Goal: Navigation & Orientation: Find specific page/section

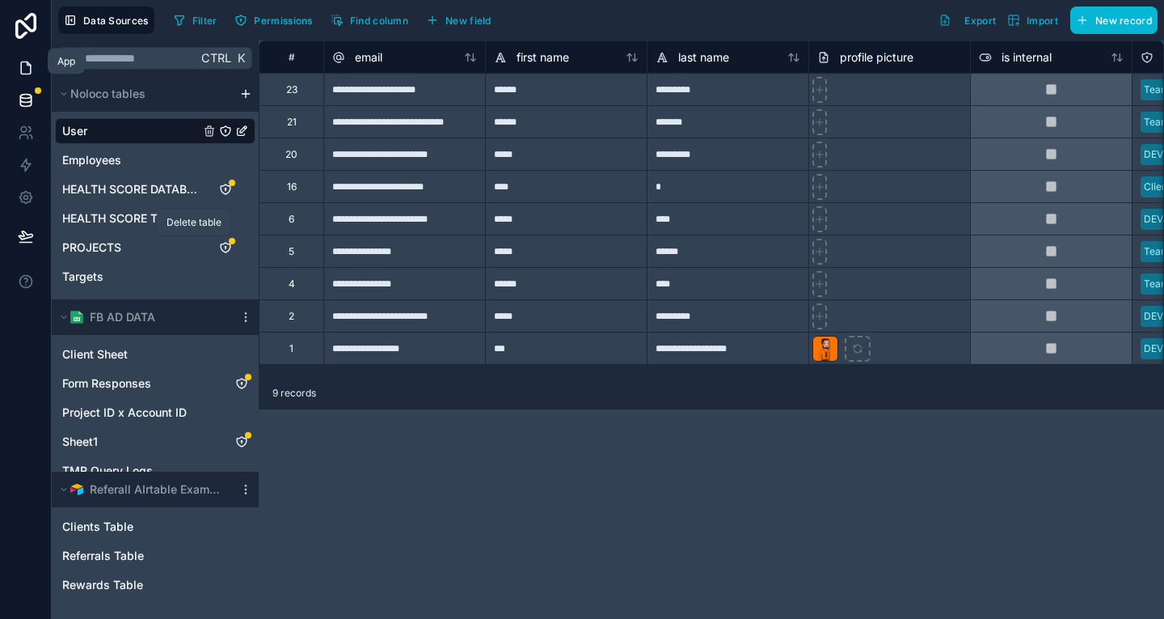
click at [32, 62] on link at bounding box center [25, 68] width 51 height 32
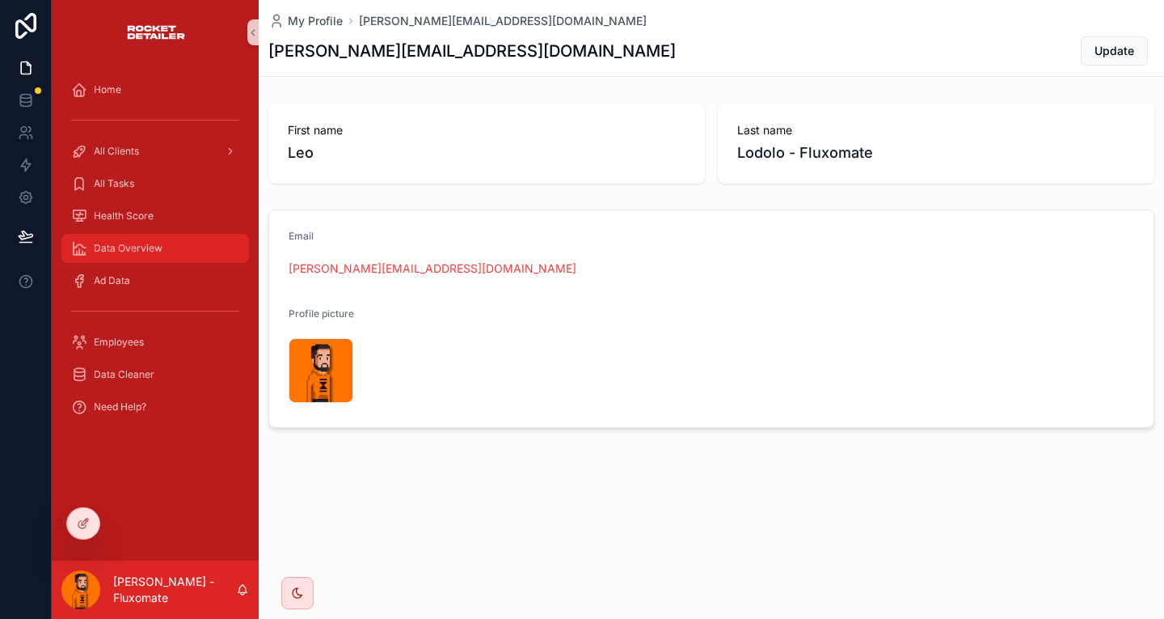
click at [143, 235] on div "Data Overview" at bounding box center [155, 248] width 168 height 26
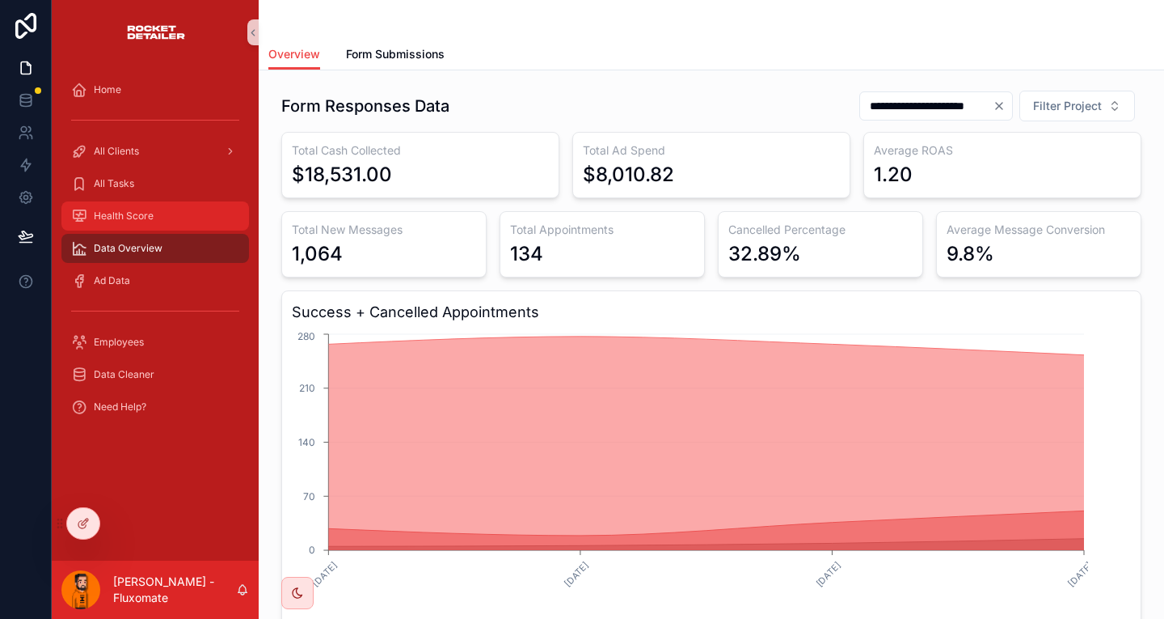
click at [130, 209] on span "Health Score" at bounding box center [124, 215] width 60 height 13
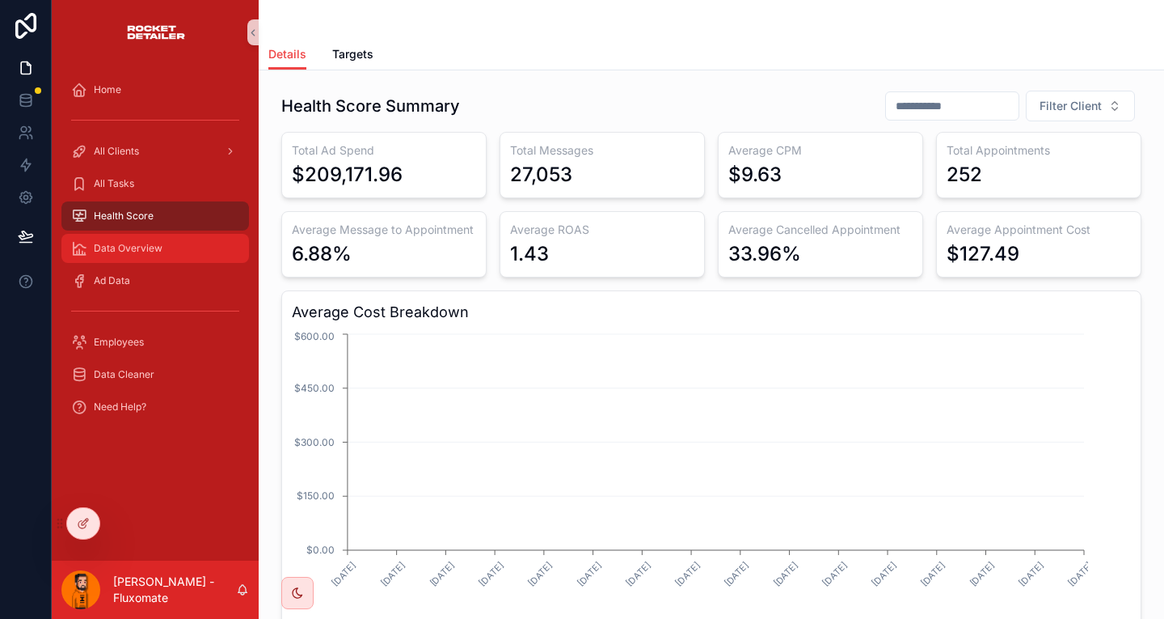
click at [140, 235] on div "Data Overview" at bounding box center [155, 248] width 168 height 26
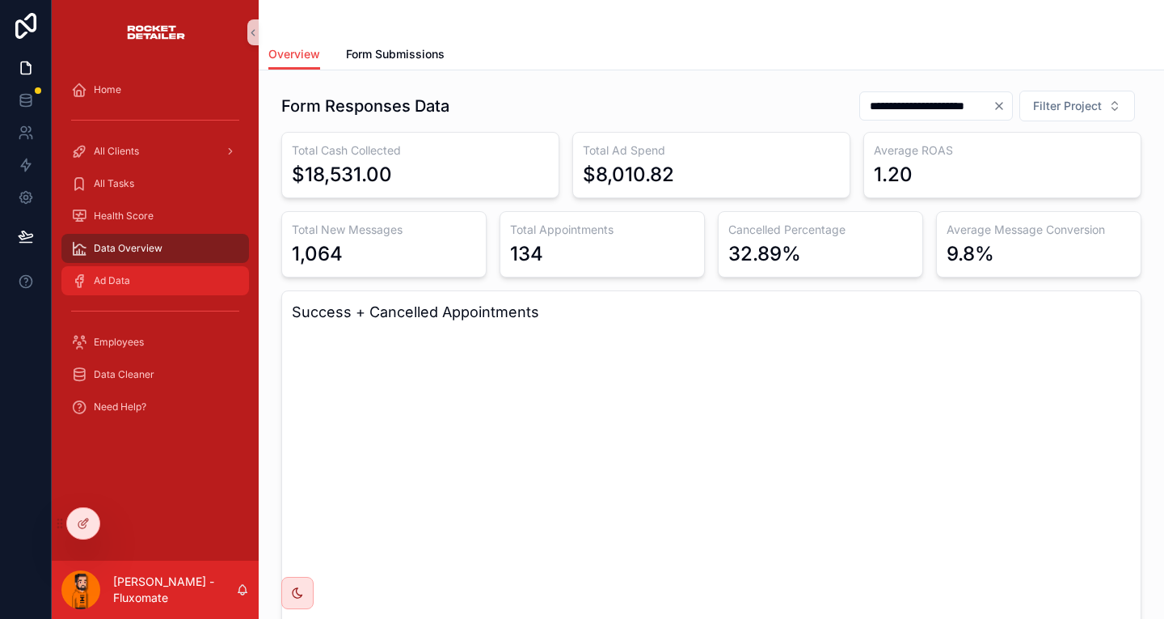
click at [137, 268] on div "Ad Data" at bounding box center [155, 281] width 168 height 26
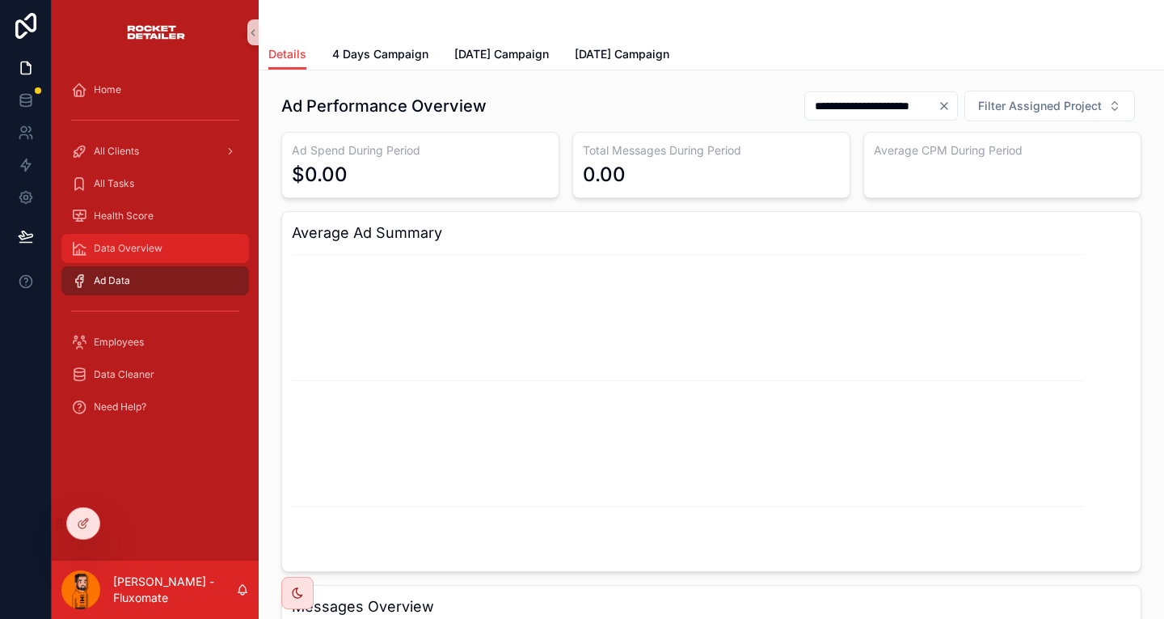
click at [160, 235] on div "Data Overview" at bounding box center [155, 248] width 168 height 26
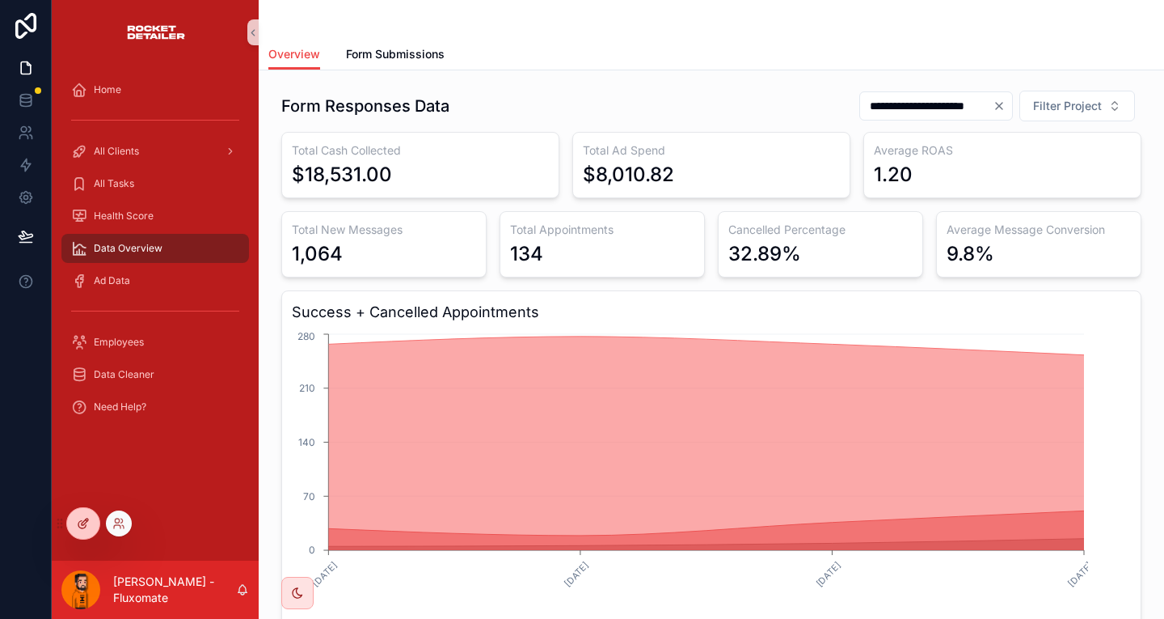
click at [86, 518] on icon at bounding box center [85, 521] width 6 height 6
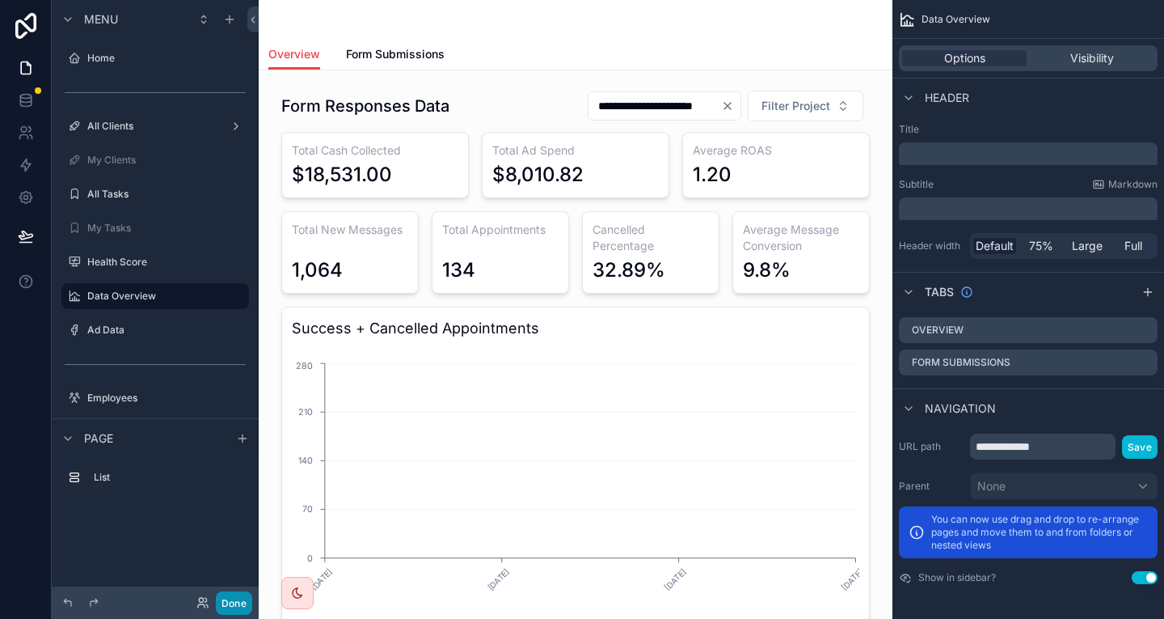
click at [216, 602] on button "Done" at bounding box center [234, 602] width 36 height 23
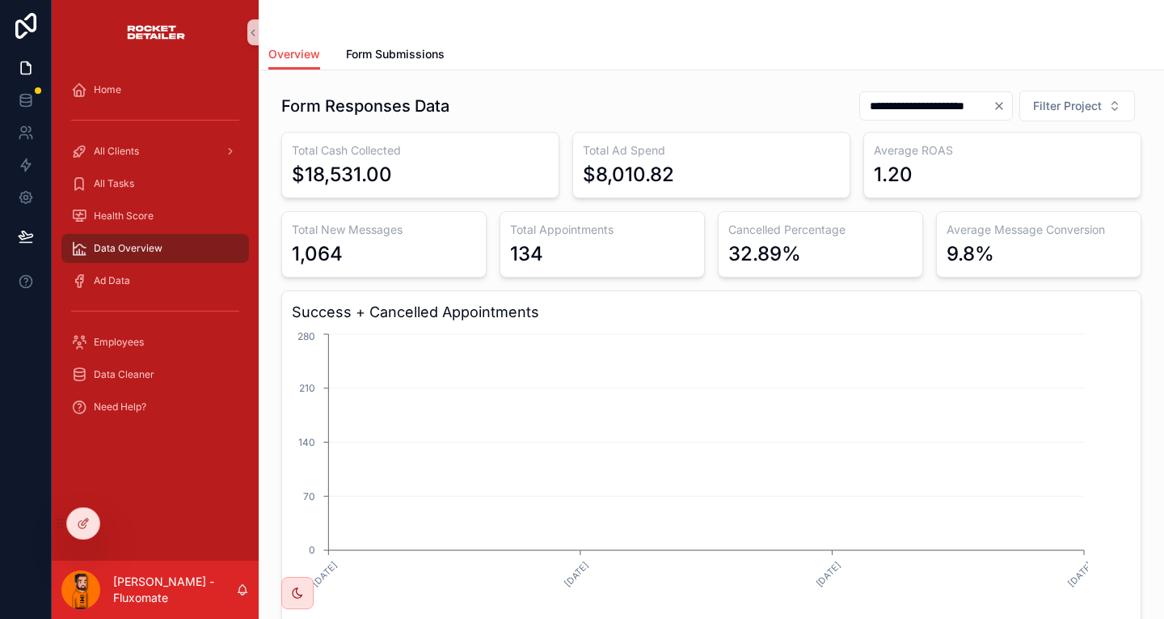
click at [127, 242] on span "Data Overview" at bounding box center [128, 248] width 69 height 13
click at [132, 171] on div "All Tasks" at bounding box center [155, 184] width 168 height 26
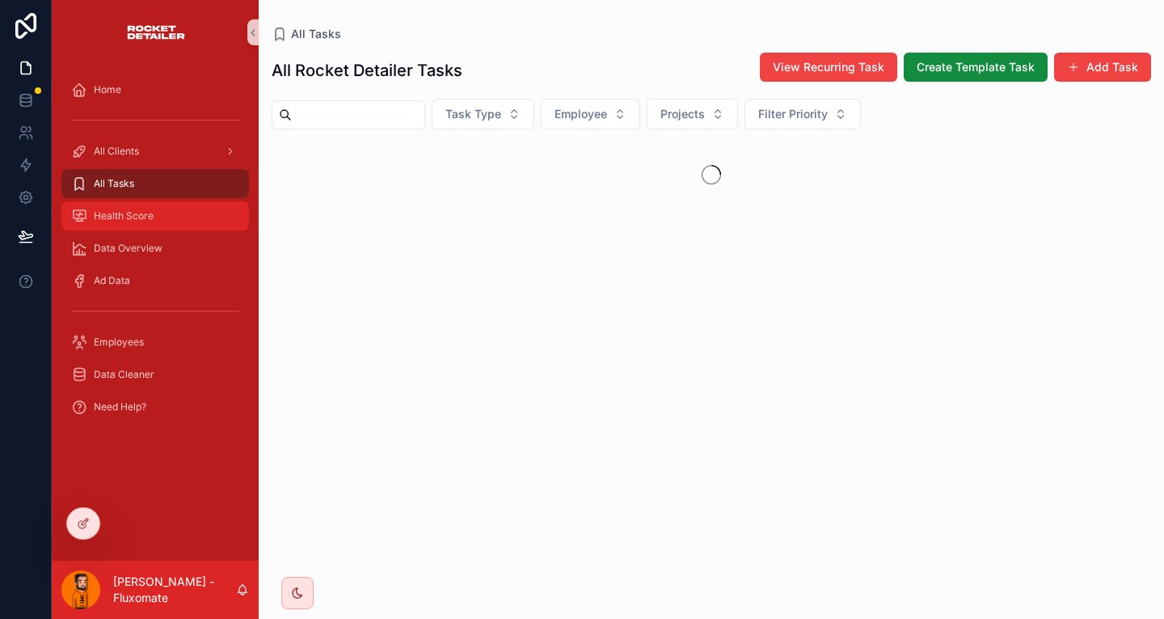
click at [135, 203] on div "Health Score" at bounding box center [155, 216] width 168 height 26
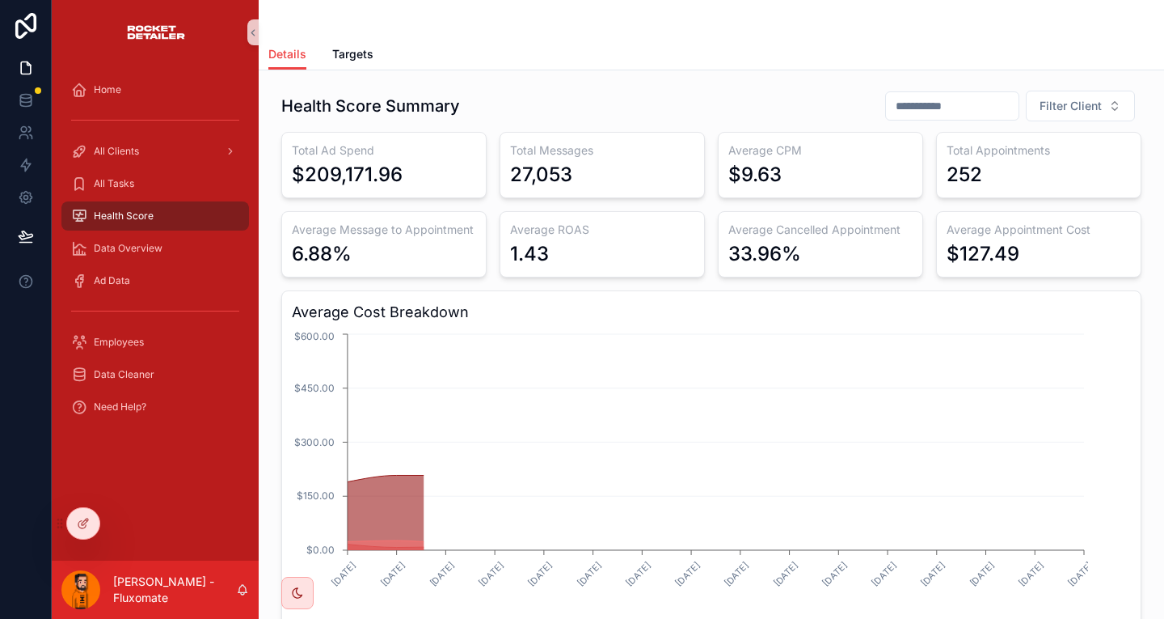
click at [137, 203] on div "Health Score" at bounding box center [155, 216] width 168 height 26
click at [141, 234] on link "Data Overview" at bounding box center [155, 248] width 188 height 29
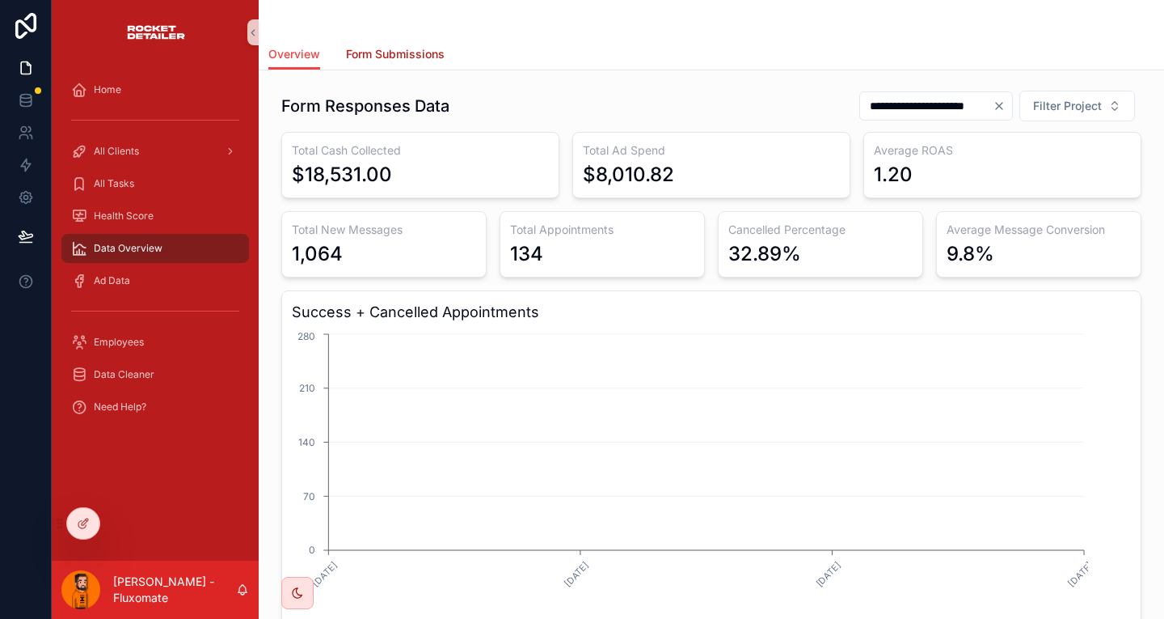
click at [372, 47] on span "Form Submissions" at bounding box center [395, 54] width 99 height 16
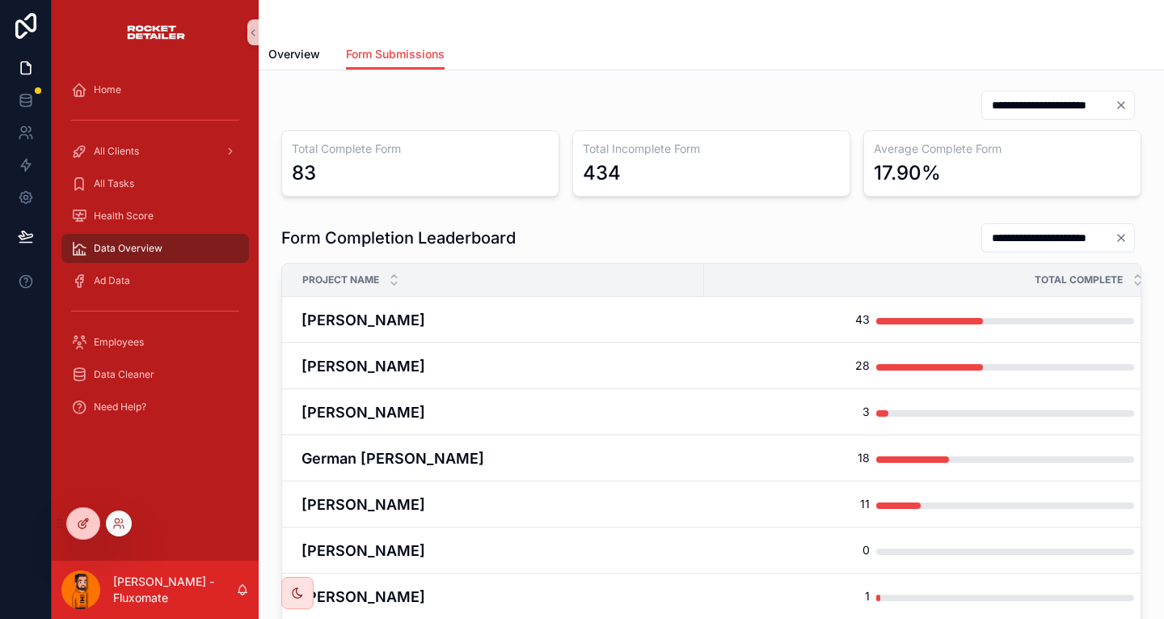
click at [91, 512] on div at bounding box center [83, 523] width 32 height 31
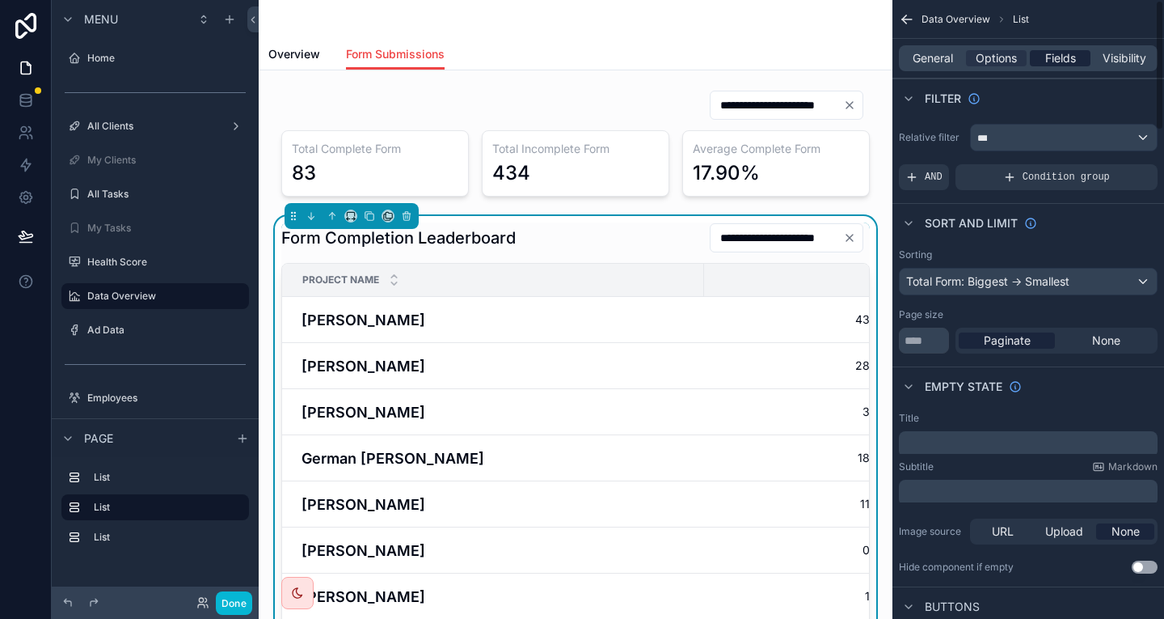
click at [1076, 52] on span "Fields" at bounding box center [1061, 58] width 31 height 16
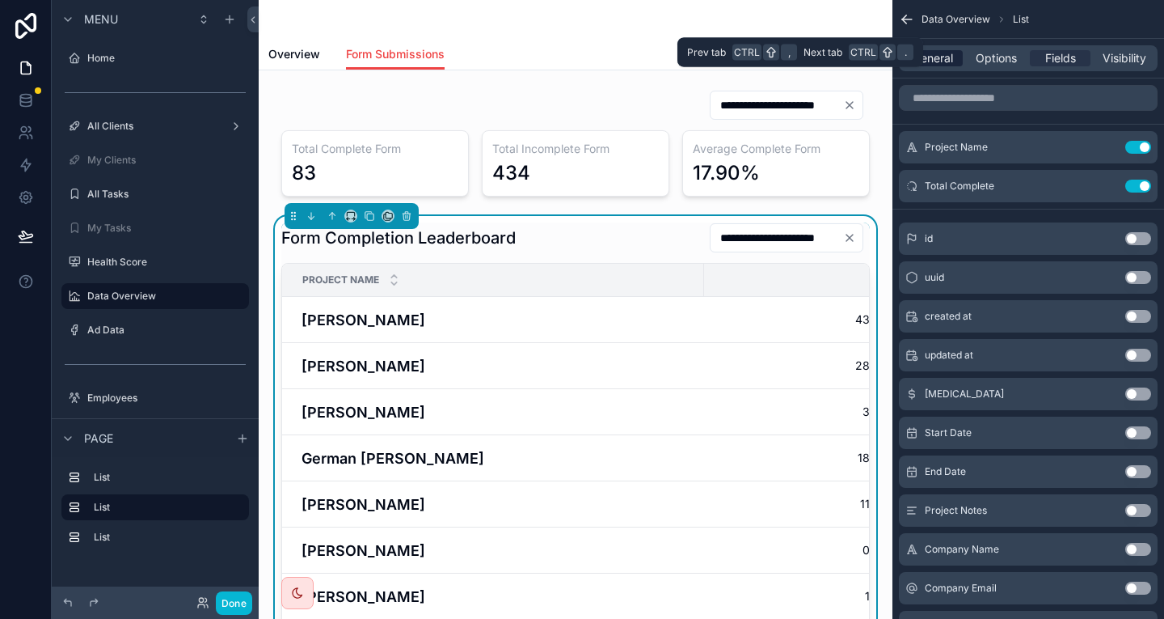
click at [953, 50] on span "General" at bounding box center [933, 58] width 40 height 16
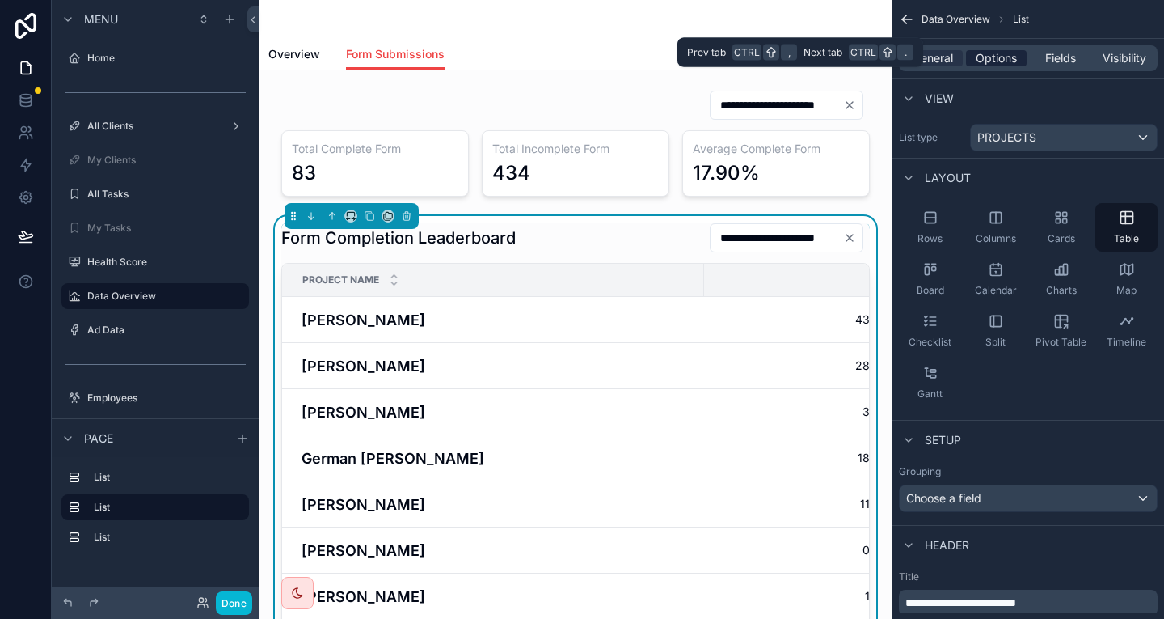
click at [994, 50] on div "Options" at bounding box center [996, 58] width 61 height 16
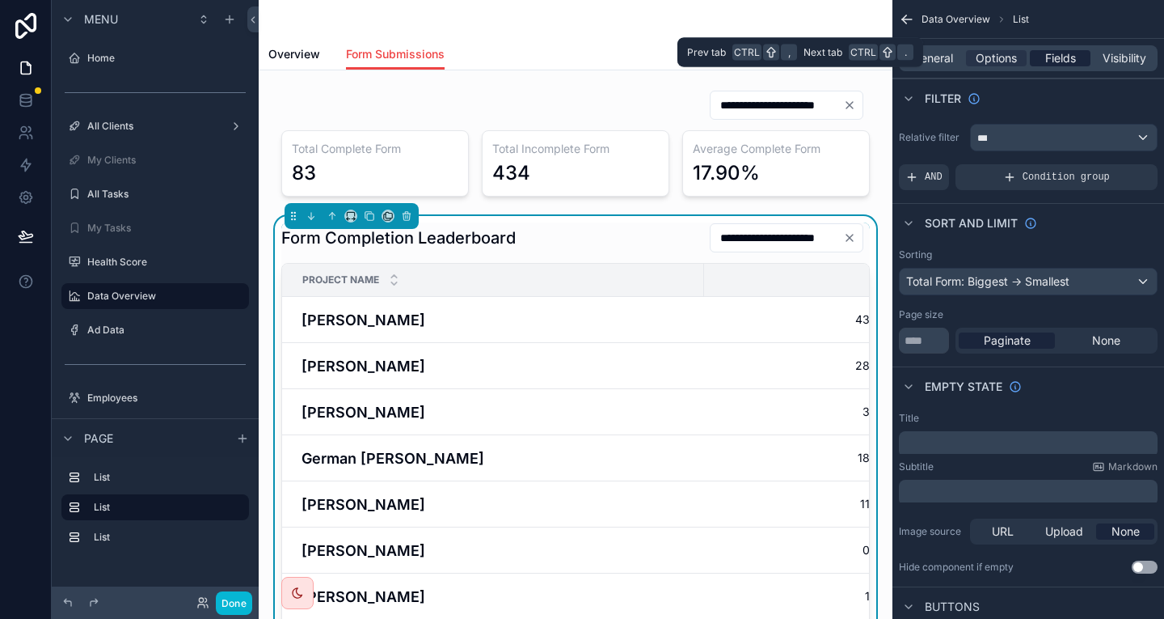
click at [1060, 50] on span "Fields" at bounding box center [1061, 58] width 31 height 16
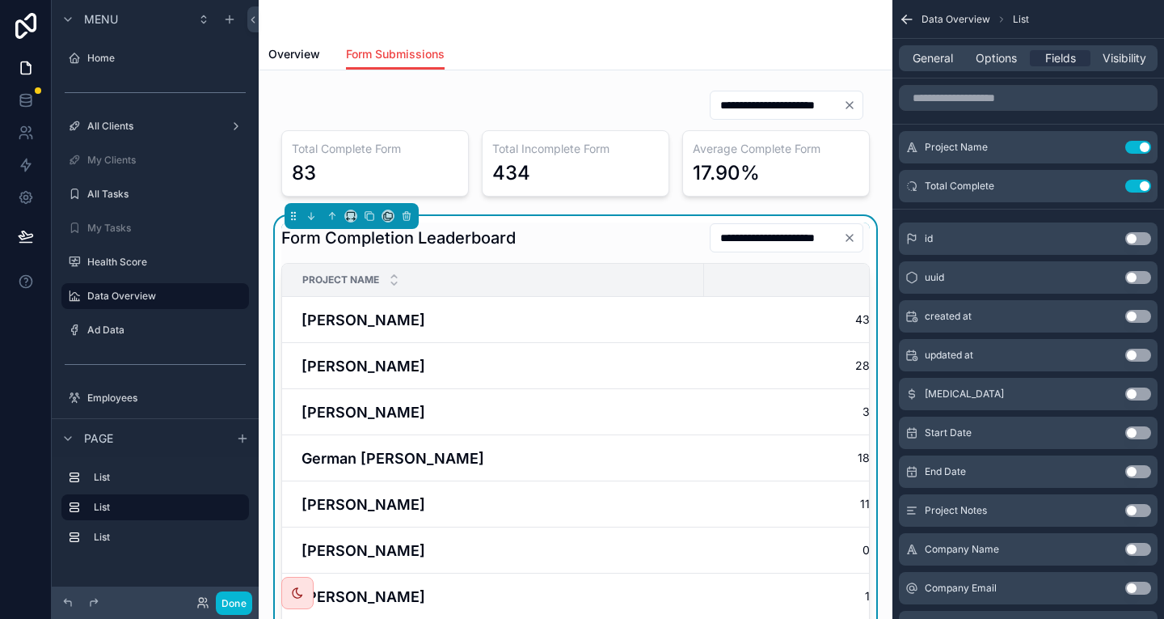
click at [1013, 45] on div "General Options Fields Visibility" at bounding box center [1028, 58] width 259 height 26
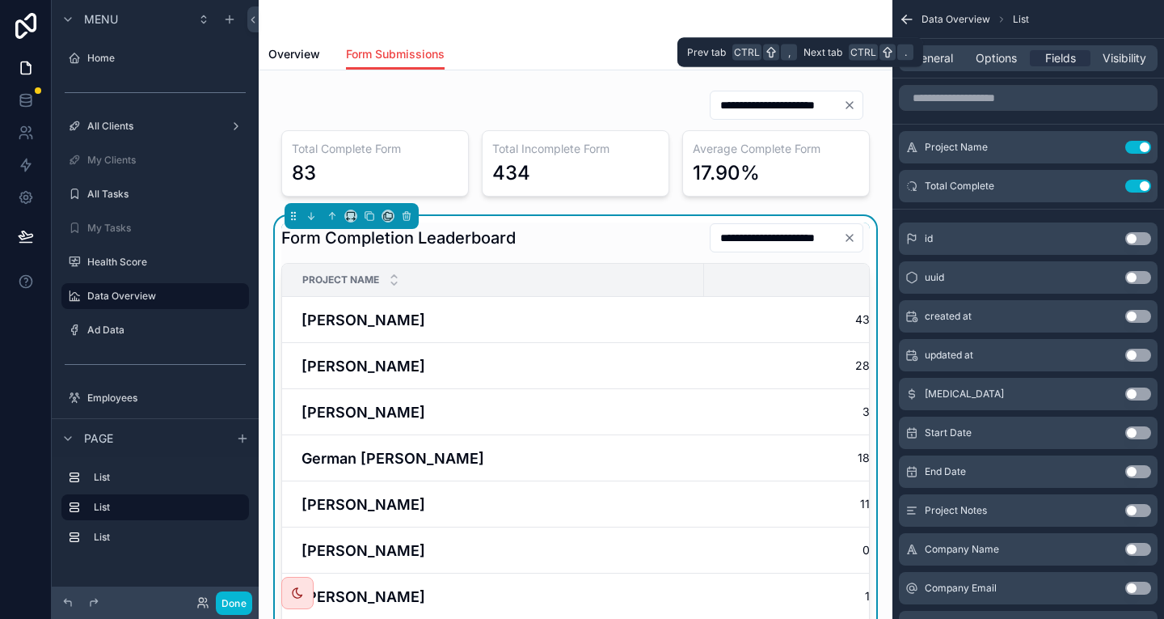
click at [1014, 45] on div "General Options Fields Visibility" at bounding box center [1028, 58] width 259 height 26
click at [1017, 50] on span "Options" at bounding box center [996, 58] width 41 height 16
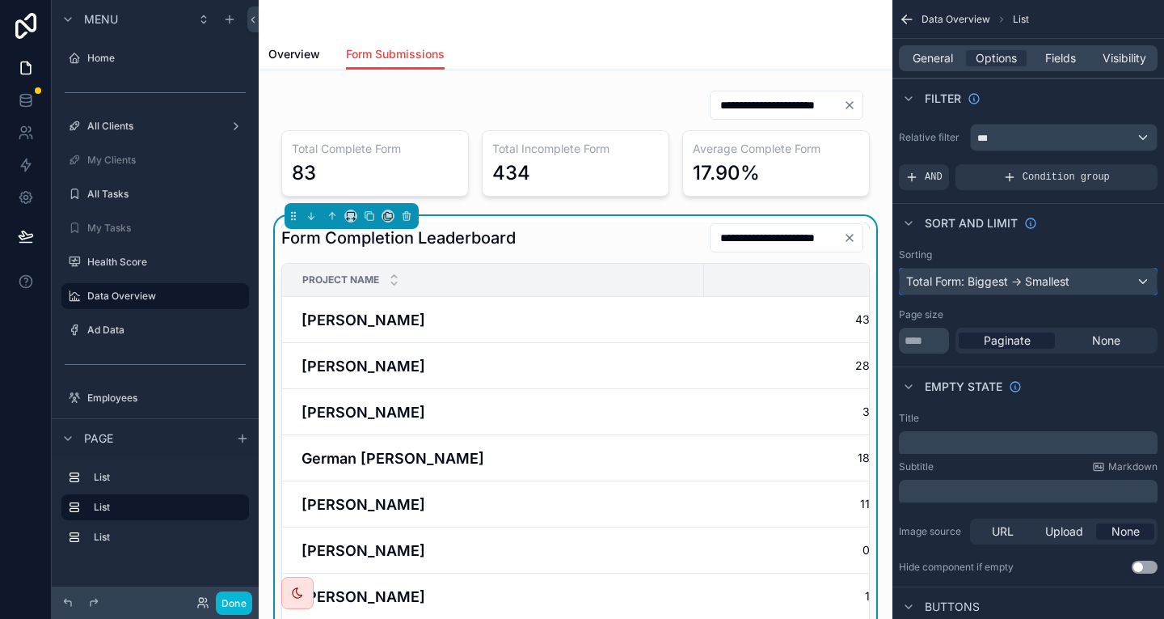
click at [1023, 268] on div "Total Form: Biggest -> Smallest" at bounding box center [1028, 281] width 257 height 26
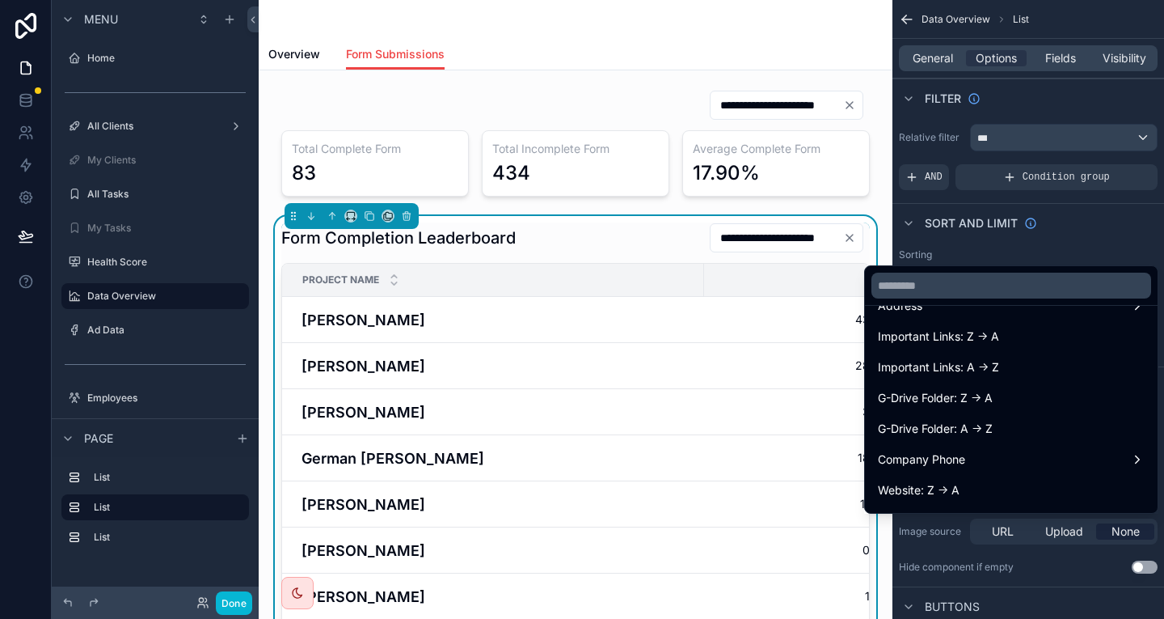
scroll to position [809, 0]
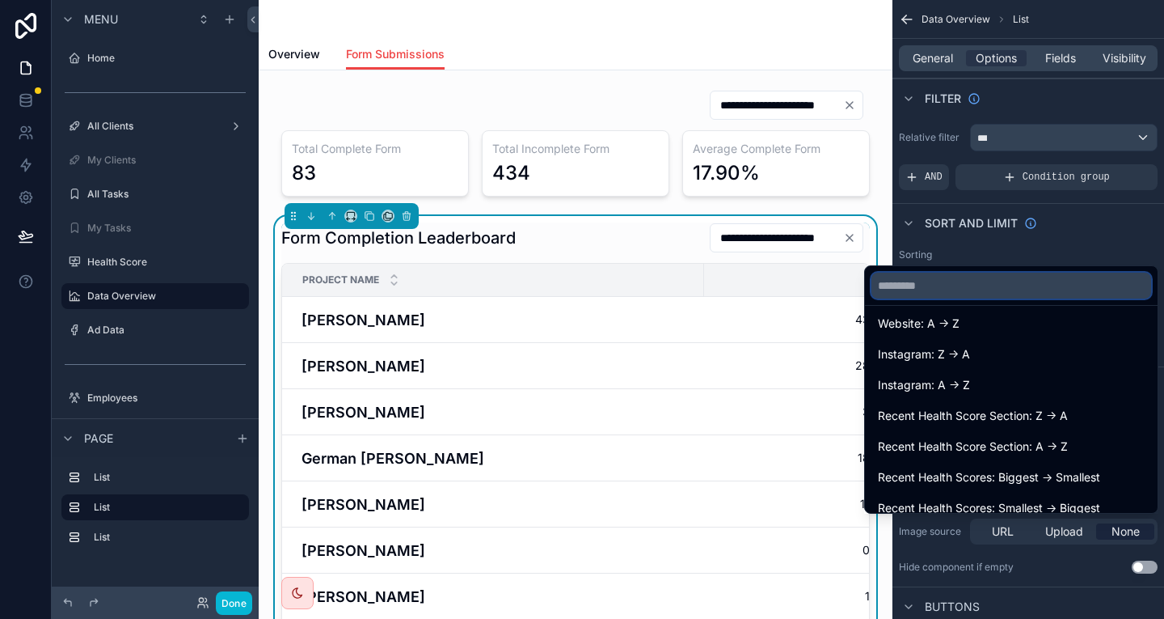
click at [974, 282] on input "text" at bounding box center [1012, 286] width 280 height 26
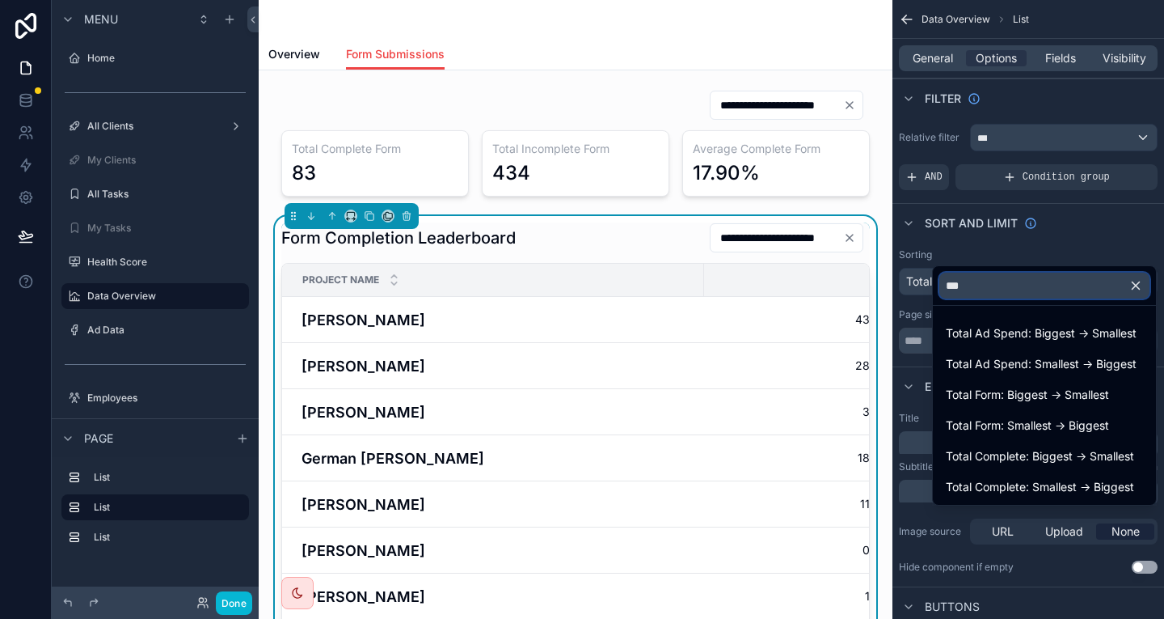
scroll to position [0, 0]
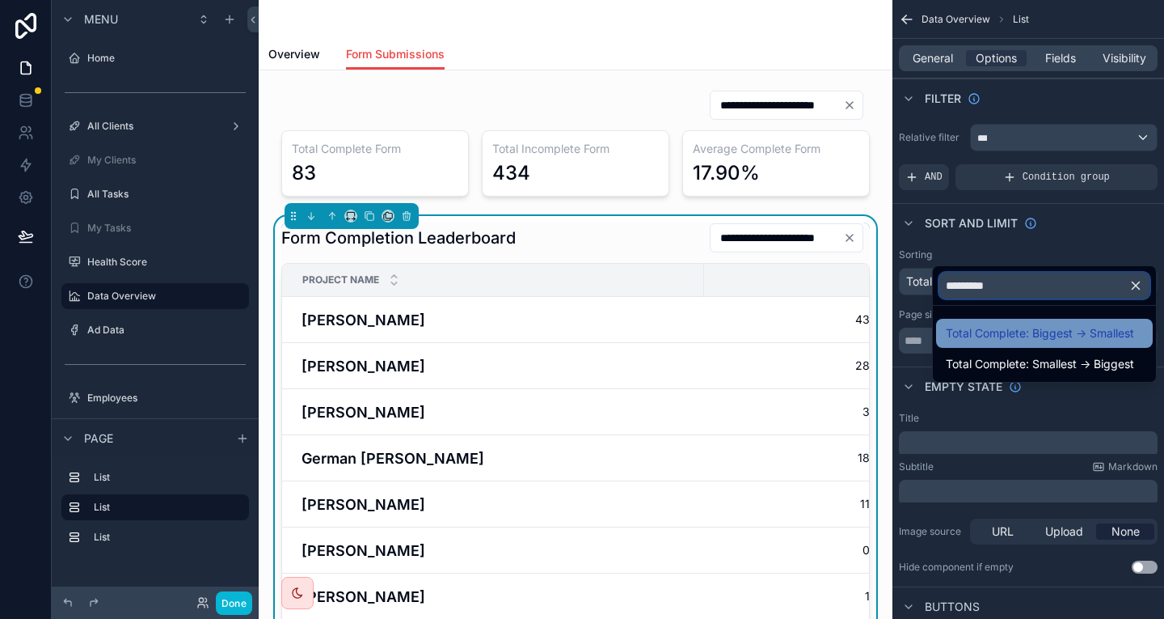
type input "*********"
click at [960, 327] on span "Total Complete: Biggest -> Smallest" at bounding box center [1040, 332] width 188 height 19
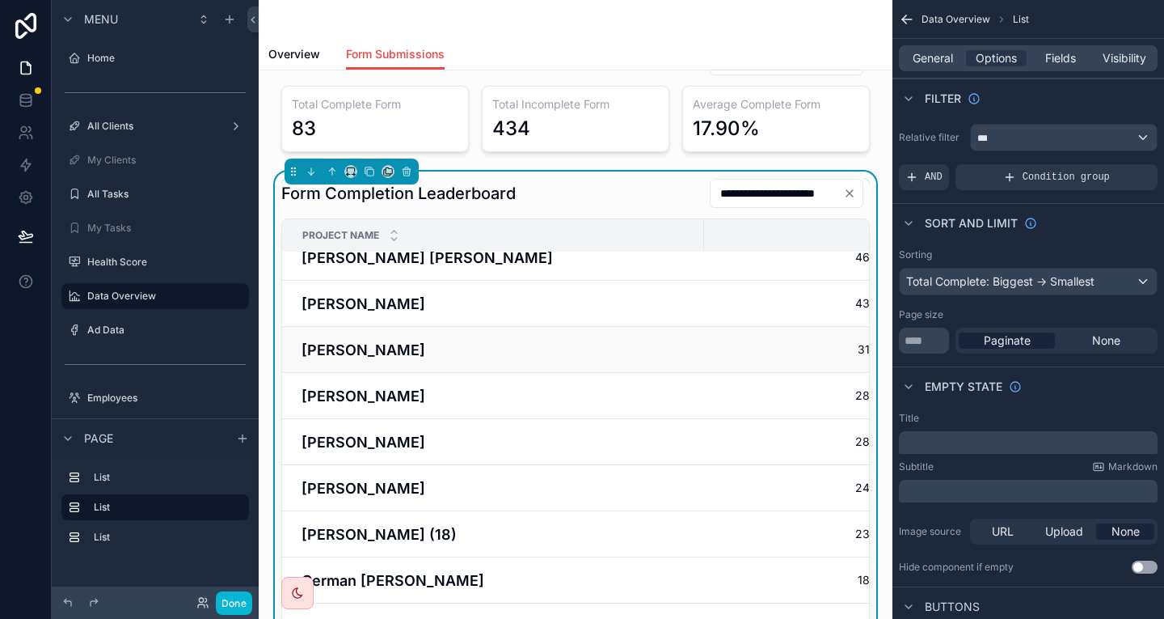
scroll to position [81, 0]
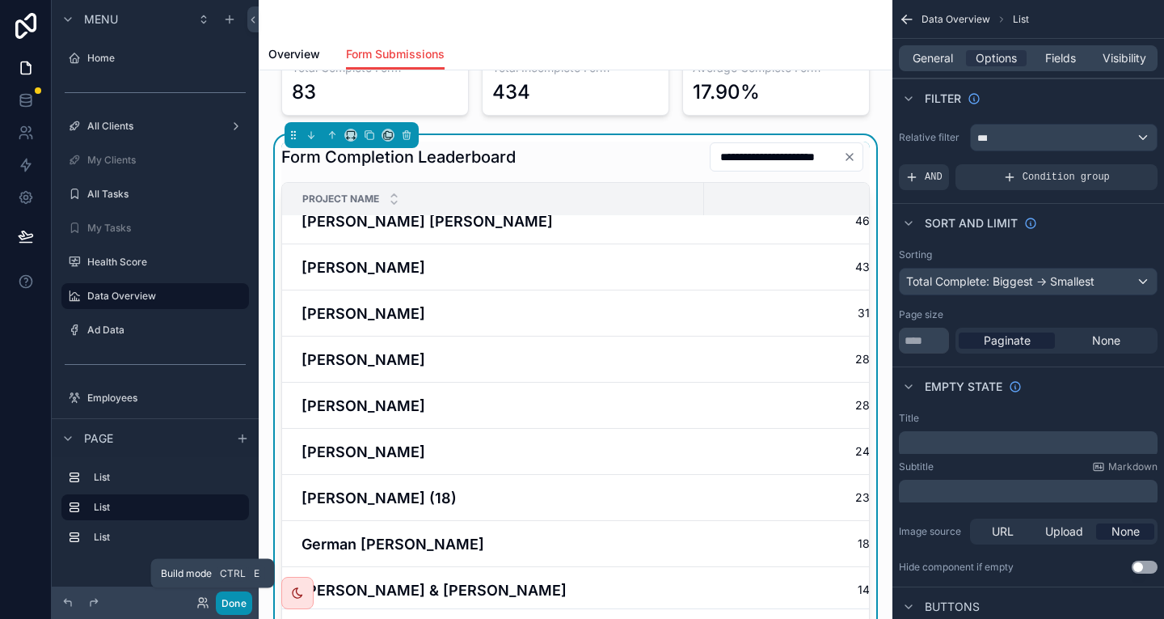
click at [216, 606] on button "Done" at bounding box center [234, 602] width 36 height 23
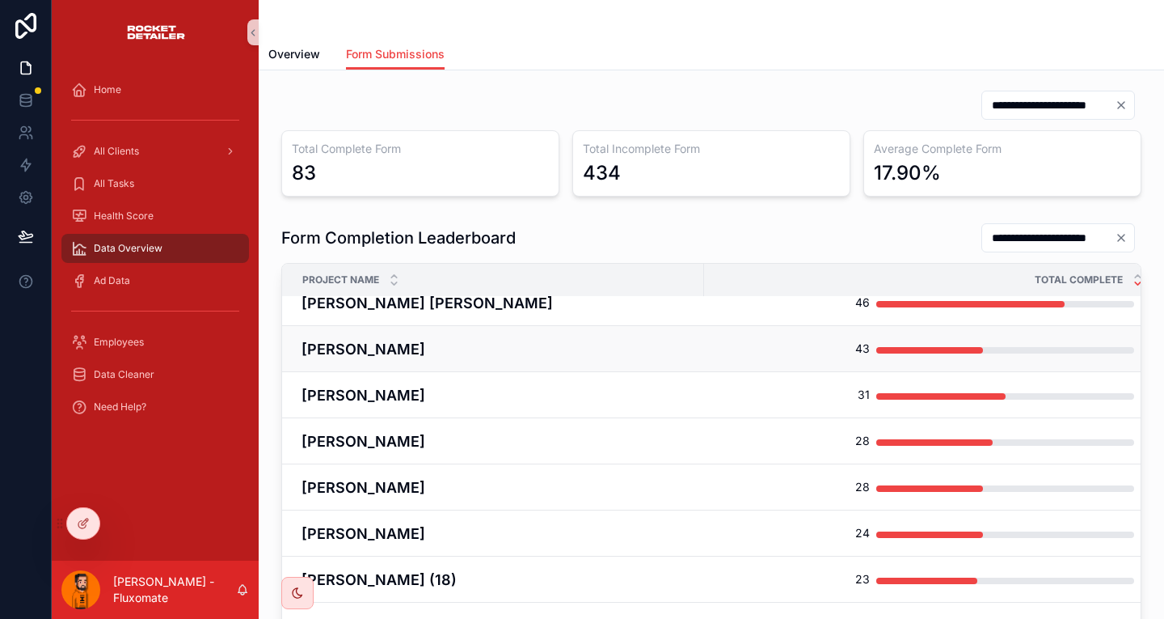
scroll to position [18, 0]
click at [87, 527] on div at bounding box center [83, 523] width 32 height 31
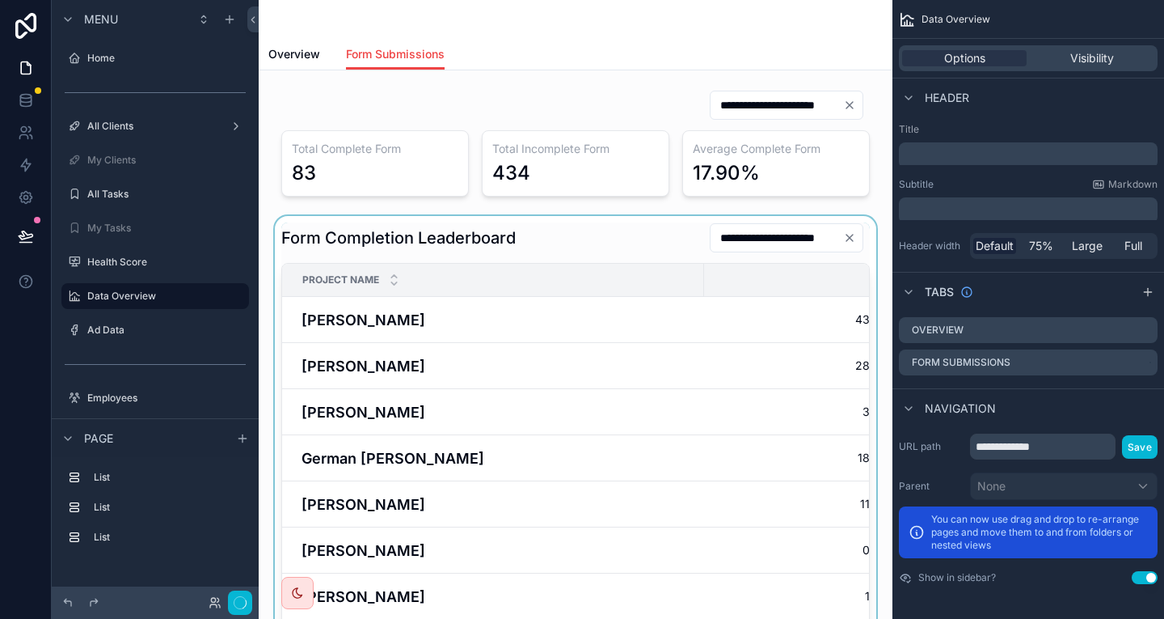
click at [523, 218] on div "scrollable content" at bounding box center [576, 475] width 608 height 519
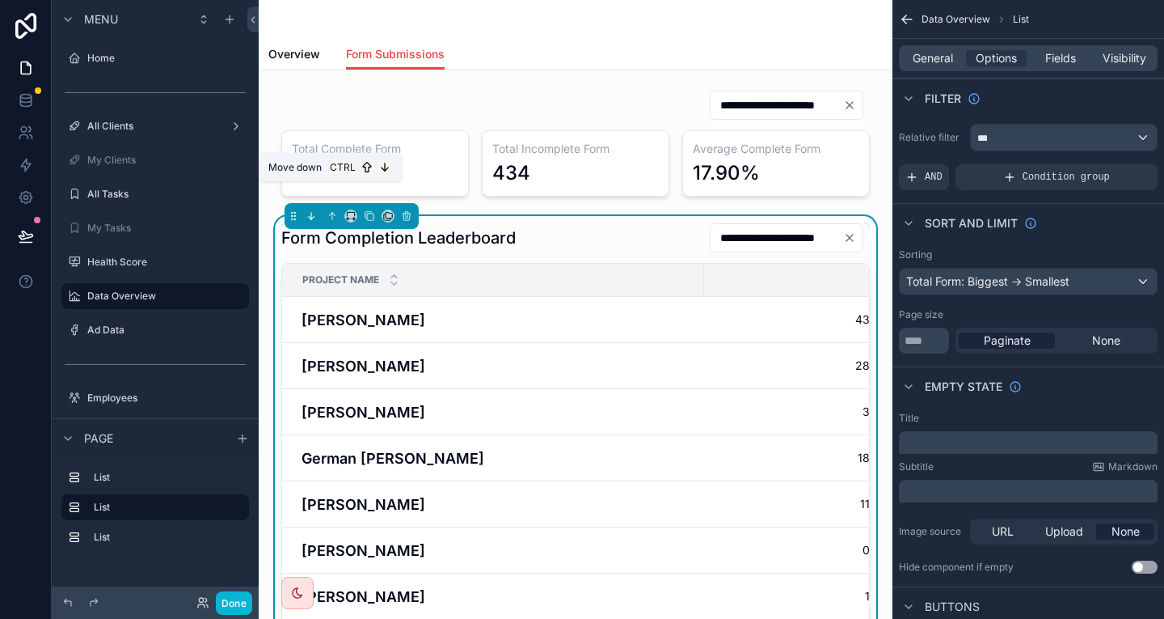
click at [306, 210] on icon "scrollable content" at bounding box center [311, 215] width 11 height 11
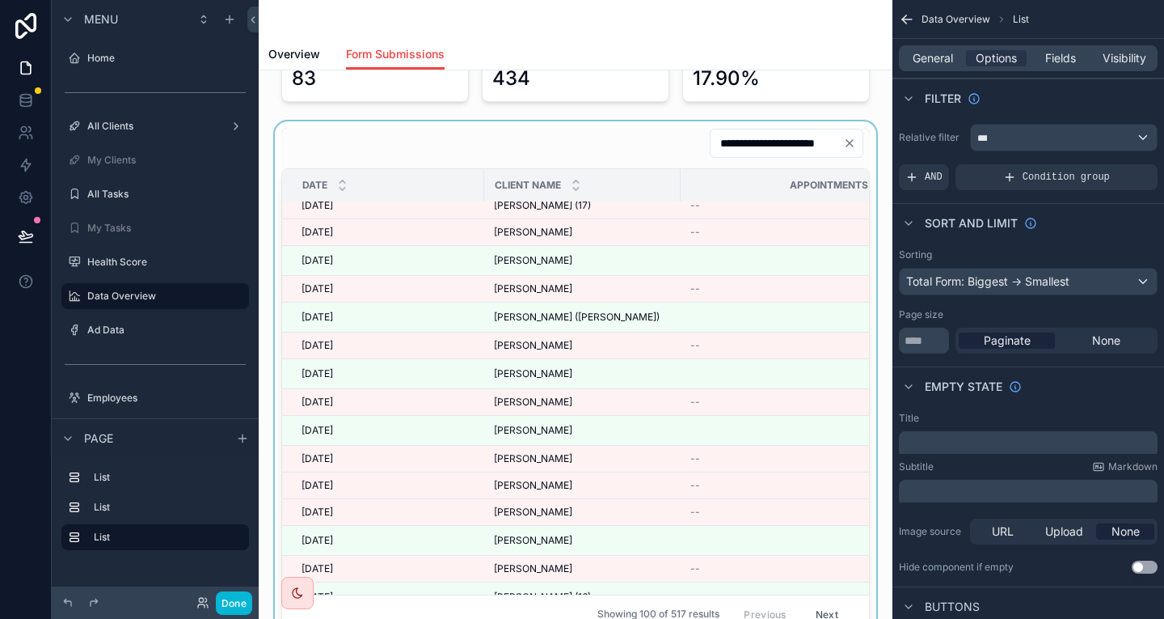
scroll to position [0, 0]
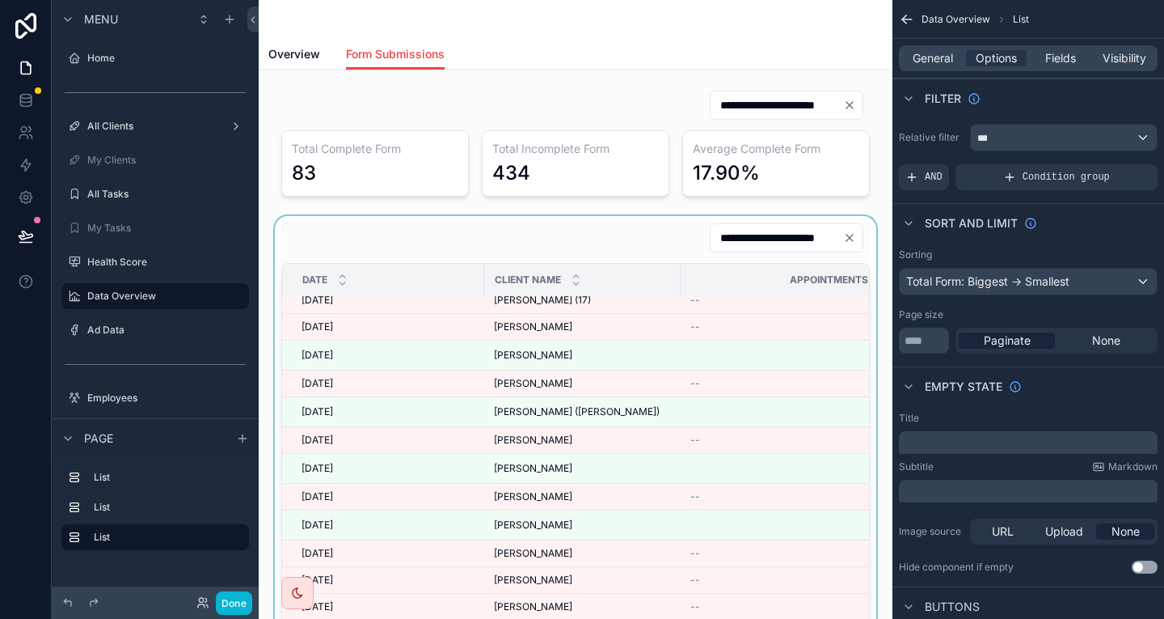
click at [880, 353] on div "scrollable content" at bounding box center [576, 475] width 608 height 519
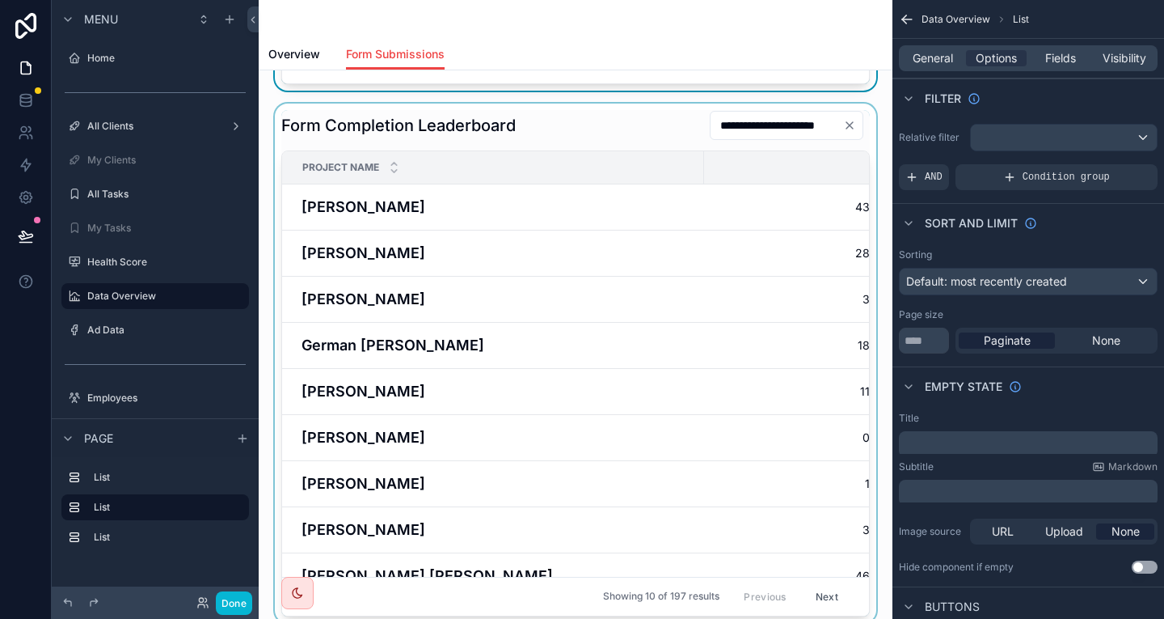
scroll to position [647, 0]
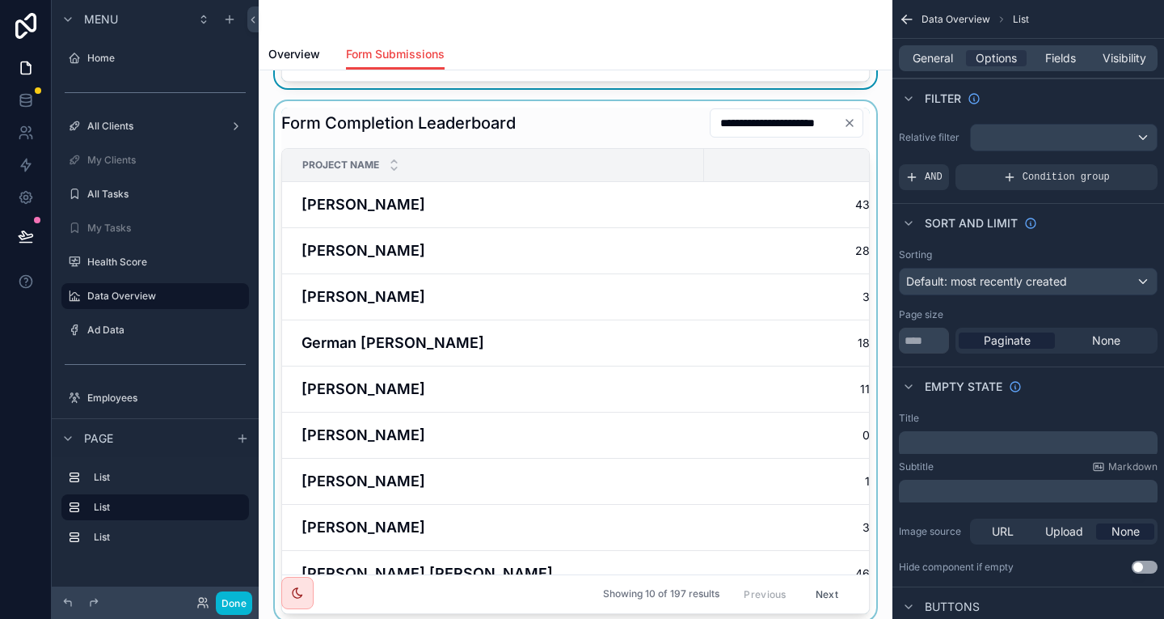
click at [642, 340] on div "scrollable content" at bounding box center [576, 360] width 608 height 519
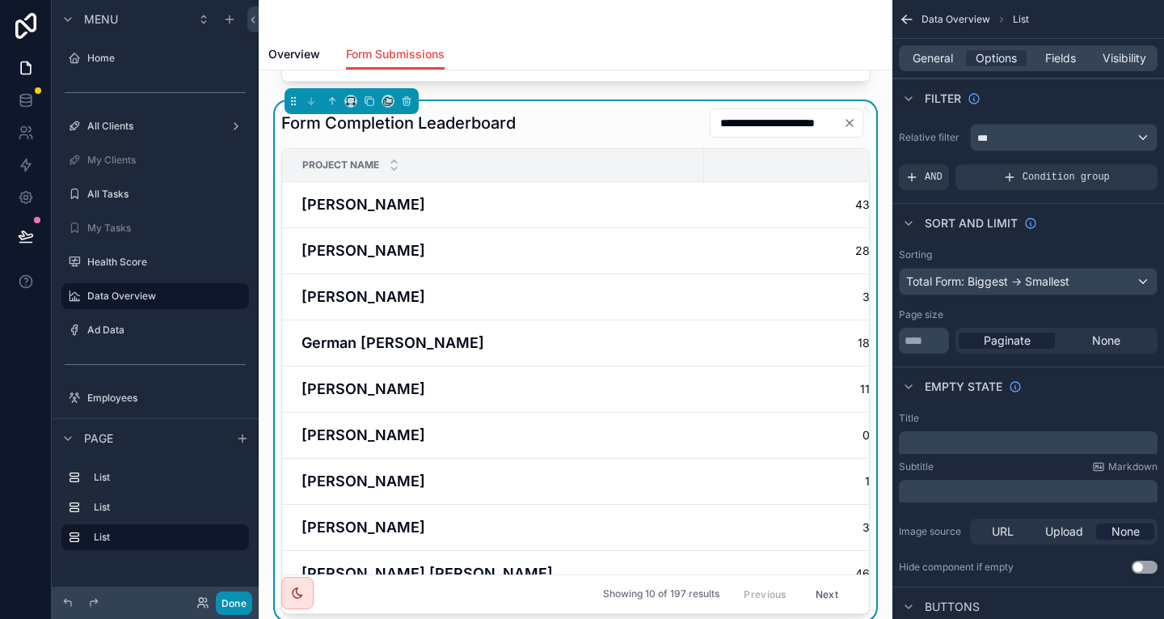
click at [216, 605] on button "Done" at bounding box center [234, 602] width 36 height 23
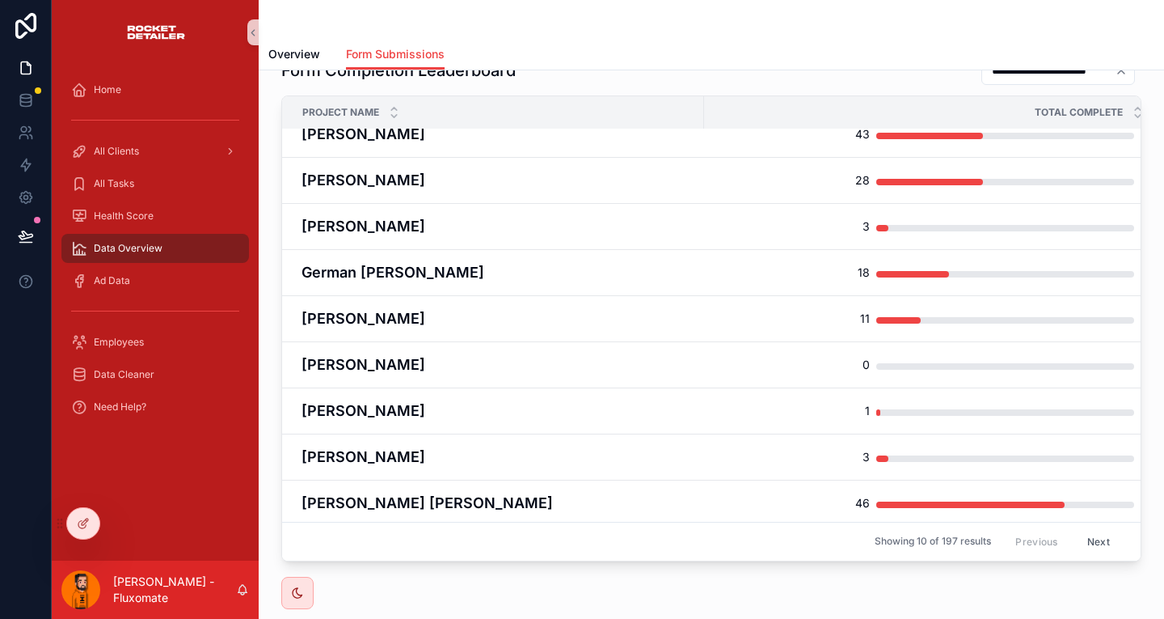
scroll to position [720, 0]
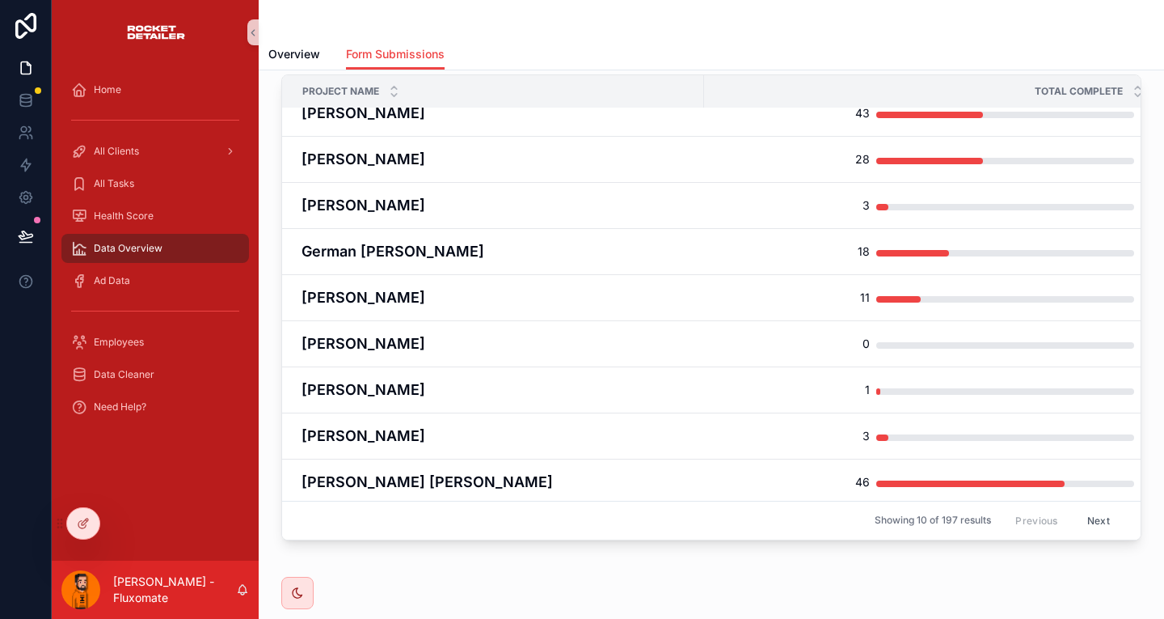
click at [658, 501] on div "Showing 10 of 197 results Previous Next" at bounding box center [711, 520] width 859 height 39
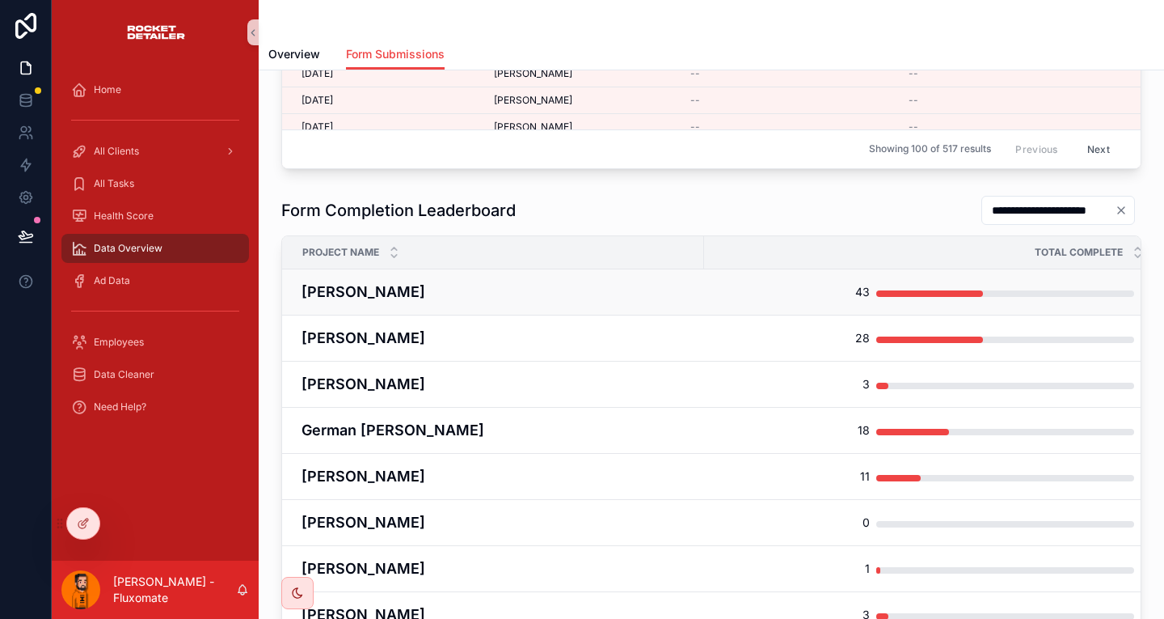
scroll to position [559, 0]
click at [87, 524] on div at bounding box center [83, 523] width 32 height 31
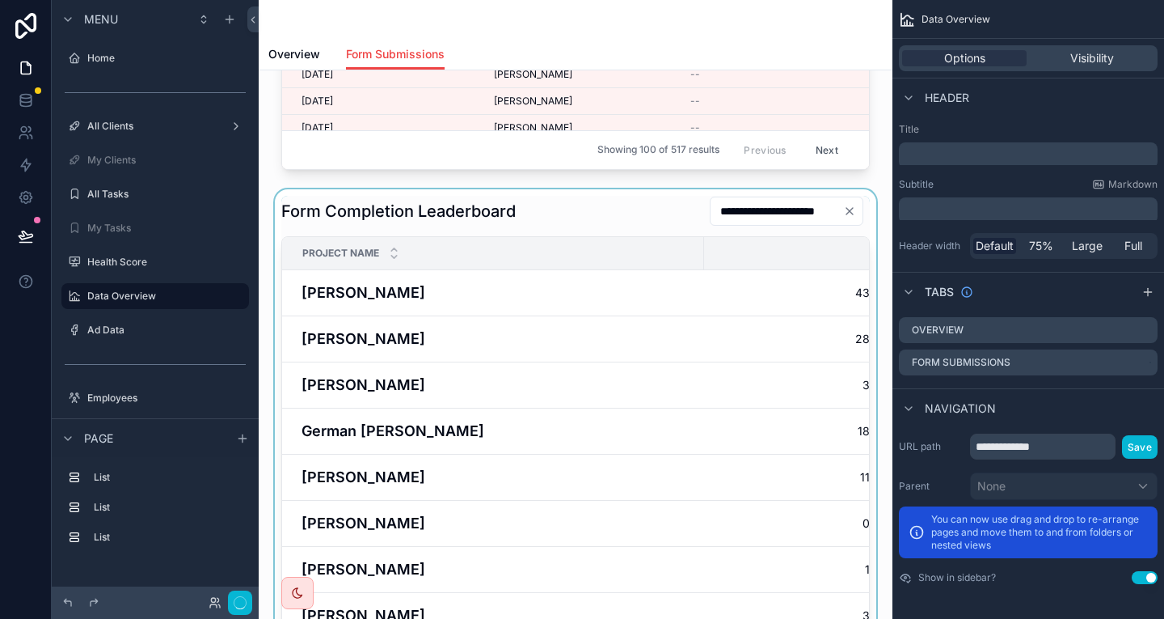
click at [682, 189] on div "scrollable content" at bounding box center [576, 448] width 608 height 519
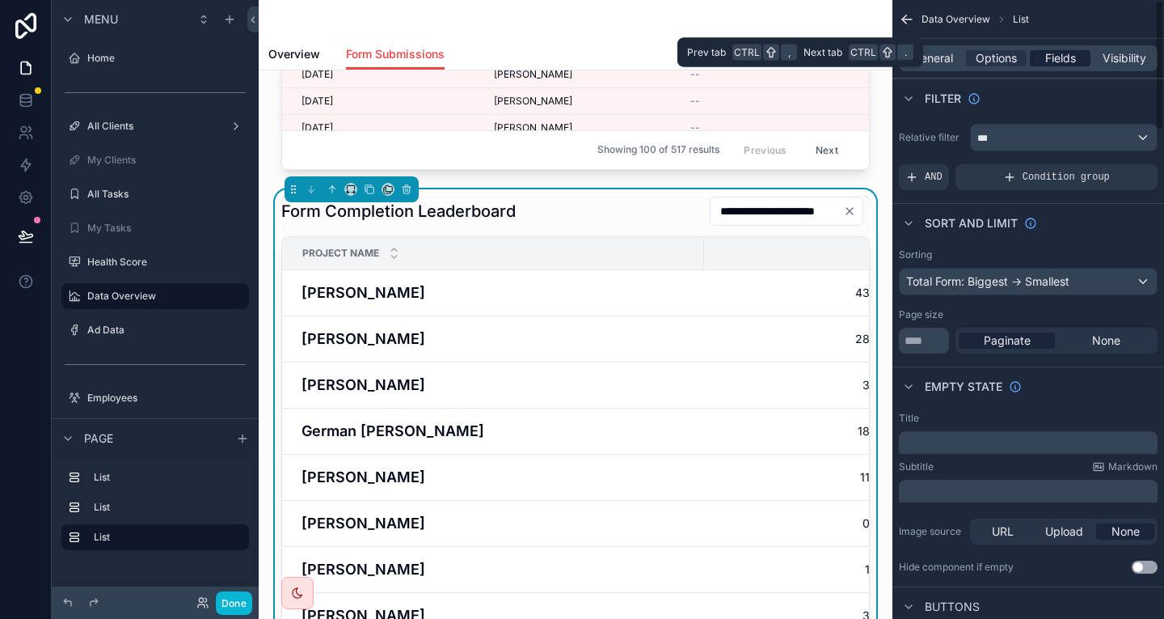
click at [1055, 53] on div "Fields" at bounding box center [1060, 58] width 61 height 16
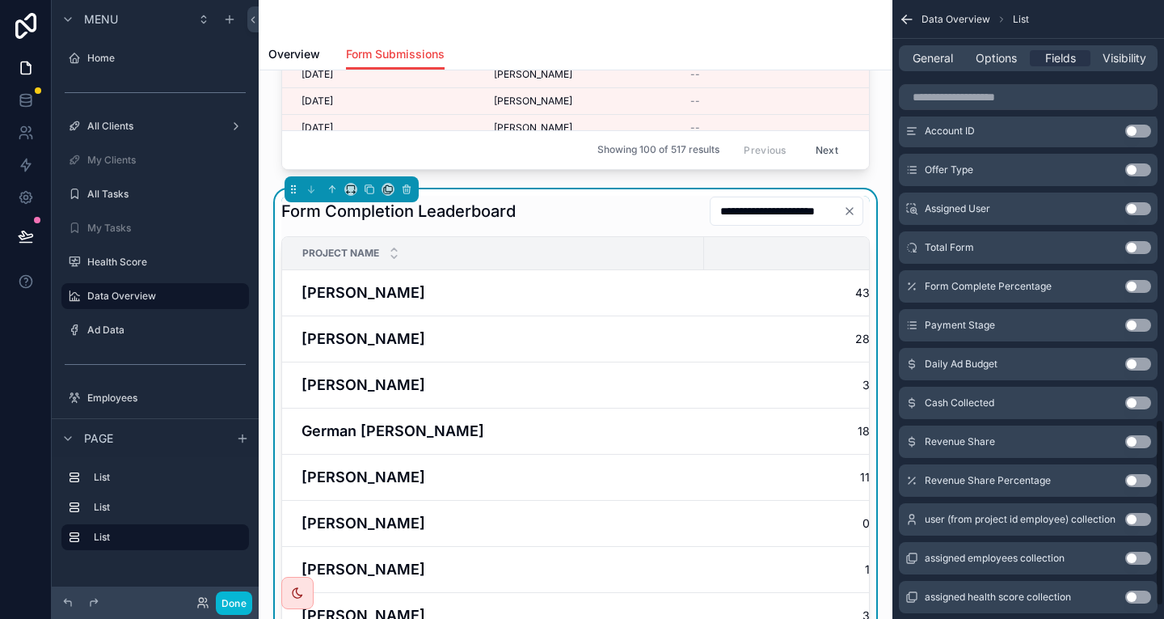
scroll to position [1428, 0]
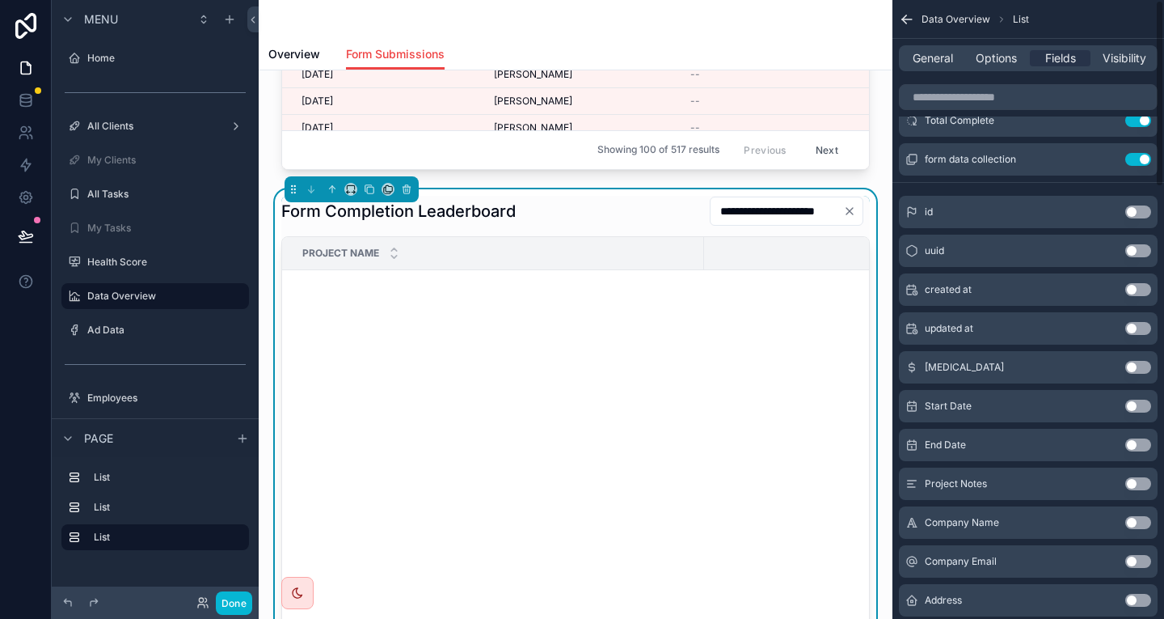
scroll to position [0, 0]
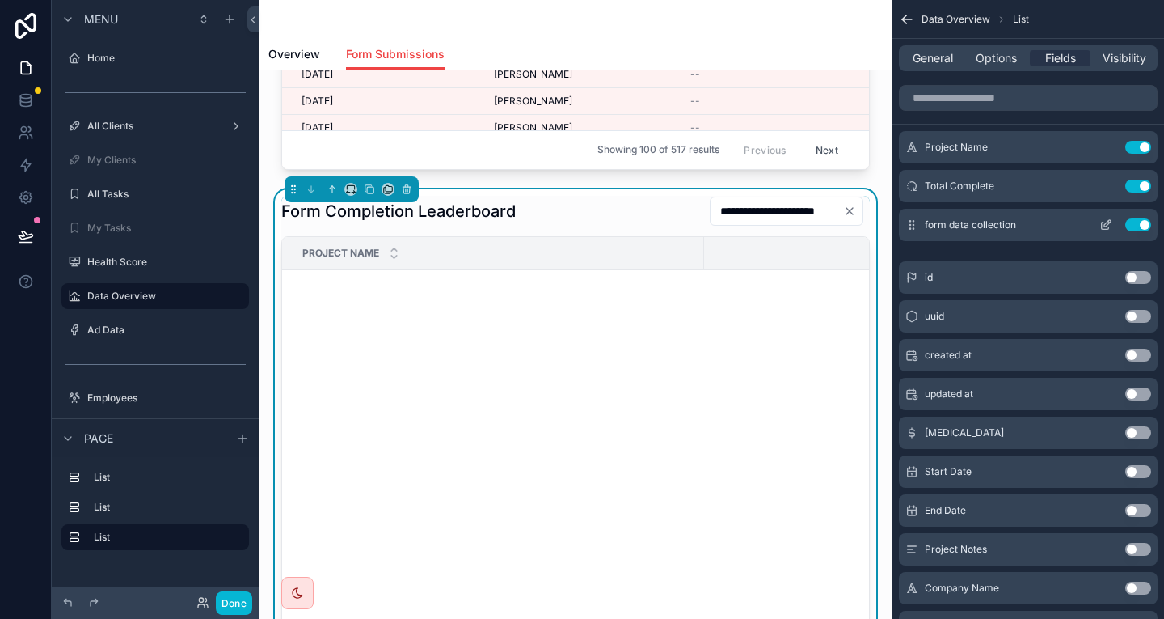
click at [1113, 218] on icon "scrollable content" at bounding box center [1106, 224] width 13 height 13
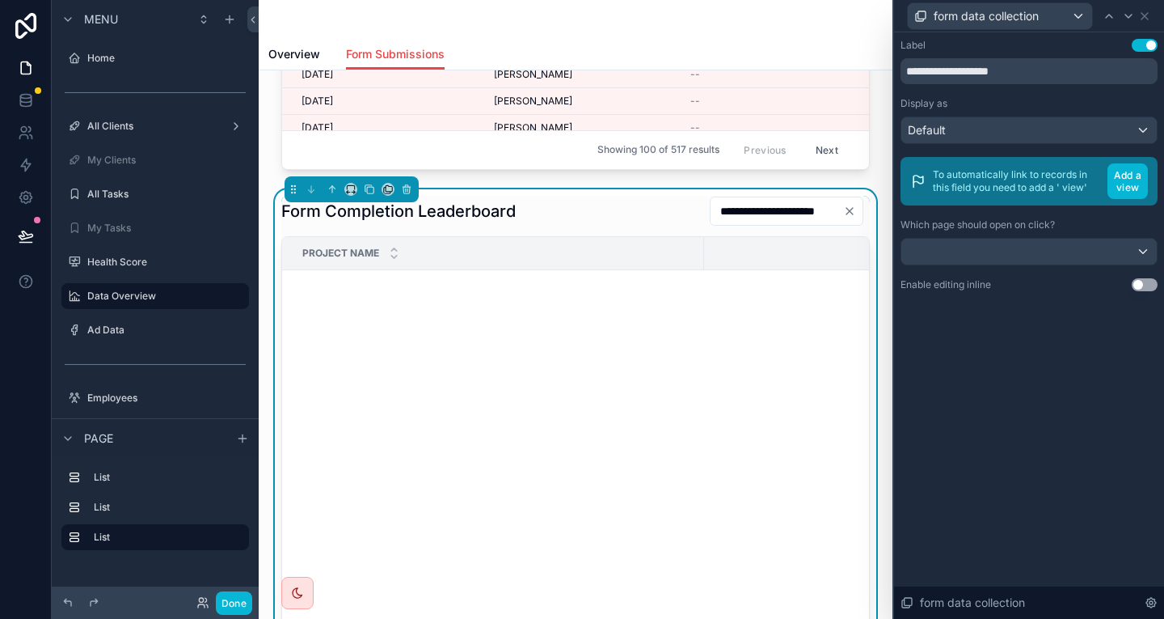
click at [1113, 218] on div "Which page should open on click?" at bounding box center [1029, 224] width 257 height 13
click at [1112, 218] on div "Which page should open on click?" at bounding box center [1029, 241] width 257 height 47
click at [1109, 239] on div at bounding box center [1030, 252] width 256 height 26
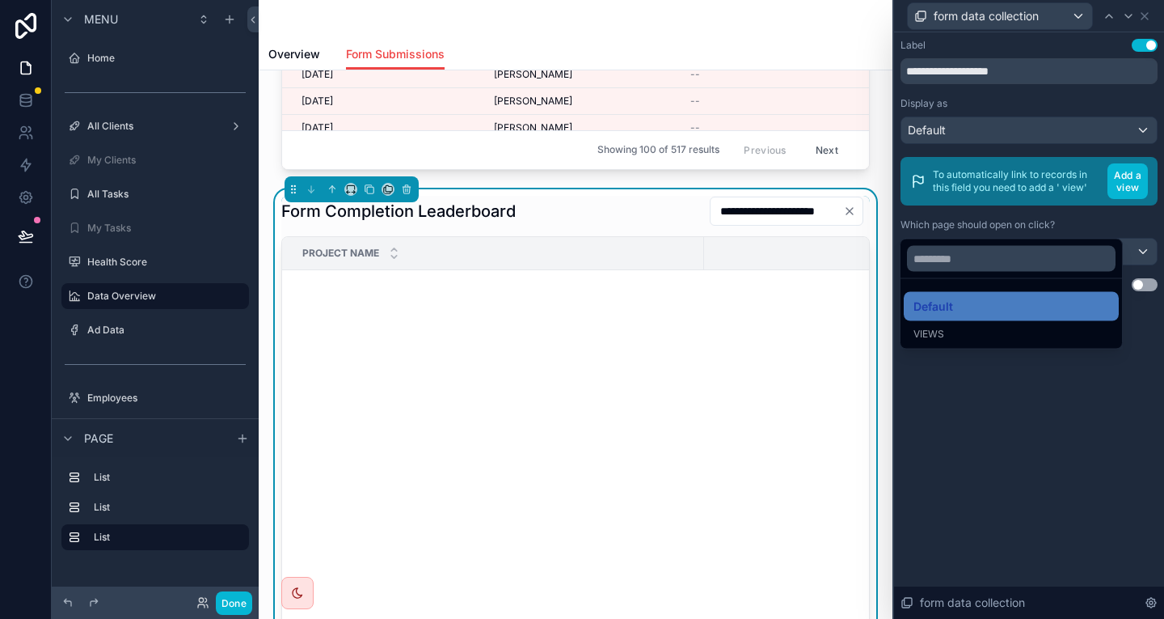
click at [1016, 338] on div at bounding box center [1029, 309] width 270 height 619
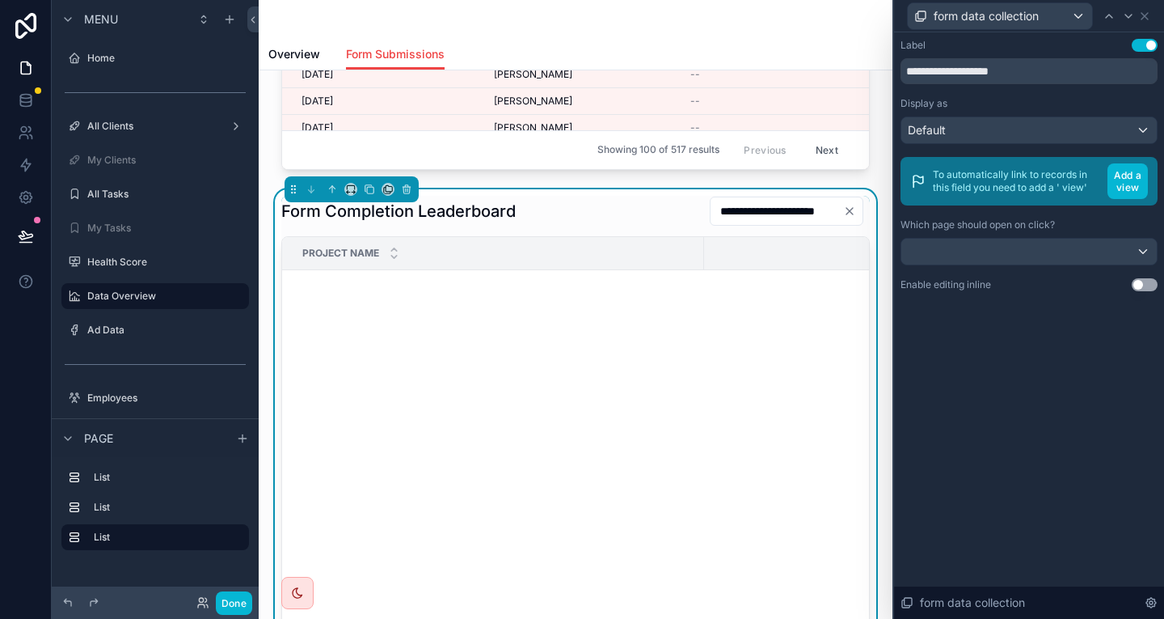
click at [1143, 39] on button "Use setting" at bounding box center [1145, 45] width 26 height 13
click at [1143, 10] on icon at bounding box center [1145, 16] width 13 height 13
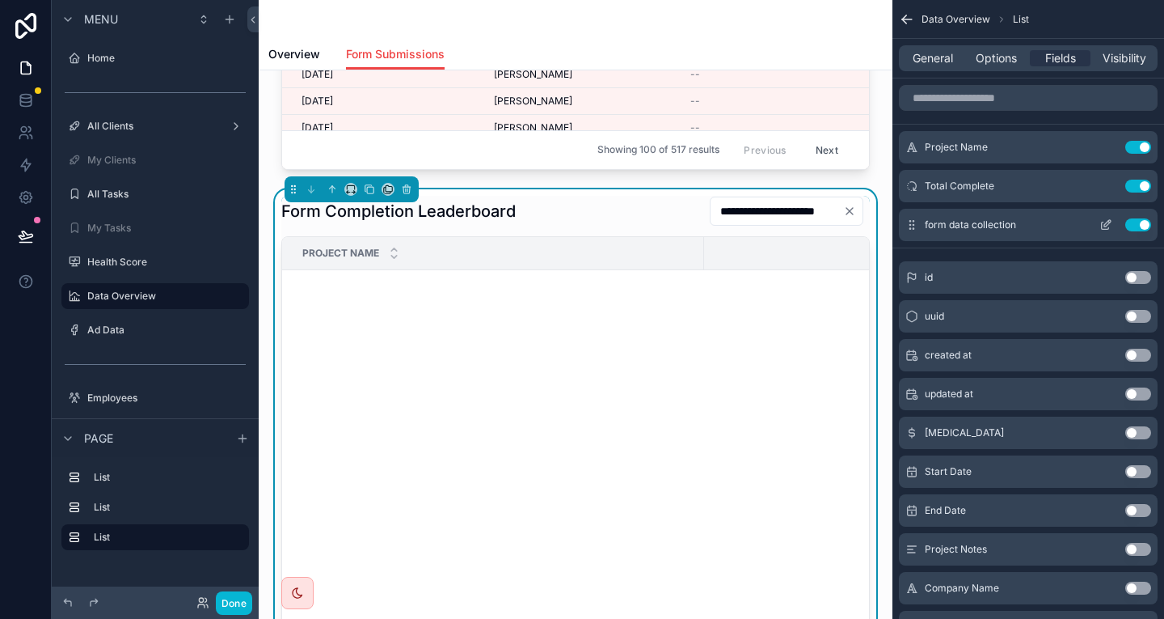
click at [1139, 218] on button "Use setting" at bounding box center [1139, 224] width 26 height 13
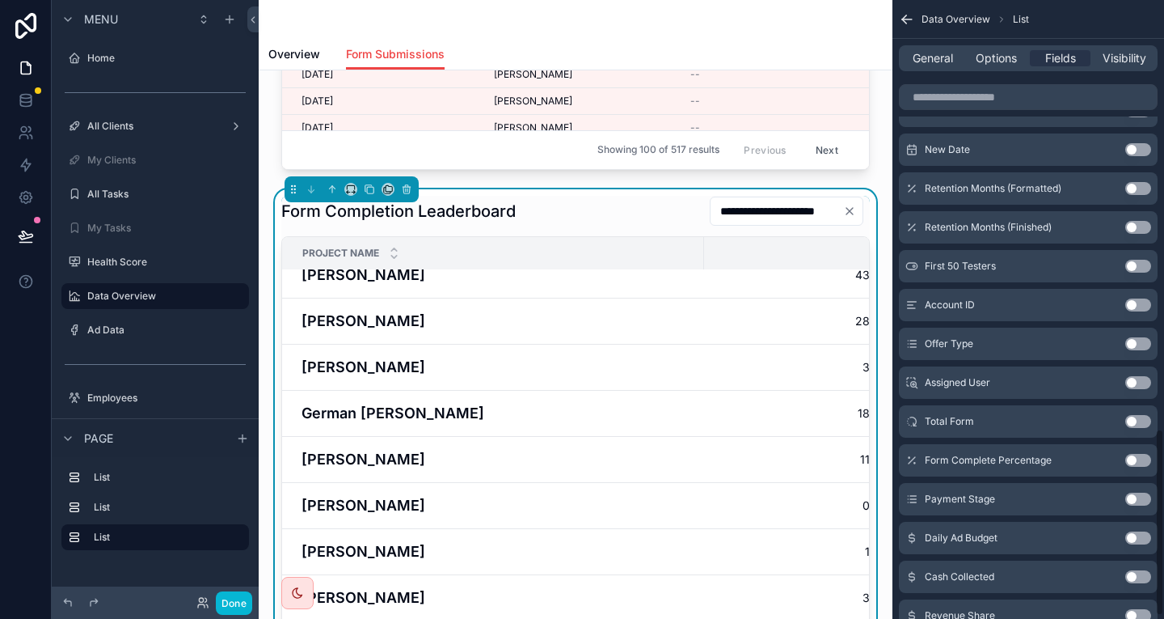
scroll to position [1105, 0]
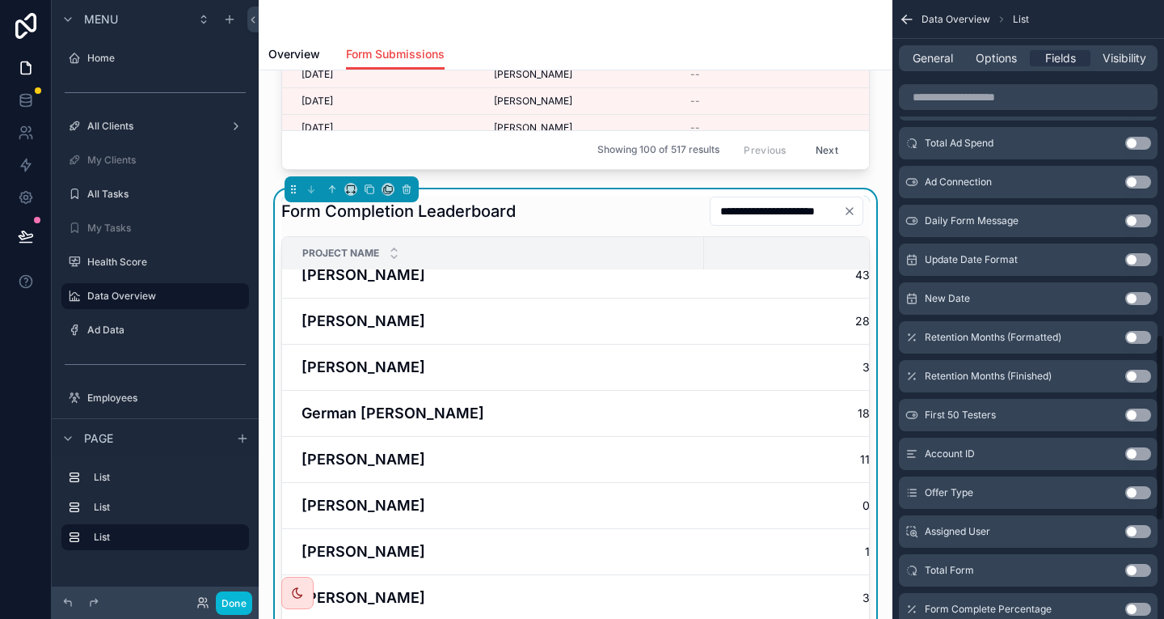
click at [980, 45] on div "General Options Fields Visibility" at bounding box center [1028, 58] width 259 height 26
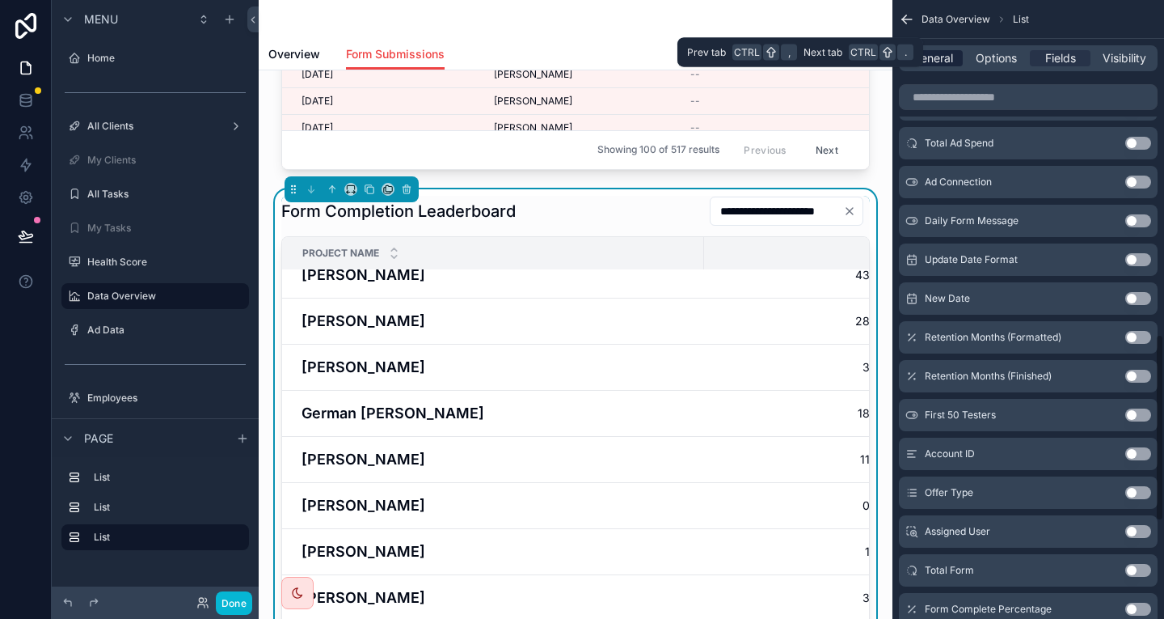
click at [953, 50] on span "General" at bounding box center [933, 58] width 40 height 16
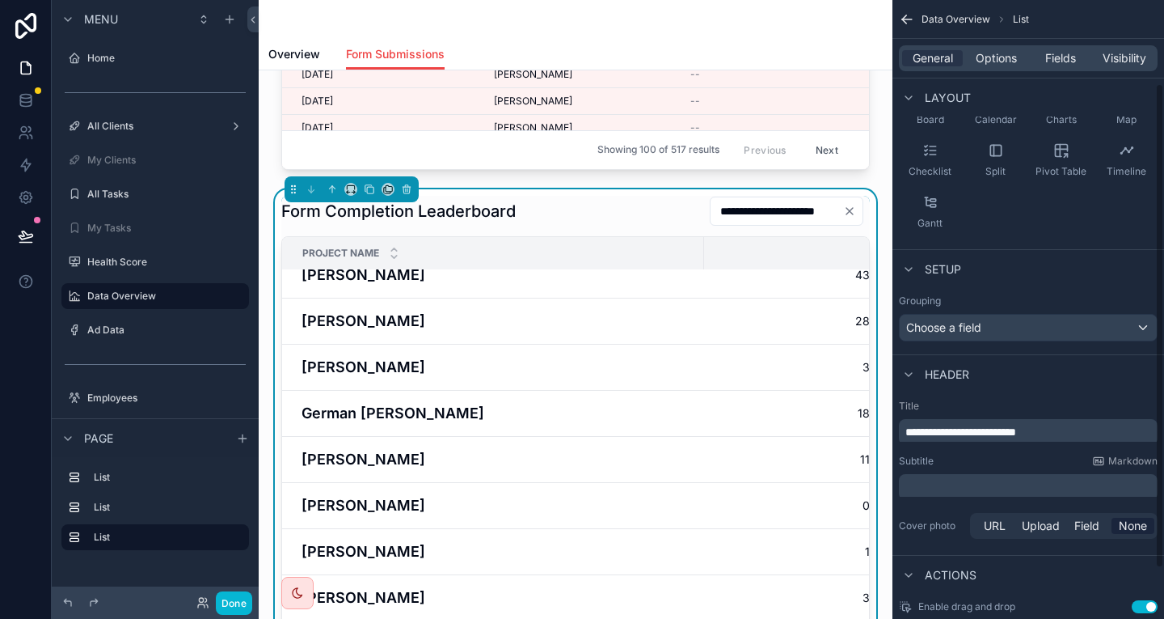
scroll to position [0, 0]
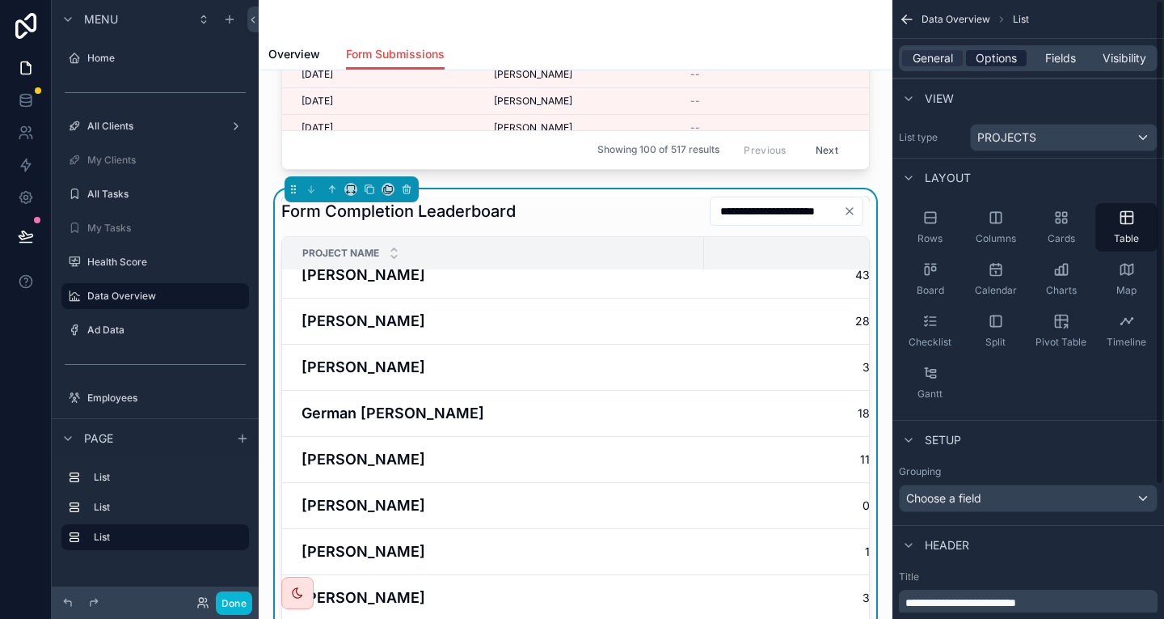
click at [1016, 50] on span "Options" at bounding box center [996, 58] width 41 height 16
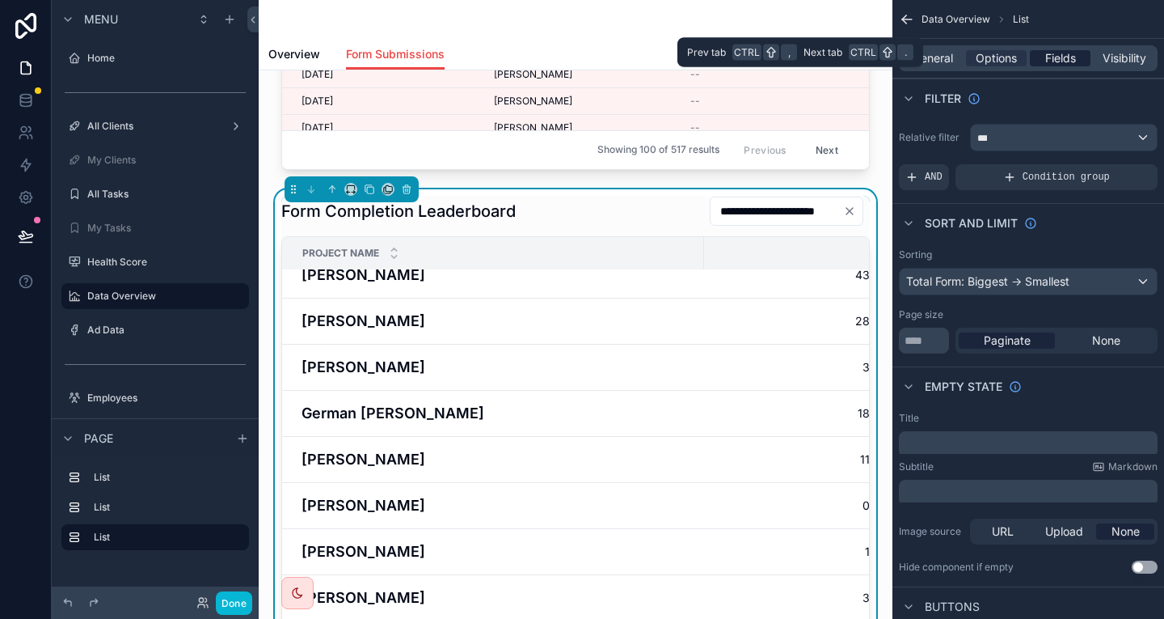
click at [1075, 52] on span "Fields" at bounding box center [1061, 58] width 31 height 16
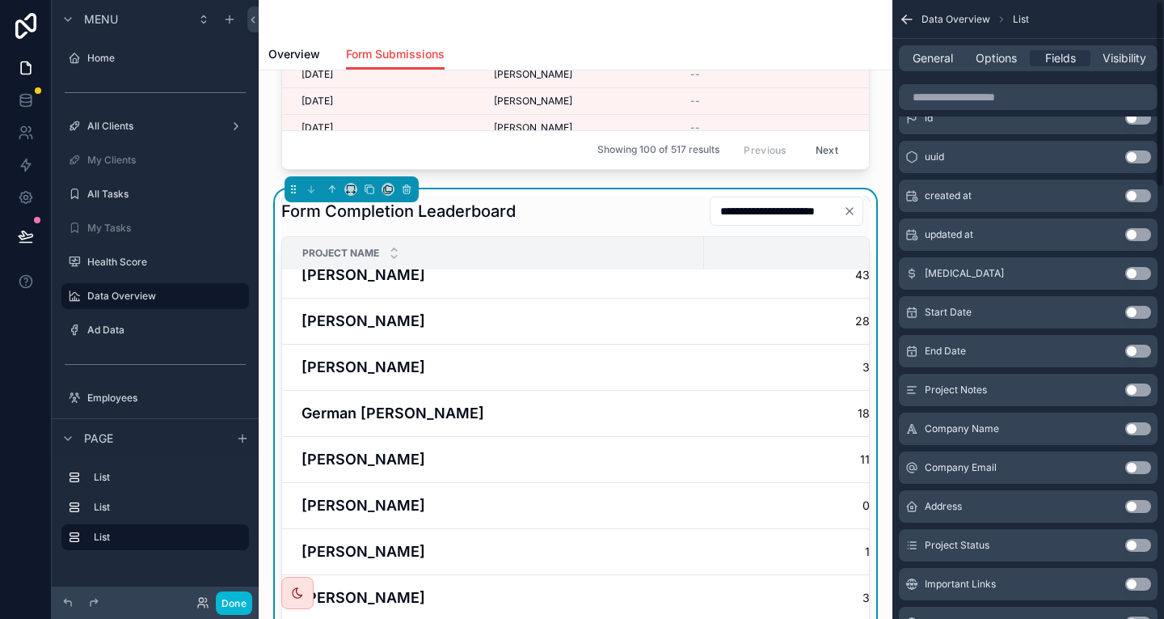
scroll to position [162, 0]
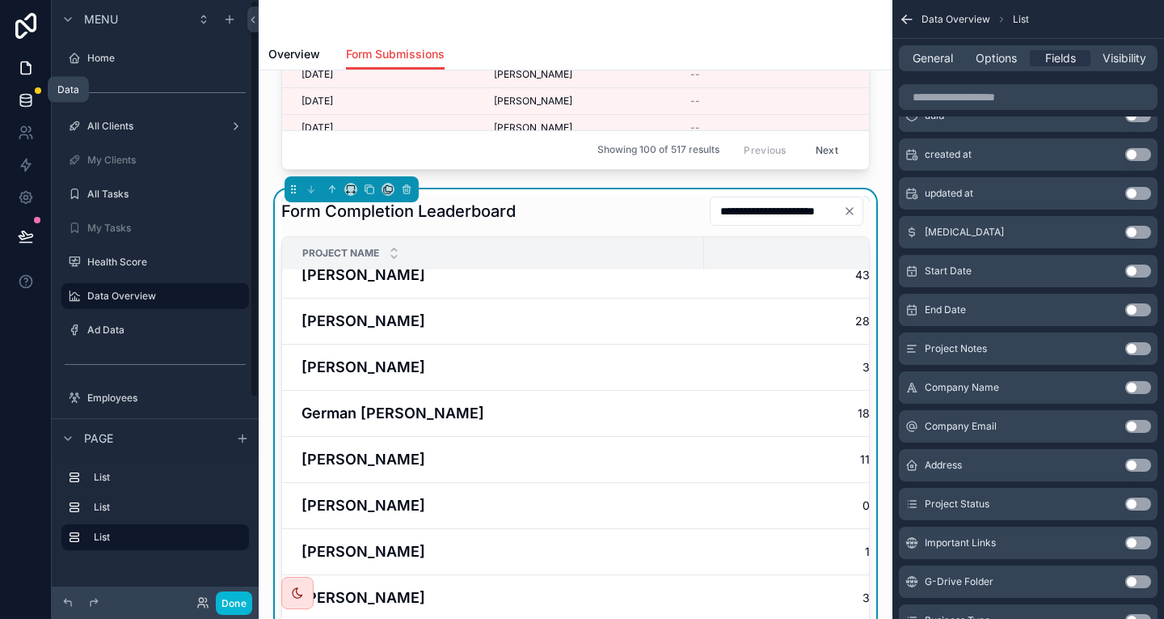
click at [34, 85] on link at bounding box center [25, 100] width 51 height 32
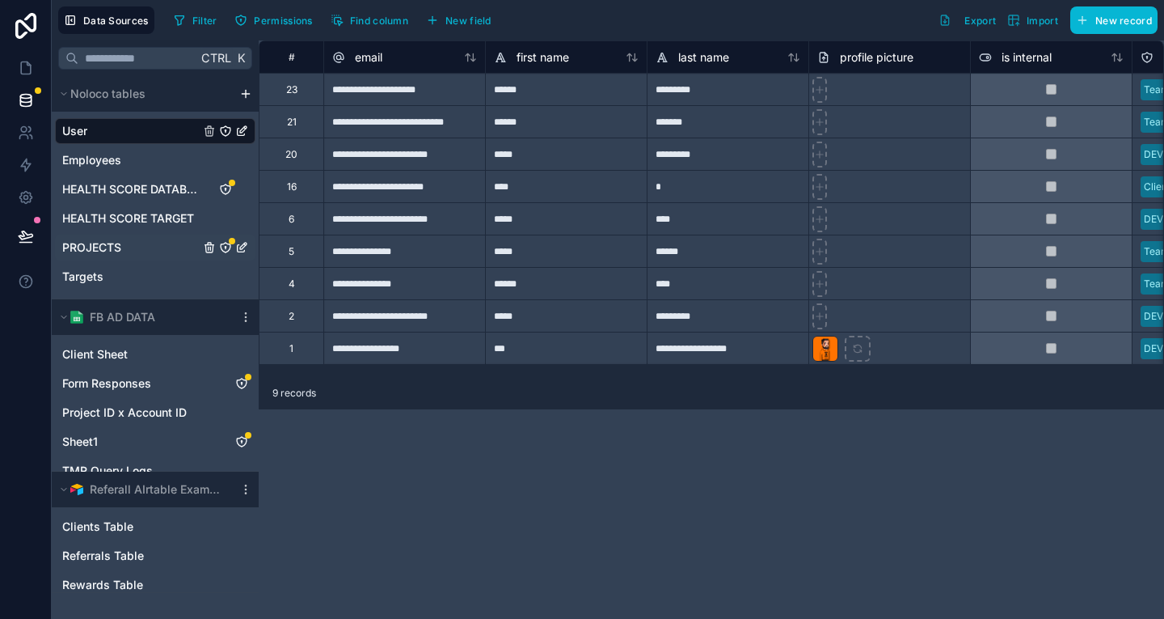
click at [113, 239] on link "PROJECTS" at bounding box center [130, 247] width 137 height 16
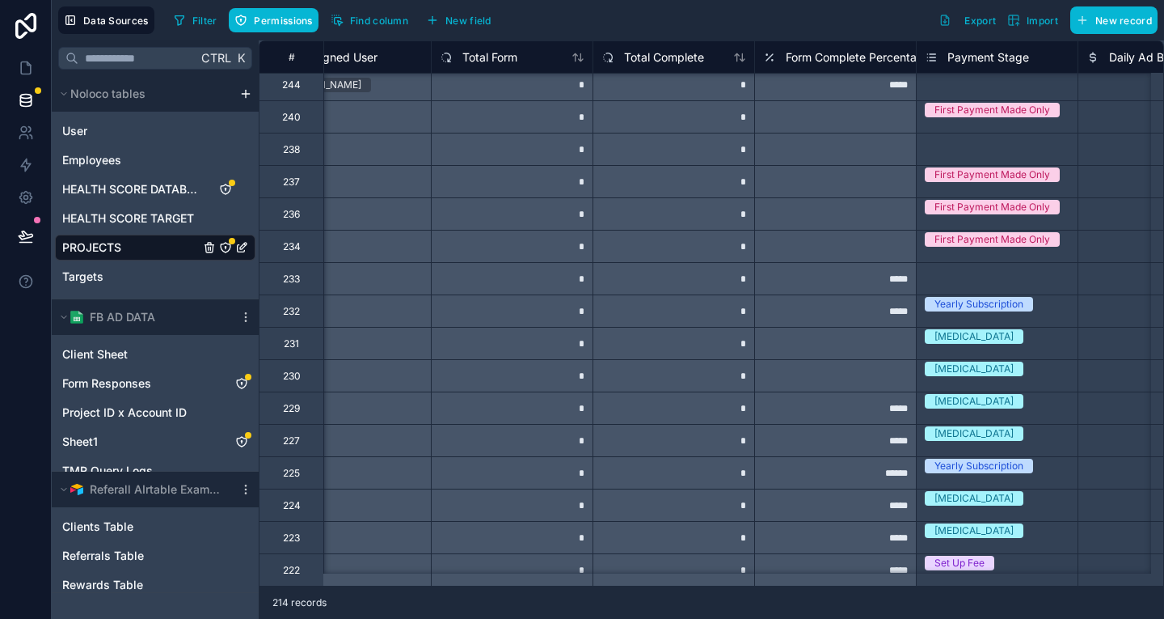
scroll to position [0, 5391]
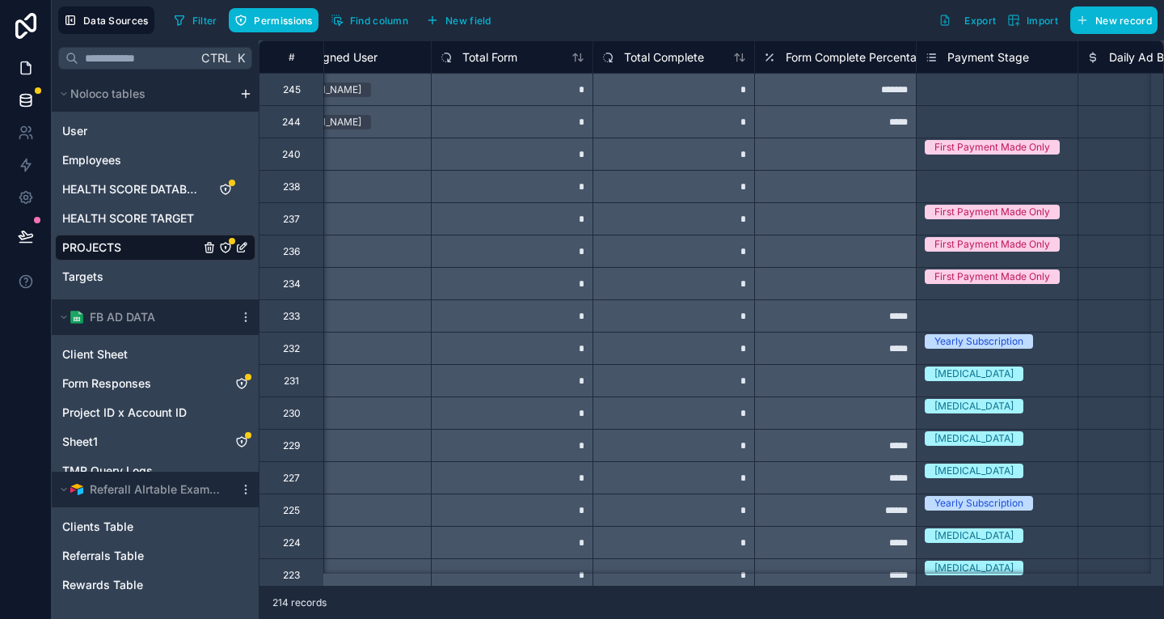
click at [19, 52] on link at bounding box center [25, 68] width 51 height 32
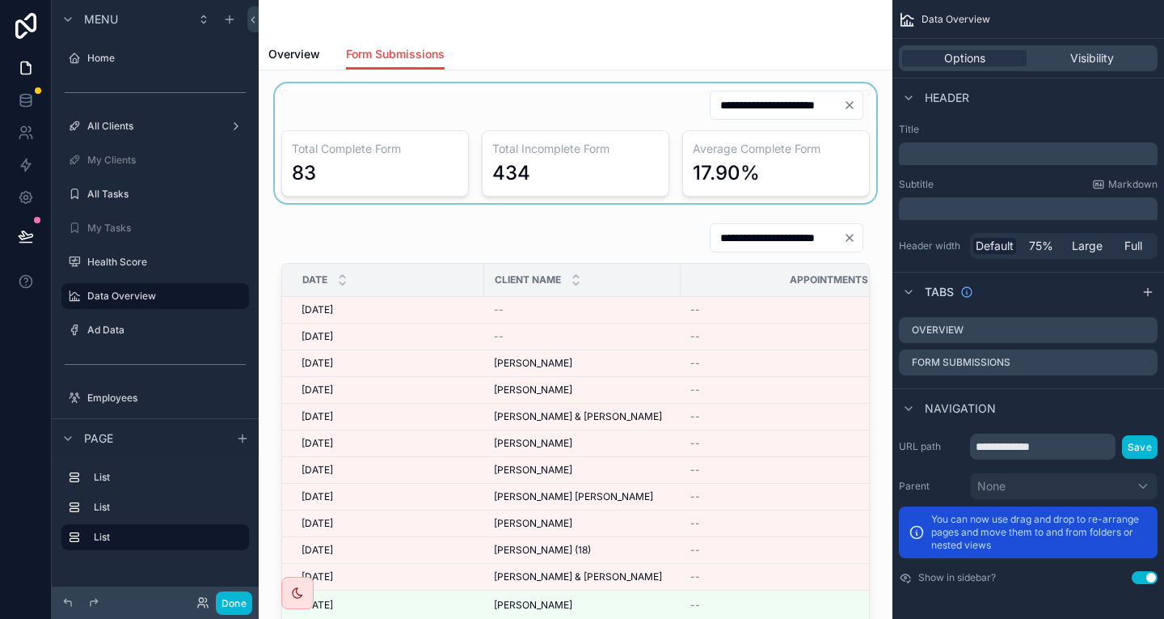
click at [605, 118] on div "scrollable content" at bounding box center [576, 143] width 608 height 120
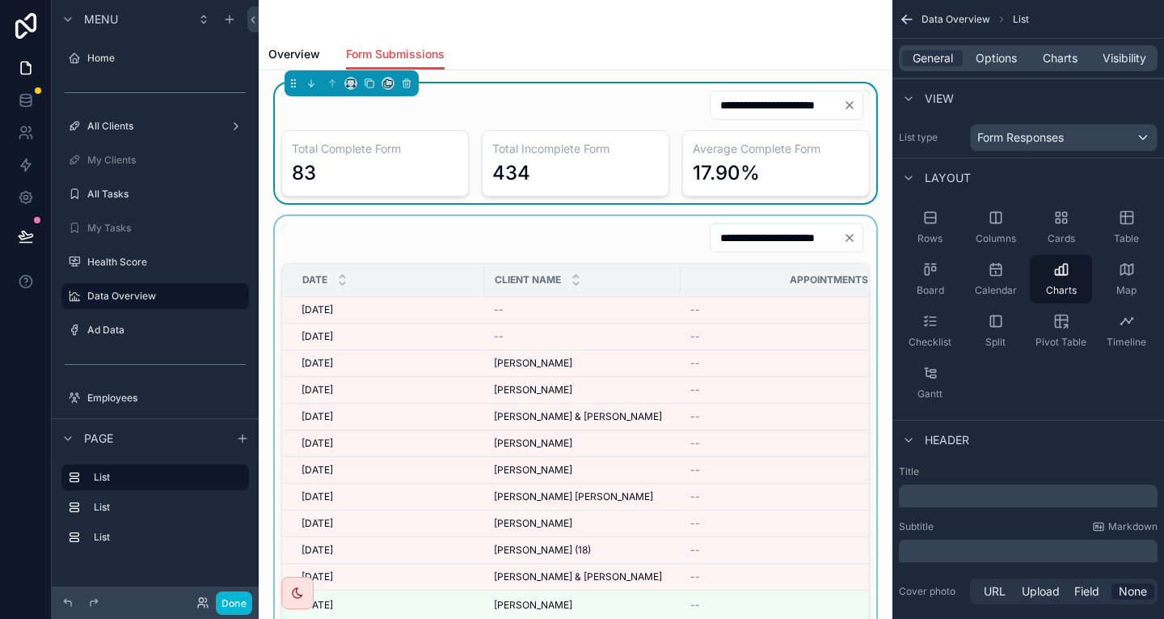
click at [657, 216] on div "scrollable content" at bounding box center [576, 475] width 608 height 519
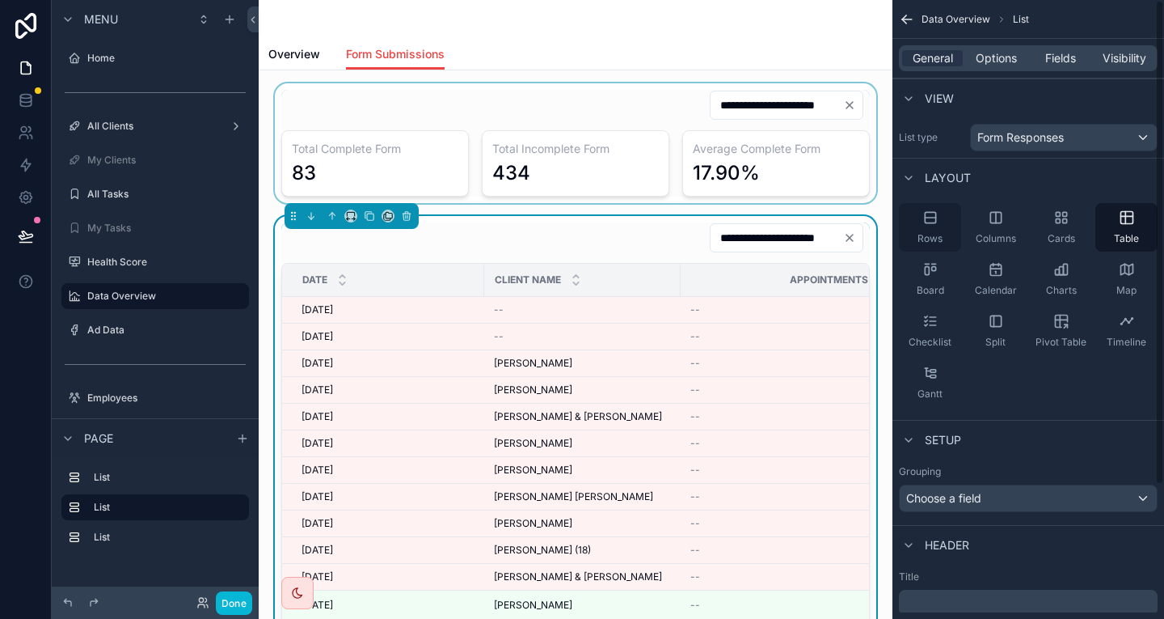
click at [943, 232] on span "Rows" at bounding box center [930, 238] width 25 height 13
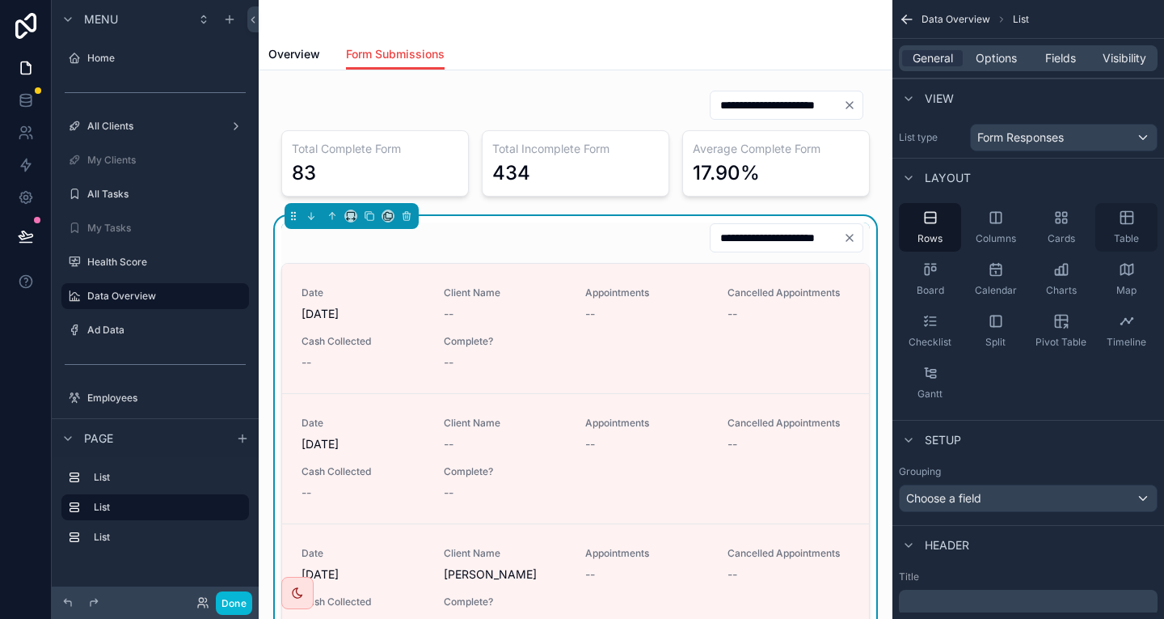
click at [1126, 212] on icon "scrollable content" at bounding box center [1126, 218] width 0 height 12
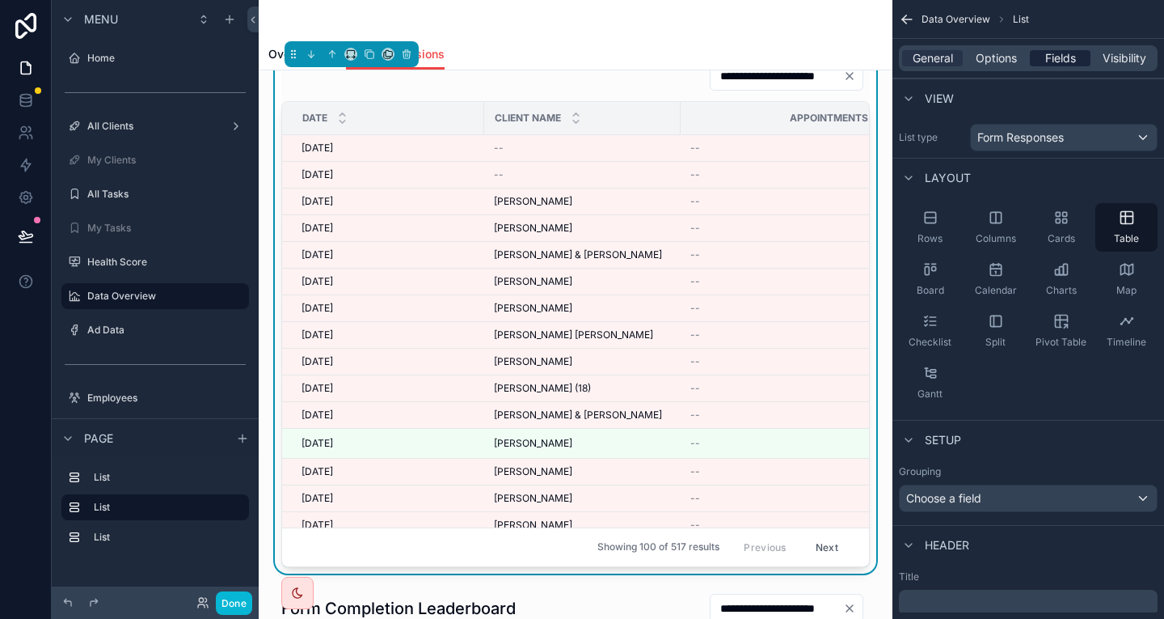
click at [1066, 53] on span "Fields" at bounding box center [1061, 58] width 31 height 16
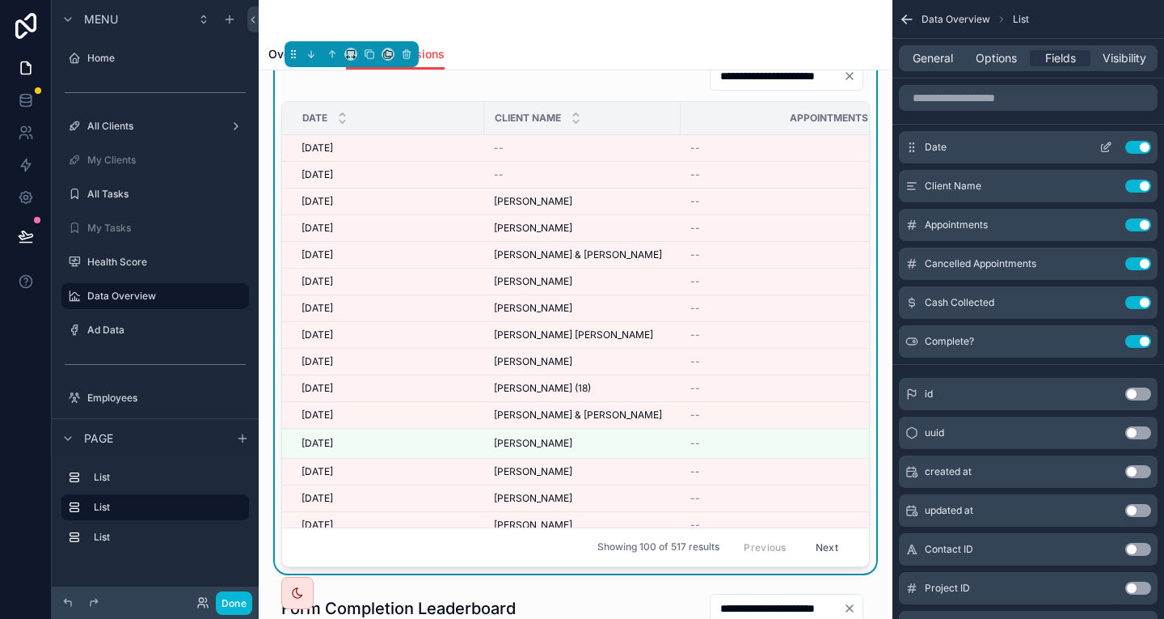
click at [1113, 141] on icon "scrollable content" at bounding box center [1106, 147] width 13 height 13
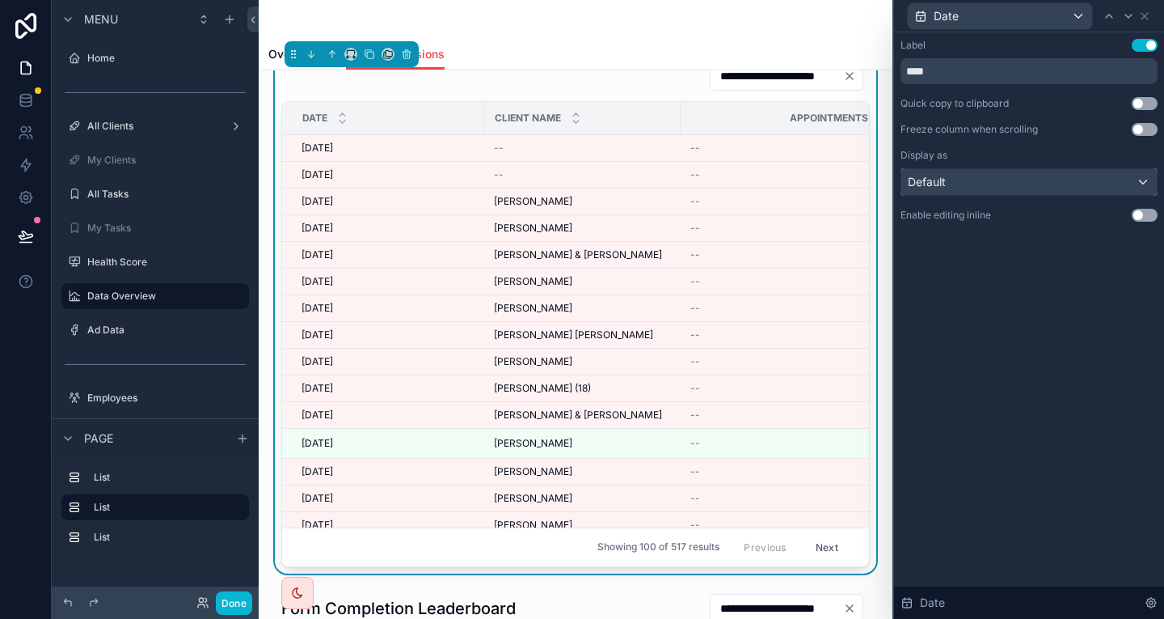
click at [1067, 169] on div "Default" at bounding box center [1030, 182] width 256 height 26
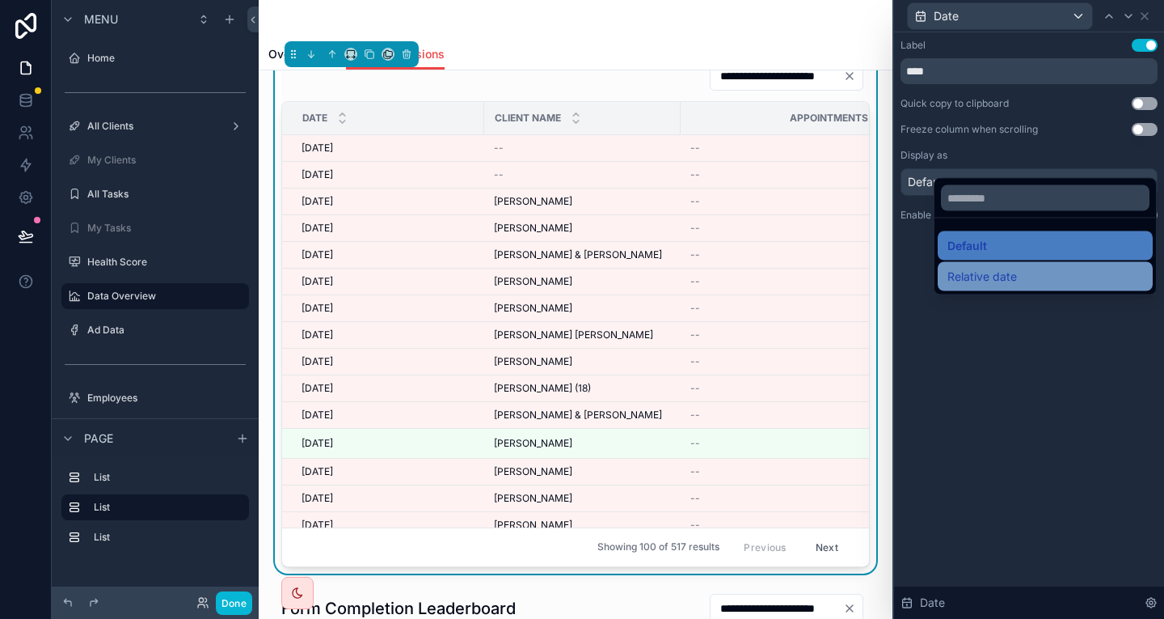
click at [1010, 267] on div "Relative date" at bounding box center [1046, 276] width 196 height 19
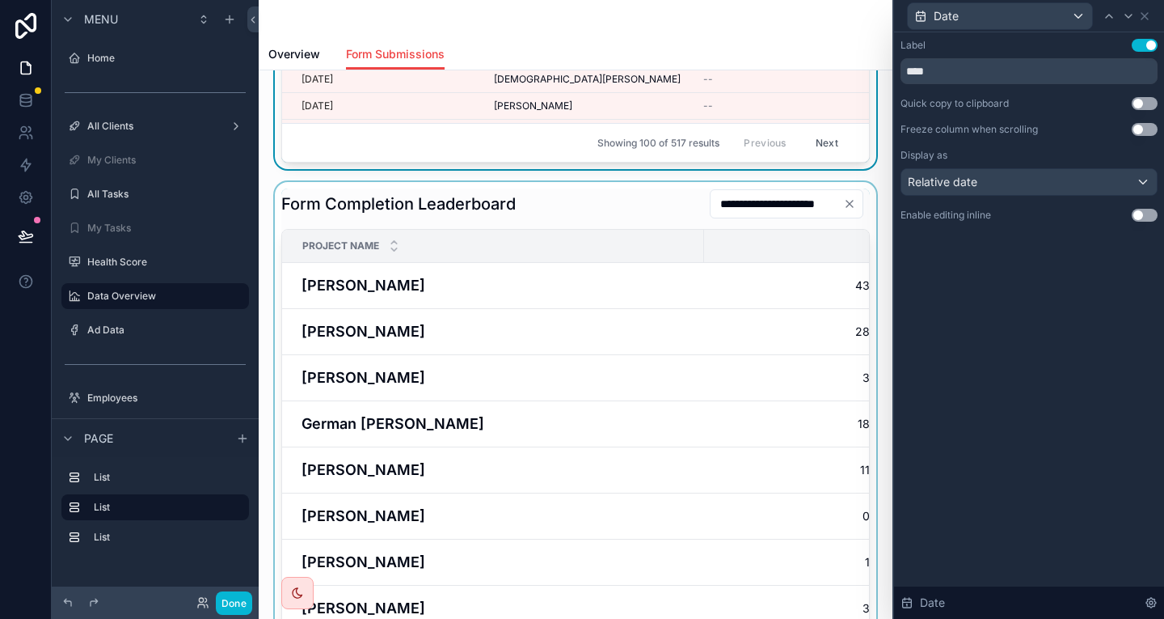
click at [838, 182] on div "scrollable content" at bounding box center [576, 441] width 608 height 519
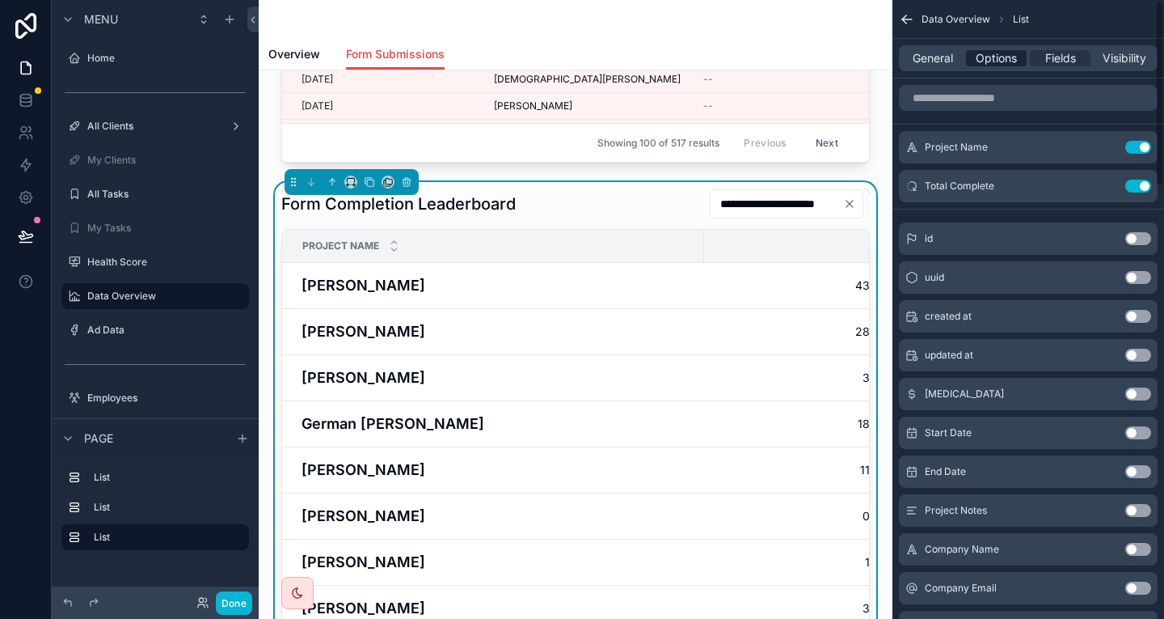
click at [1008, 51] on span "Options" at bounding box center [996, 58] width 41 height 16
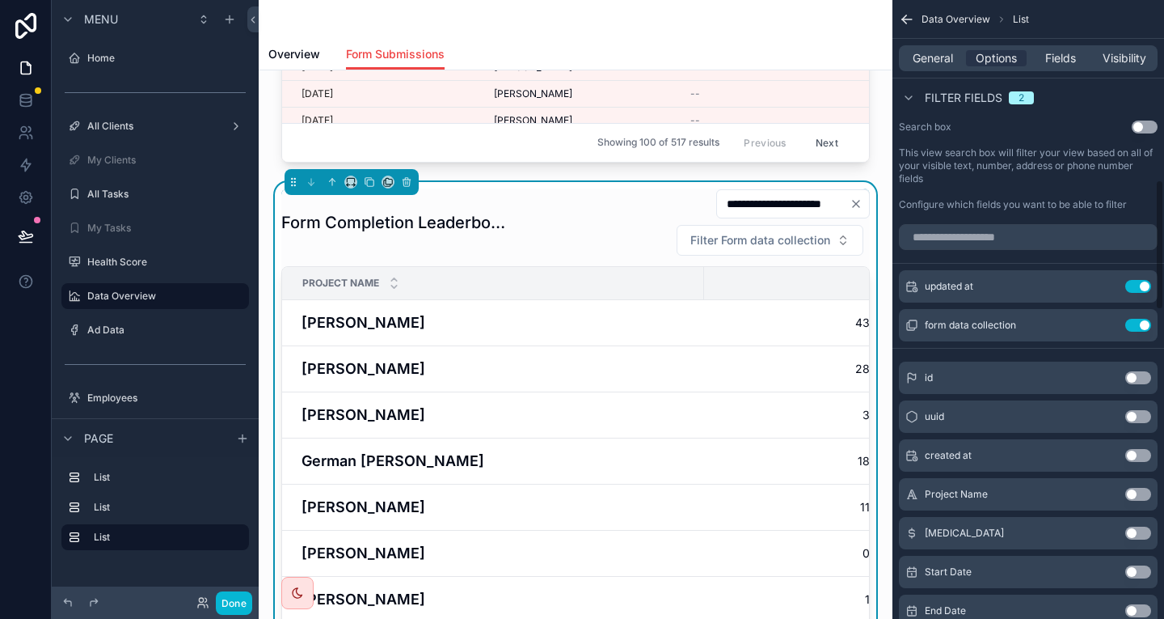
drag, startPoint x: 1141, startPoint y: 194, endPoint x: 1127, endPoint y: 219, distance: 28.6
click at [1142, 319] on button "Use setting" at bounding box center [1139, 325] width 26 height 13
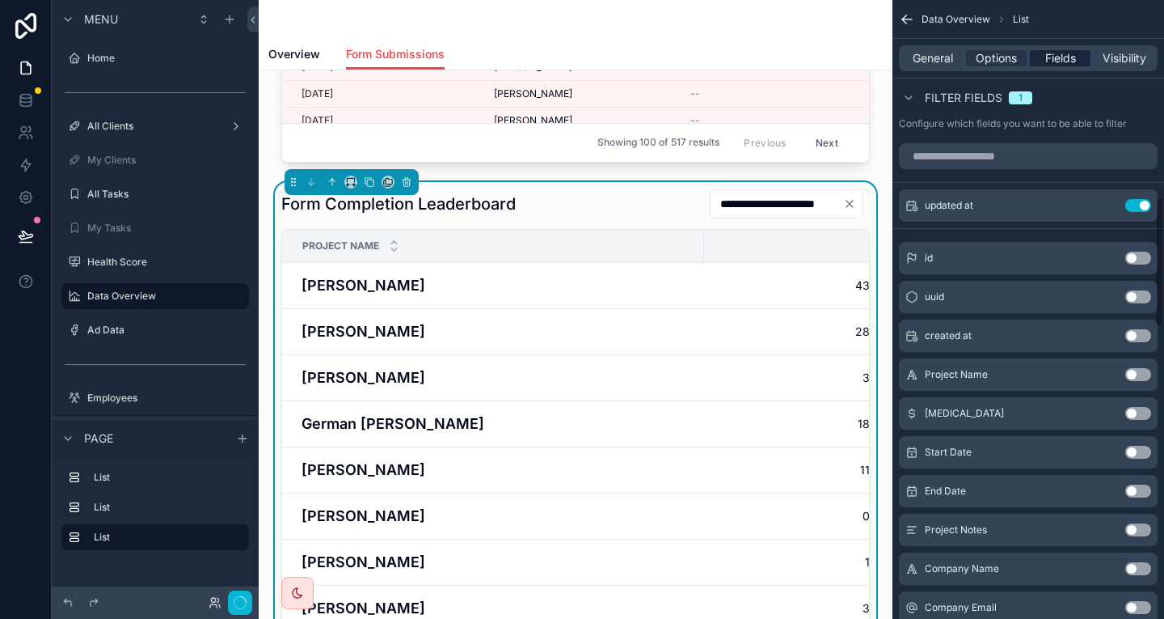
click at [1076, 50] on span "Fields" at bounding box center [1061, 58] width 31 height 16
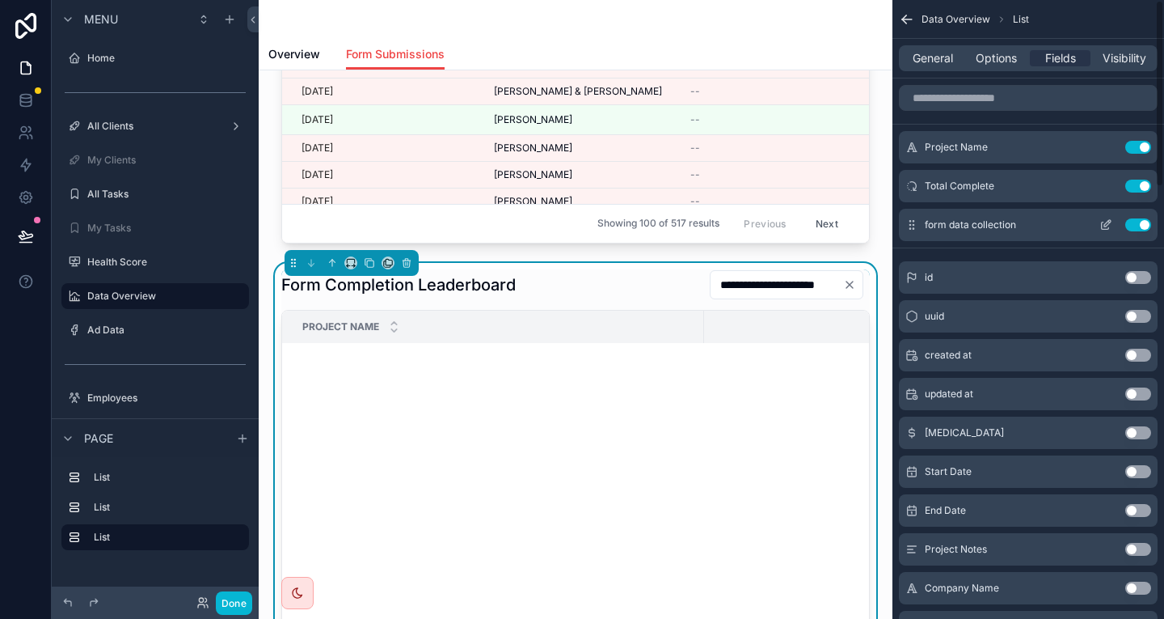
click at [1113, 218] on icon "scrollable content" at bounding box center [1106, 224] width 13 height 13
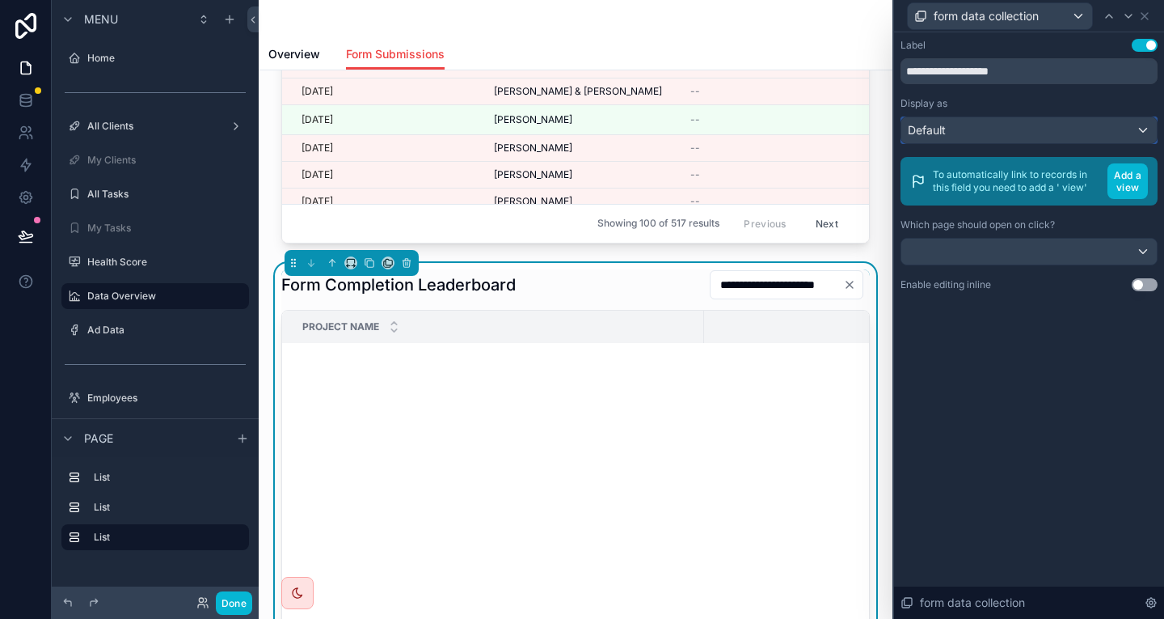
click at [1049, 117] on div "Default" at bounding box center [1030, 130] width 256 height 26
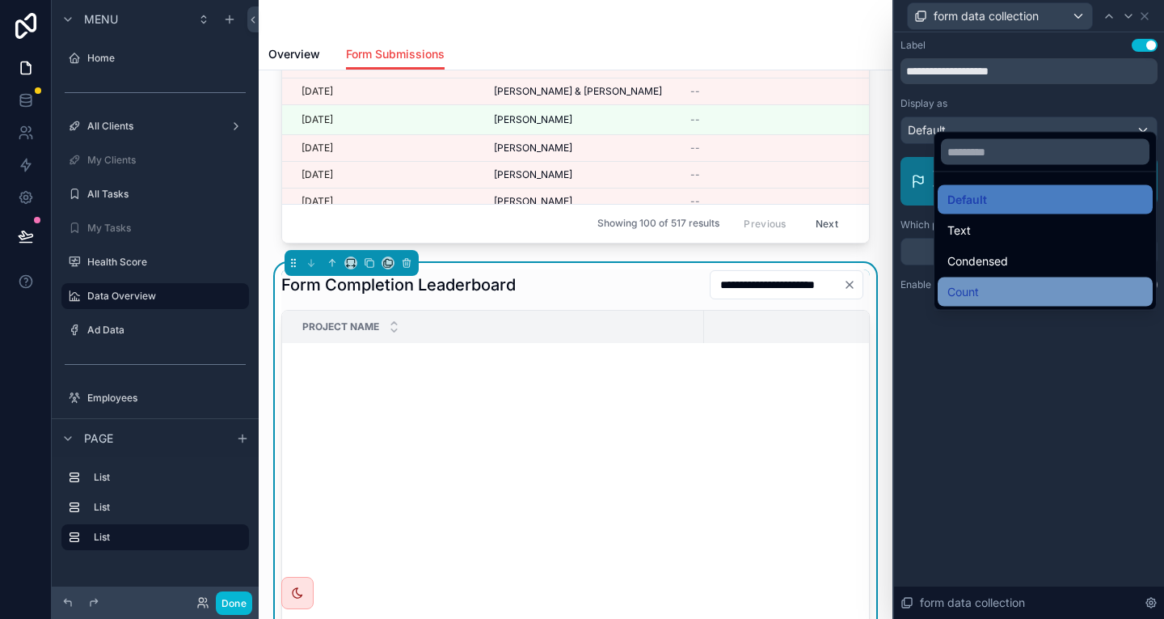
click at [978, 277] on div "Count" at bounding box center [1045, 291] width 215 height 29
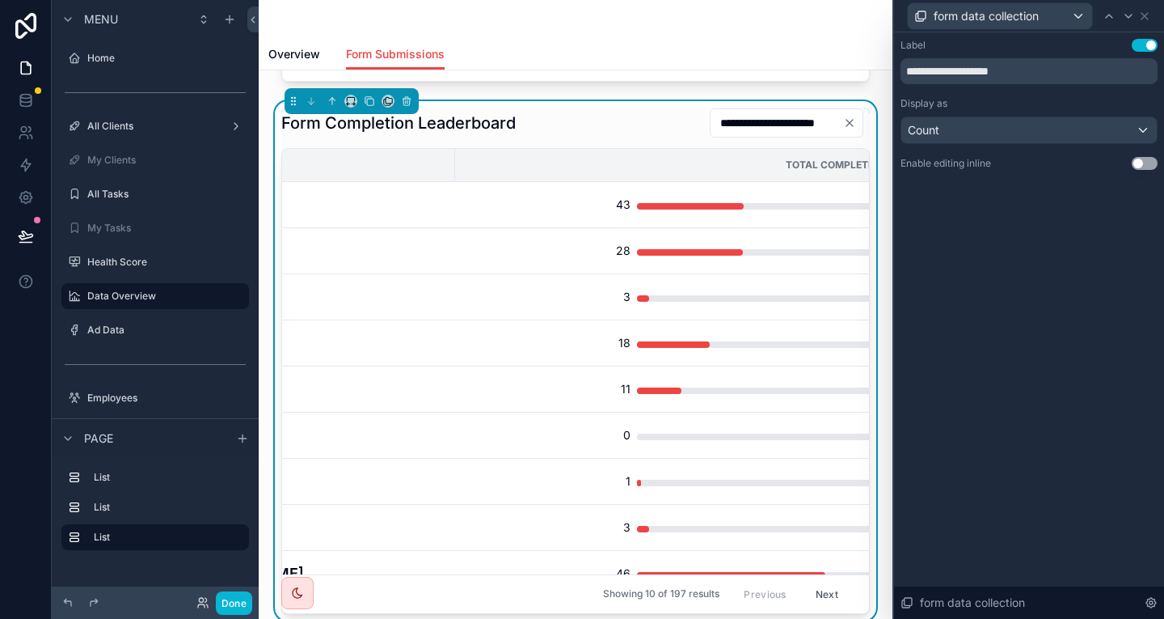
scroll to position [0, 360]
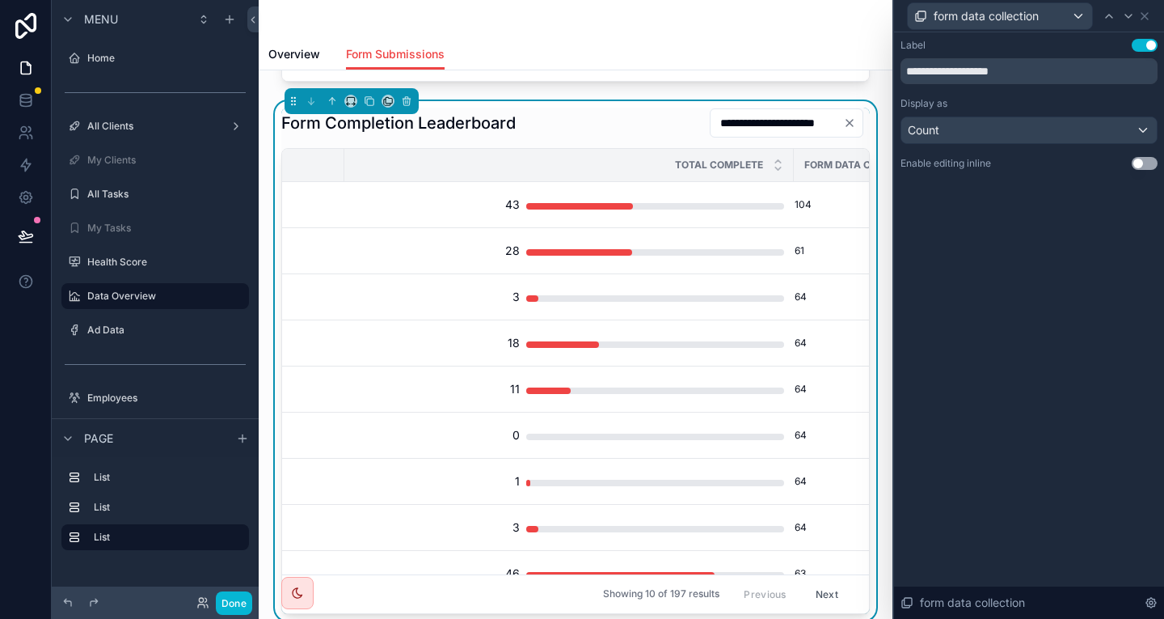
click at [1139, 157] on button "Use setting" at bounding box center [1145, 163] width 26 height 13
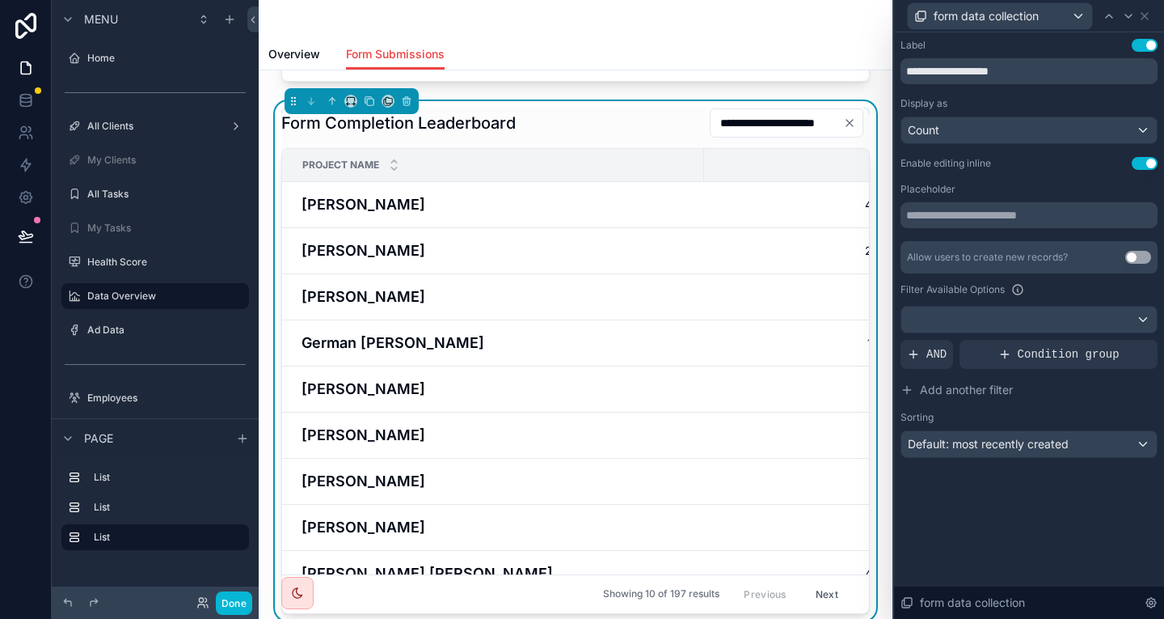
click at [1139, 157] on button "Use setting" at bounding box center [1145, 163] width 26 height 13
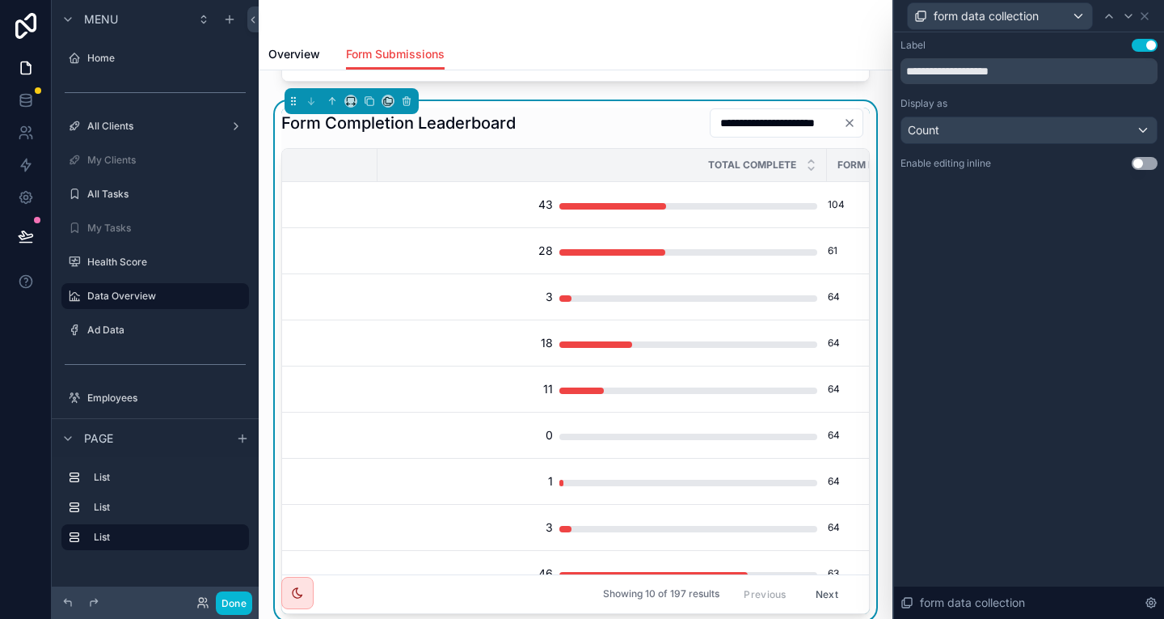
scroll to position [0, 327]
click at [1154, 8] on div "form data collection" at bounding box center [1029, 16] width 257 height 32
click at [1155, 12] on div "form data collection" at bounding box center [1029, 16] width 257 height 32
click at [1155, 13] on div "form data collection" at bounding box center [1029, 16] width 257 height 32
click at [1151, 13] on icon at bounding box center [1145, 16] width 13 height 13
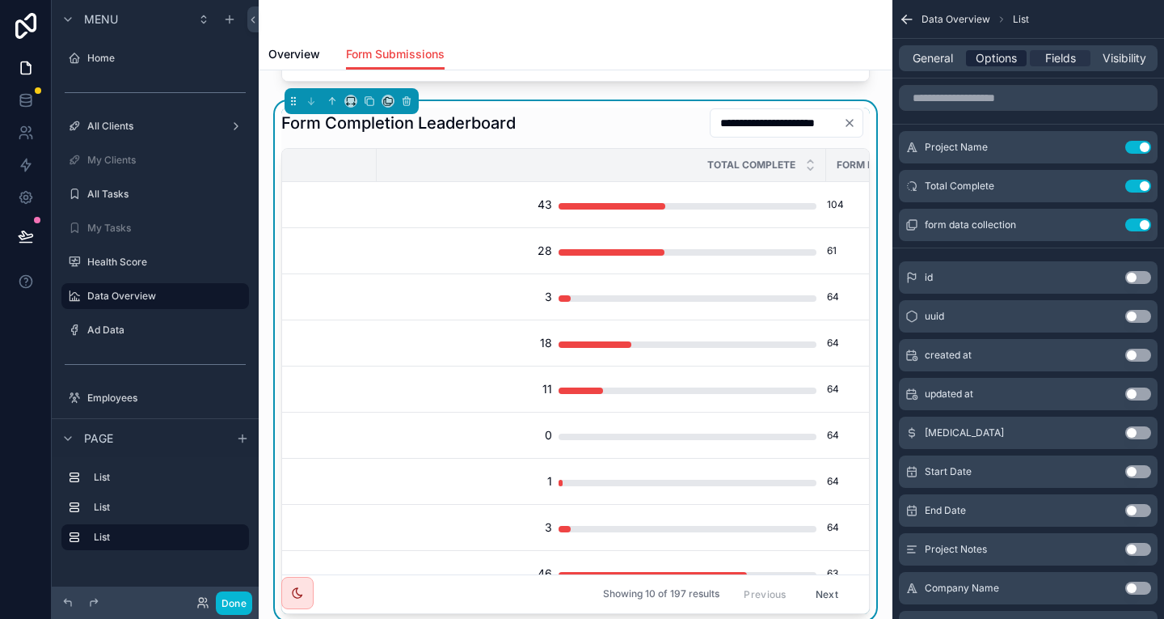
click at [1017, 50] on span "Options" at bounding box center [996, 58] width 41 height 16
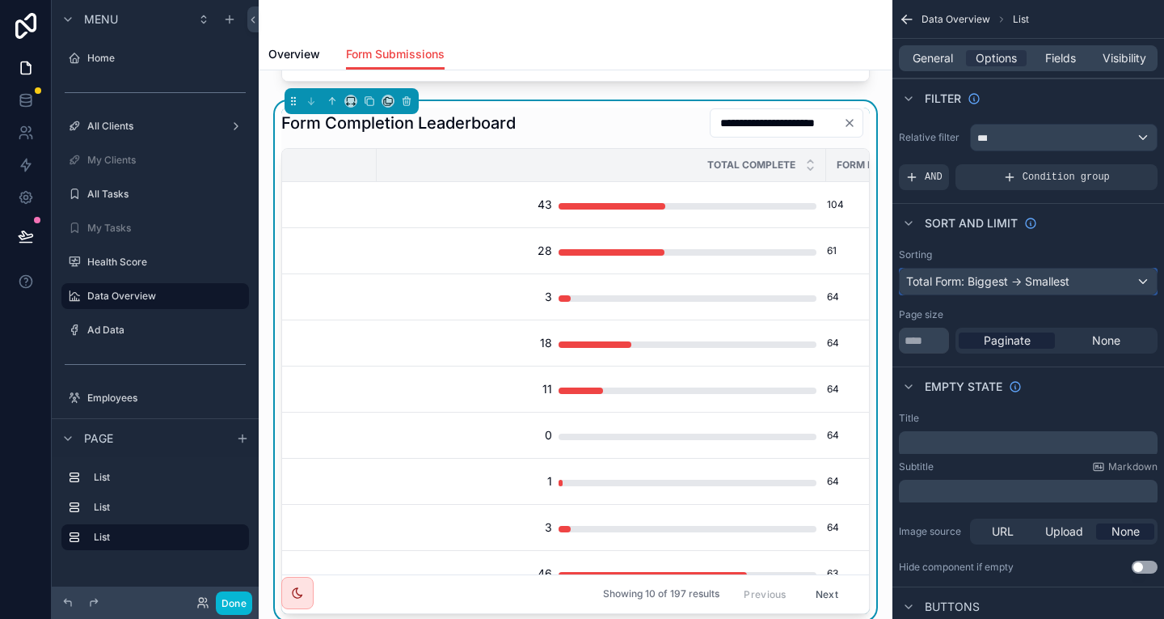
click at [1084, 268] on div "Total Form: Biggest -> Smallest" at bounding box center [1028, 281] width 257 height 26
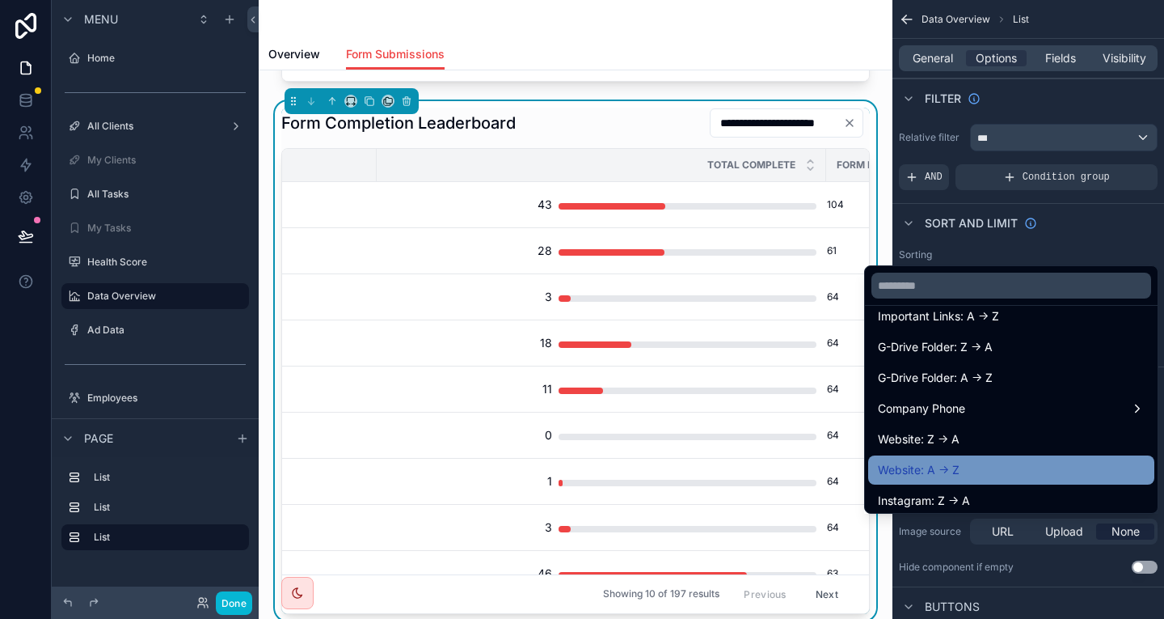
scroll to position [662, 0]
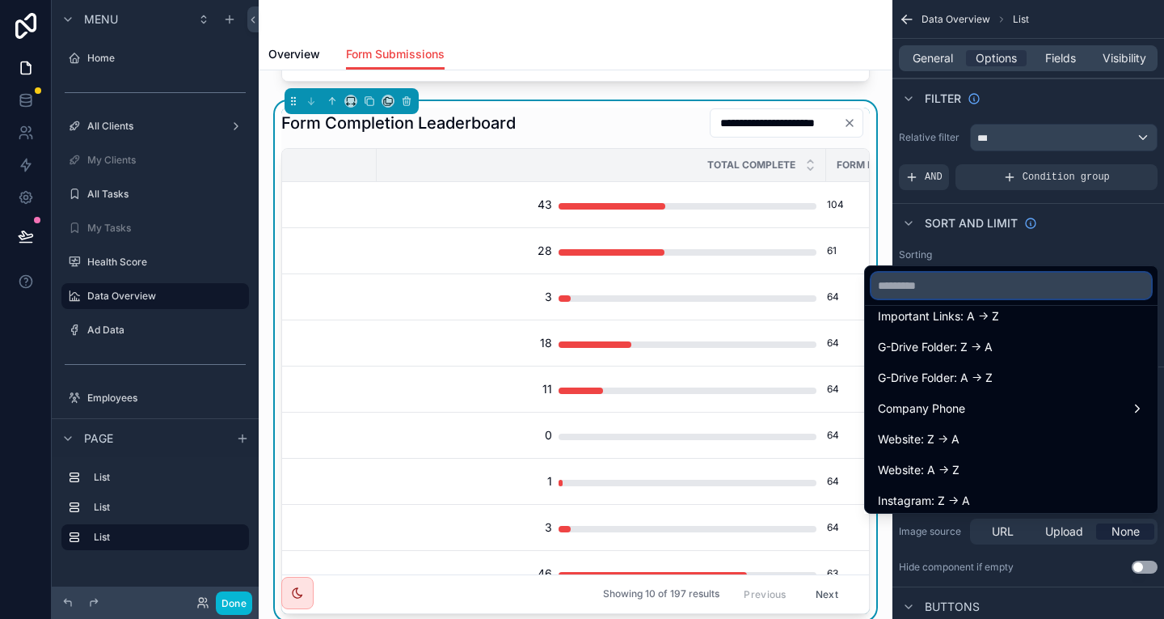
click at [958, 275] on input "text" at bounding box center [1012, 286] width 280 height 26
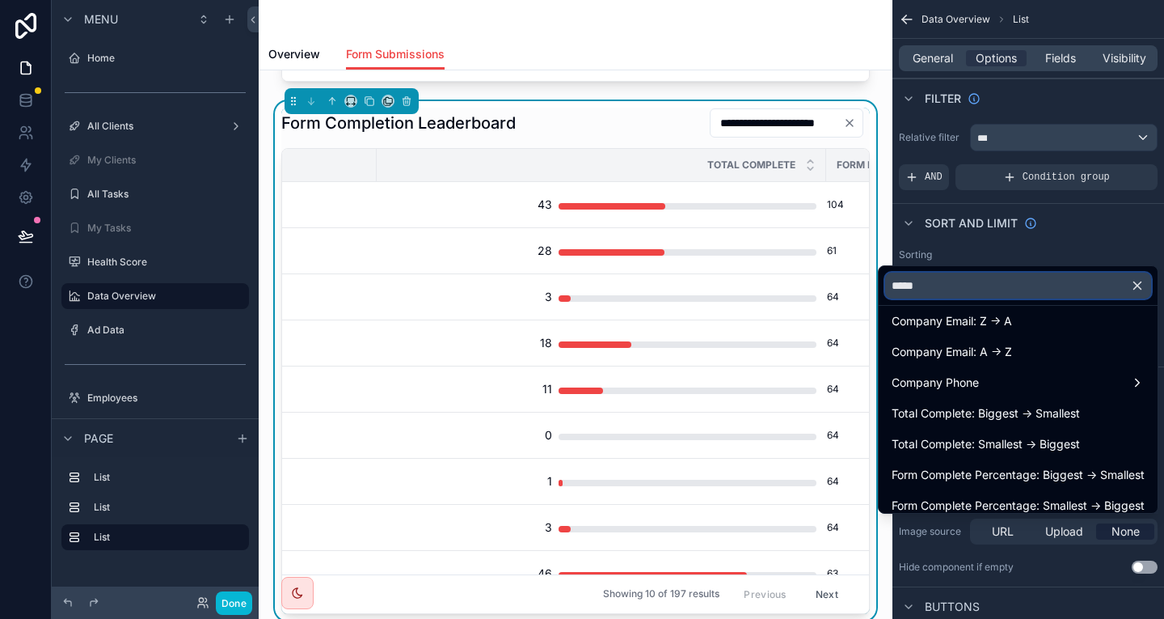
scroll to position [0, 0]
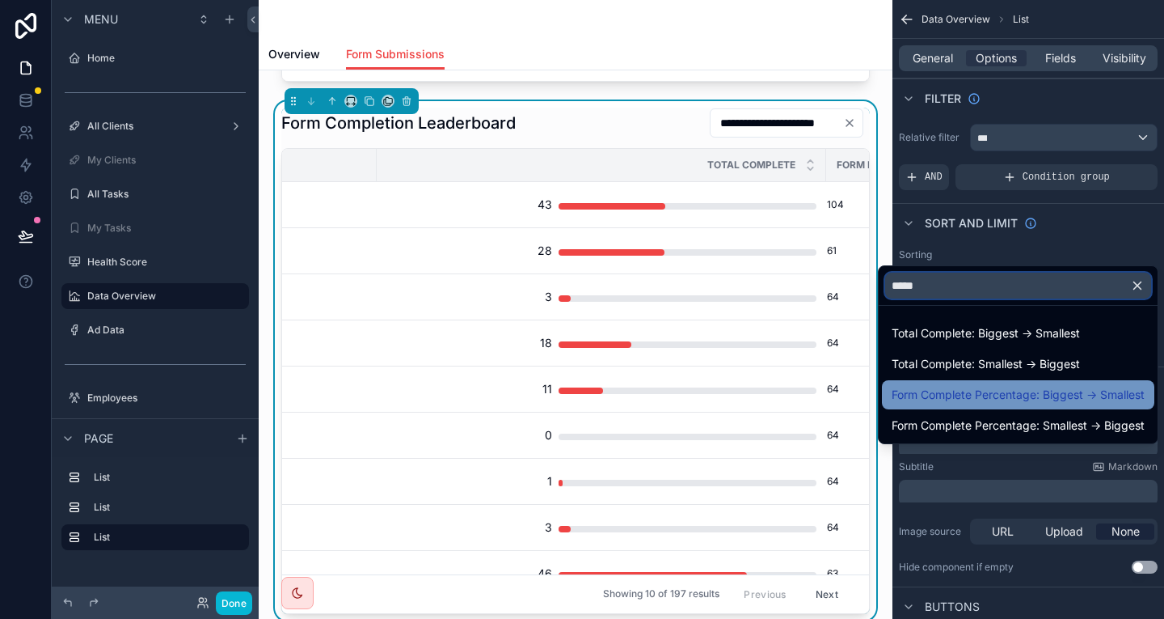
type input "*****"
click at [1009, 385] on span "Form Complete Percentage: Biggest -> Smallest" at bounding box center [1018, 394] width 253 height 19
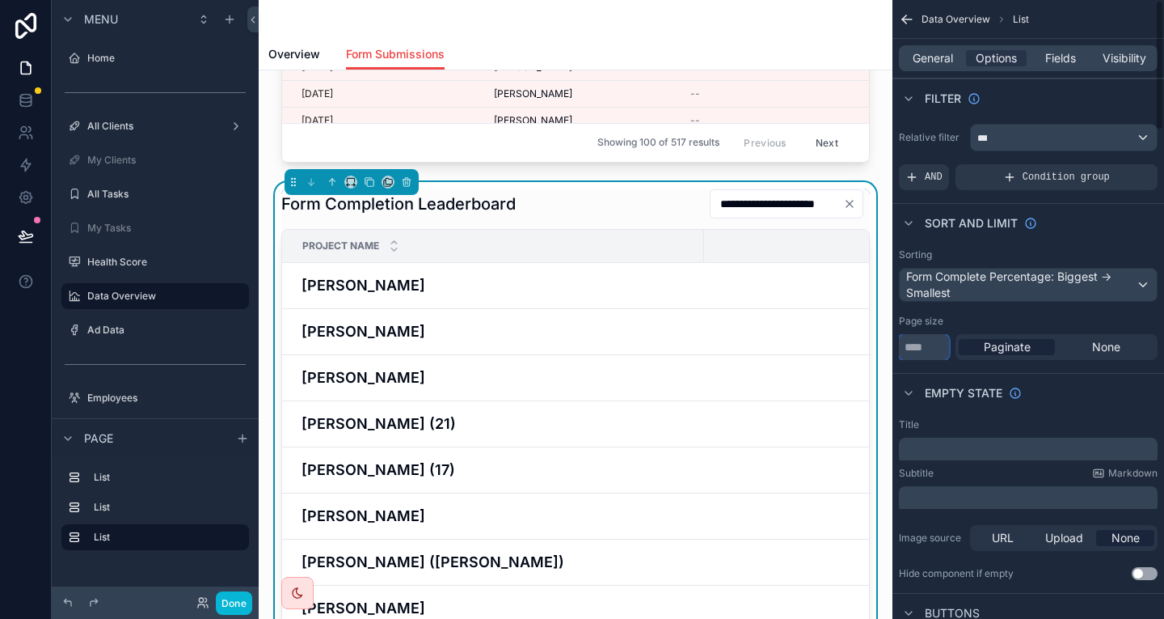
drag, startPoint x: 959, startPoint y: 306, endPoint x: 913, endPoint y: 304, distance: 46.1
click at [915, 304] on div "**********" at bounding box center [712, 309] width 906 height 619
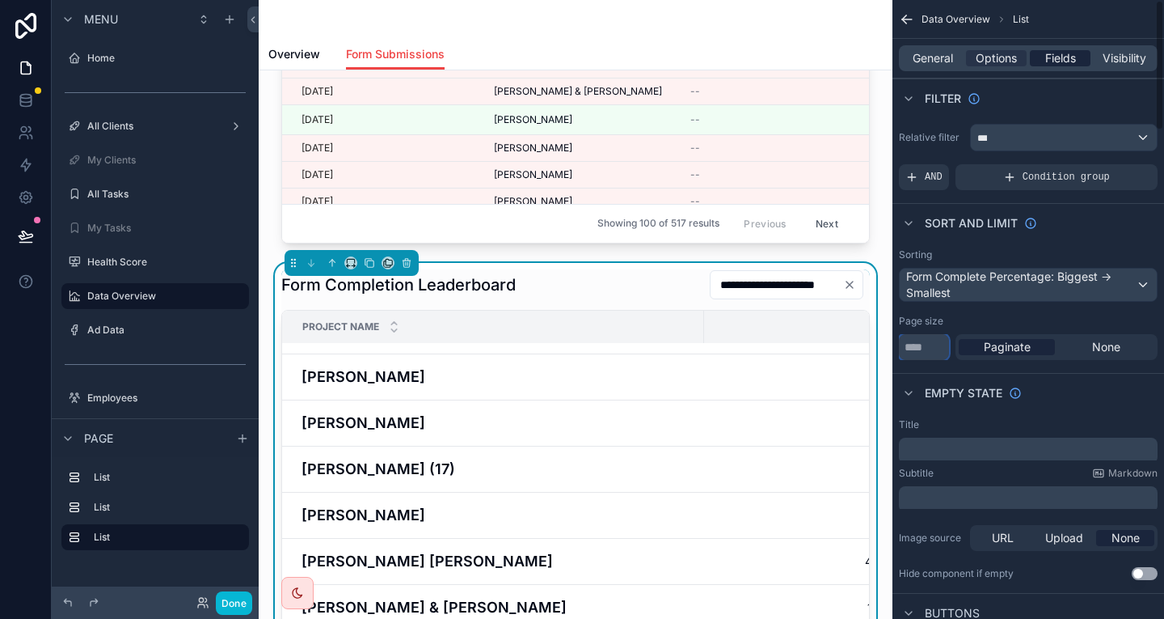
type input "**"
click at [1055, 50] on div "Fields" at bounding box center [1060, 58] width 61 height 16
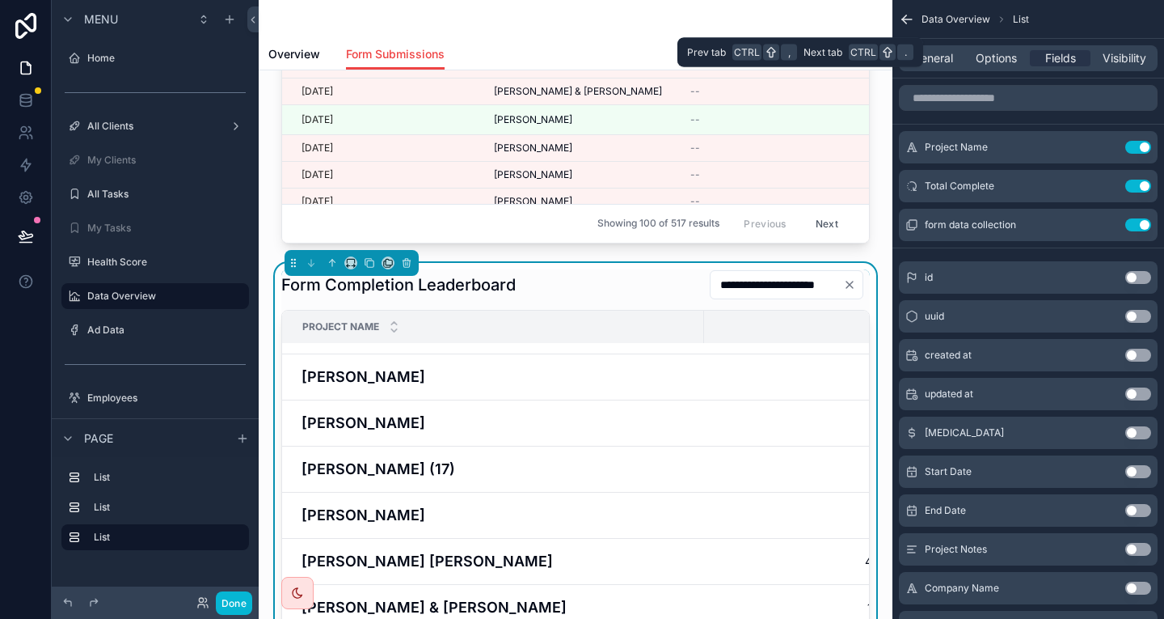
click at [1027, 58] on div "General Options Fields Visibility" at bounding box center [1028, 58] width 259 height 26
click at [1017, 55] on span "Options" at bounding box center [996, 58] width 41 height 16
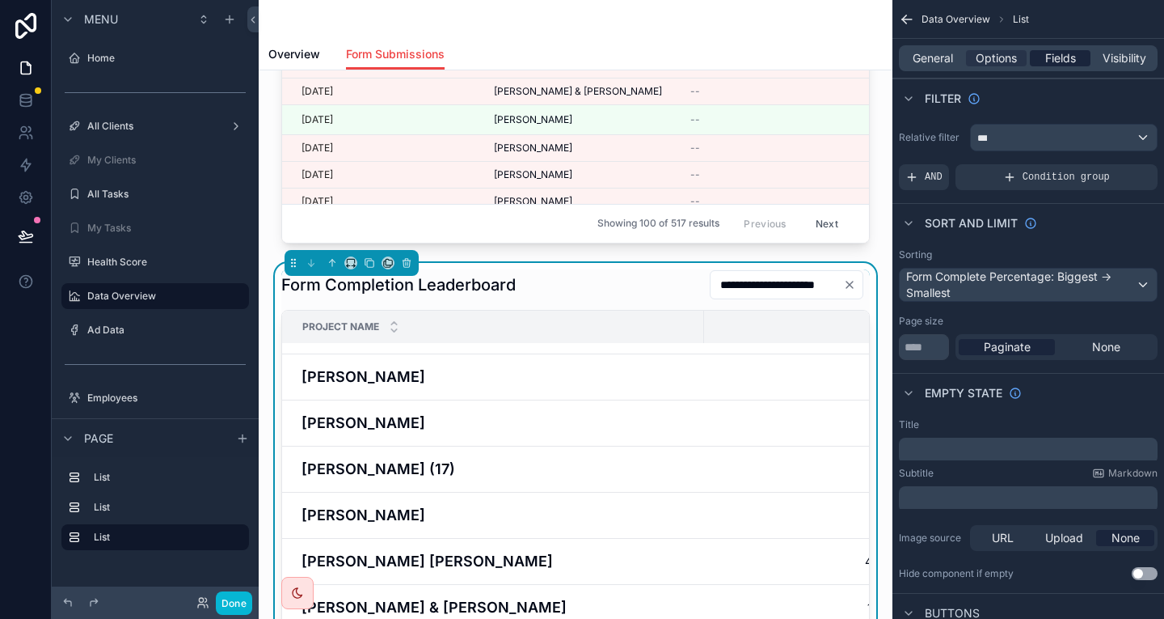
click at [1070, 51] on span "Fields" at bounding box center [1061, 58] width 31 height 16
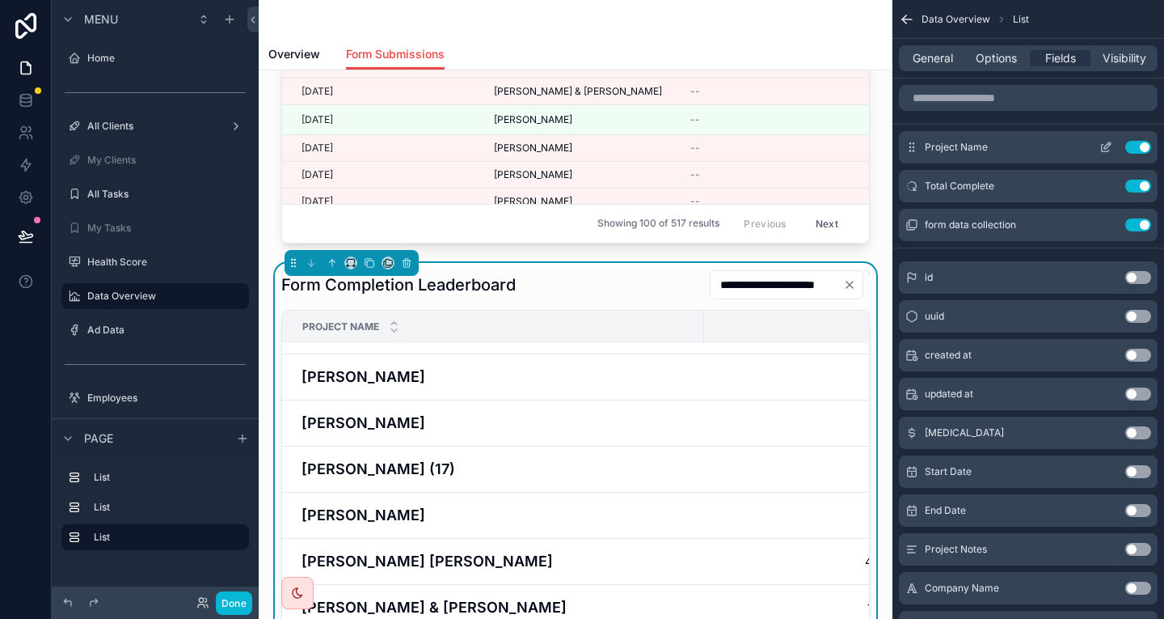
click at [1113, 141] on icon "scrollable content" at bounding box center [1106, 147] width 13 height 13
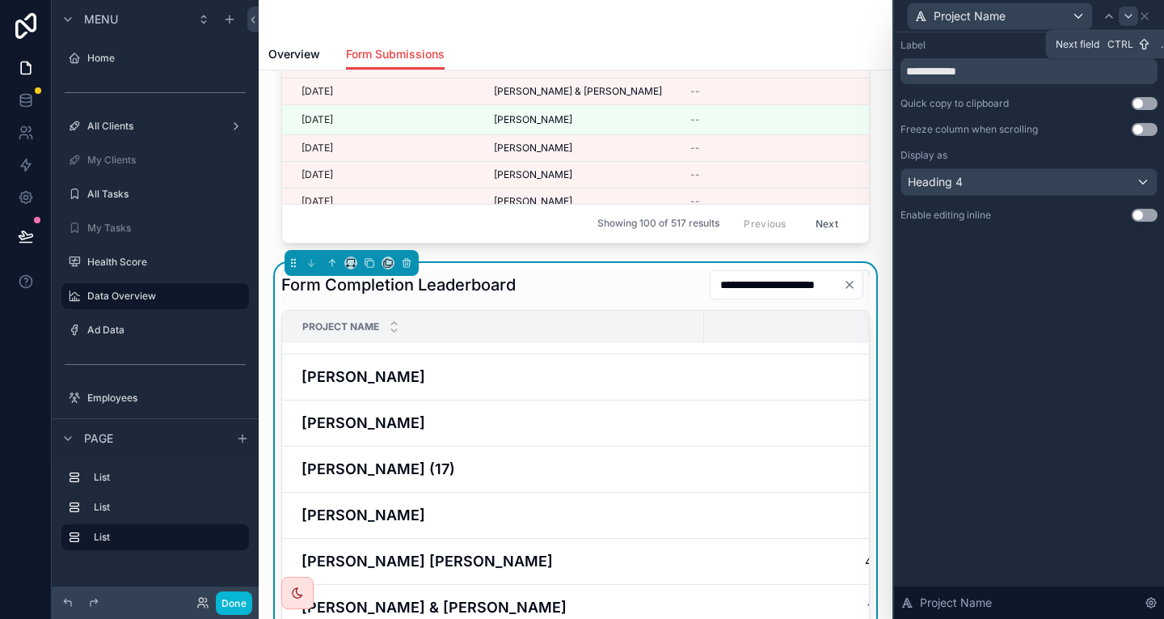
click at [1132, 22] on div at bounding box center [1128, 15] width 19 height 19
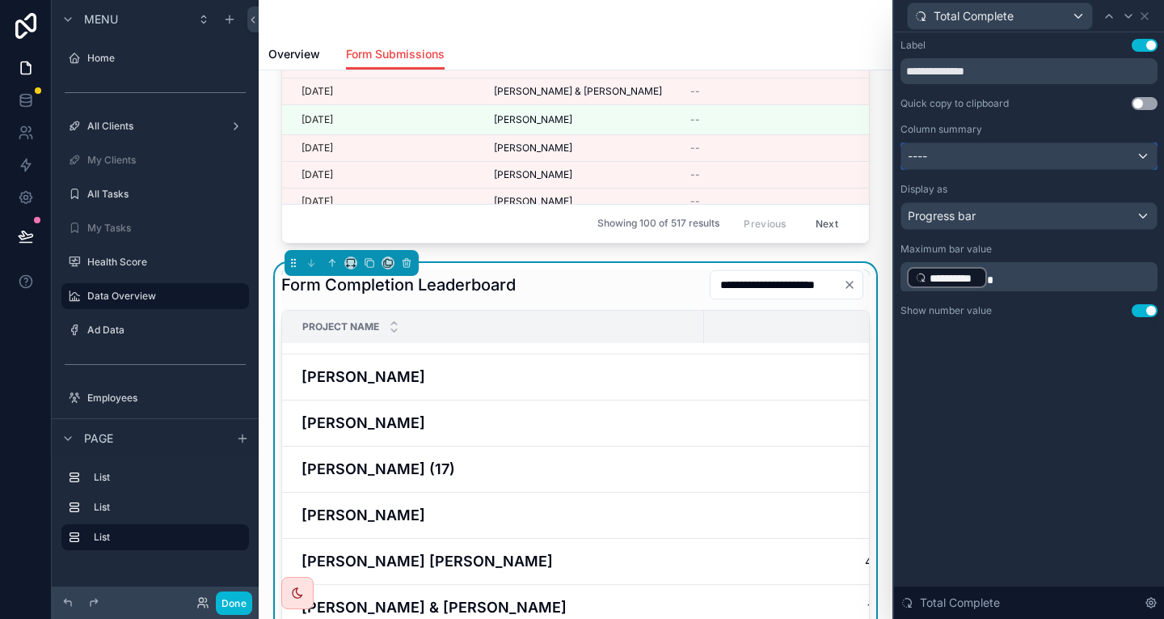
click at [1075, 143] on div "----" at bounding box center [1030, 156] width 256 height 26
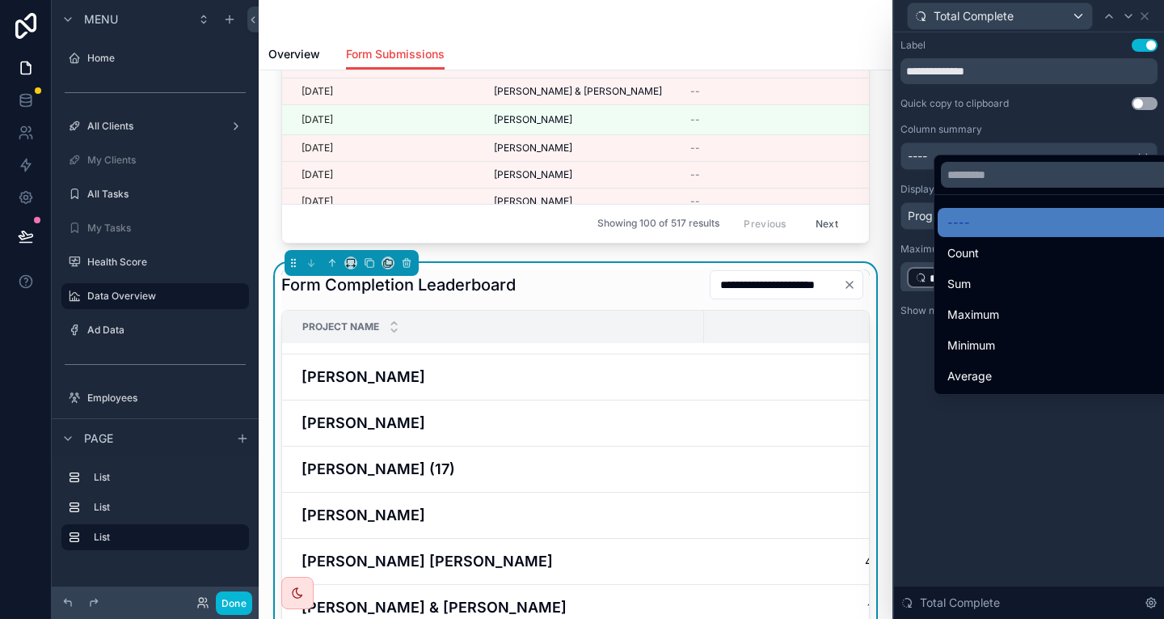
click at [994, 381] on div at bounding box center [1029, 309] width 270 height 619
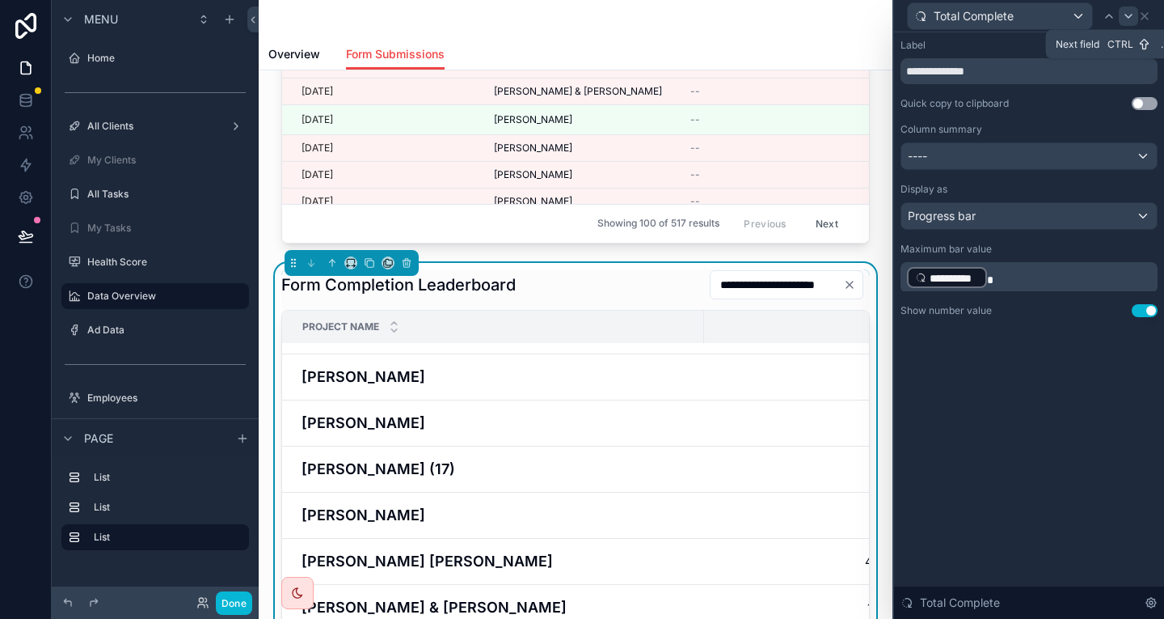
click at [1135, 14] on icon at bounding box center [1128, 16] width 13 height 13
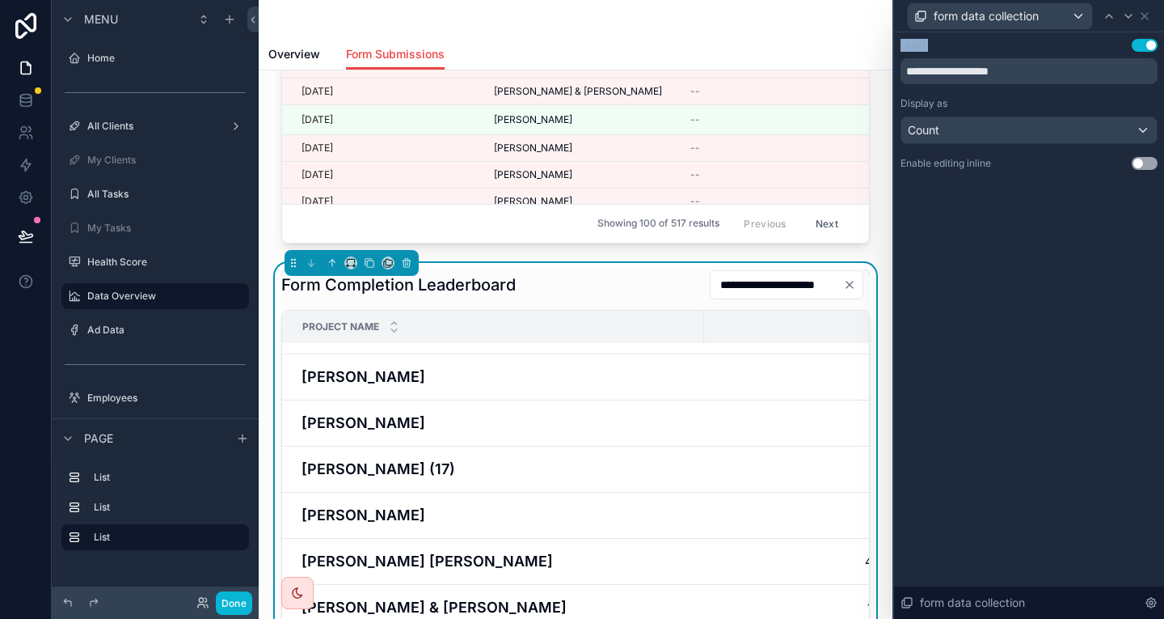
drag, startPoint x: 1146, startPoint y: 11, endPoint x: 1143, endPoint y: 40, distance: 29.2
click at [1143, 40] on div "**********" at bounding box center [1029, 309] width 272 height 619
click at [1143, 40] on button "Use setting" at bounding box center [1145, 45] width 26 height 13
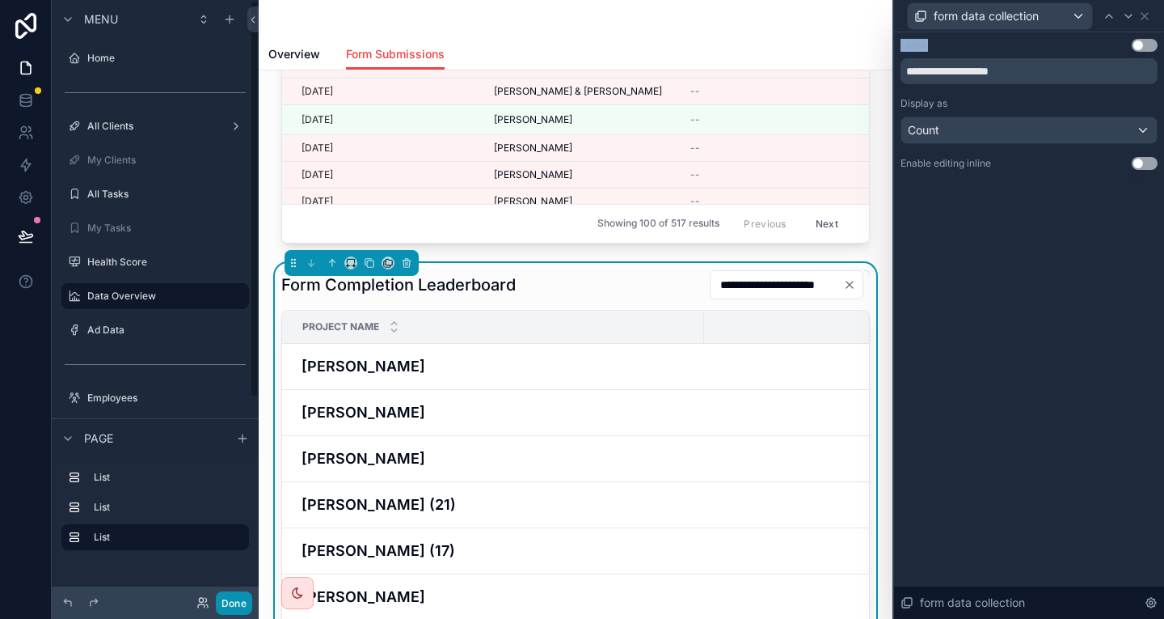
click at [216, 601] on button "Done" at bounding box center [234, 602] width 36 height 23
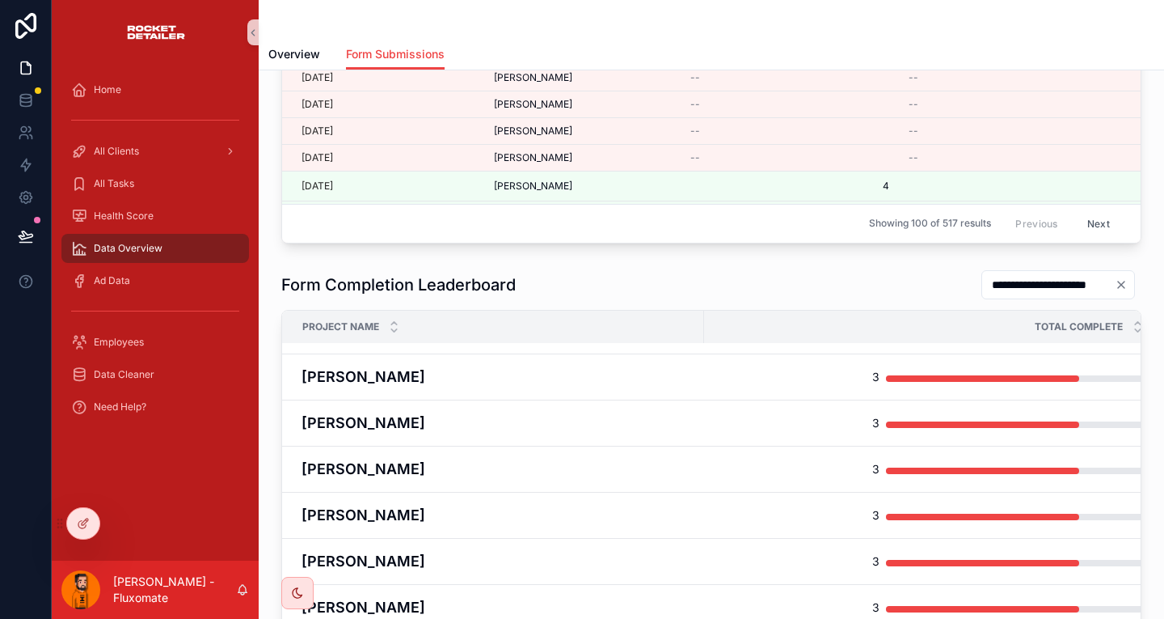
scroll to position [404, 0]
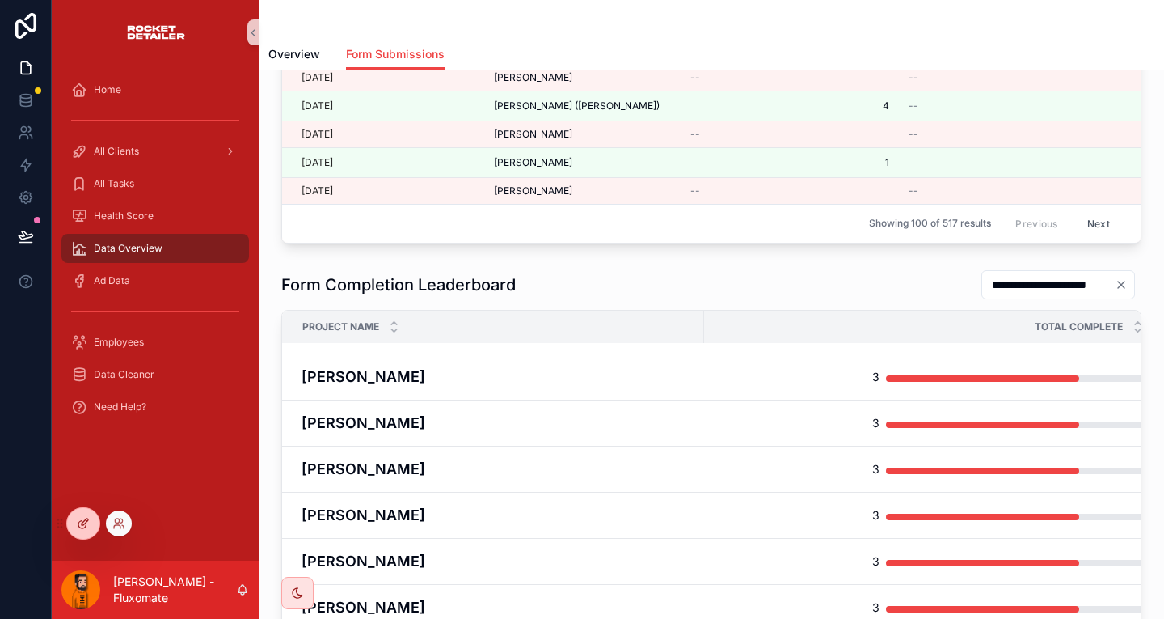
click at [84, 513] on div at bounding box center [83, 523] width 32 height 31
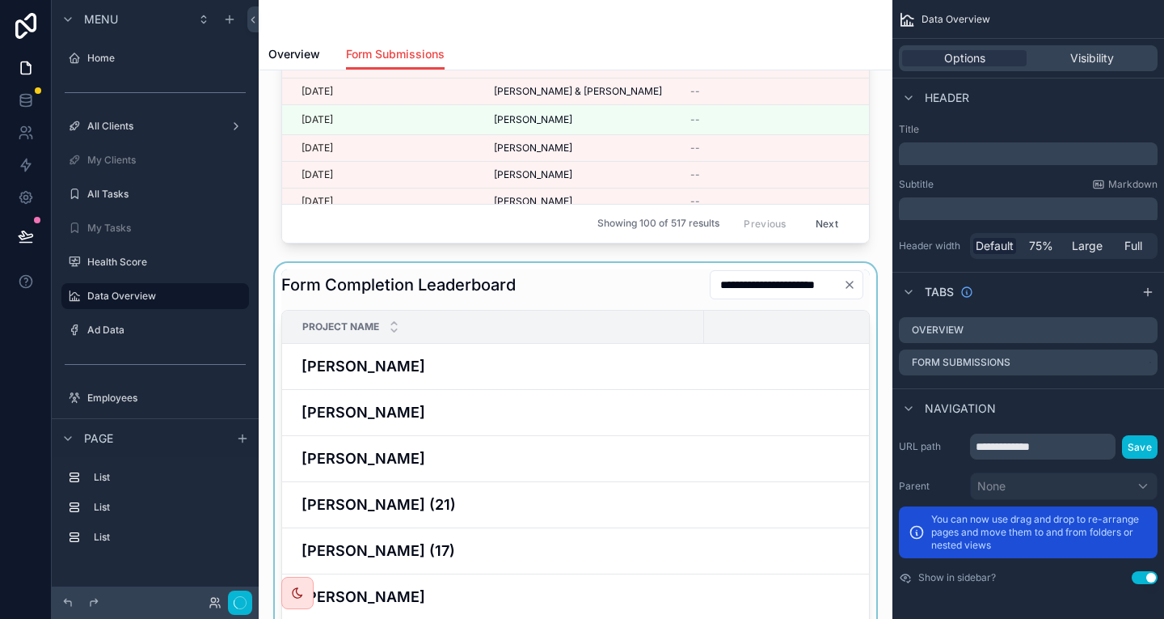
click at [742, 334] on div "scrollable content" at bounding box center [576, 522] width 608 height 519
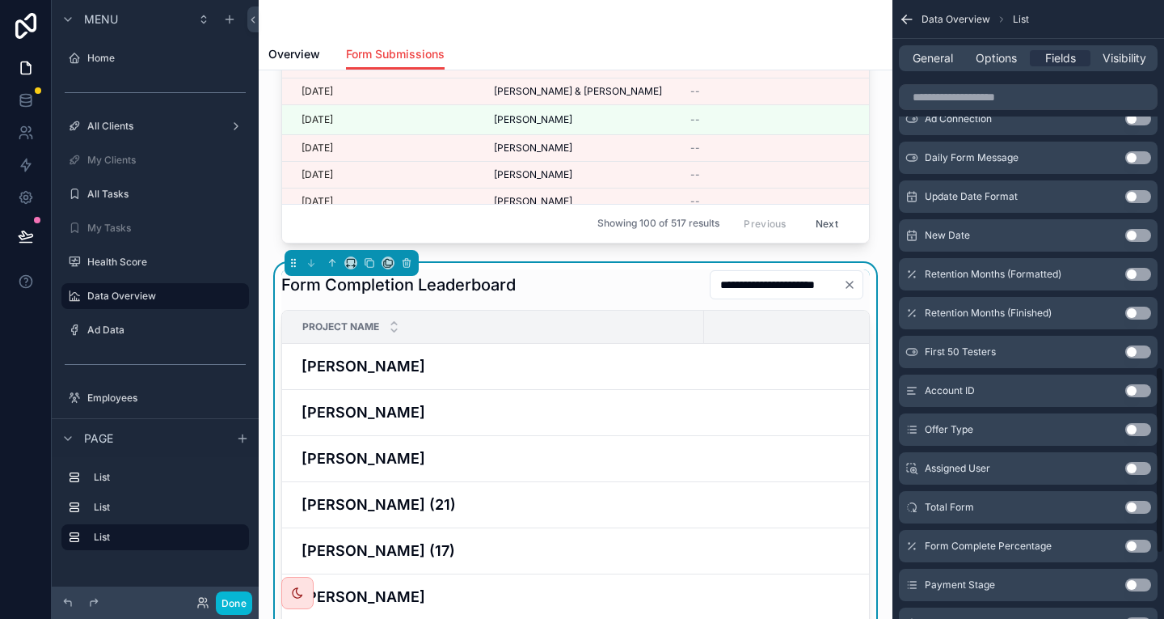
scroll to position [1213, 0]
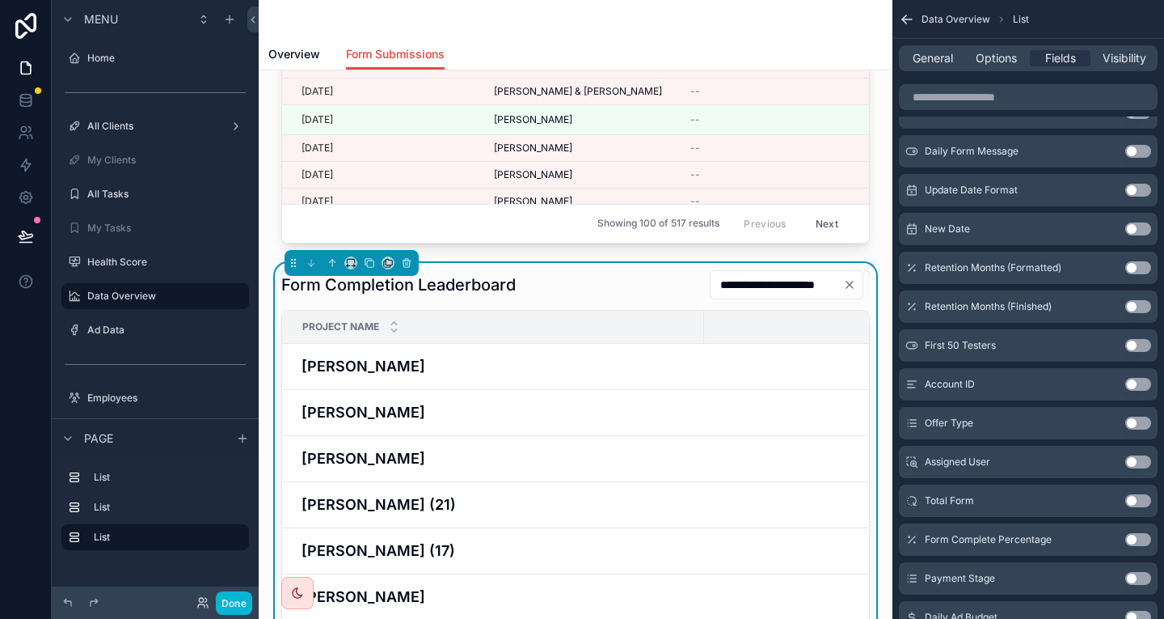
click at [1139, 533] on button "Use setting" at bounding box center [1139, 539] width 26 height 13
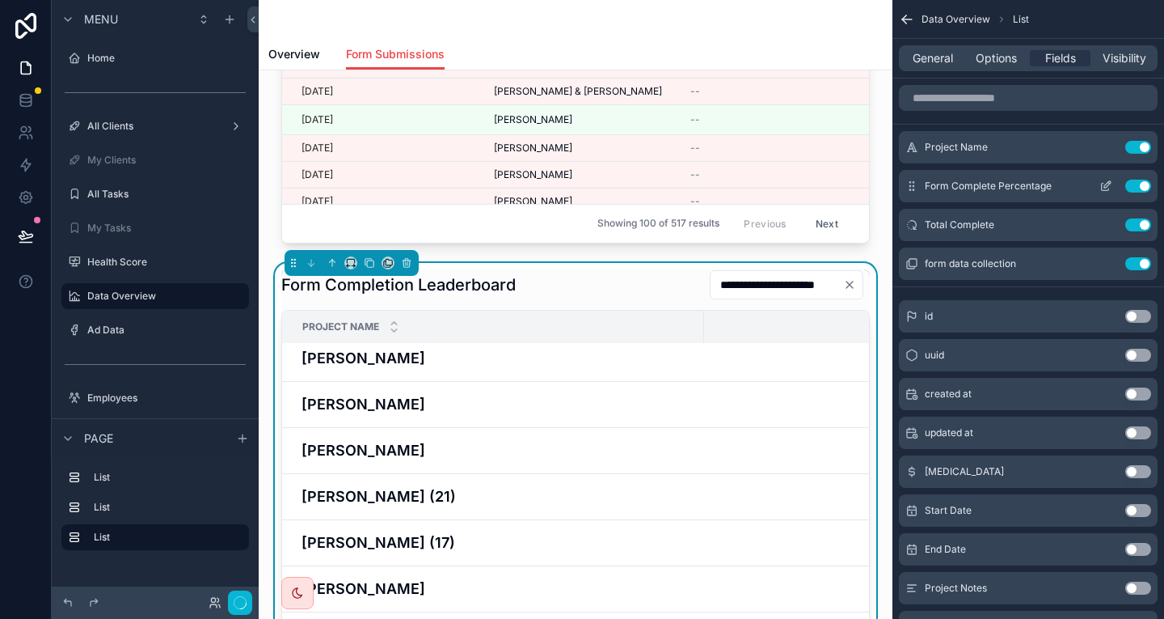
scroll to position [0, 0]
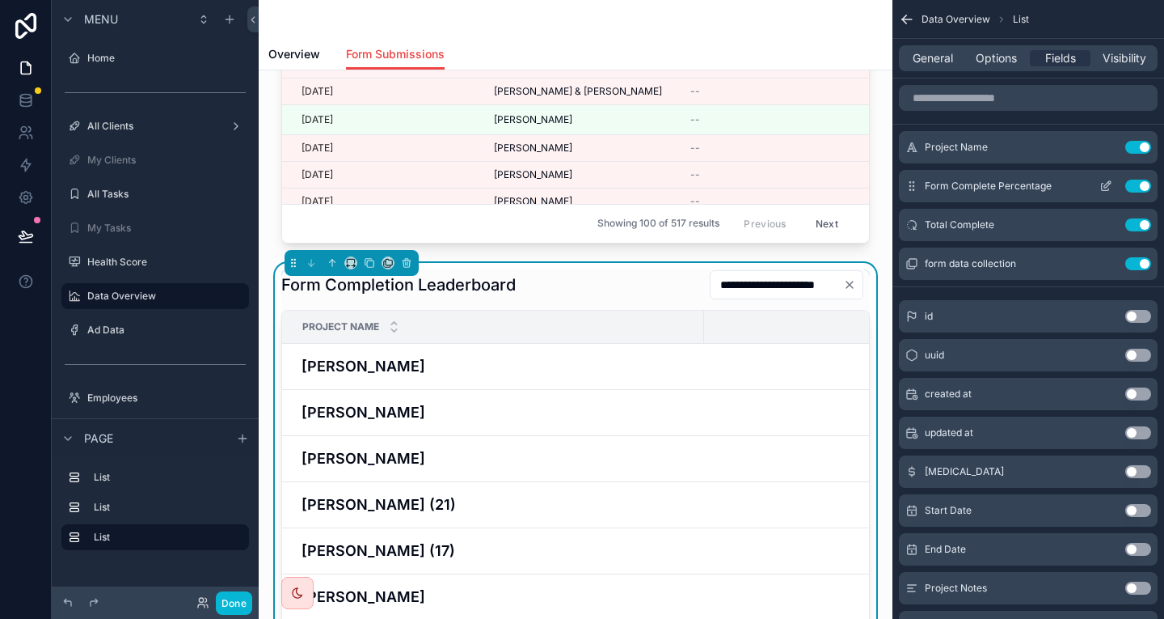
click at [1109, 180] on icon "scrollable content" at bounding box center [1106, 186] width 13 height 13
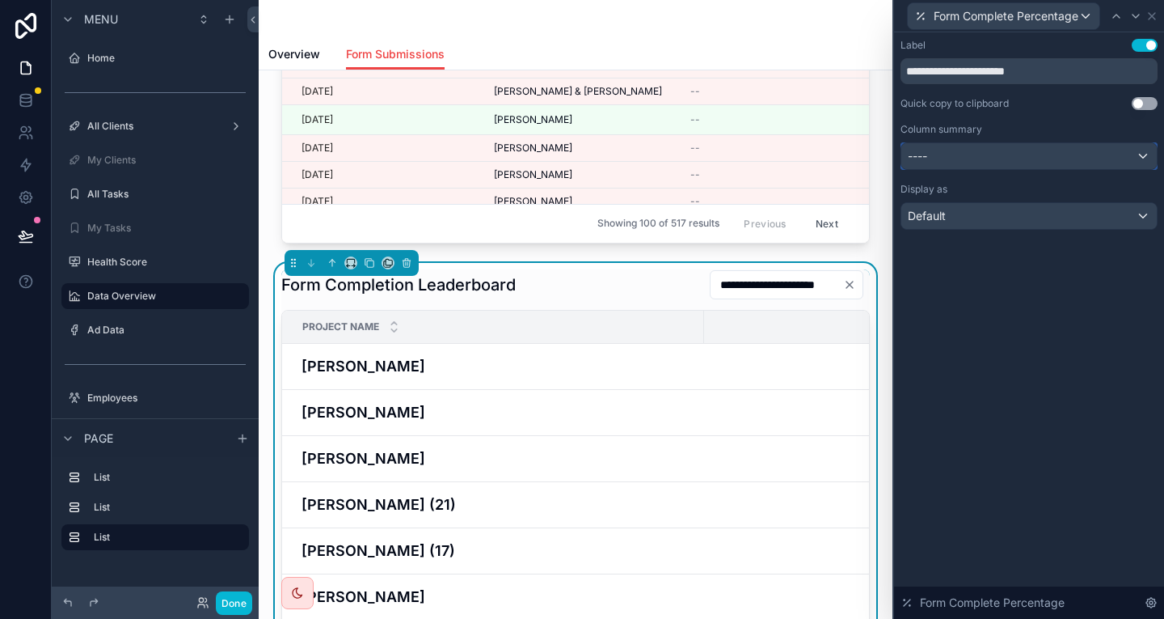
click at [1036, 143] on div "----" at bounding box center [1030, 156] width 256 height 26
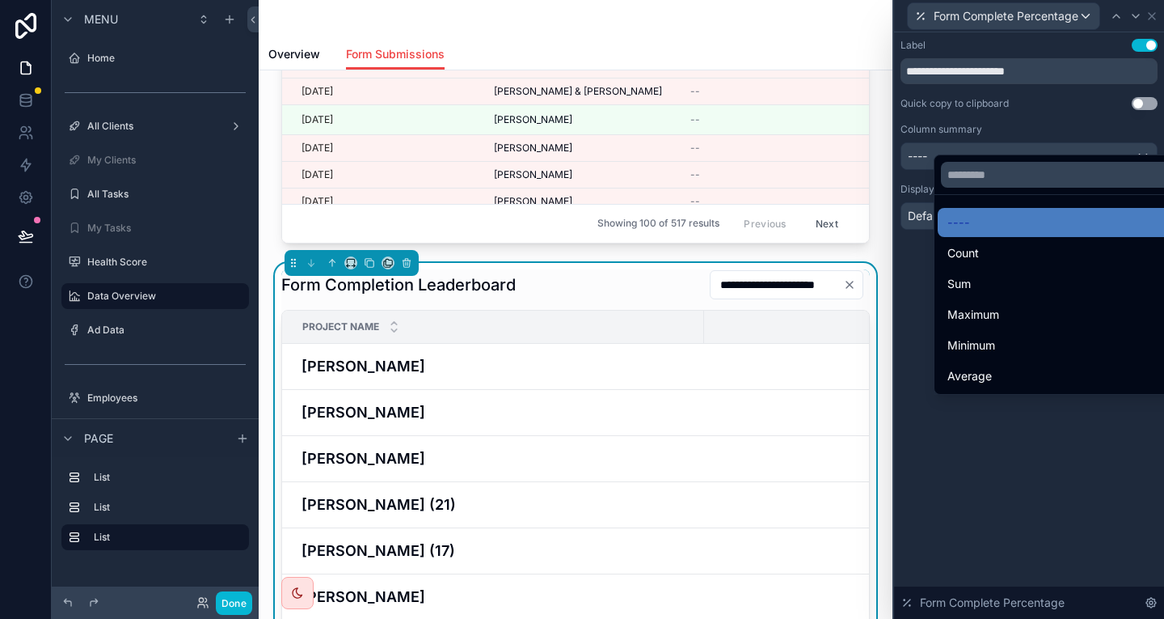
click at [1050, 134] on div at bounding box center [1029, 309] width 270 height 619
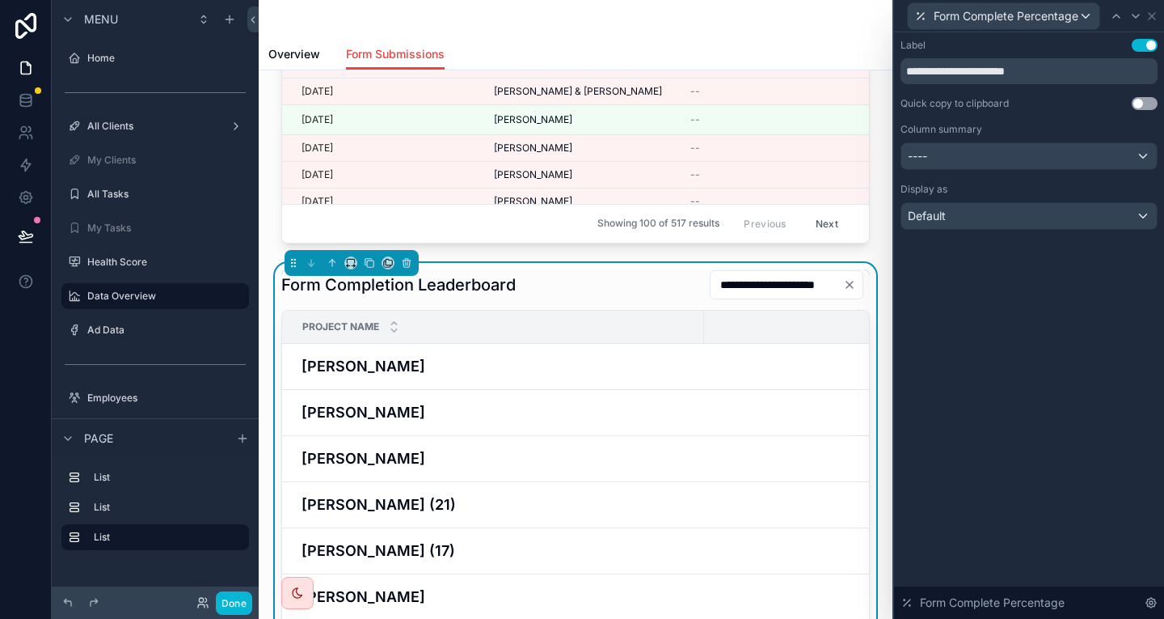
click at [1025, 183] on div "Display as Default" at bounding box center [1029, 206] width 257 height 47
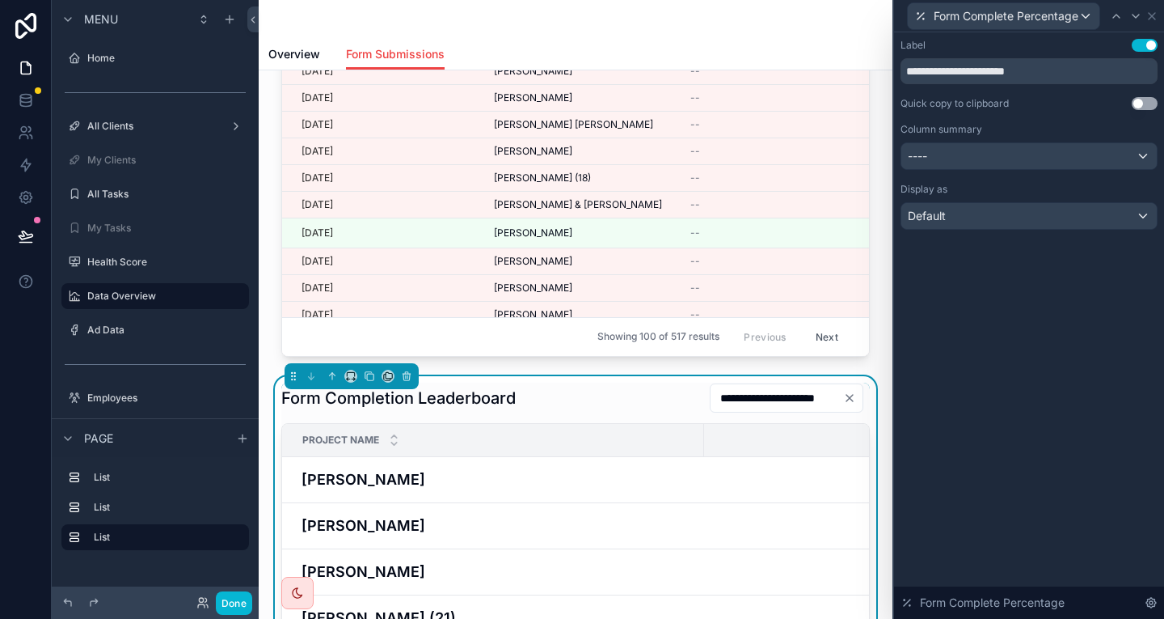
scroll to position [404, 0]
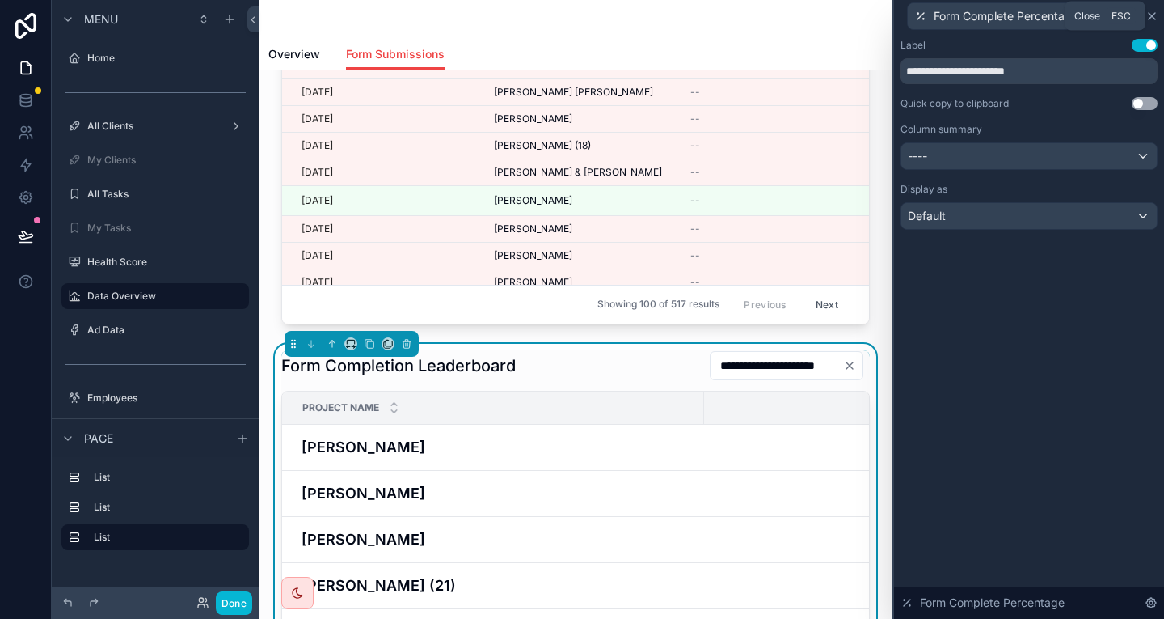
click at [1156, 13] on icon at bounding box center [1152, 16] width 13 height 13
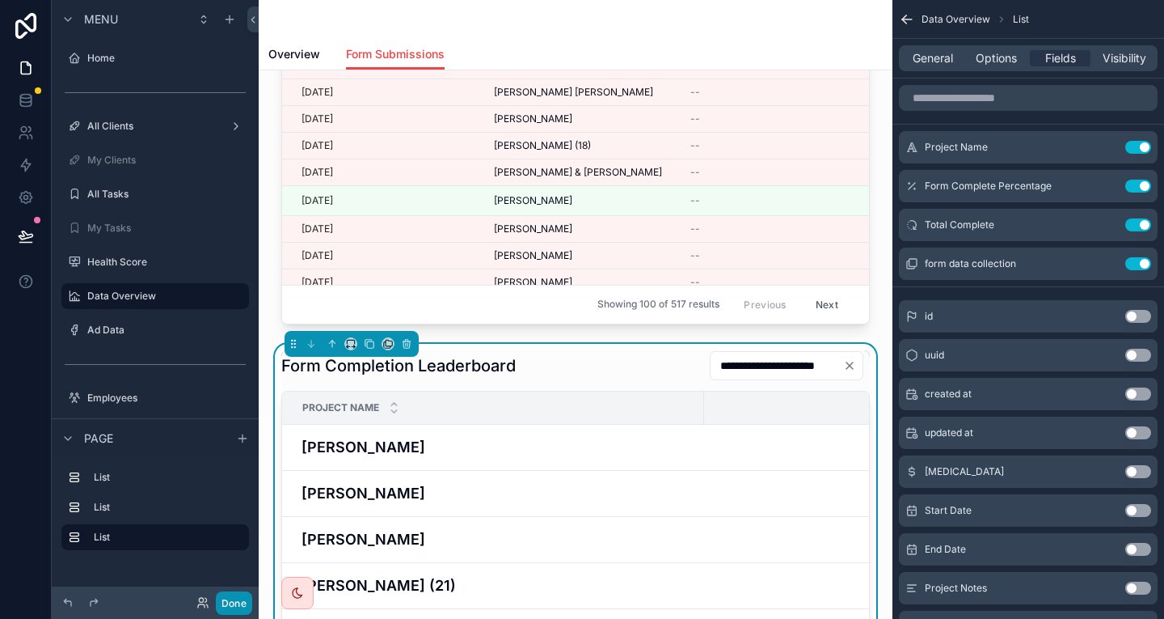
click at [216, 614] on button "Done" at bounding box center [234, 602] width 36 height 23
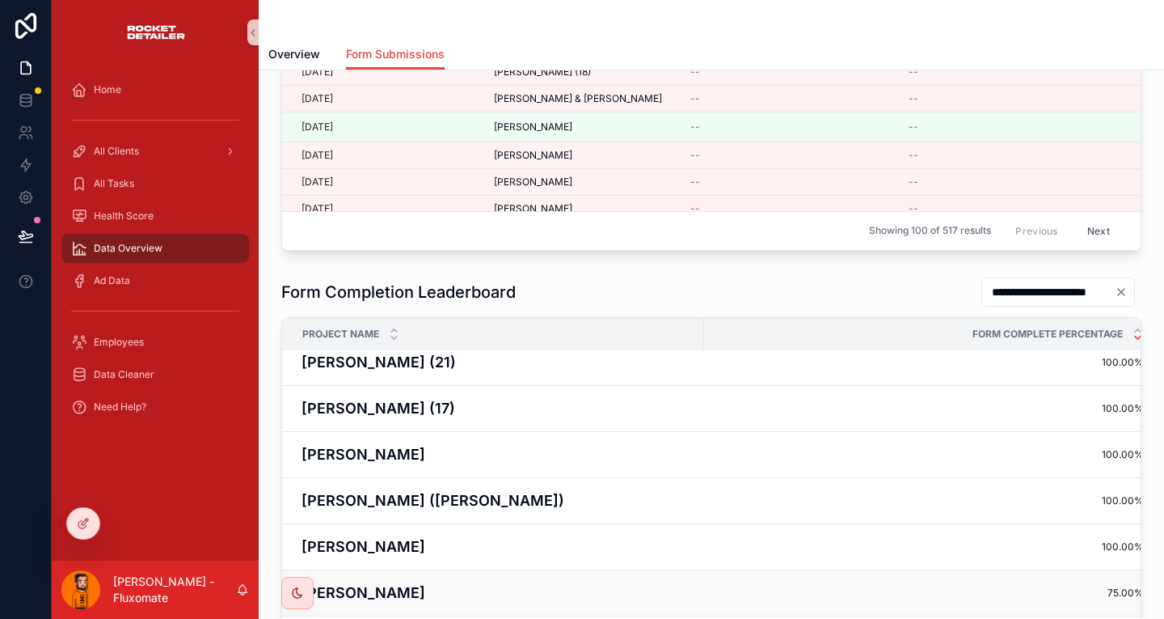
scroll to position [162, 0]
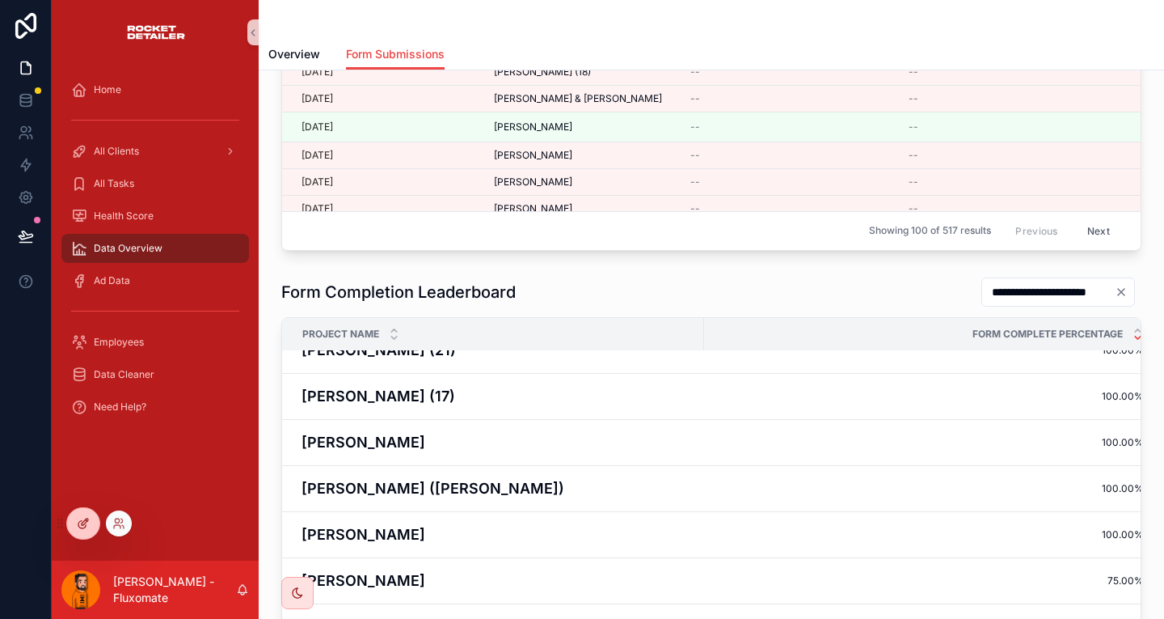
click at [85, 526] on icon at bounding box center [83, 523] width 13 height 13
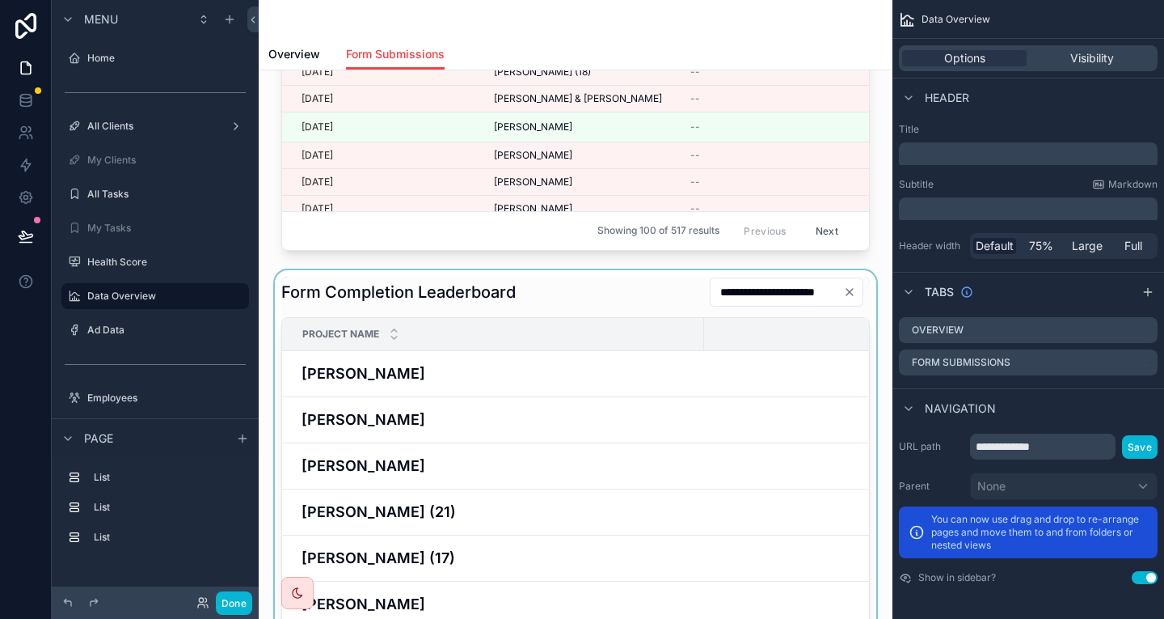
click at [492, 270] on div "scrollable content" at bounding box center [576, 529] width 608 height 519
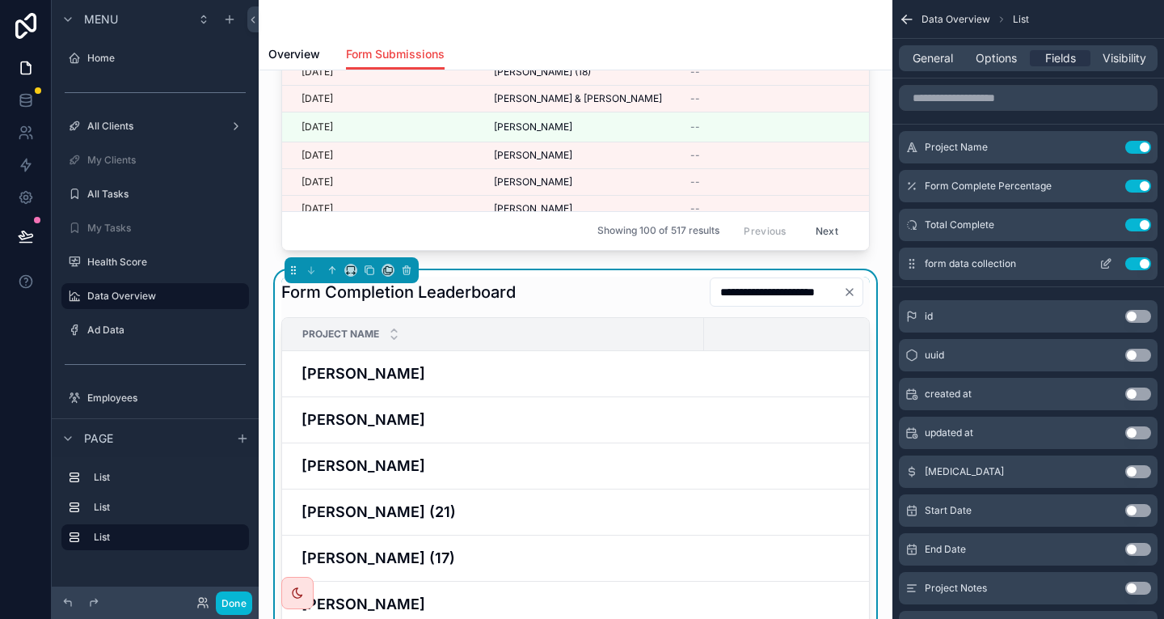
click at [1143, 257] on button "Use setting" at bounding box center [1139, 263] width 26 height 13
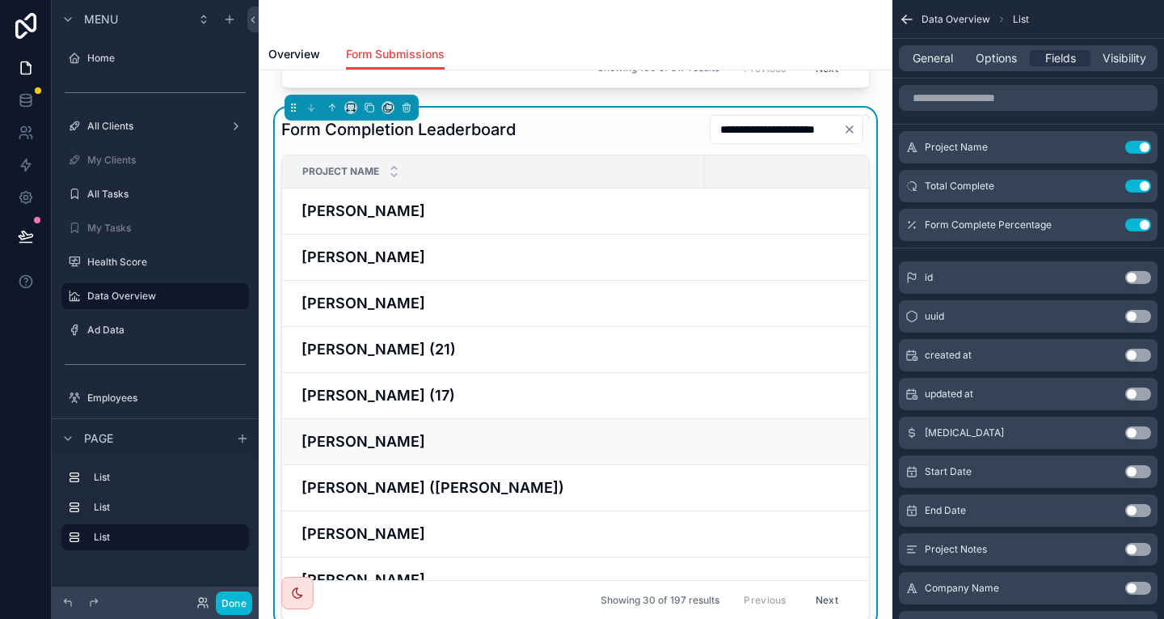
scroll to position [640, 0]
click at [1110, 141] on icon "scrollable content" at bounding box center [1106, 147] width 13 height 13
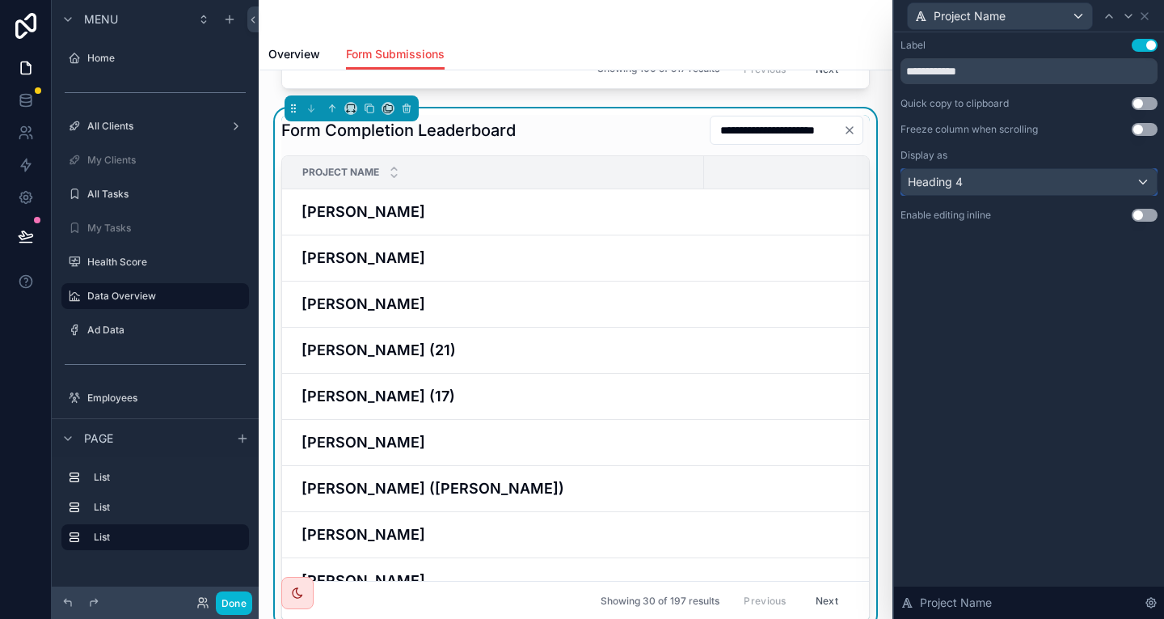
click at [1046, 169] on div "Heading 4" at bounding box center [1030, 182] width 256 height 26
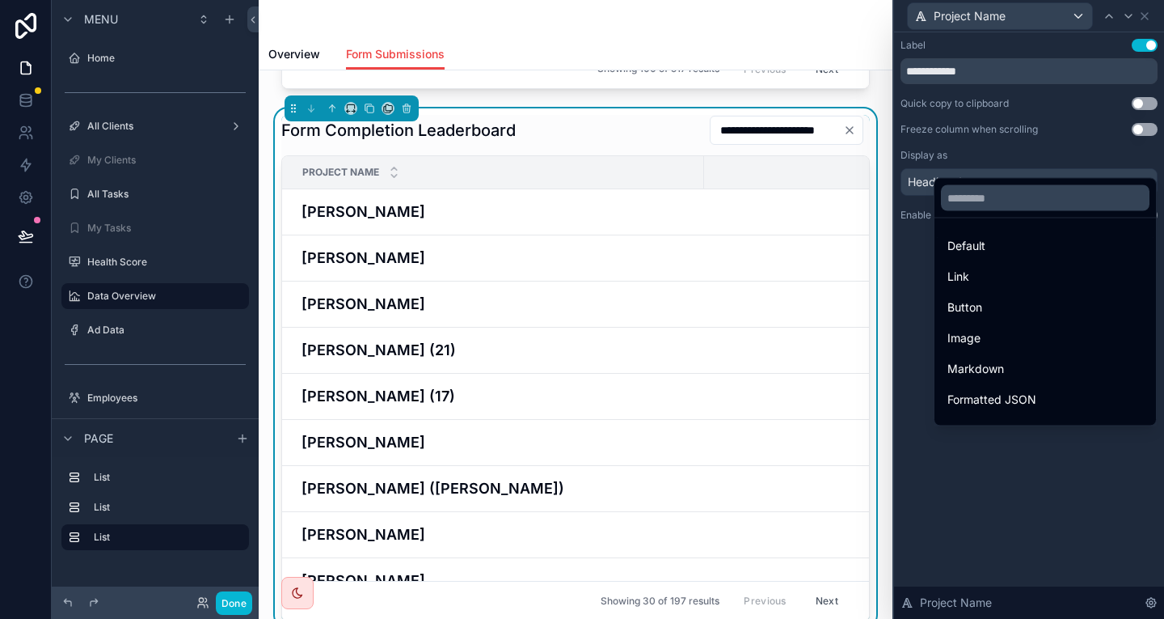
click at [1025, 236] on div "Default" at bounding box center [1046, 245] width 196 height 19
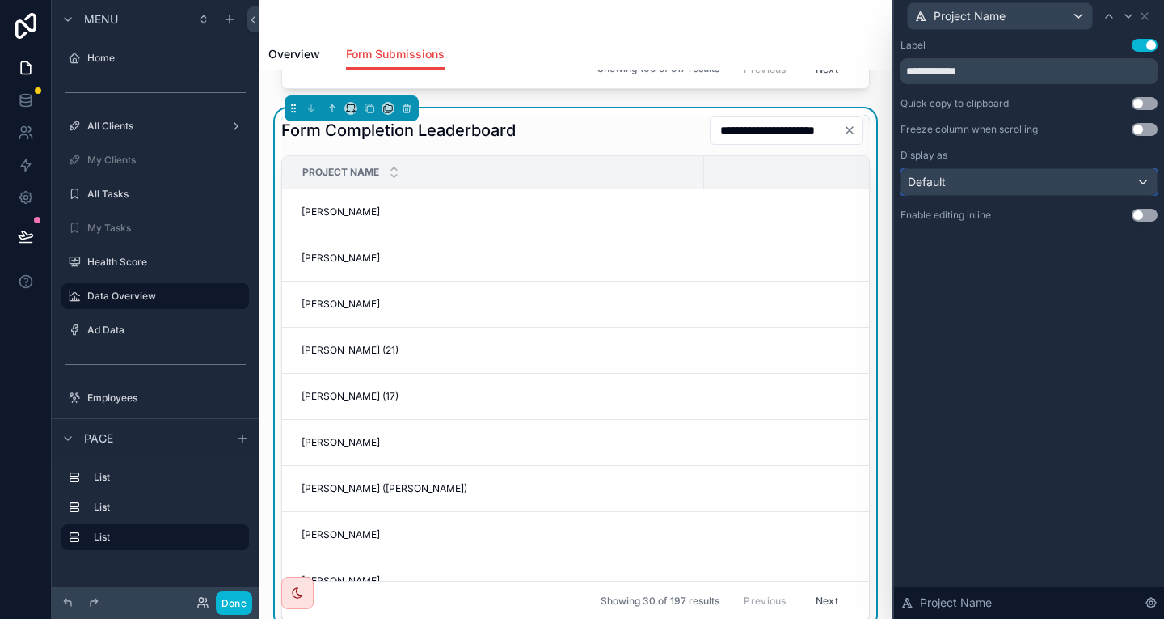
click at [991, 169] on div "Default" at bounding box center [1030, 182] width 256 height 26
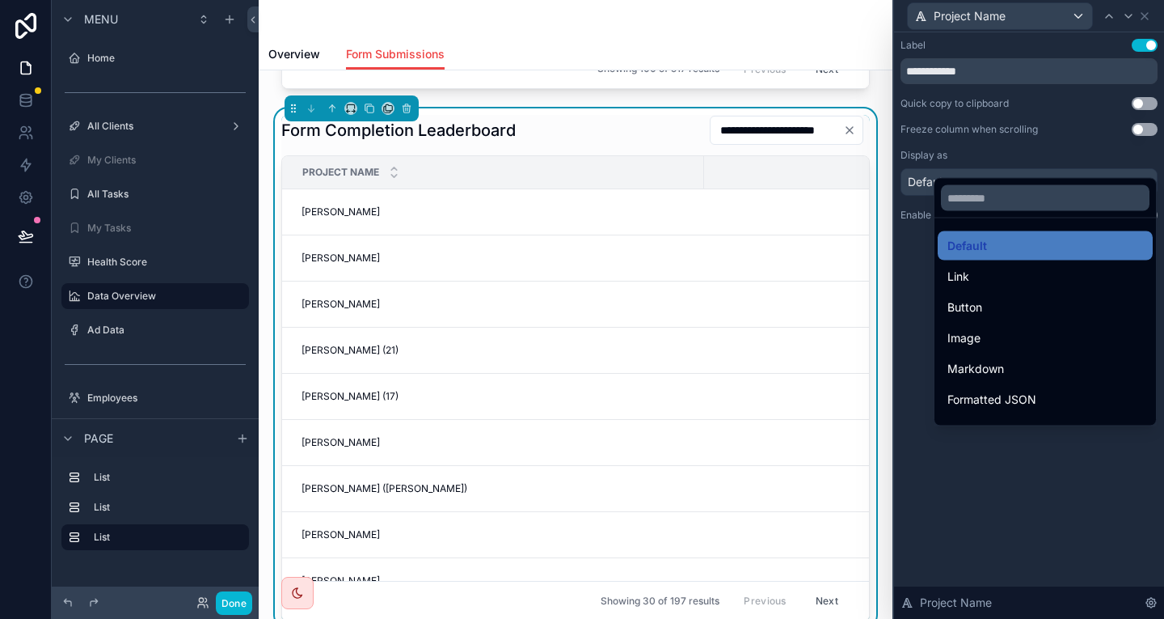
click at [1142, 12] on div at bounding box center [1029, 309] width 270 height 619
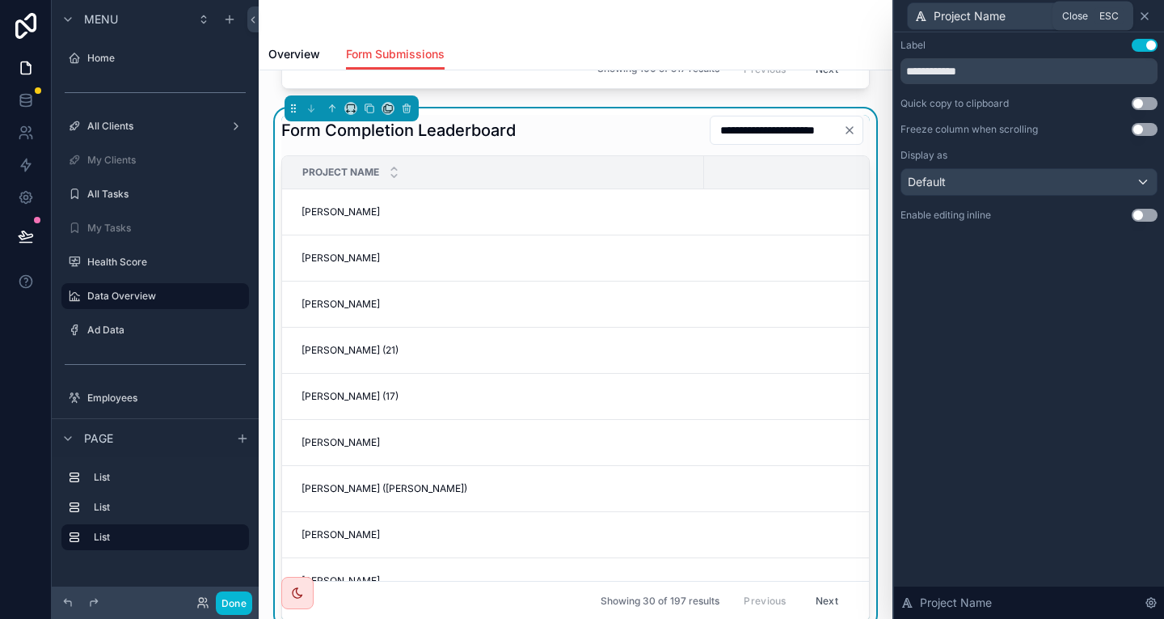
click at [1144, 11] on icon at bounding box center [1145, 16] width 13 height 13
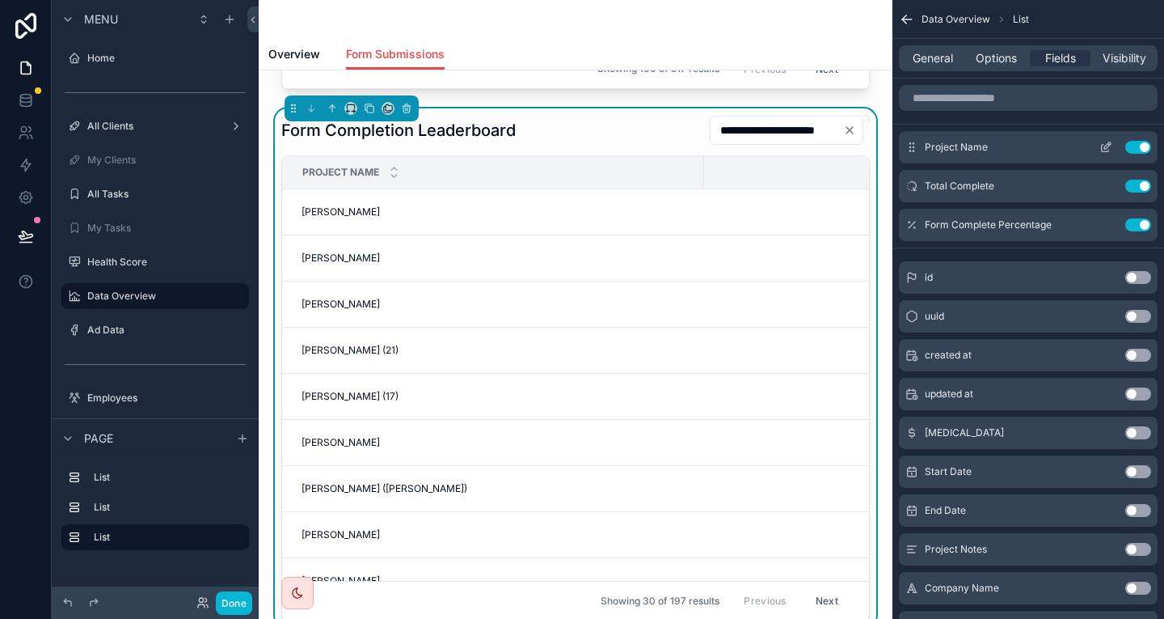
click at [1133, 141] on button "Use setting" at bounding box center [1139, 147] width 26 height 13
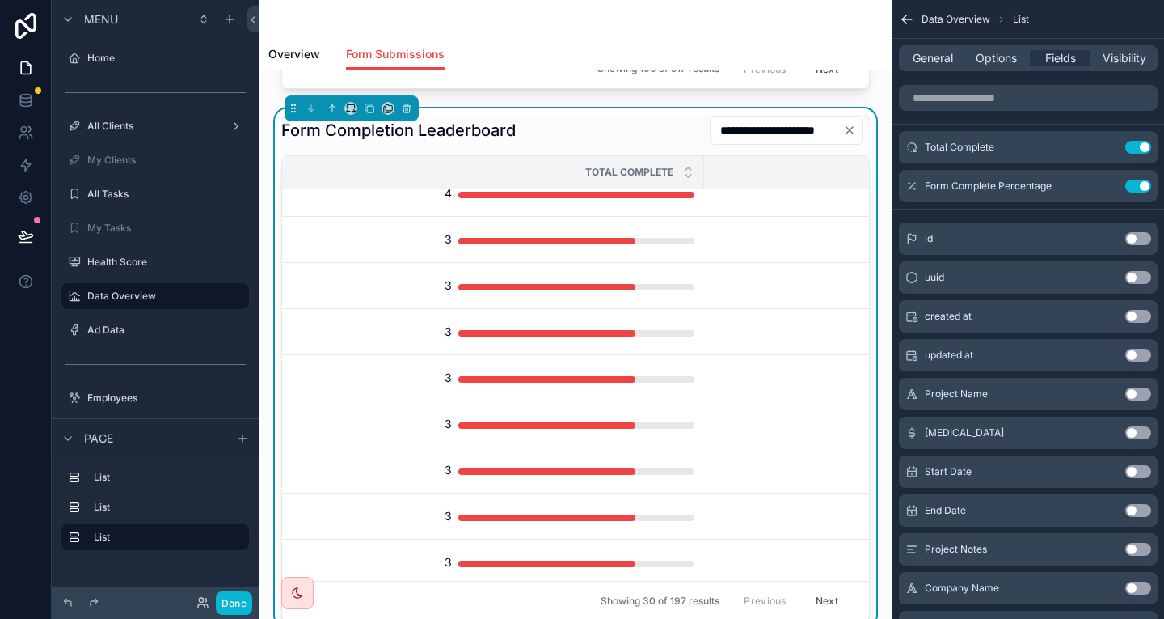
scroll to position [0, 0]
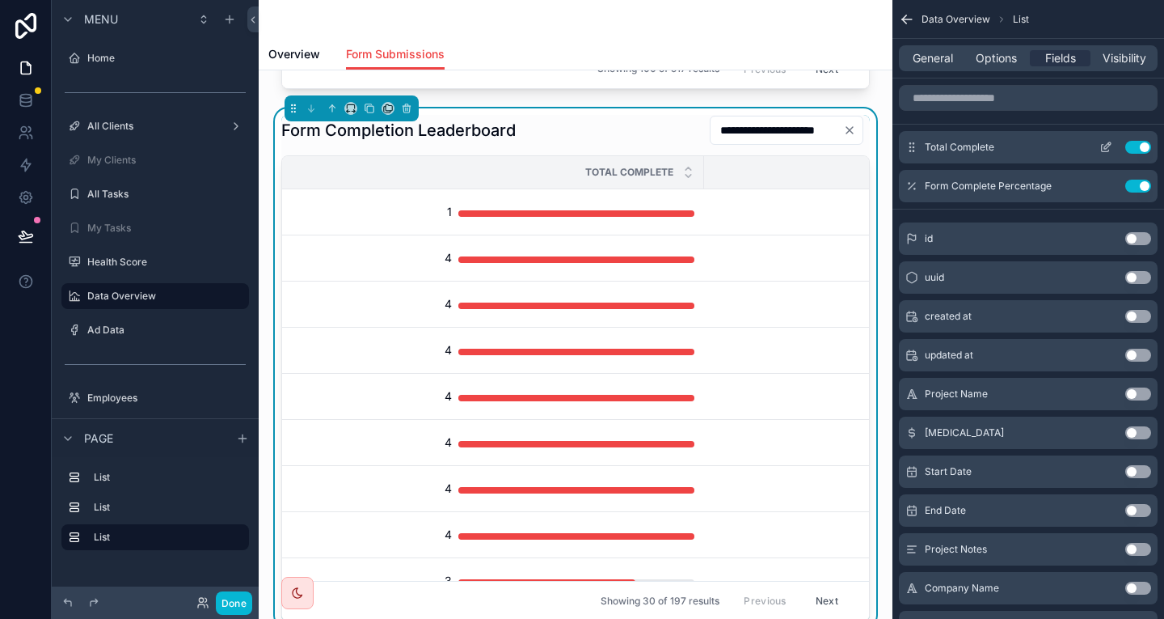
click at [1113, 139] on div "Total Complete Use setting" at bounding box center [1028, 147] width 259 height 32
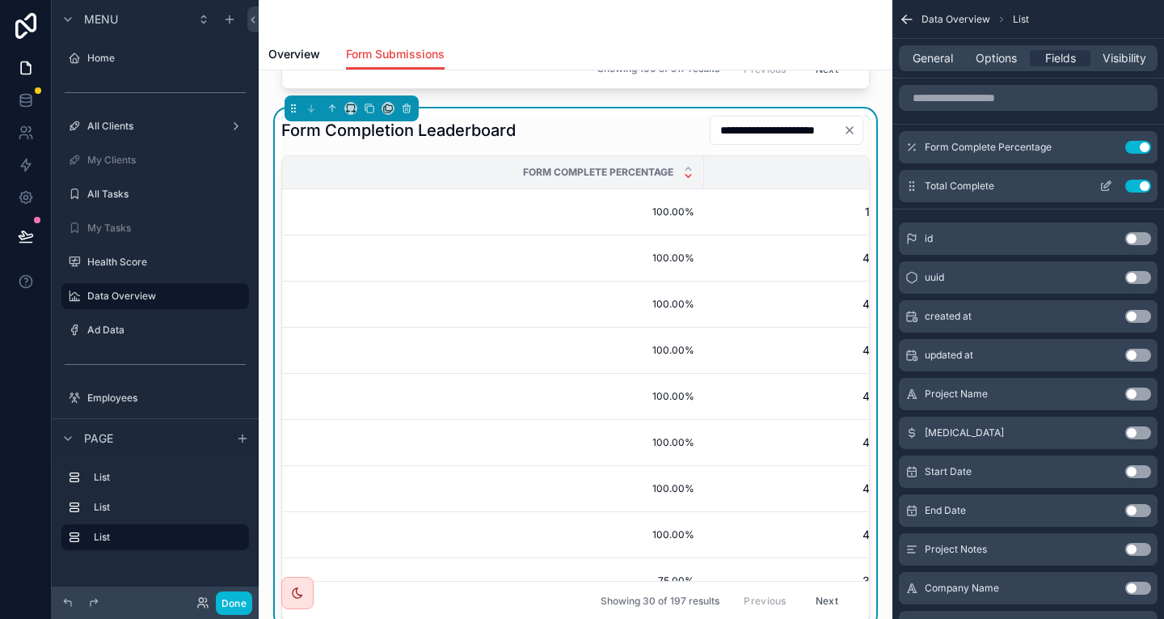
click at [1110, 180] on icon "scrollable content" at bounding box center [1106, 186] width 13 height 13
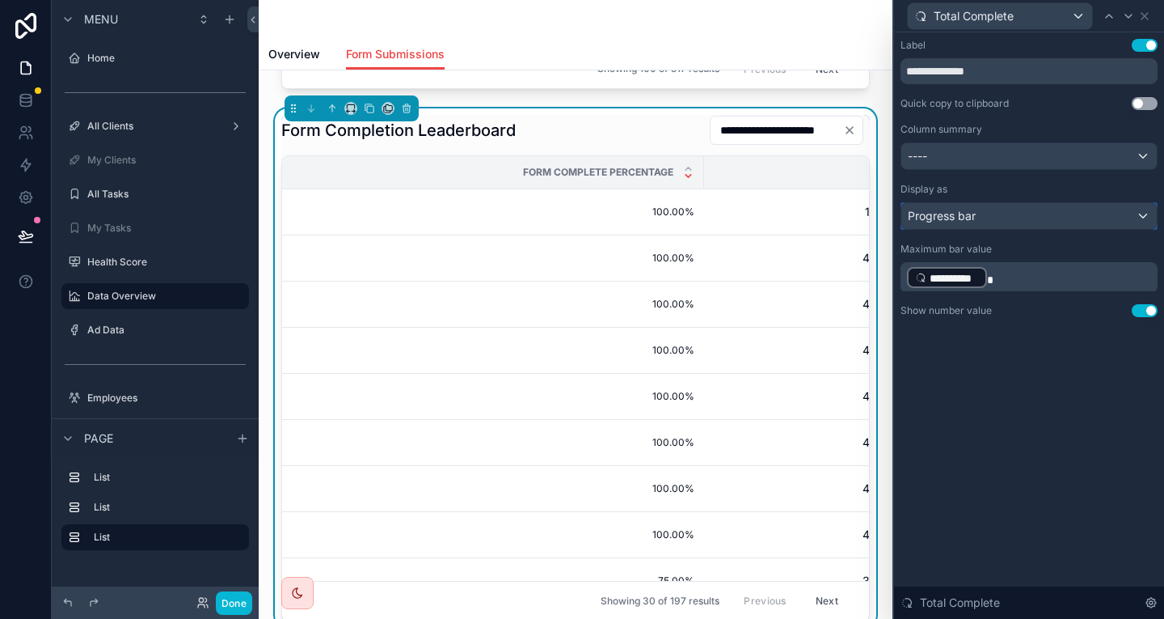
click at [1067, 203] on div "Progress bar" at bounding box center [1030, 216] width 256 height 26
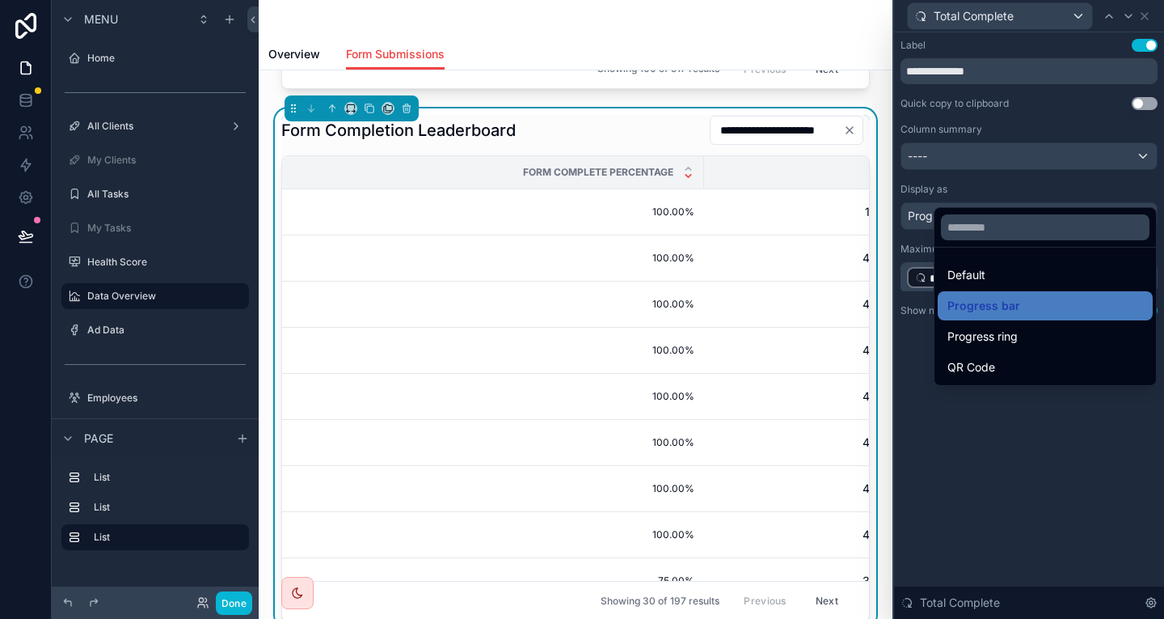
click at [1061, 175] on div at bounding box center [1029, 309] width 270 height 619
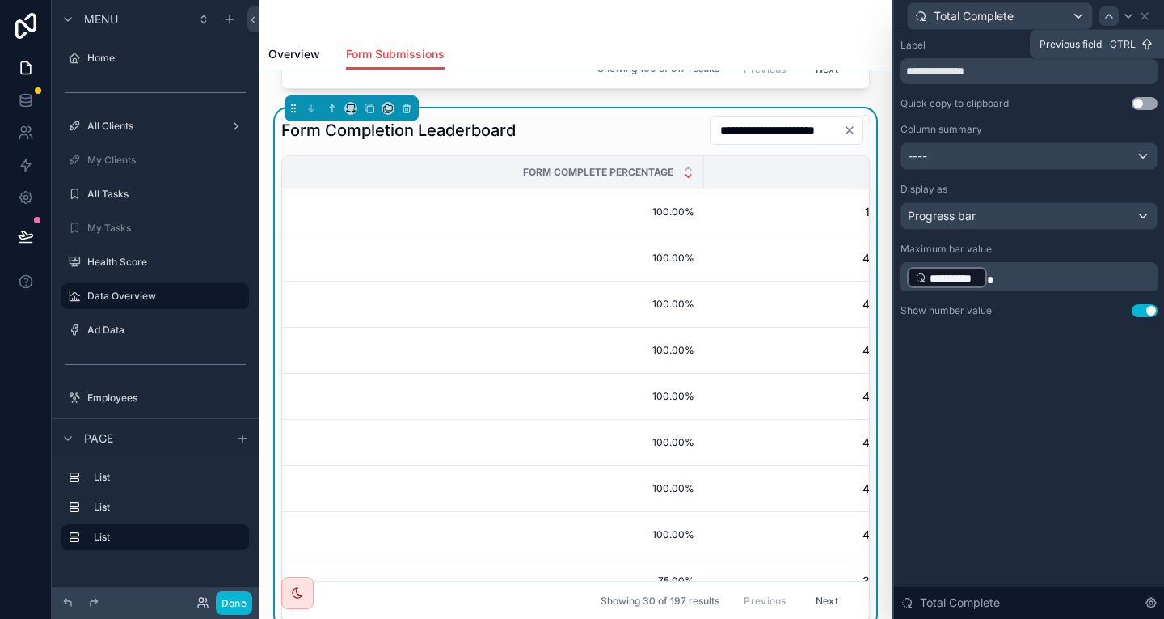
click at [1116, 15] on icon at bounding box center [1109, 16] width 13 height 13
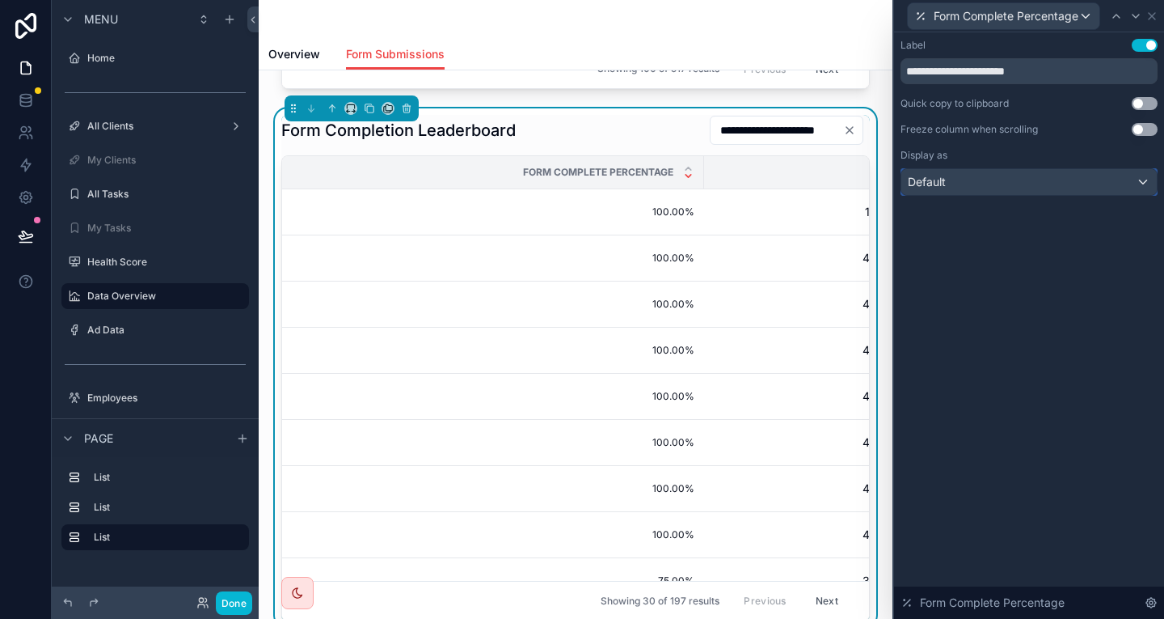
click at [1020, 169] on div "Default" at bounding box center [1030, 182] width 256 height 26
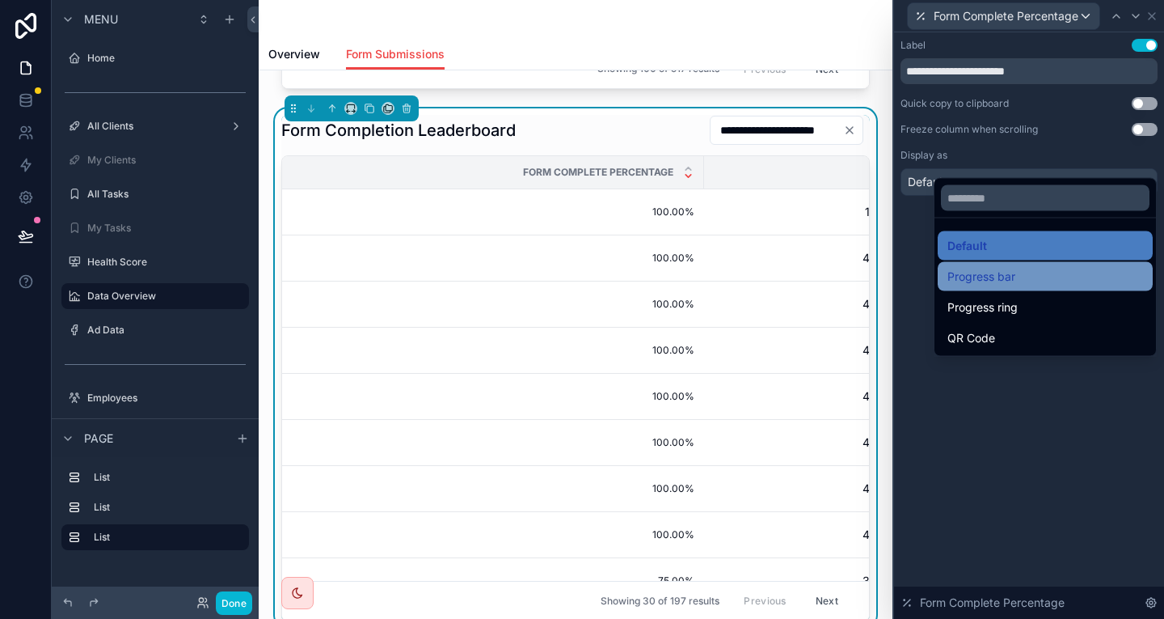
click at [1002, 267] on span "Progress bar" at bounding box center [982, 276] width 68 height 19
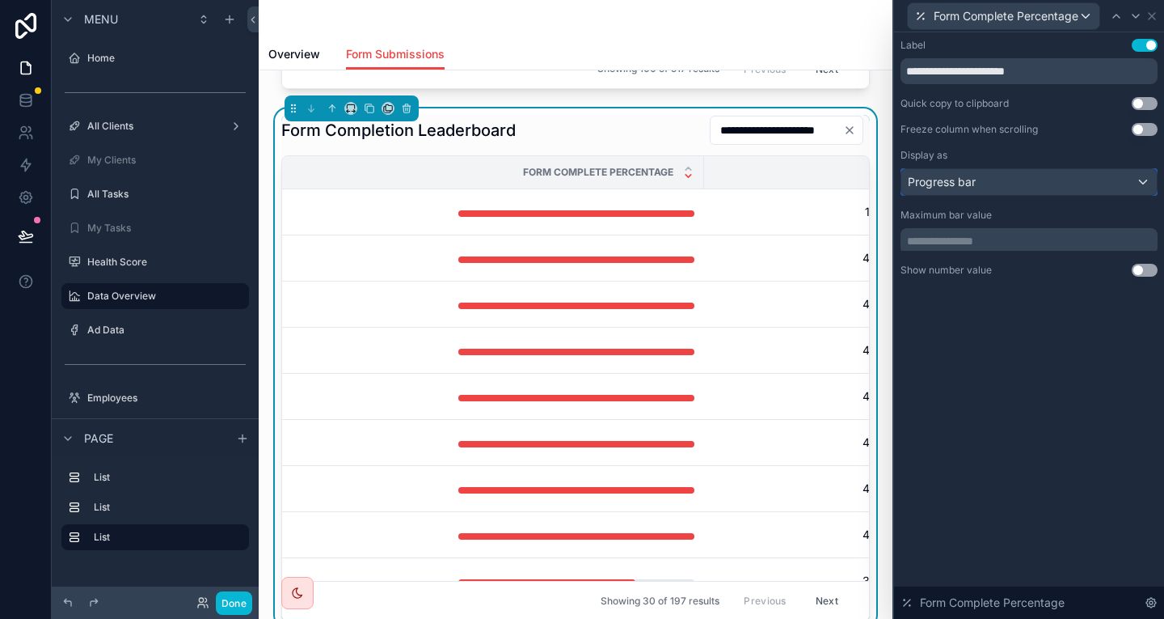
click at [1008, 169] on div "Progress bar" at bounding box center [1030, 182] width 256 height 26
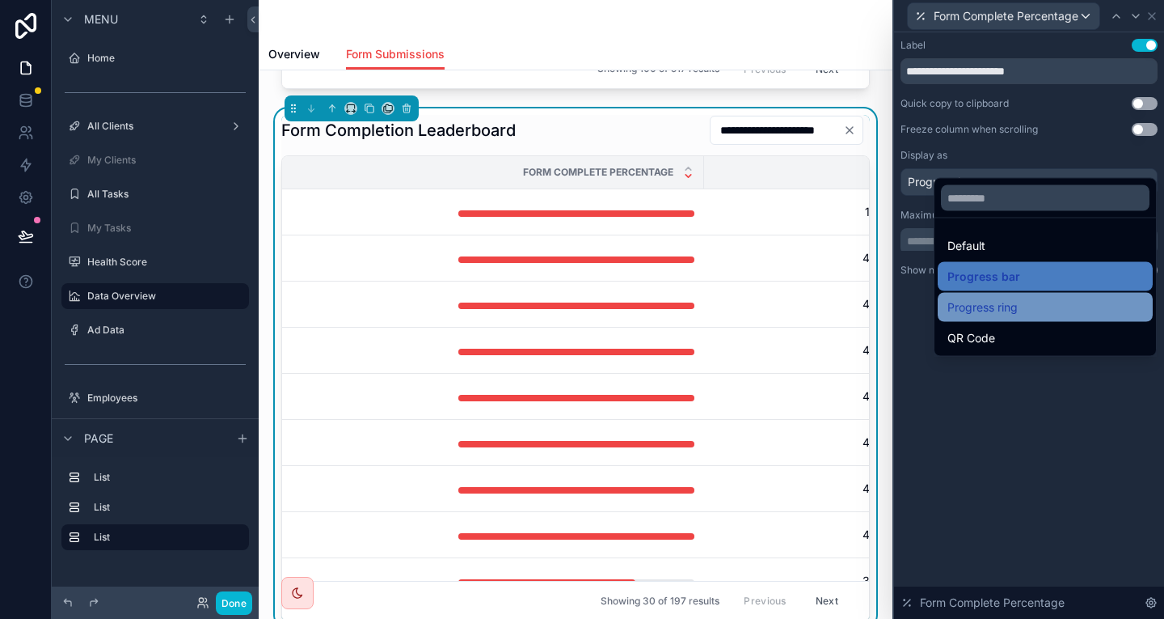
click at [960, 298] on span "Progress ring" at bounding box center [983, 307] width 70 height 19
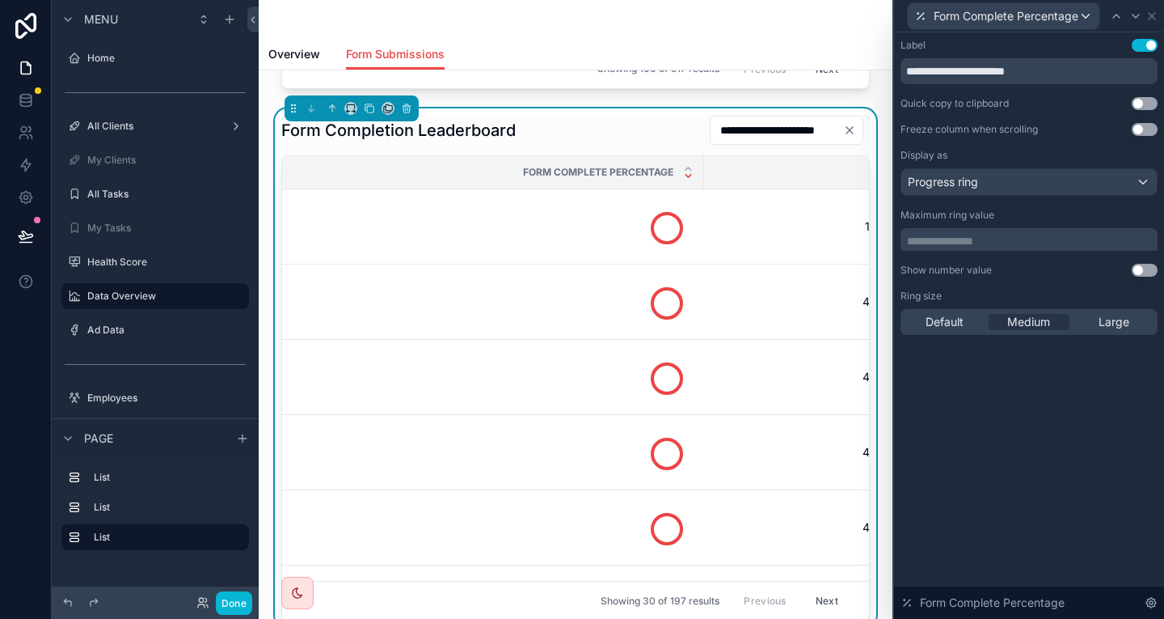
click at [1067, 233] on p "**********" at bounding box center [1030, 241] width 247 height 16
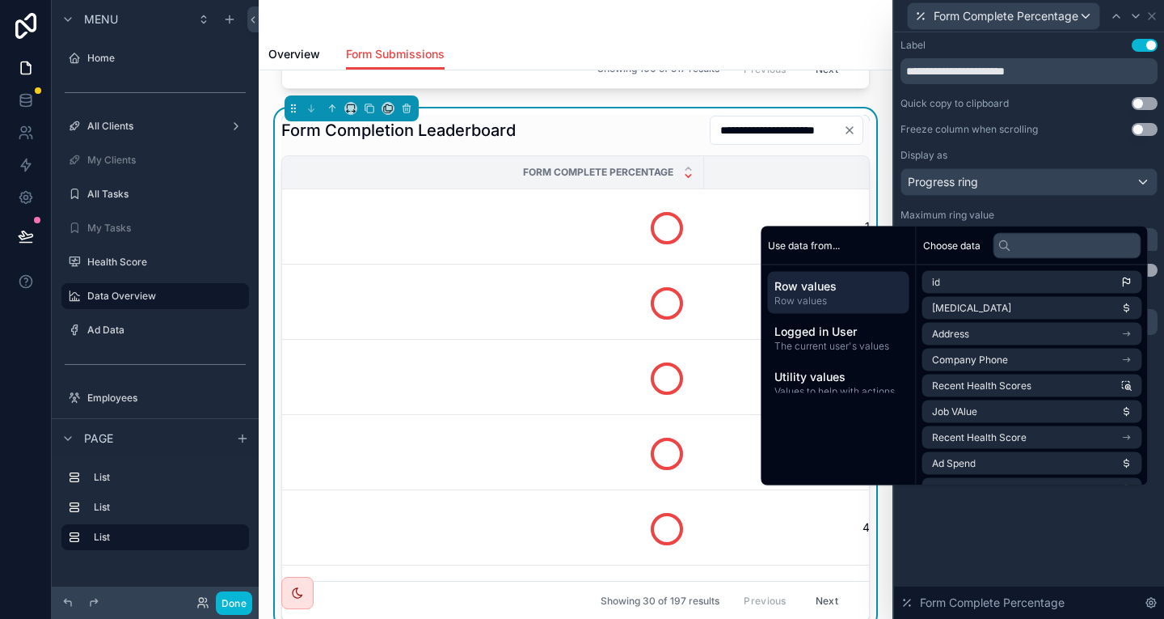
click at [1147, 227] on div "Choose data" at bounding box center [1032, 245] width 231 height 39
click at [1151, 264] on button "Use setting" at bounding box center [1145, 270] width 26 height 13
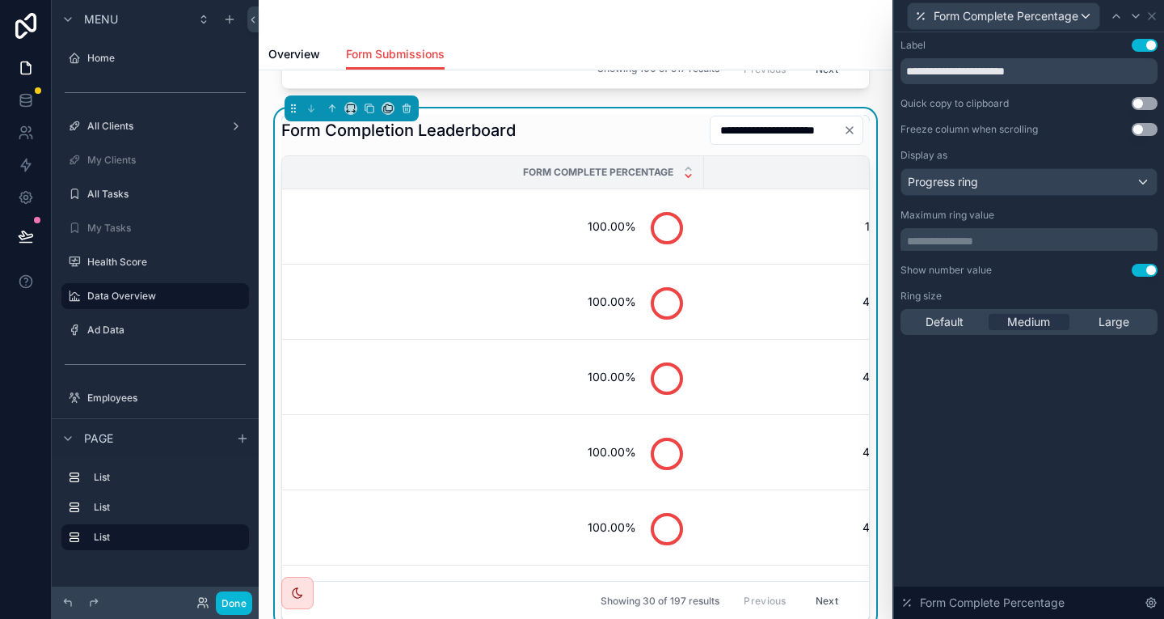
click at [1151, 264] on button "Use setting" at bounding box center [1145, 270] width 26 height 13
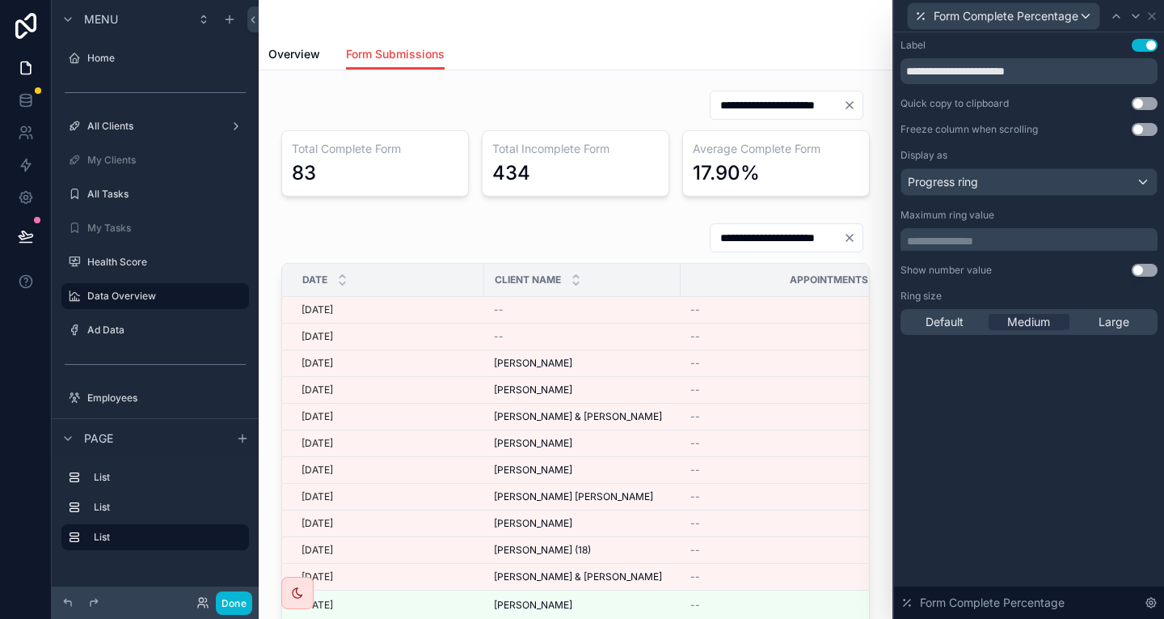
scroll to position [640, 0]
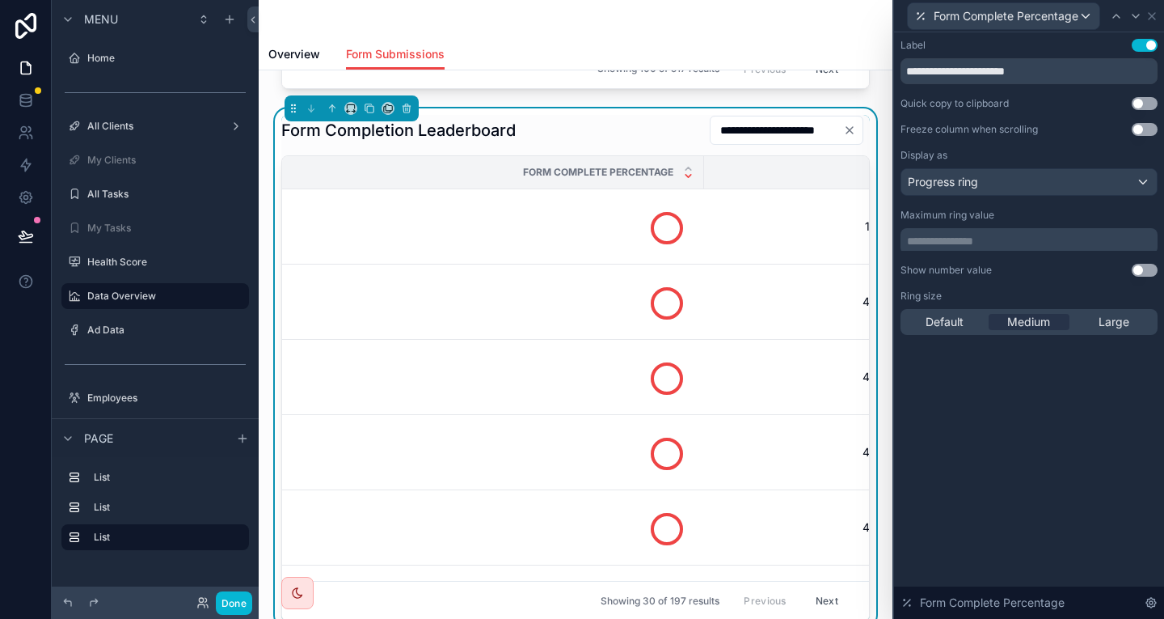
click at [1094, 233] on p "**********" at bounding box center [1030, 241] width 247 height 16
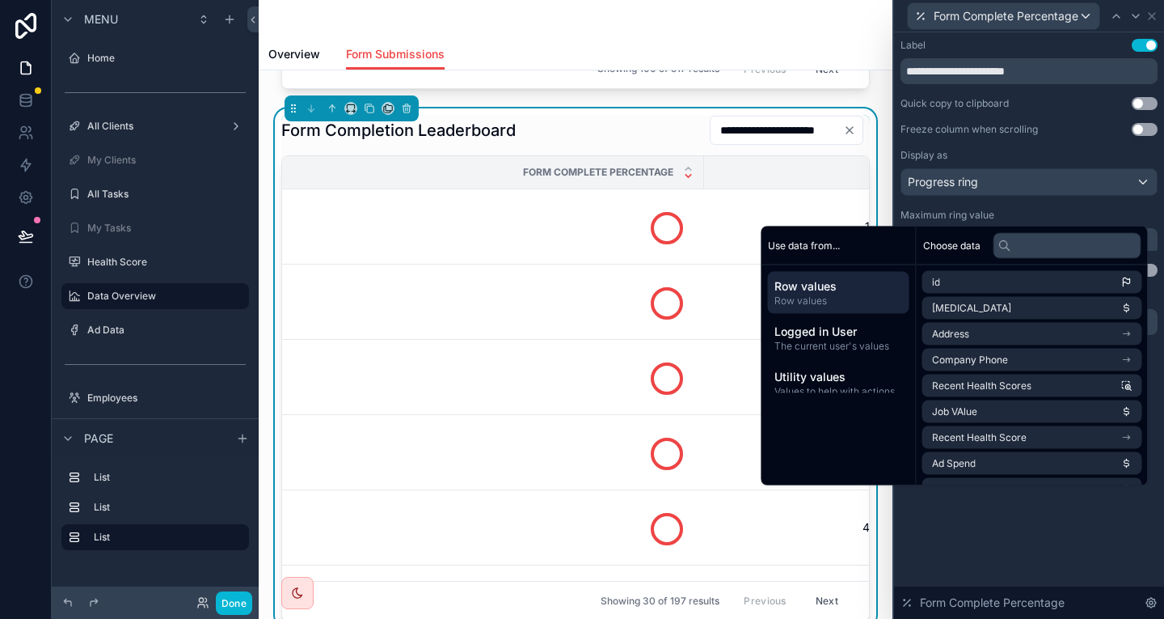
click at [1094, 233] on p "**********" at bounding box center [1030, 241] width 247 height 16
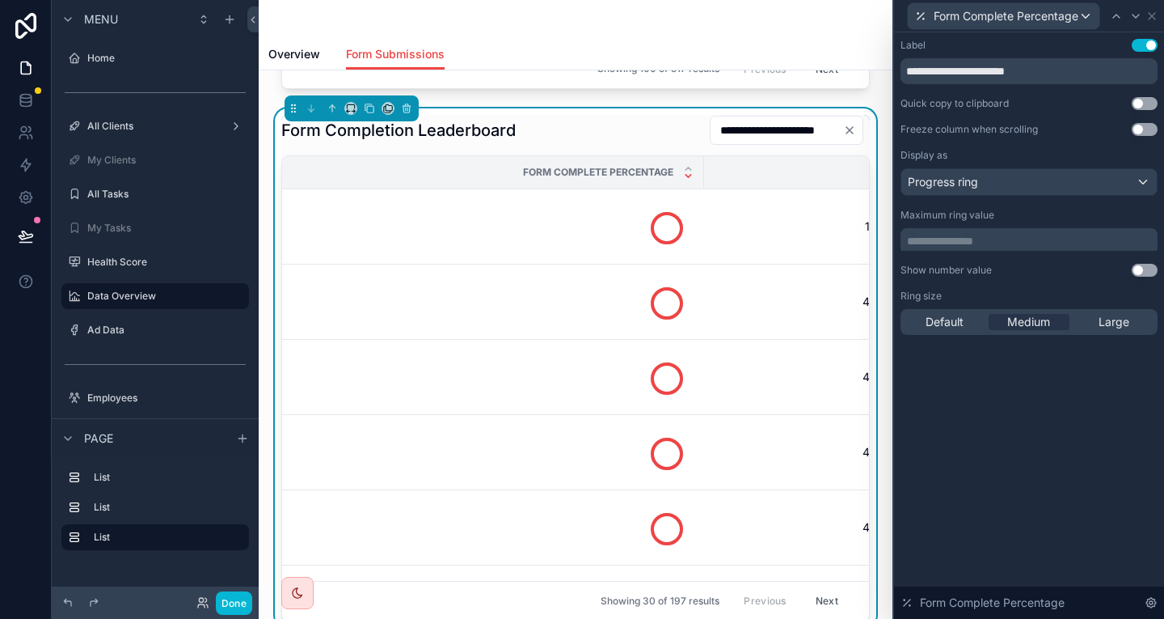
click at [1094, 233] on p "**********" at bounding box center [1030, 241] width 247 height 16
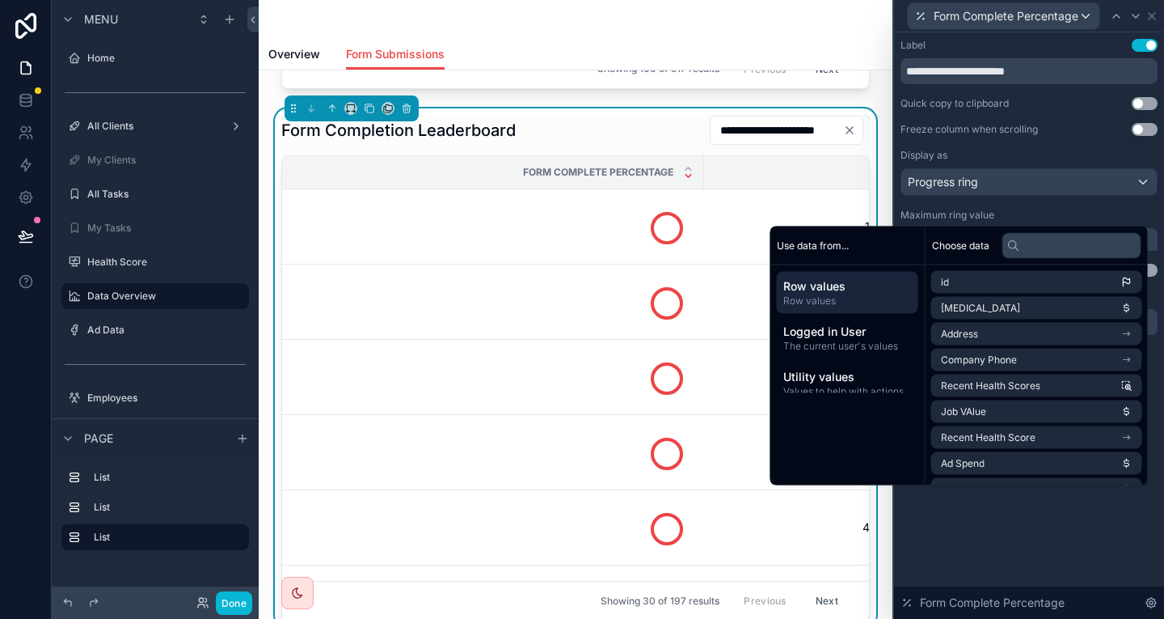
click at [1092, 233] on p "**********" at bounding box center [1030, 241] width 247 height 16
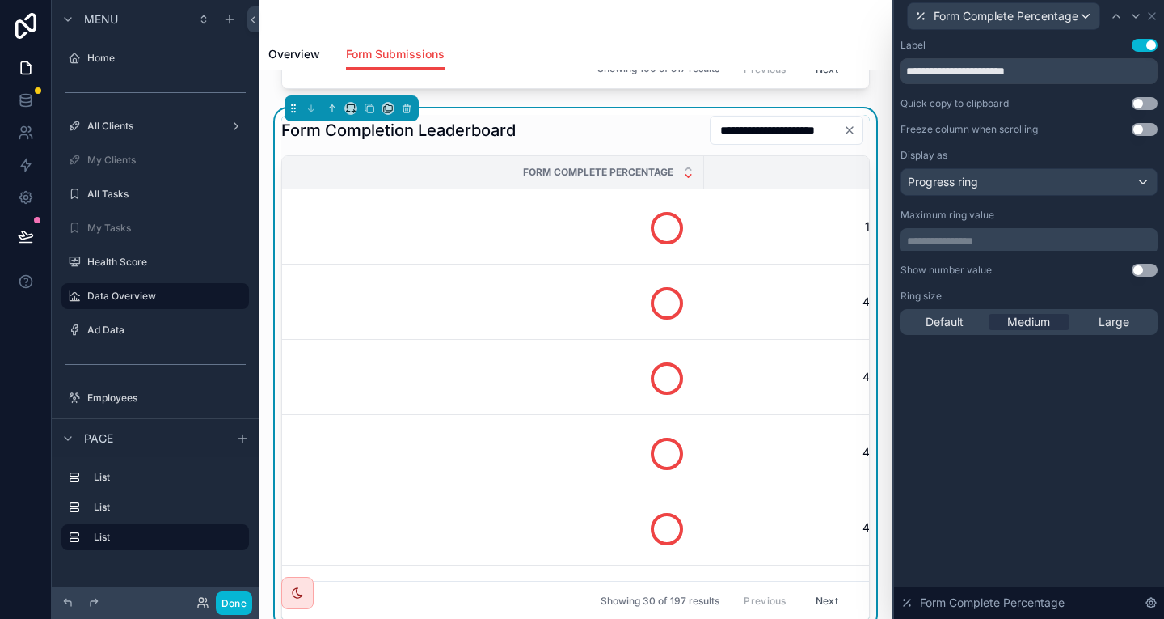
drag, startPoint x: 1151, startPoint y: 617, endPoint x: 1159, endPoint y: 562, distance: 55.5
click at [1159, 562] on div "**********" at bounding box center [1029, 325] width 270 height 586
click at [1160, 603] on div "Form Complete Percentage" at bounding box center [1029, 602] width 270 height 32
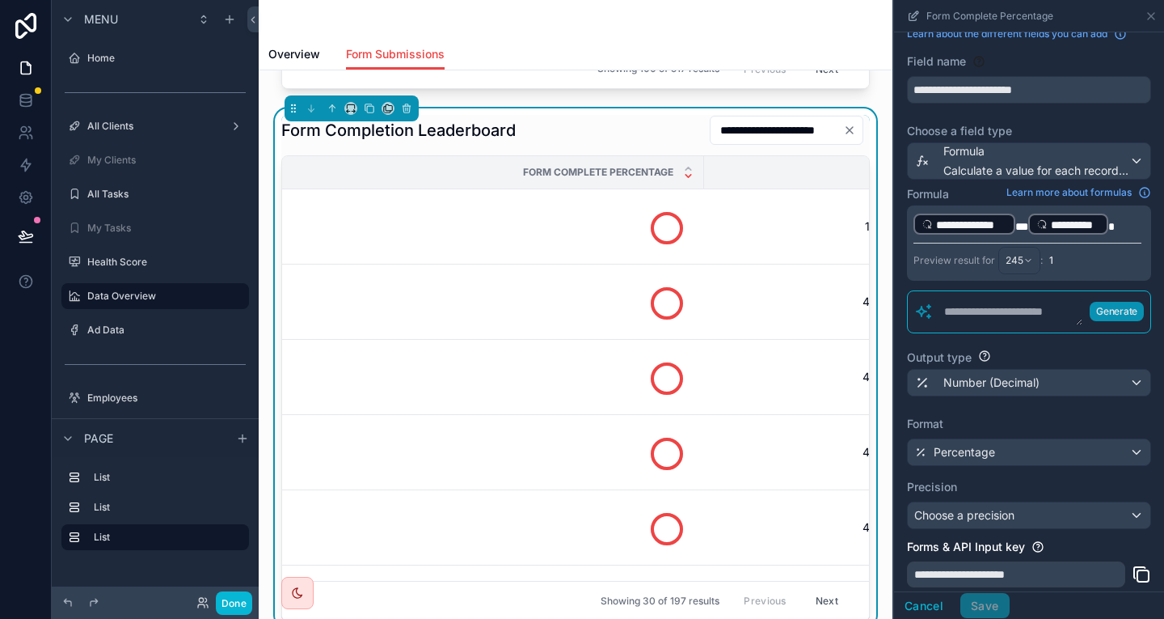
scroll to position [19, 0]
click at [949, 604] on button "Cancel" at bounding box center [924, 606] width 60 height 26
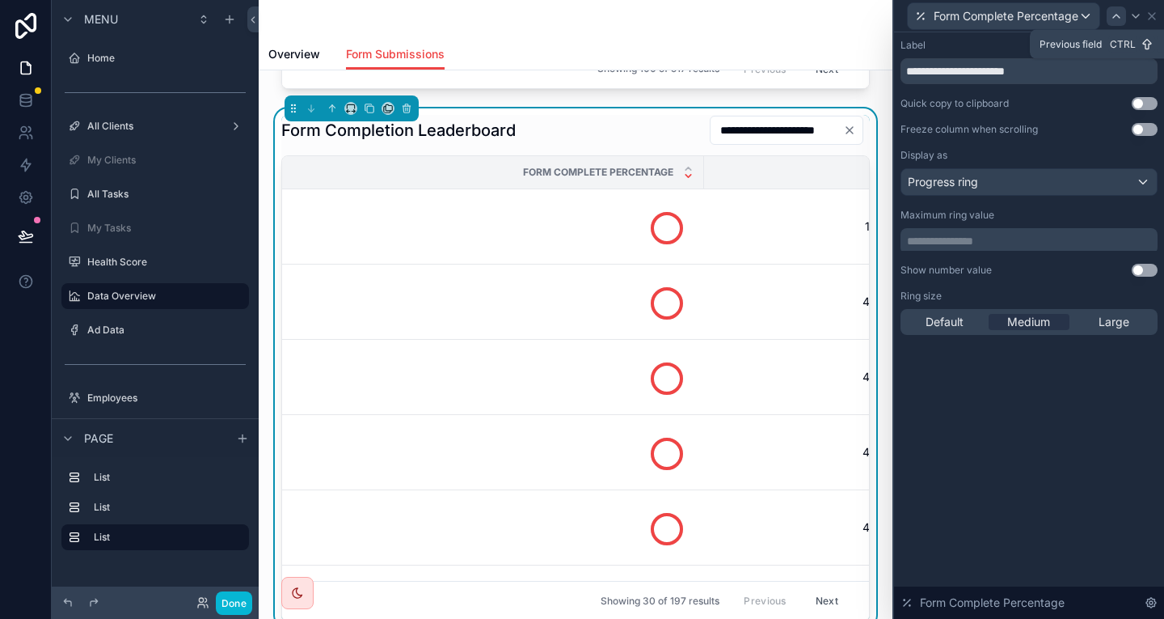
click at [1123, 10] on icon at bounding box center [1116, 16] width 13 height 13
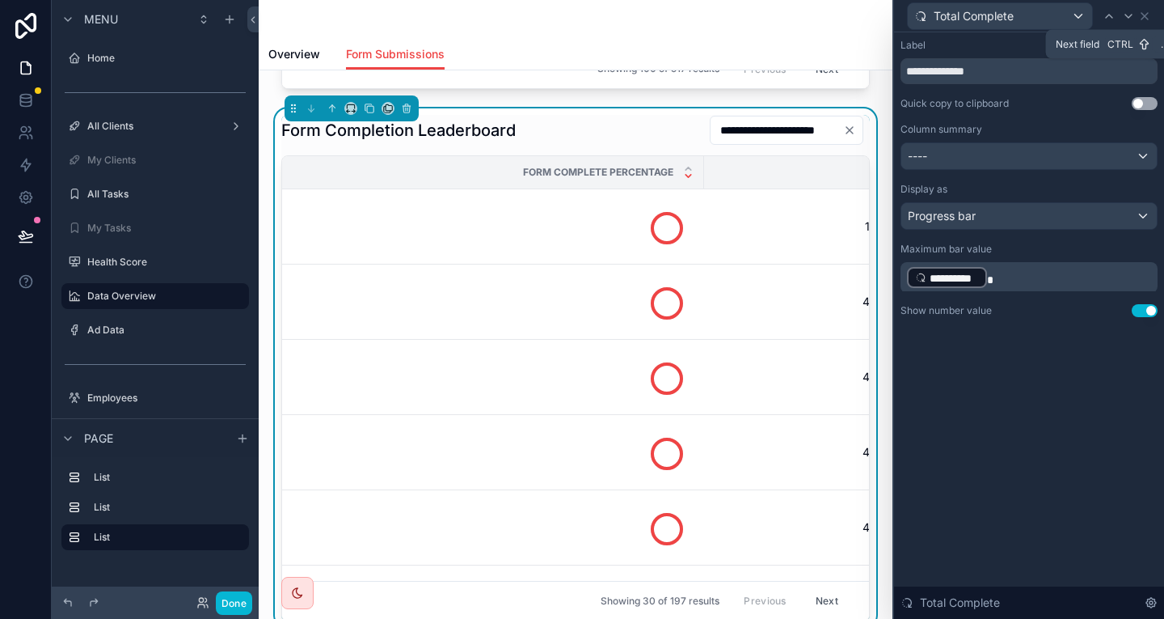
click at [1129, 10] on icon at bounding box center [1128, 16] width 13 height 13
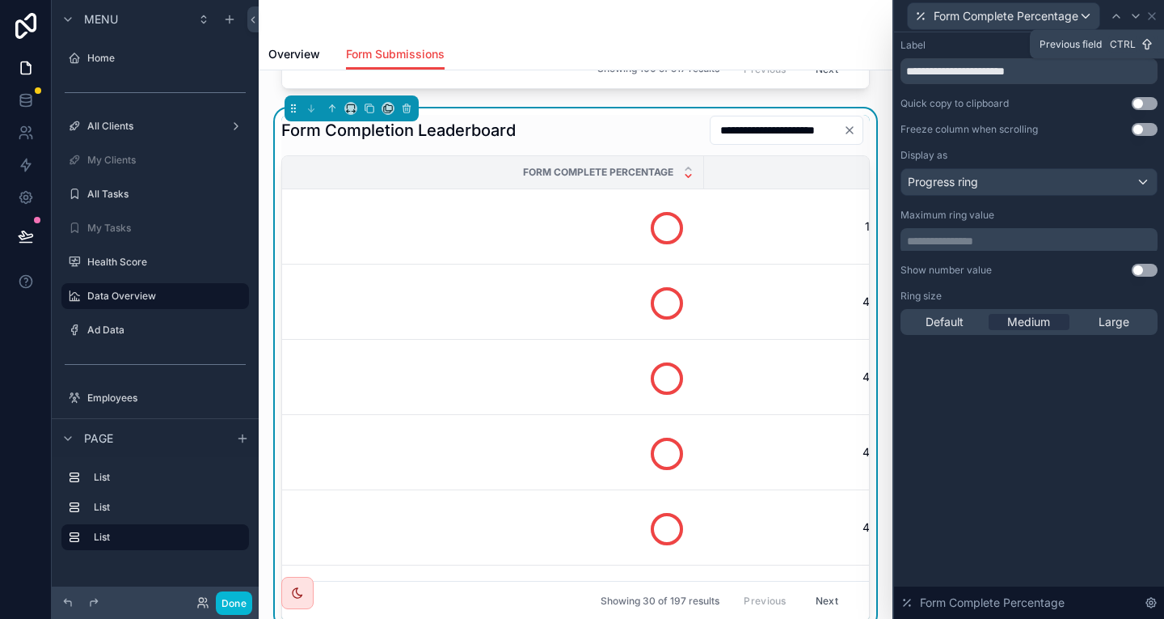
click at [1123, 10] on icon at bounding box center [1116, 16] width 13 height 13
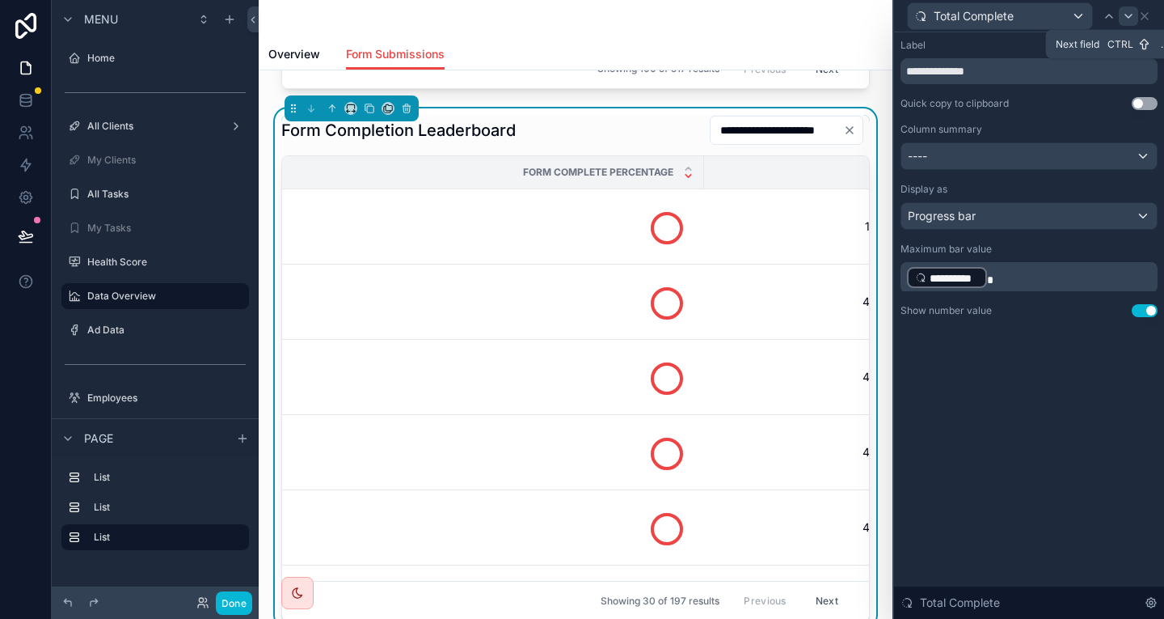
click at [1135, 16] on icon at bounding box center [1128, 16] width 13 height 13
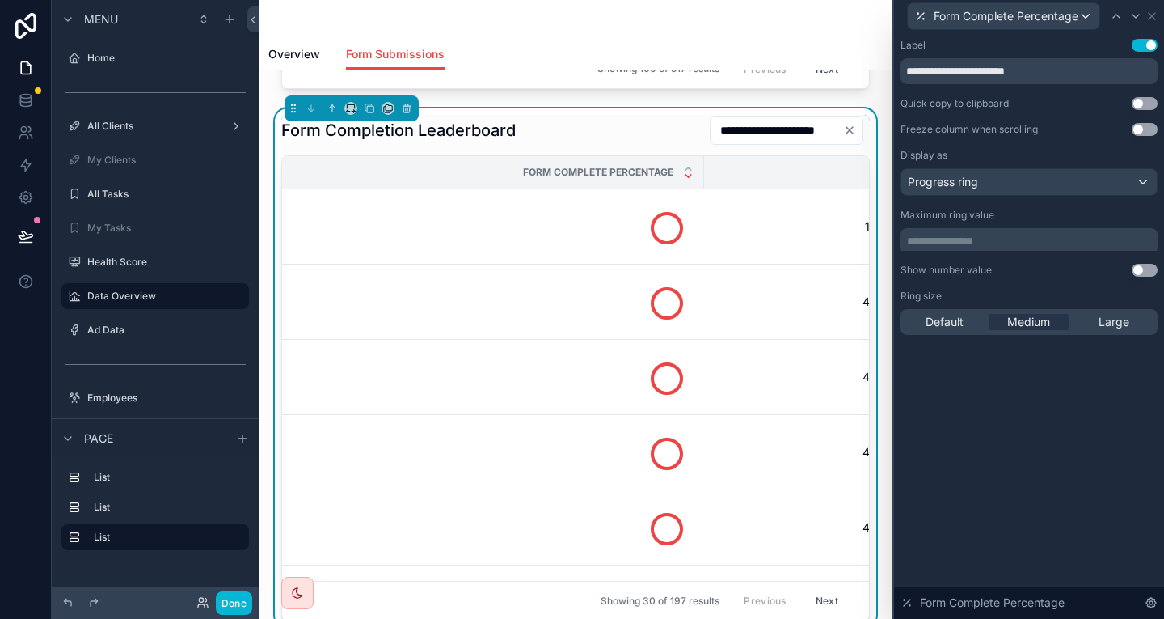
drag, startPoint x: 1121, startPoint y: 17, endPoint x: 1153, endPoint y: 246, distance: 231.1
click at [1154, 253] on div "**********" at bounding box center [1029, 309] width 272 height 619
click at [1158, 12] on icon at bounding box center [1152, 16] width 13 height 13
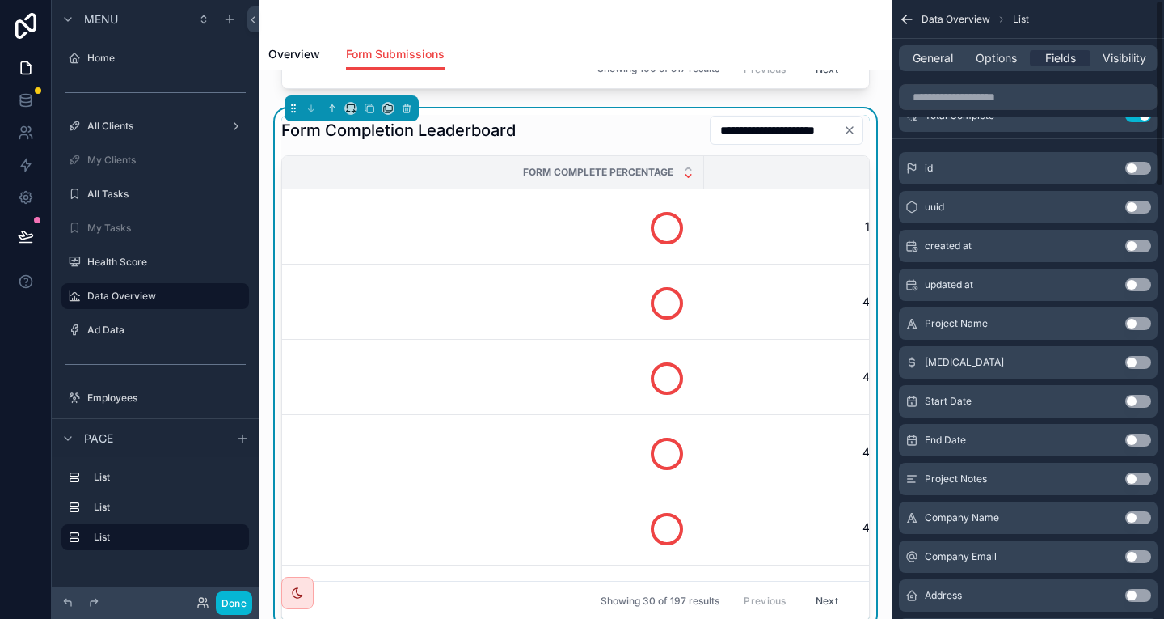
scroll to position [0, 0]
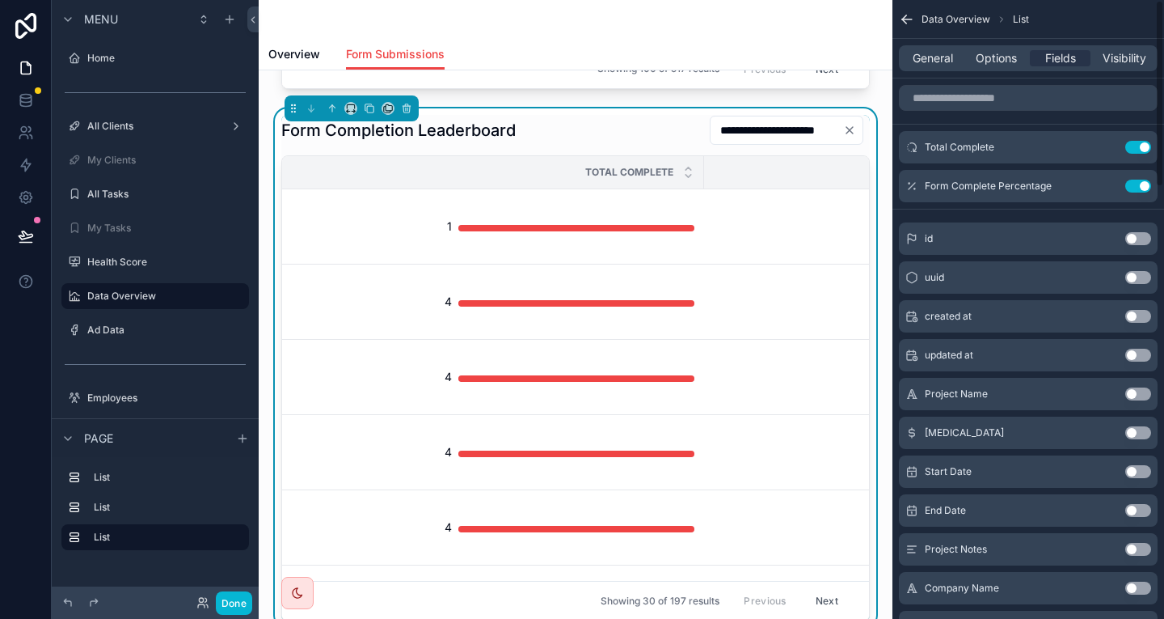
click at [1143, 581] on button "Use setting" at bounding box center [1139, 587] width 26 height 13
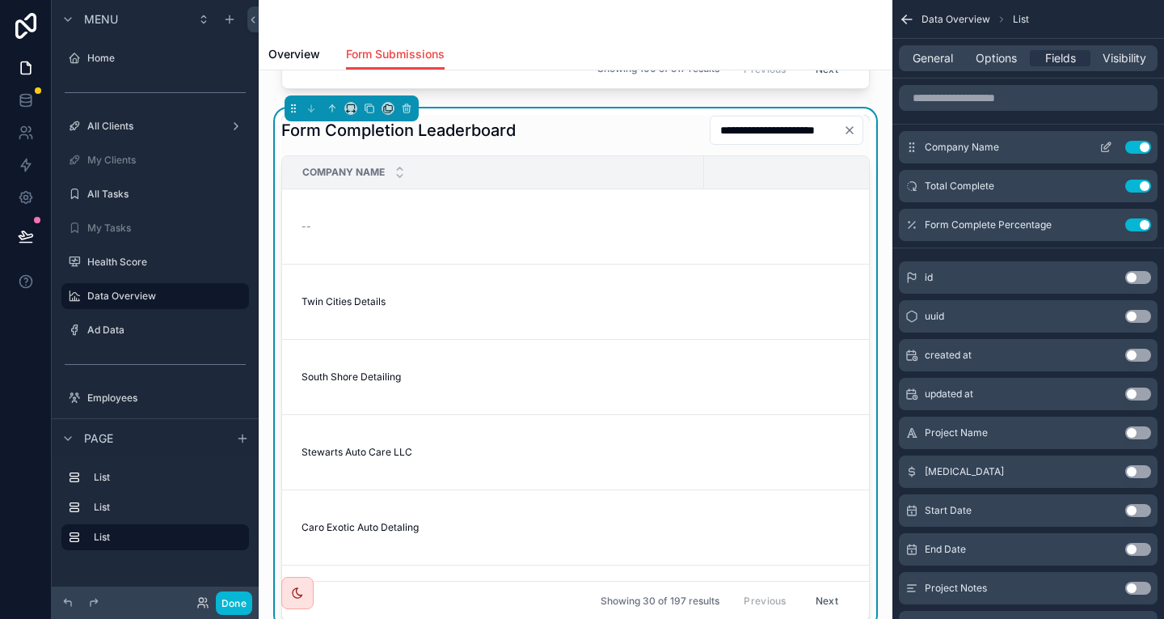
click at [1105, 141] on button "scrollable content" at bounding box center [1106, 147] width 26 height 13
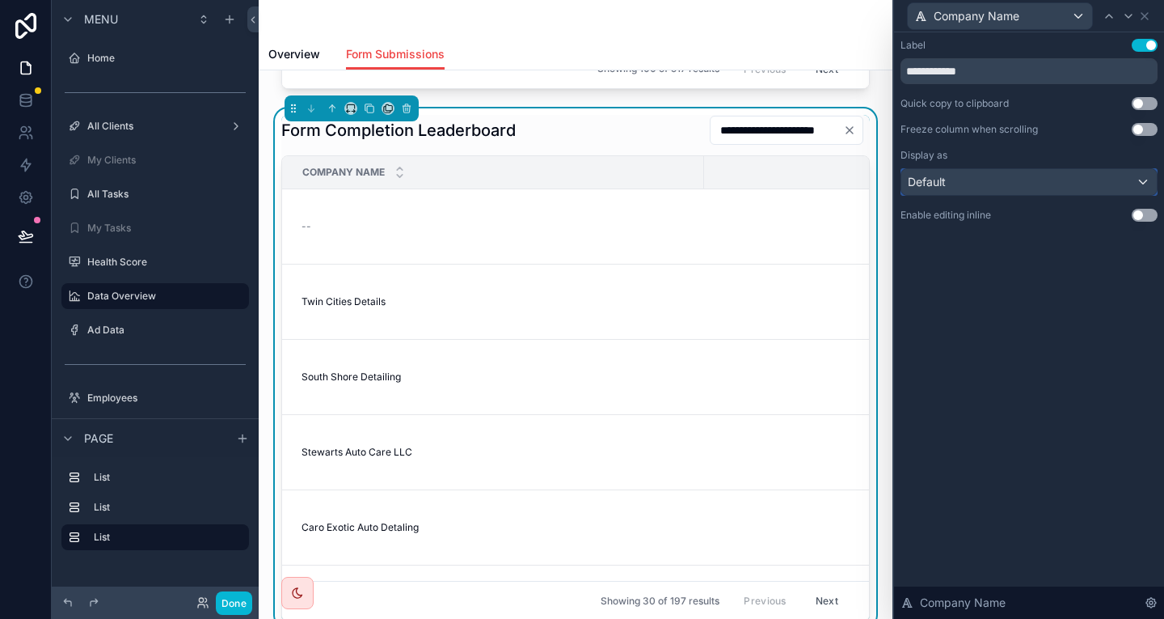
click at [1056, 170] on div "Default" at bounding box center [1030, 182] width 256 height 26
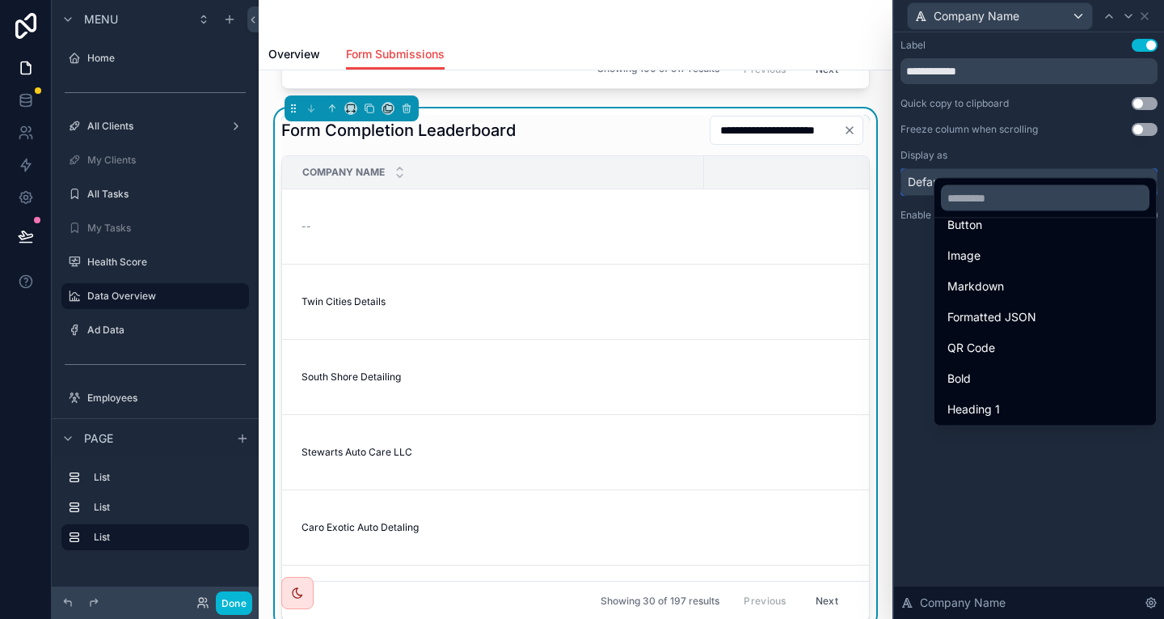
scroll to position [154, 0]
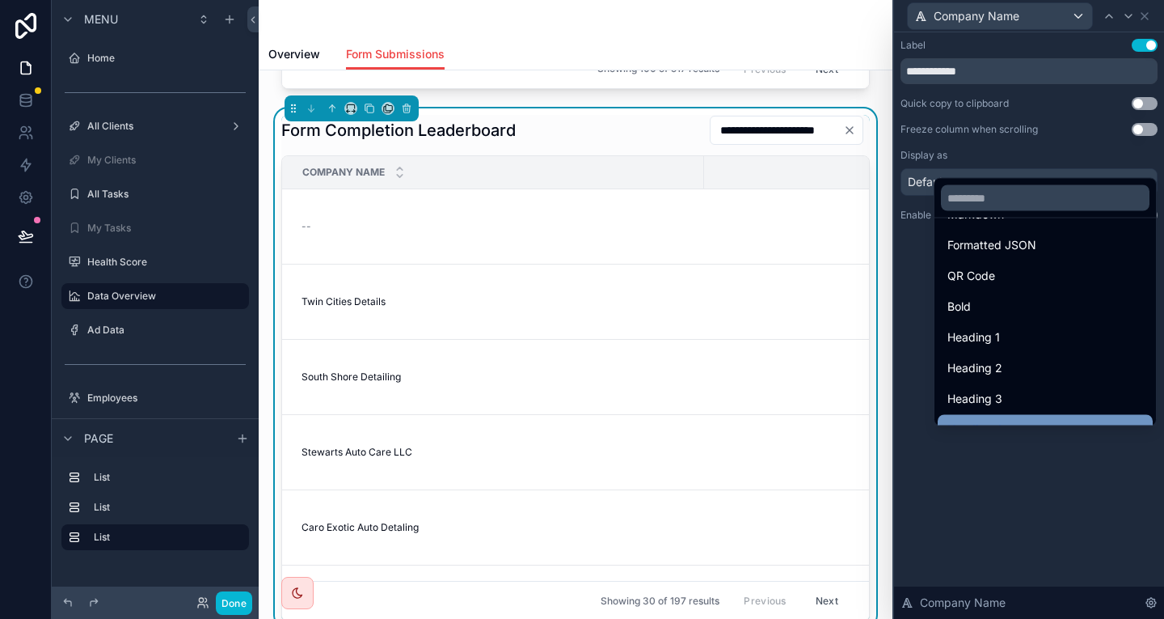
click at [1021, 420] on div "Heading 4" at bounding box center [1046, 429] width 196 height 19
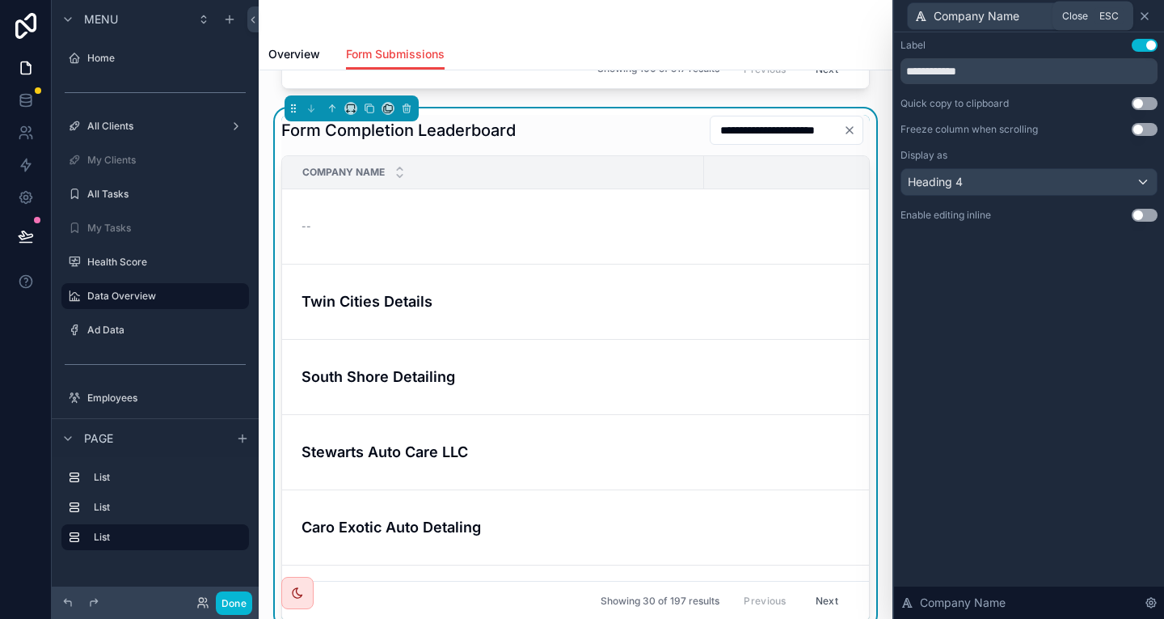
click at [1151, 15] on icon at bounding box center [1145, 16] width 13 height 13
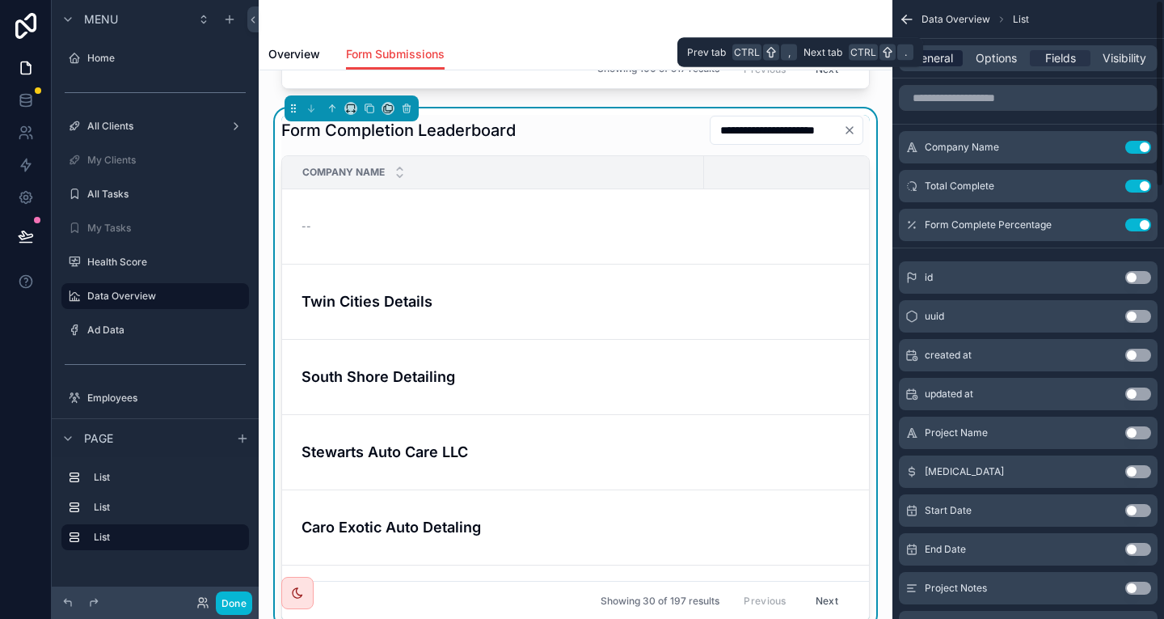
click at [953, 55] on span "General" at bounding box center [933, 58] width 40 height 16
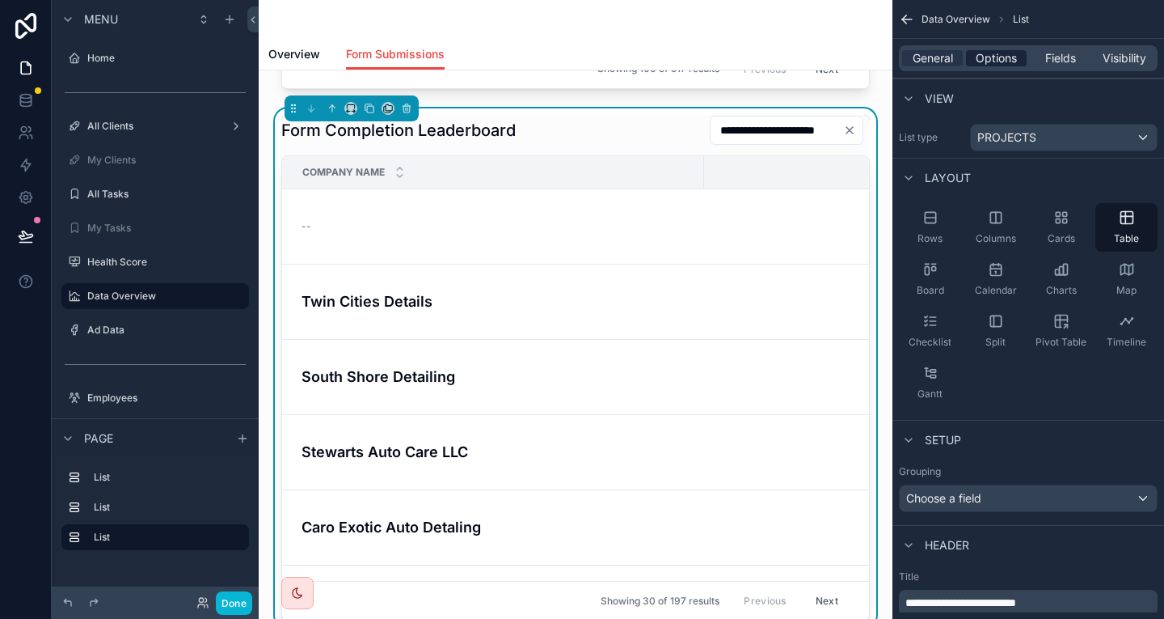
click at [1017, 56] on span "Options" at bounding box center [996, 58] width 41 height 16
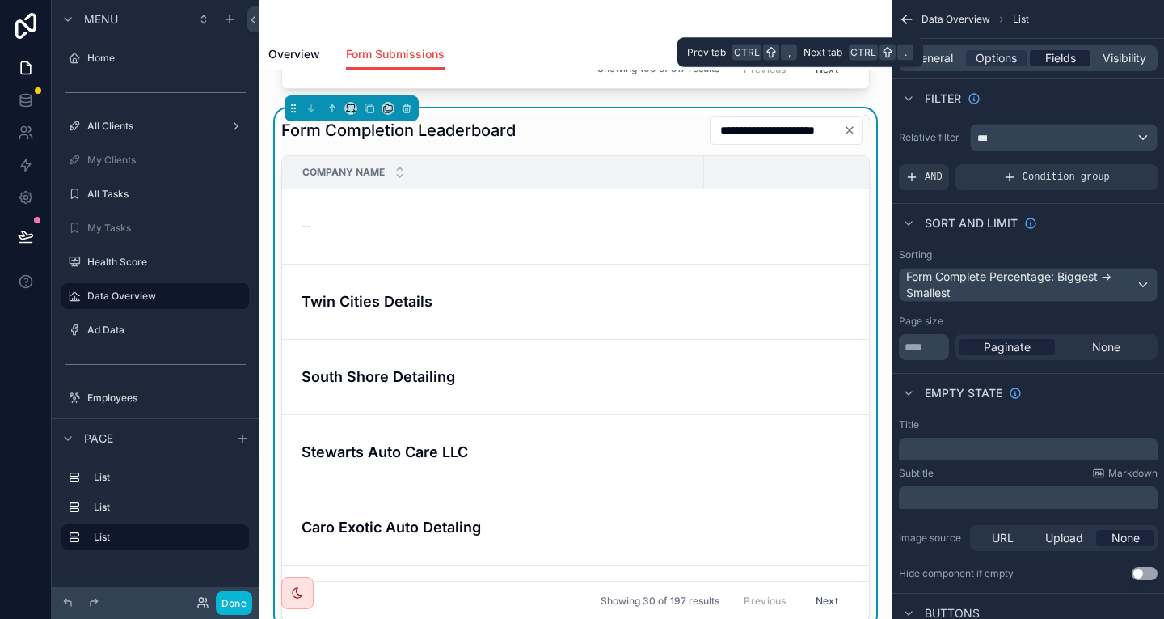
click at [1062, 53] on span "Fields" at bounding box center [1061, 58] width 31 height 16
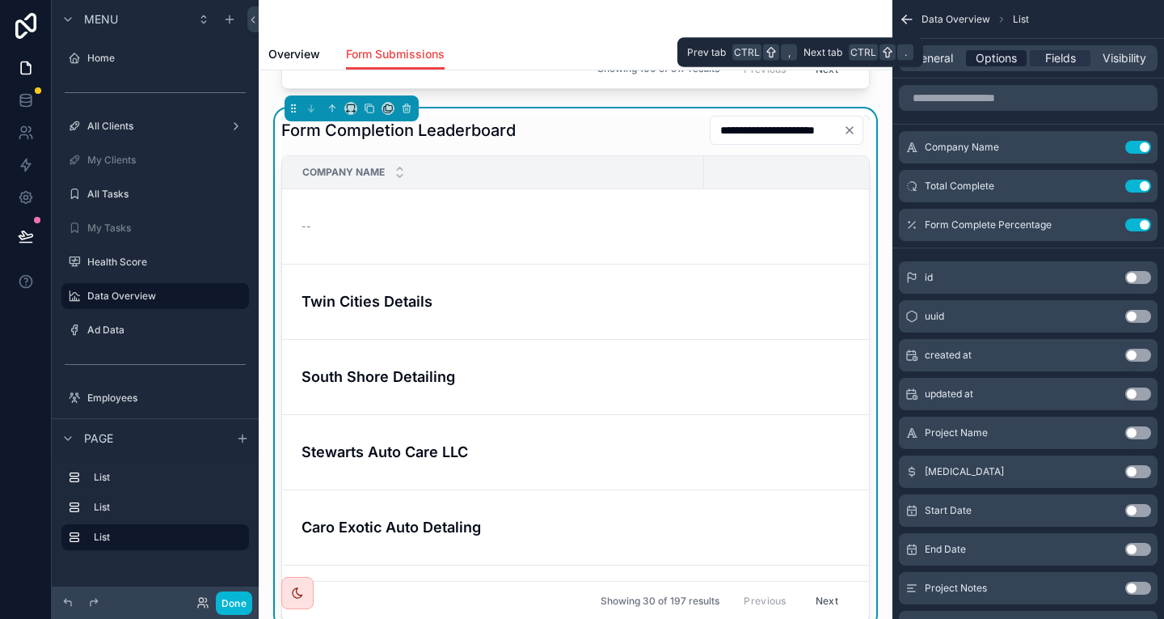
click at [1017, 50] on span "Options" at bounding box center [996, 58] width 41 height 16
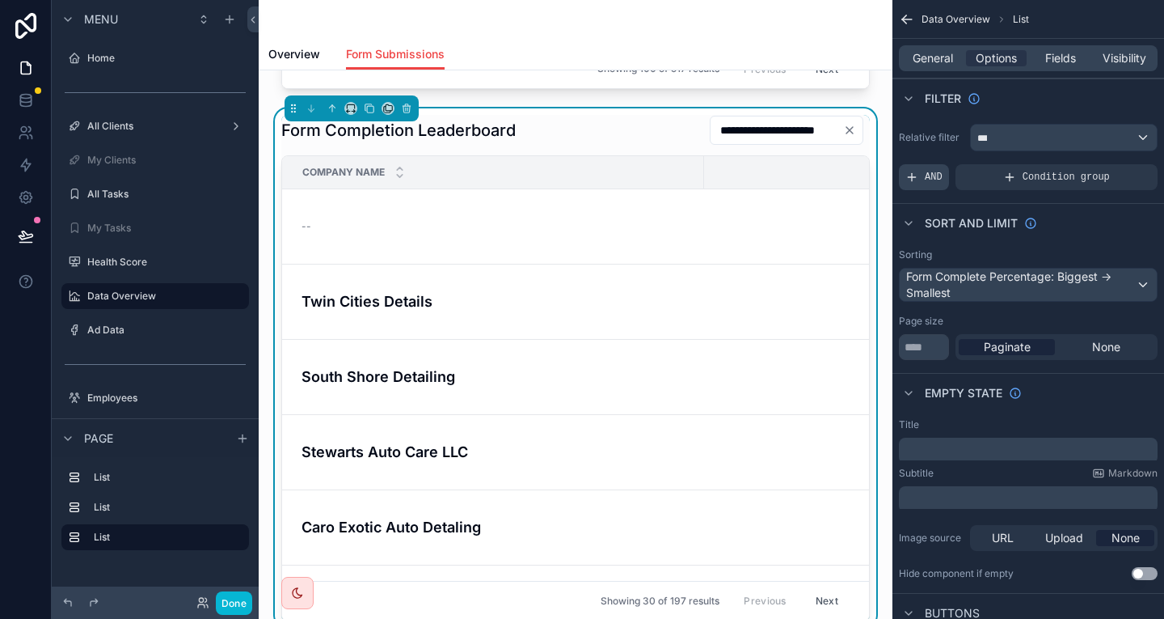
click at [949, 164] on div "AND" at bounding box center [924, 177] width 50 height 26
click at [1113, 154] on div "scrollable content" at bounding box center [1117, 165] width 23 height 23
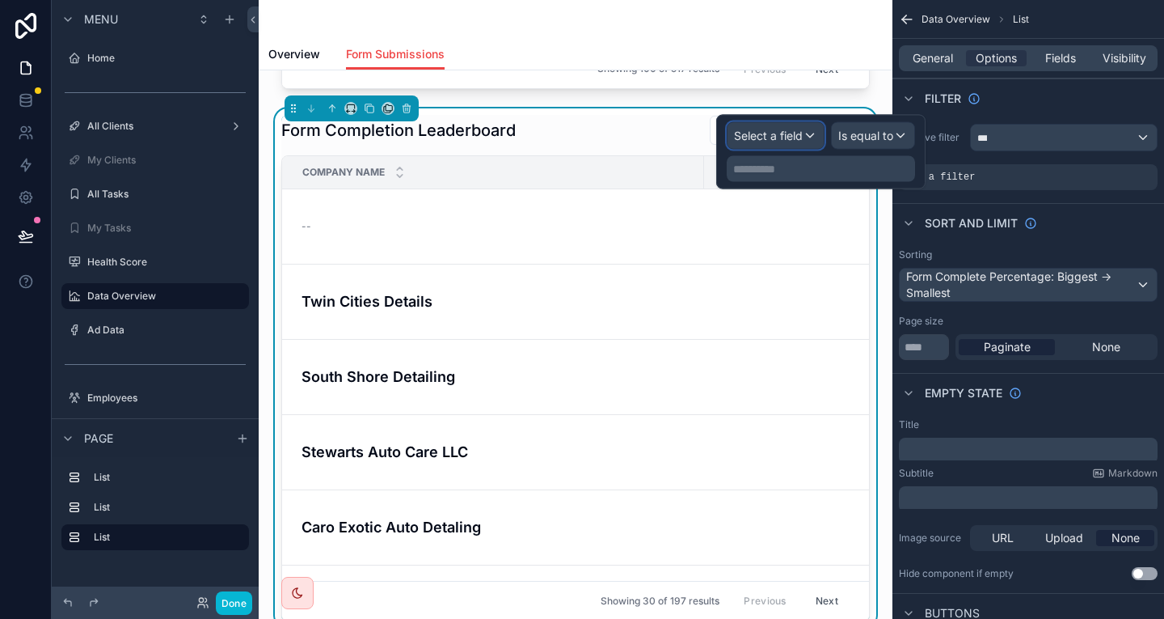
click at [803, 133] on span "Select a field" at bounding box center [768, 136] width 69 height 14
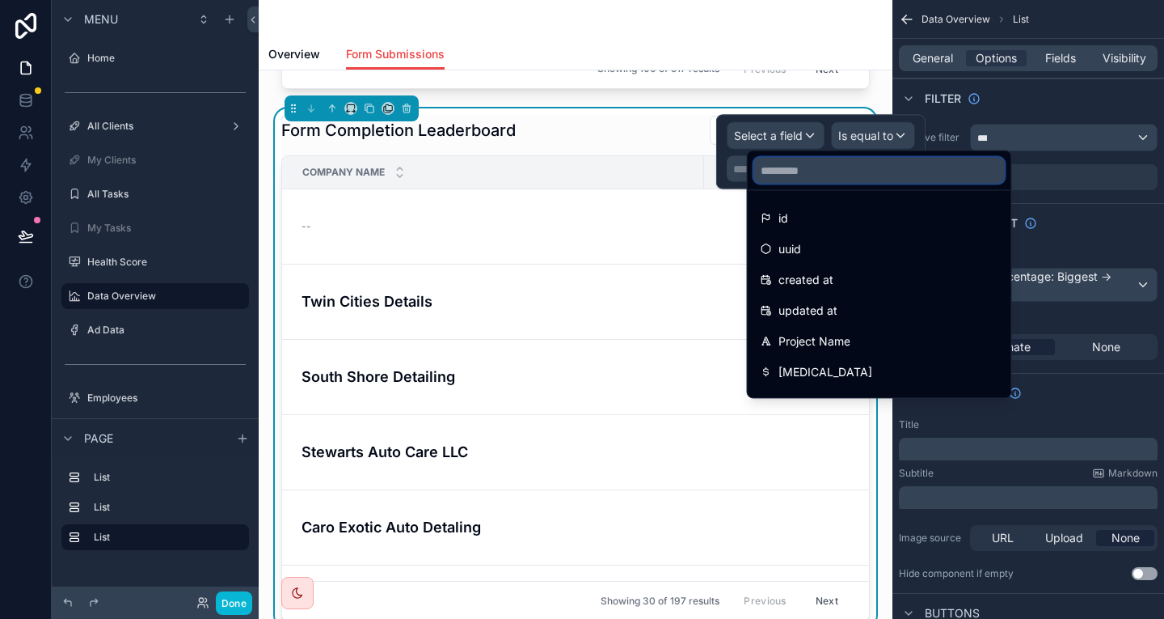
click at [829, 167] on input "text" at bounding box center [879, 171] width 251 height 26
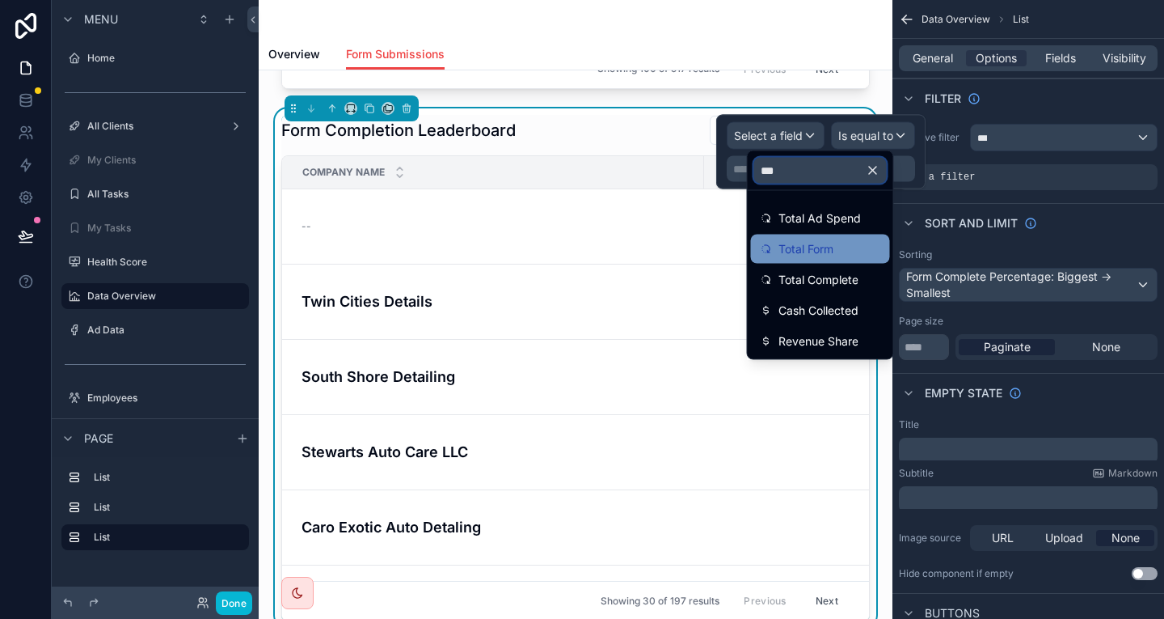
type input "***"
click at [818, 245] on div "Total Form" at bounding box center [820, 249] width 139 height 29
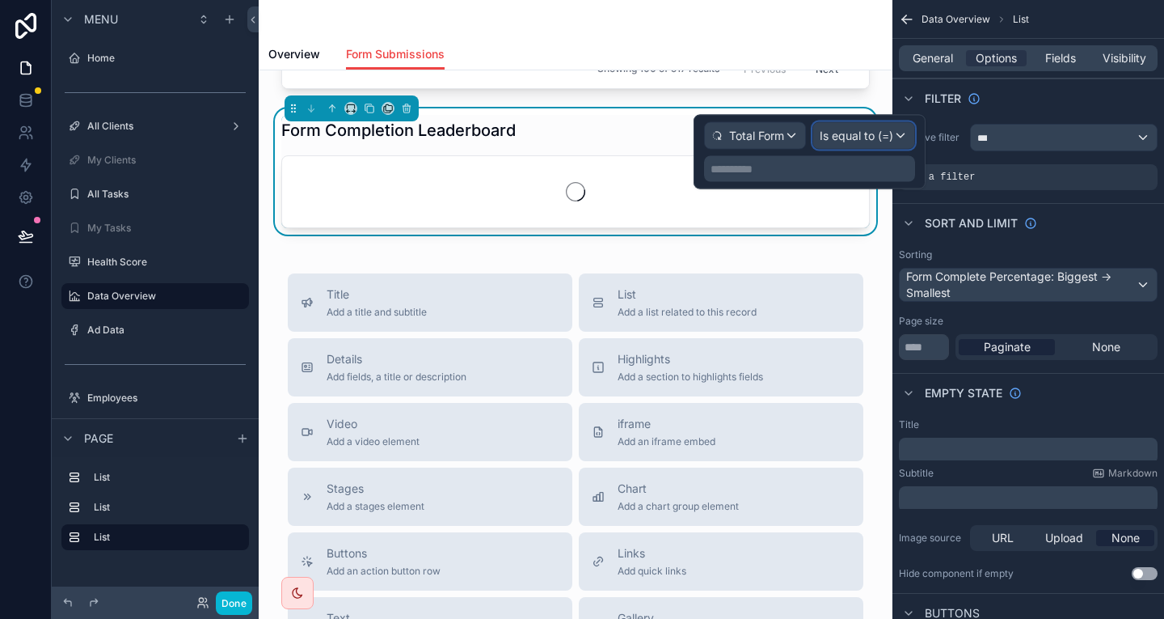
click at [889, 129] on span "Is equal to (=)" at bounding box center [857, 136] width 74 height 16
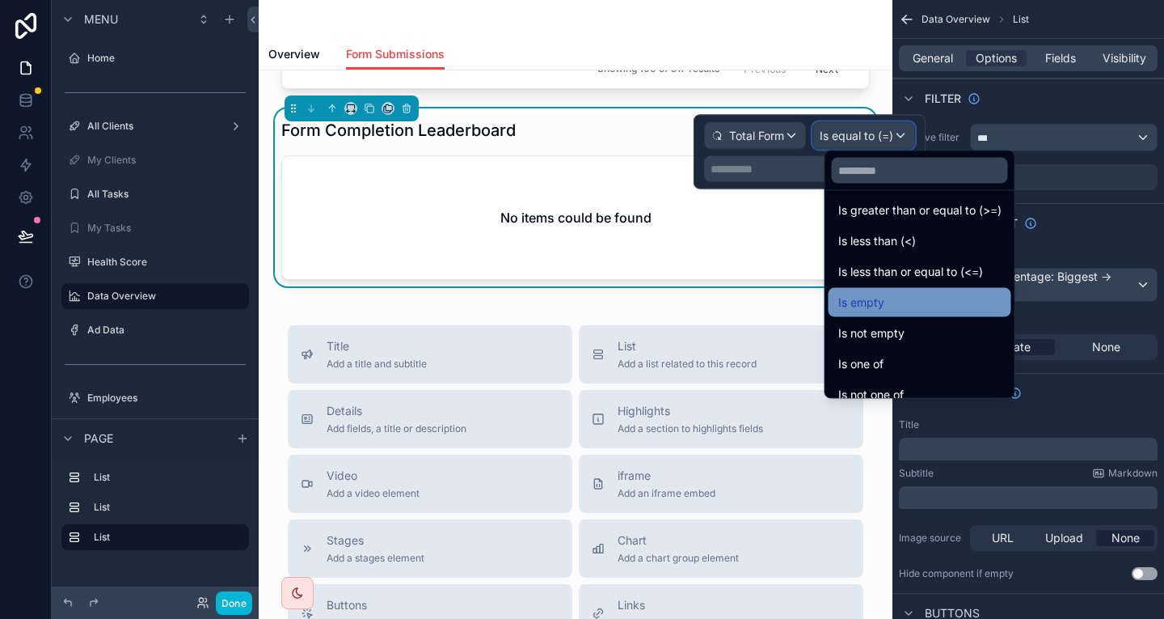
scroll to position [19, 0]
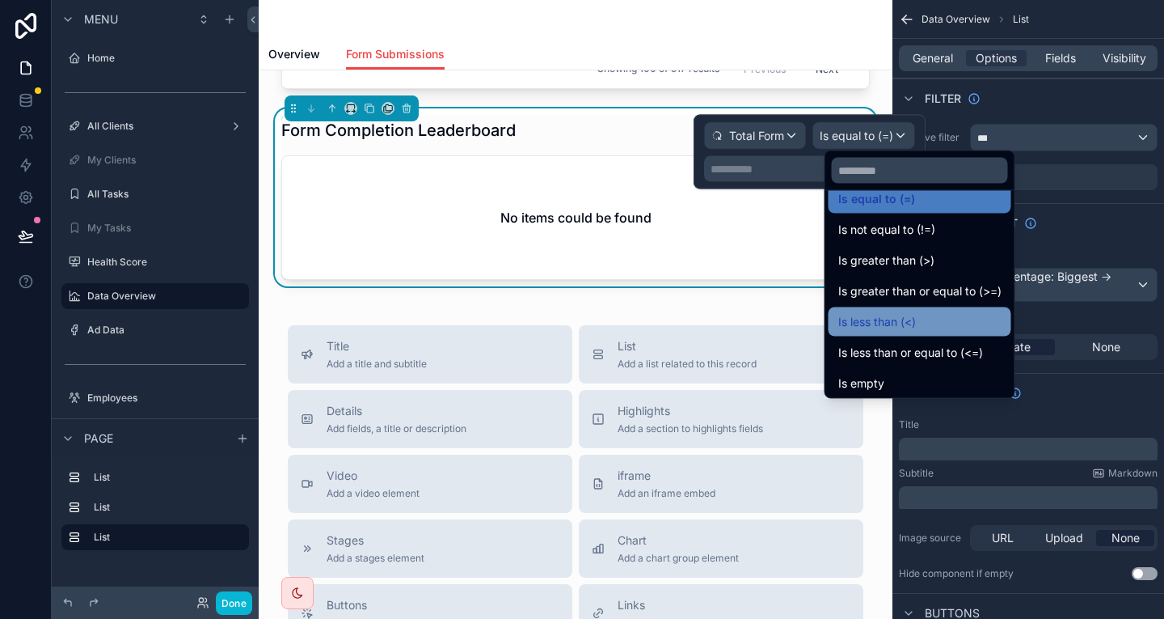
click at [921, 312] on div "Is less than (<)" at bounding box center [920, 321] width 163 height 19
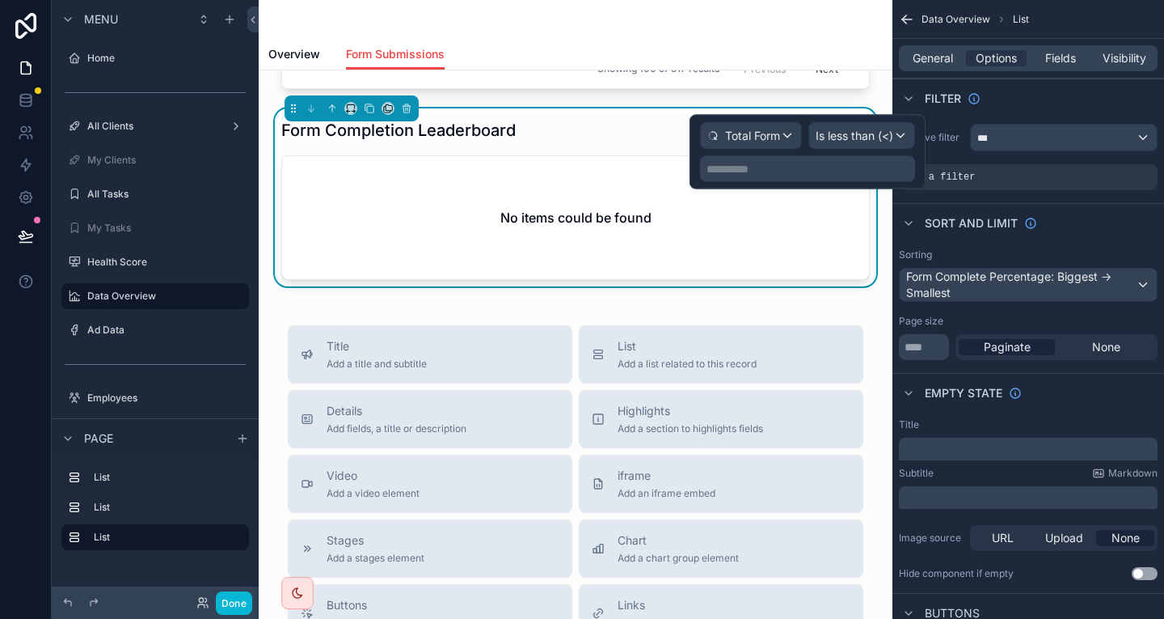
click at [839, 161] on p "**********" at bounding box center [809, 169] width 205 height 16
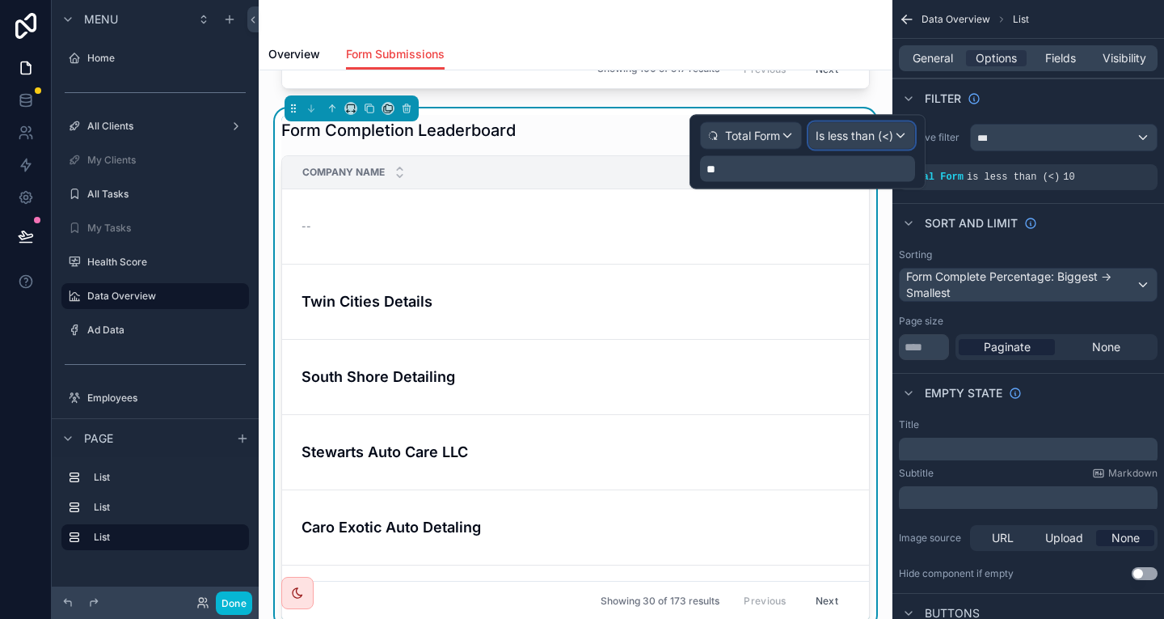
click at [875, 135] on span "Is less than (<)" at bounding box center [855, 136] width 78 height 16
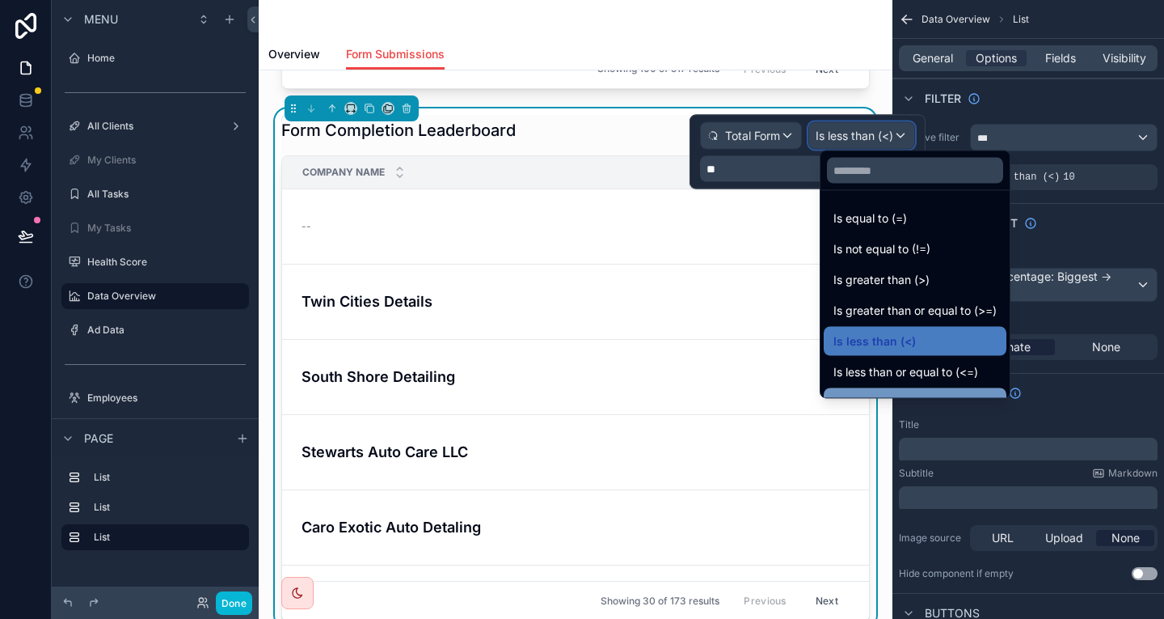
scroll to position [0, 0]
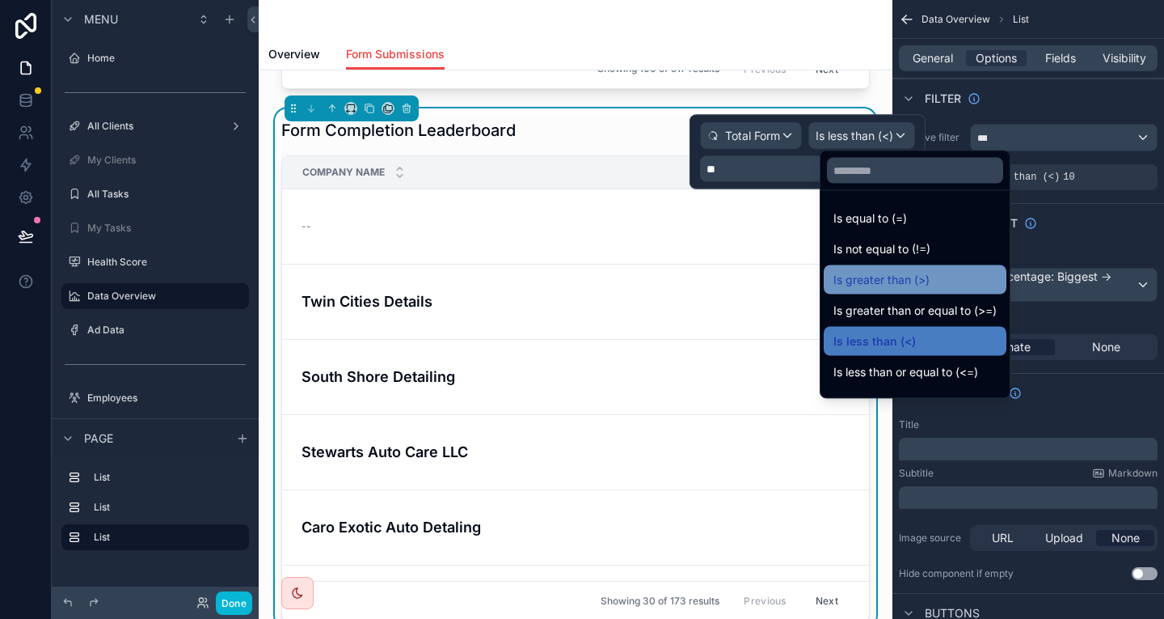
click at [914, 271] on span "Is greater than (>)" at bounding box center [882, 279] width 96 height 19
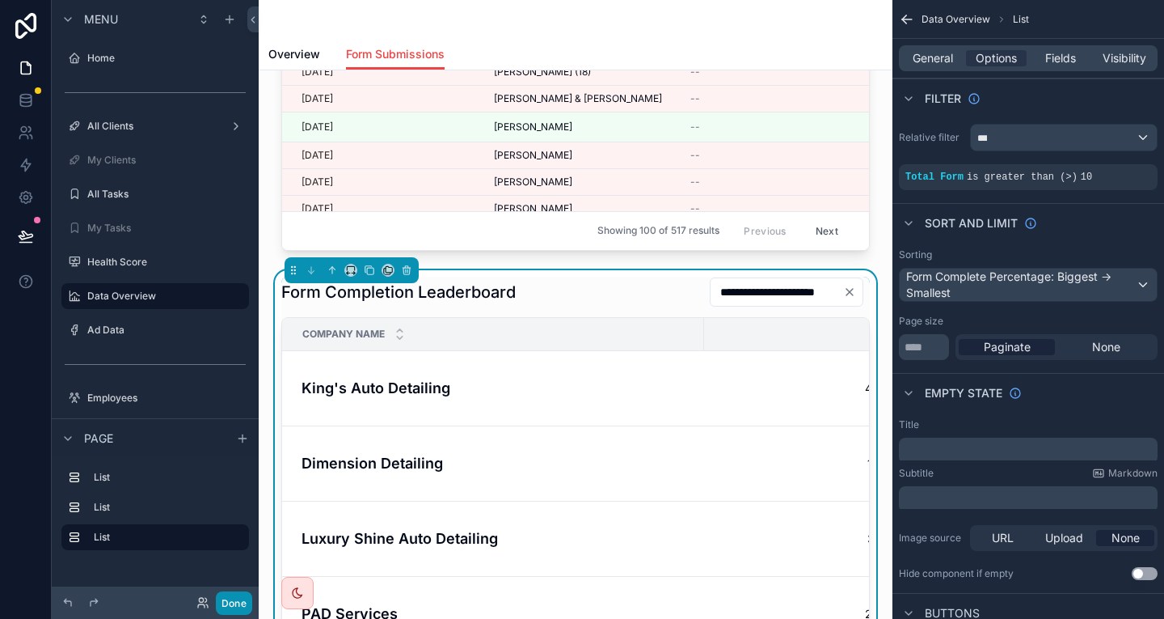
click at [216, 602] on button "Done" at bounding box center [234, 602] width 36 height 23
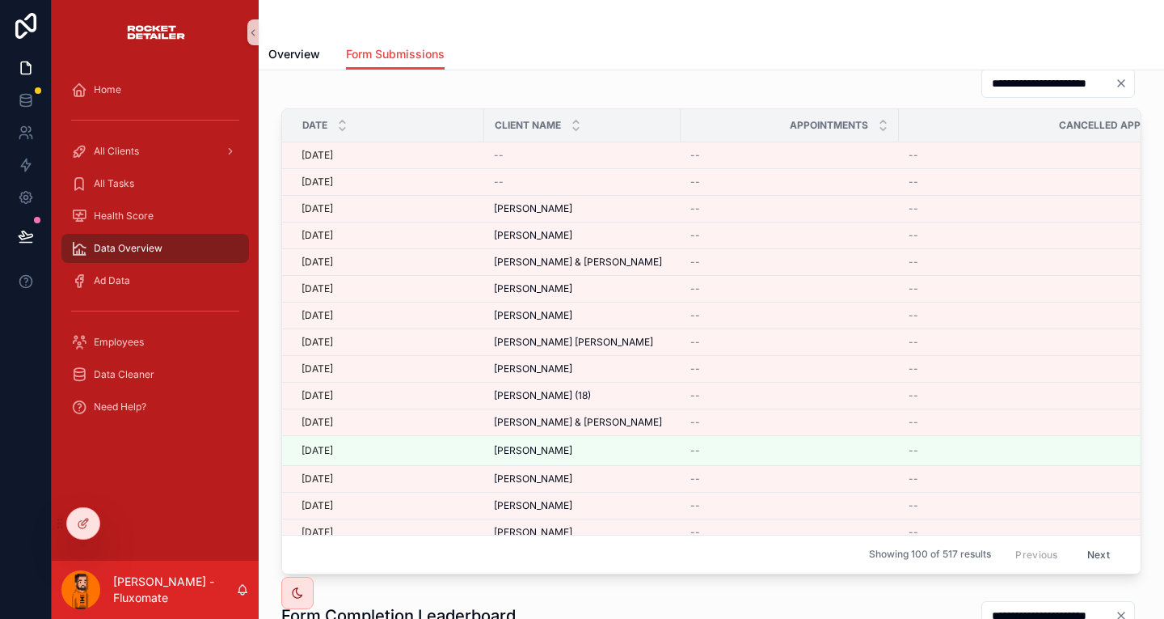
scroll to position [243, 0]
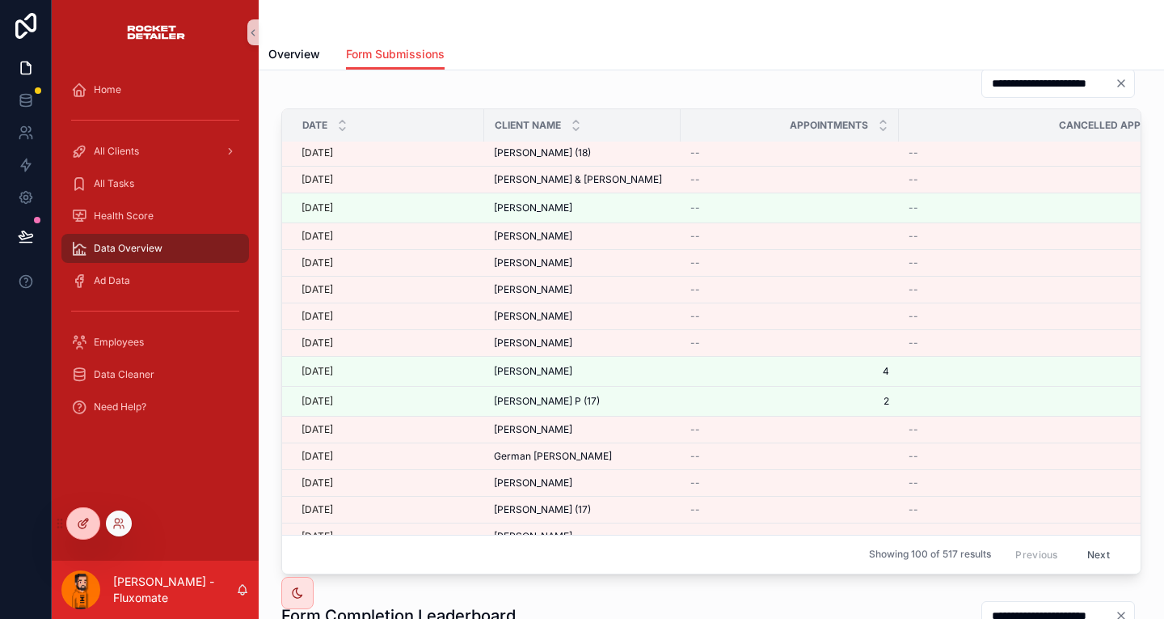
click at [72, 526] on div at bounding box center [83, 523] width 32 height 31
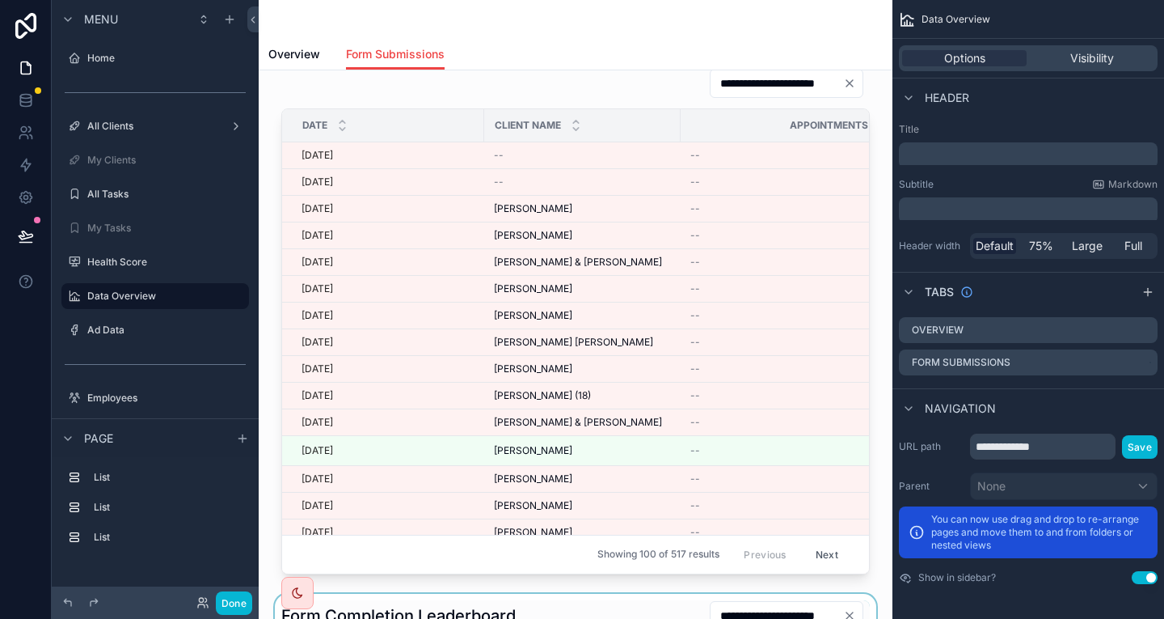
scroll to position [397, 0]
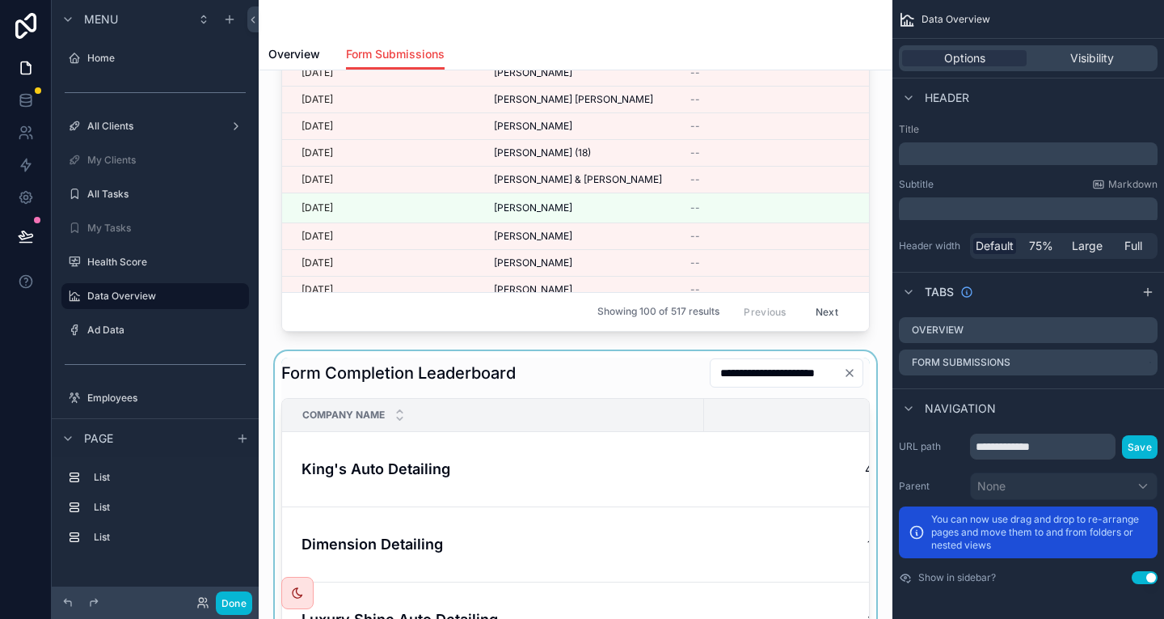
click at [555, 351] on div "scrollable content" at bounding box center [576, 610] width 608 height 519
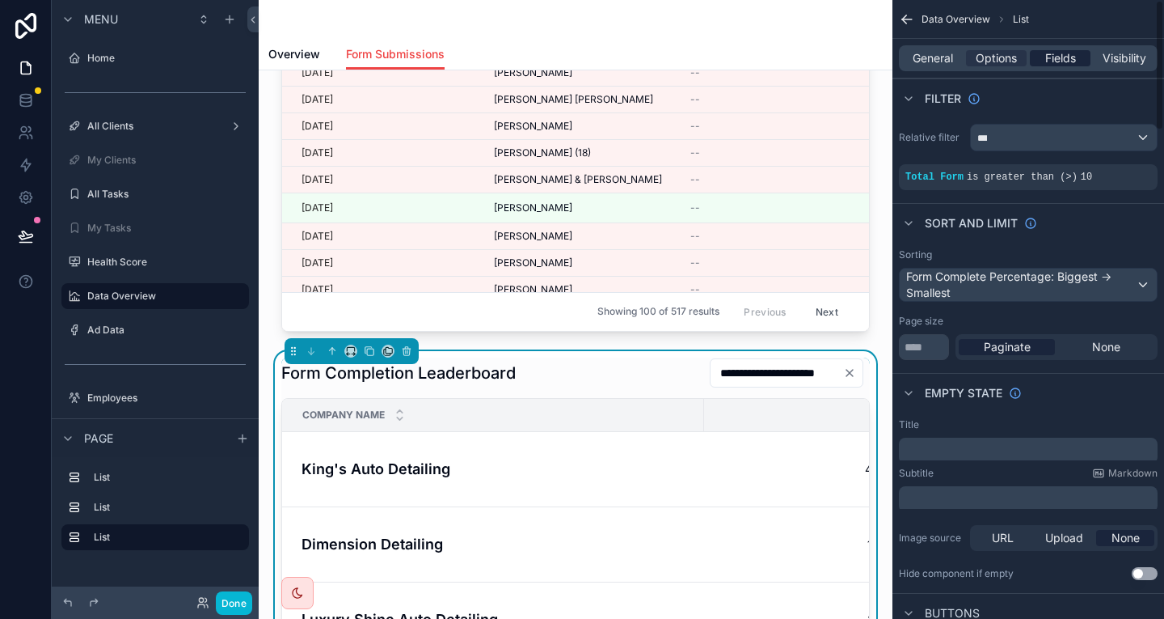
click at [1063, 53] on span "Fields" at bounding box center [1061, 58] width 31 height 16
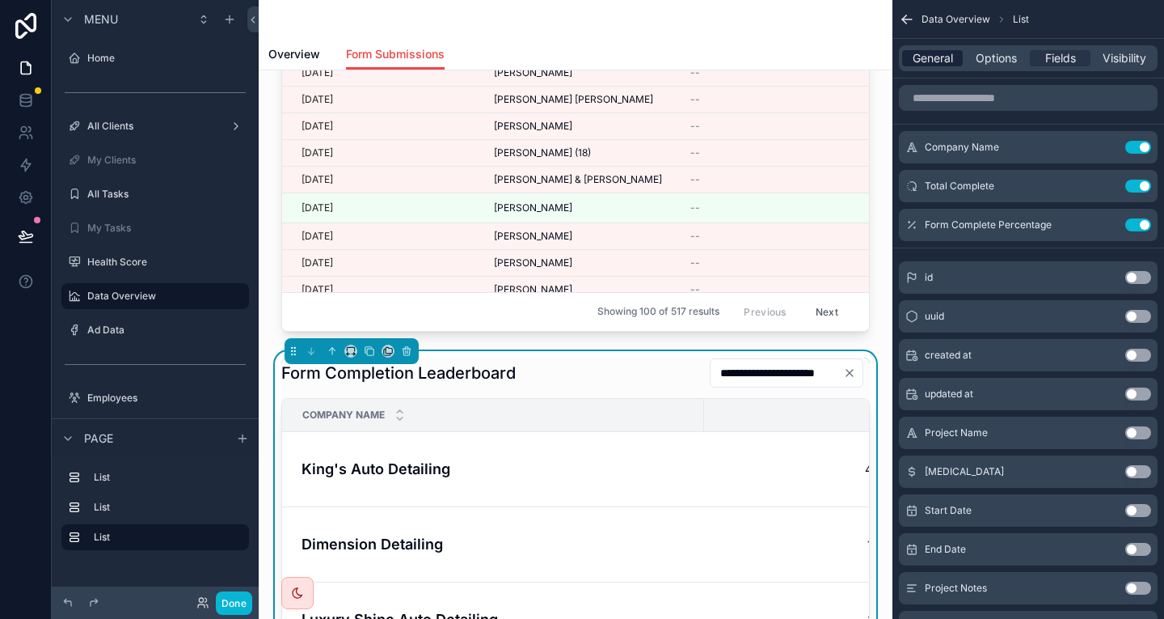
click at [953, 51] on span "General" at bounding box center [933, 58] width 40 height 16
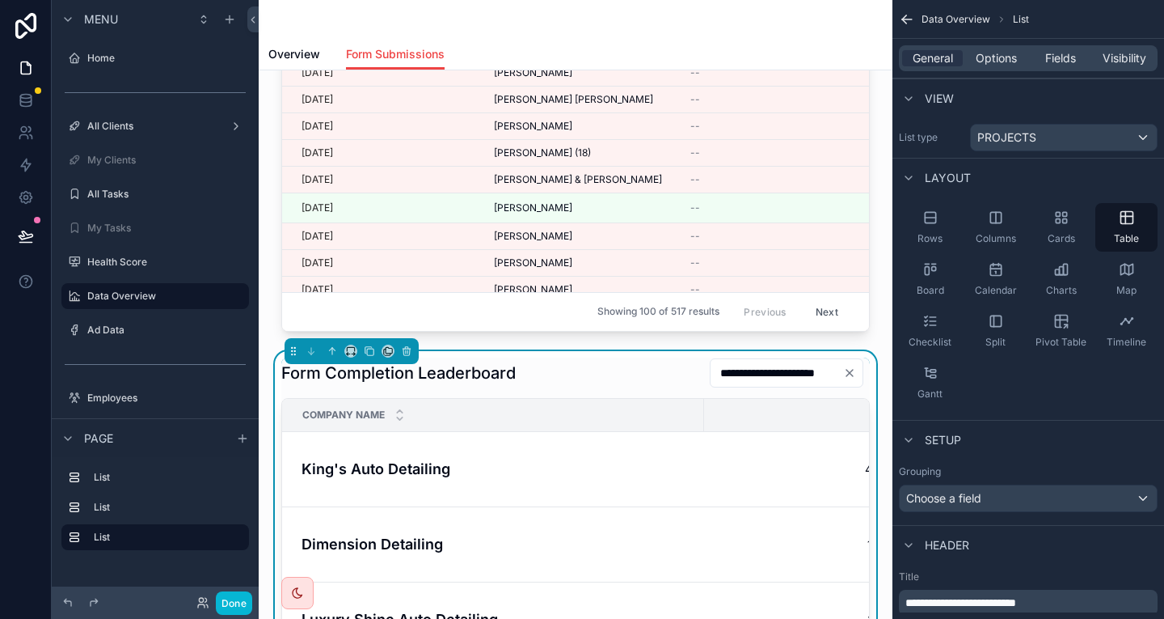
click at [1080, 45] on div "General Options Fields Visibility" at bounding box center [1028, 58] width 259 height 26
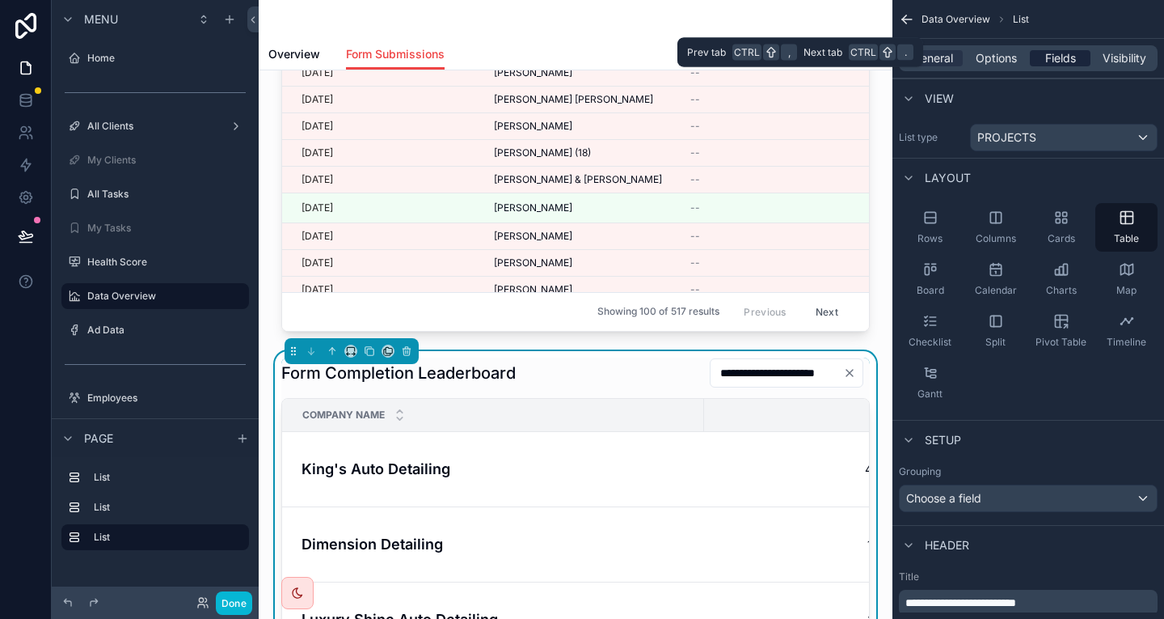
click at [1076, 52] on span "Fields" at bounding box center [1061, 58] width 31 height 16
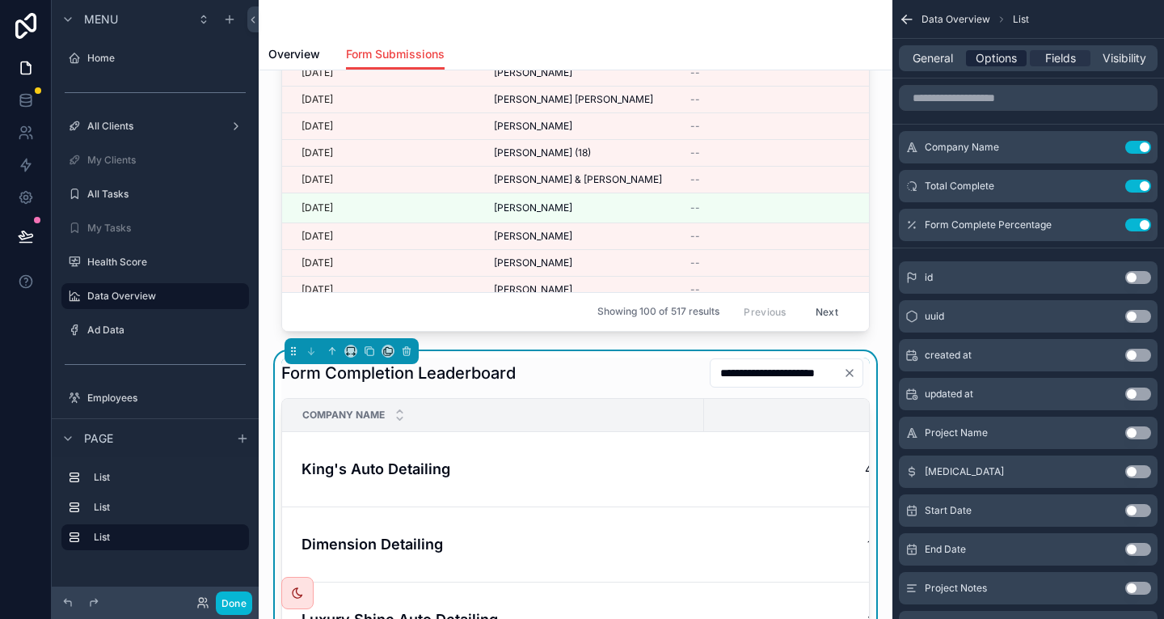
click at [1017, 50] on span "Options" at bounding box center [996, 58] width 41 height 16
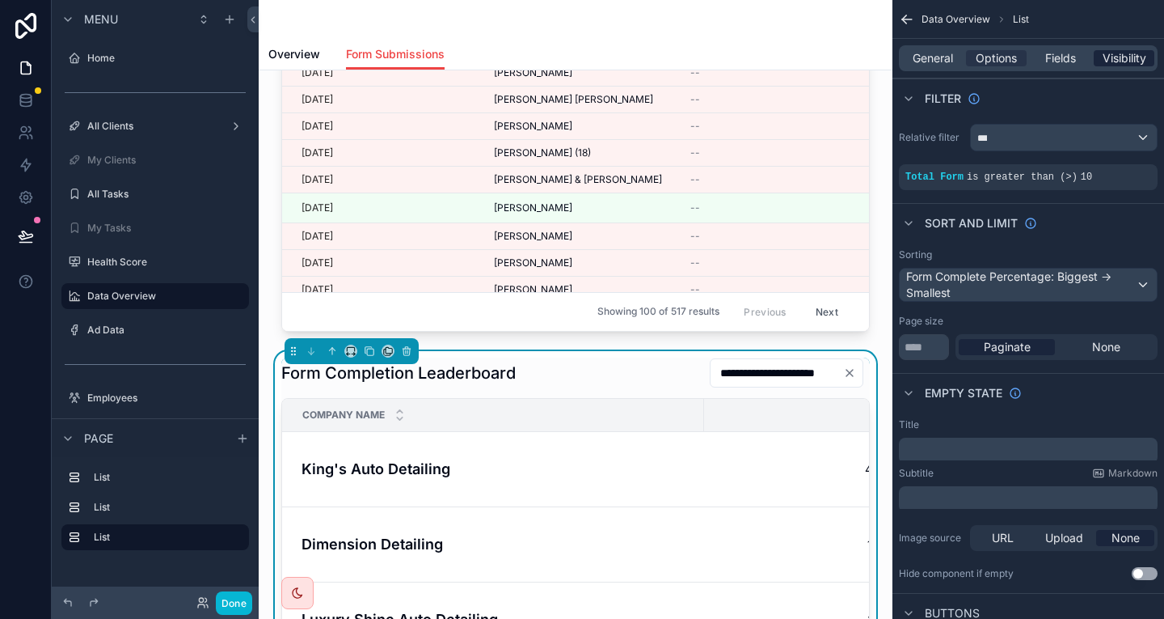
click at [1109, 50] on div "Visibility" at bounding box center [1124, 58] width 61 height 16
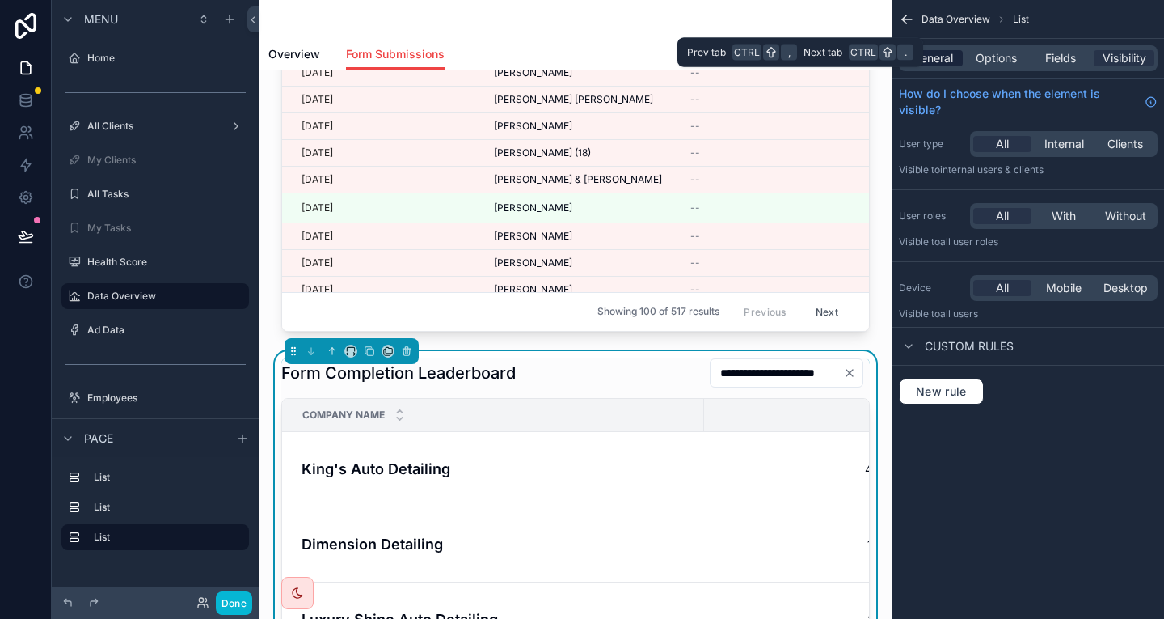
click at [953, 57] on span "General" at bounding box center [933, 58] width 40 height 16
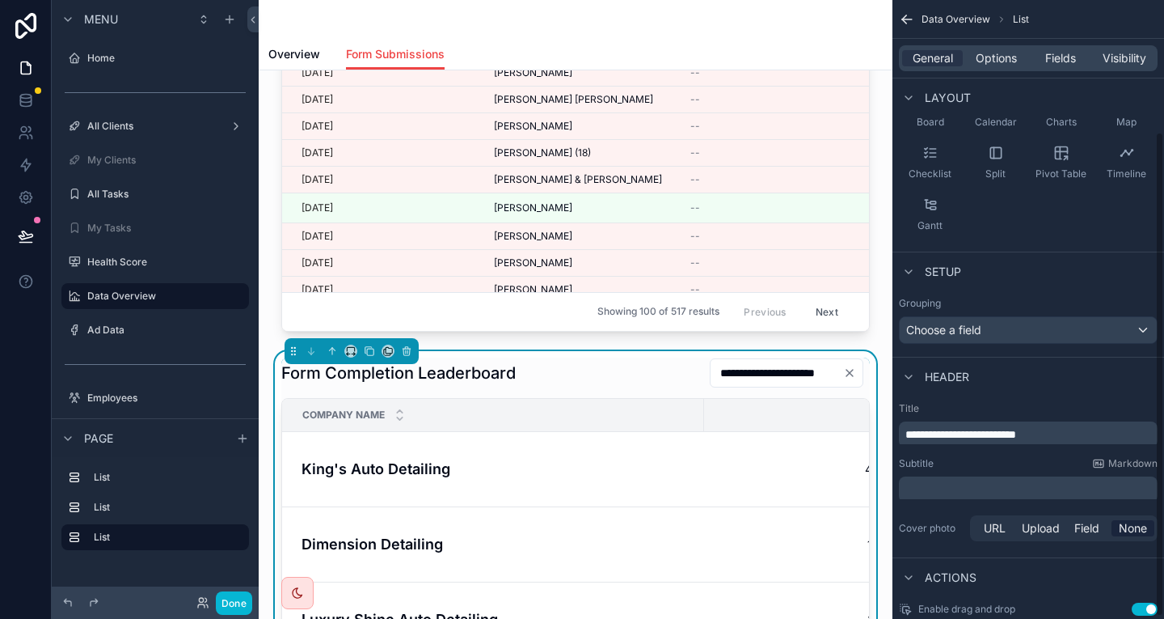
scroll to position [171, 0]
click at [997, 479] on p "﻿" at bounding box center [1030, 487] width 249 height 16
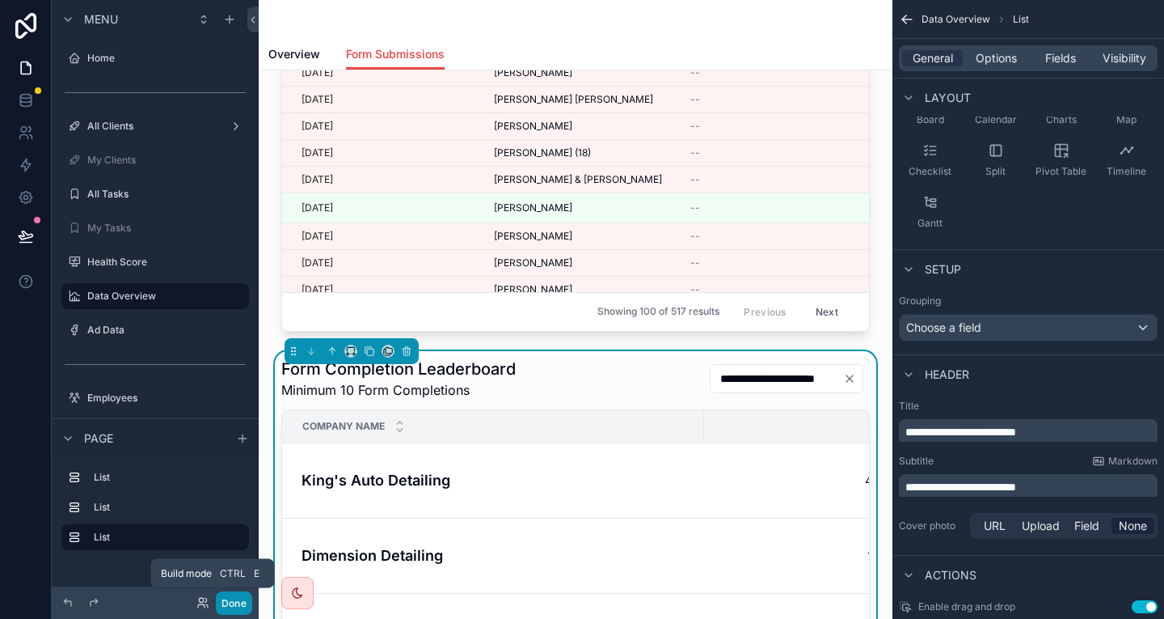
click at [216, 609] on button "Done" at bounding box center [234, 602] width 36 height 23
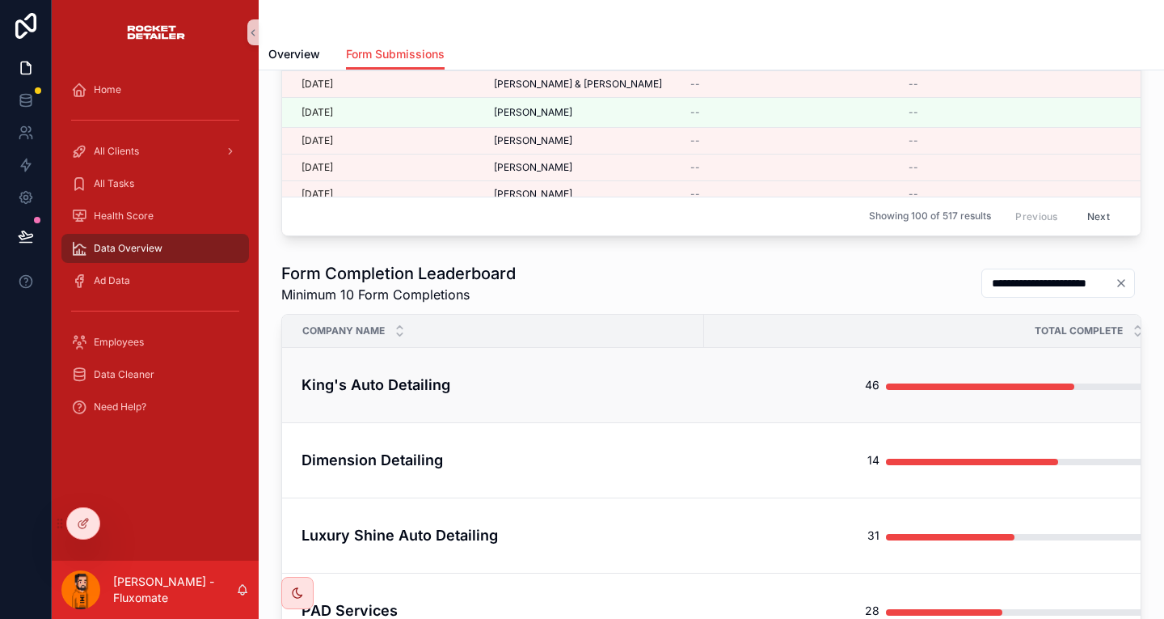
scroll to position [488, 0]
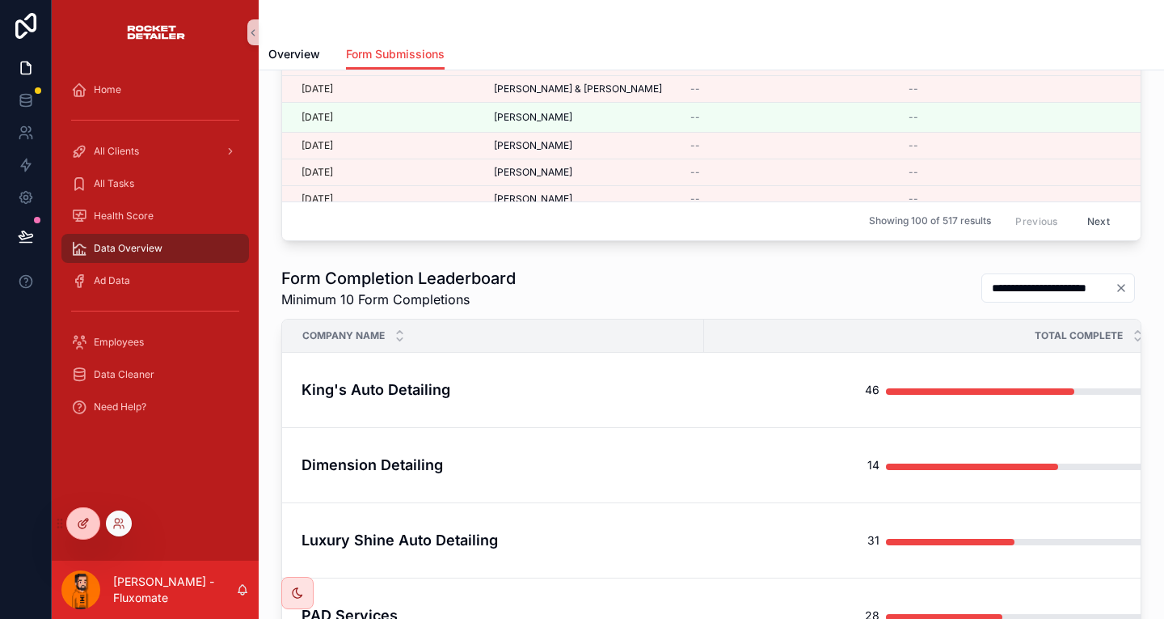
click at [72, 516] on div at bounding box center [83, 523] width 32 height 31
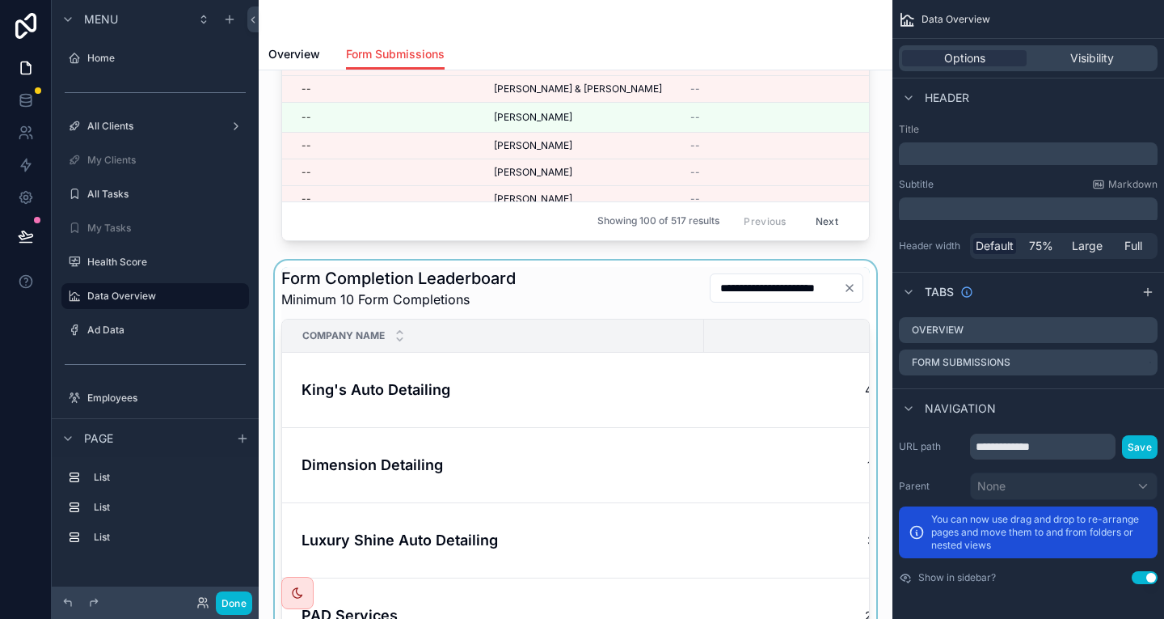
click at [771, 260] on div "scrollable content" at bounding box center [576, 525] width 608 height 530
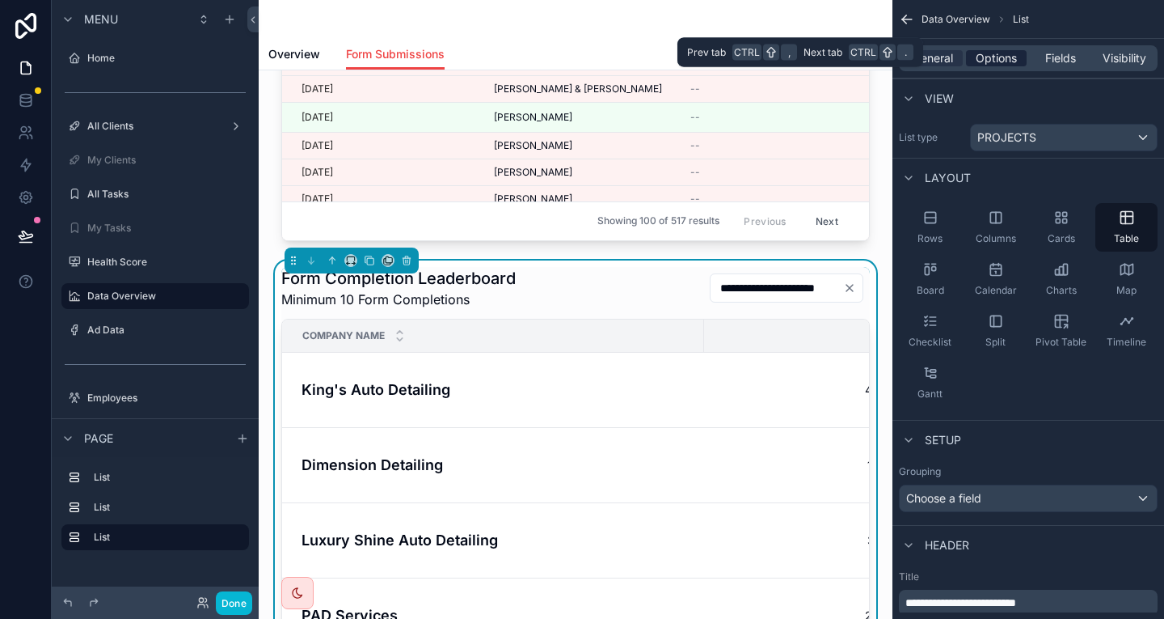
click at [1017, 53] on span "Options" at bounding box center [996, 58] width 41 height 16
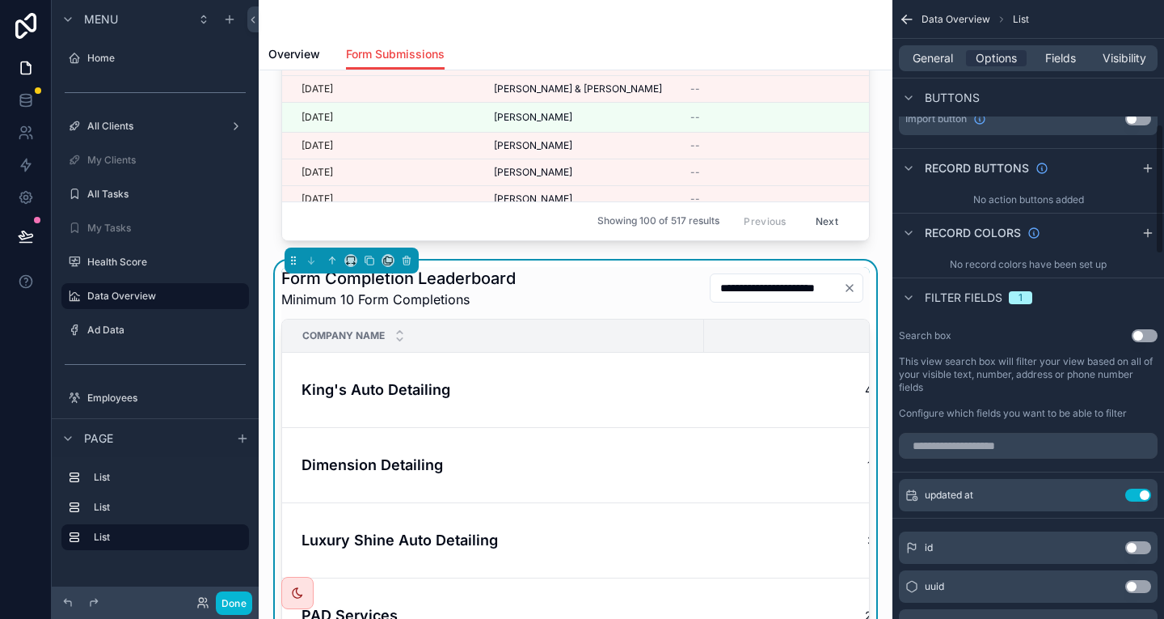
scroll to position [647, 0]
click at [1143, 487] on button "Use setting" at bounding box center [1139, 493] width 26 height 13
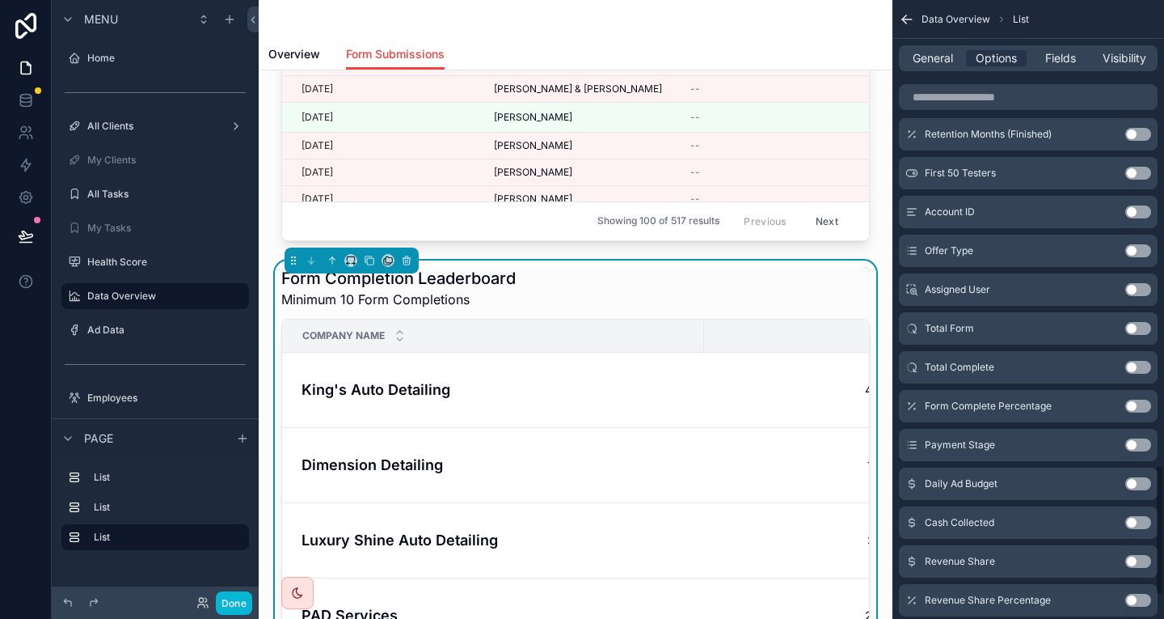
scroll to position [2301, 0]
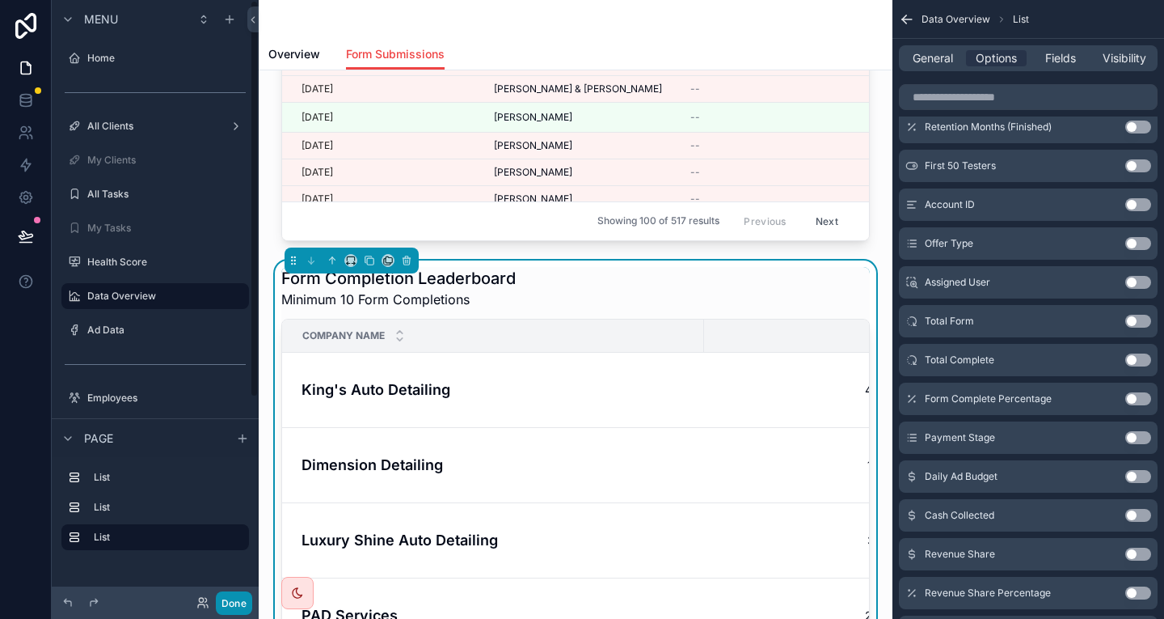
click at [216, 606] on button "Done" at bounding box center [234, 602] width 36 height 23
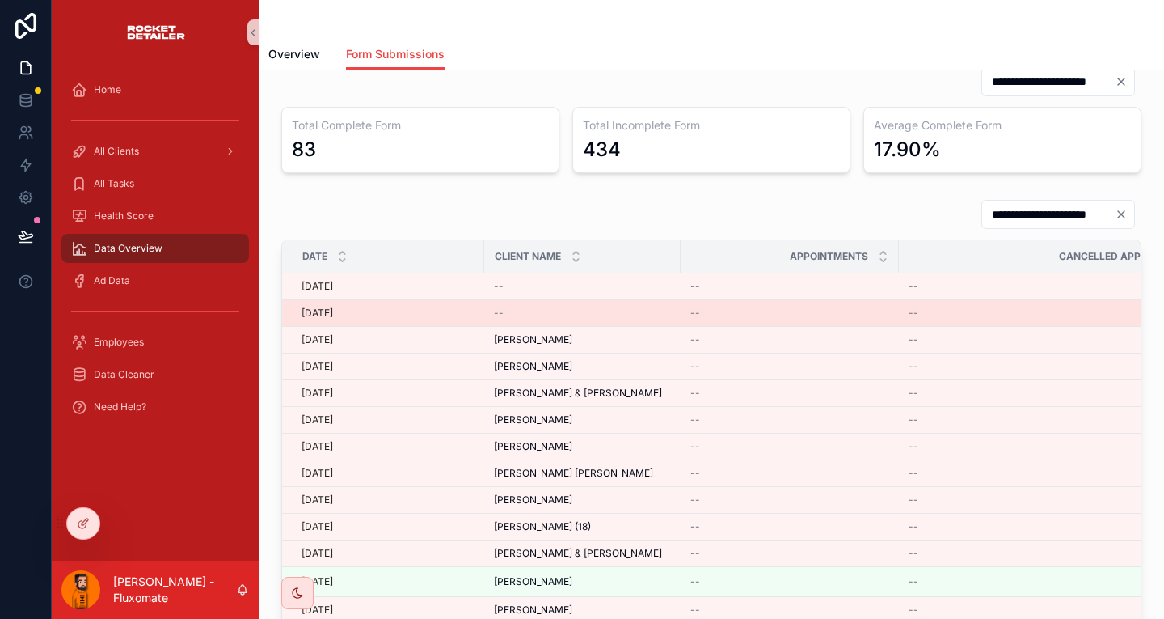
scroll to position [0, 0]
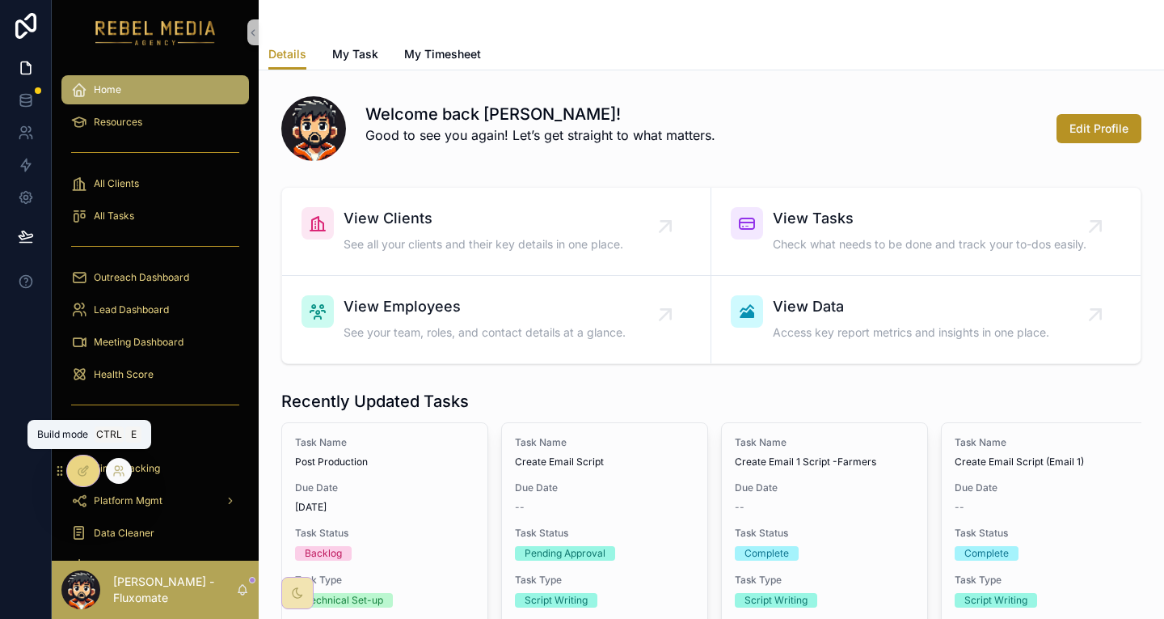
click at [74, 467] on div at bounding box center [83, 470] width 32 height 31
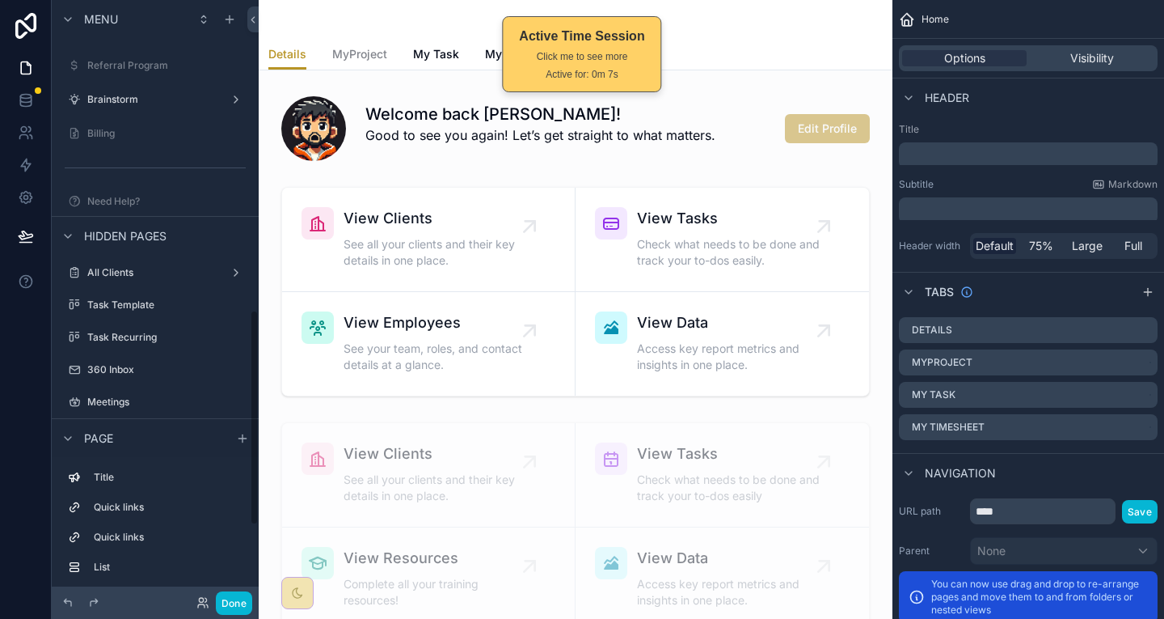
scroll to position [833, 0]
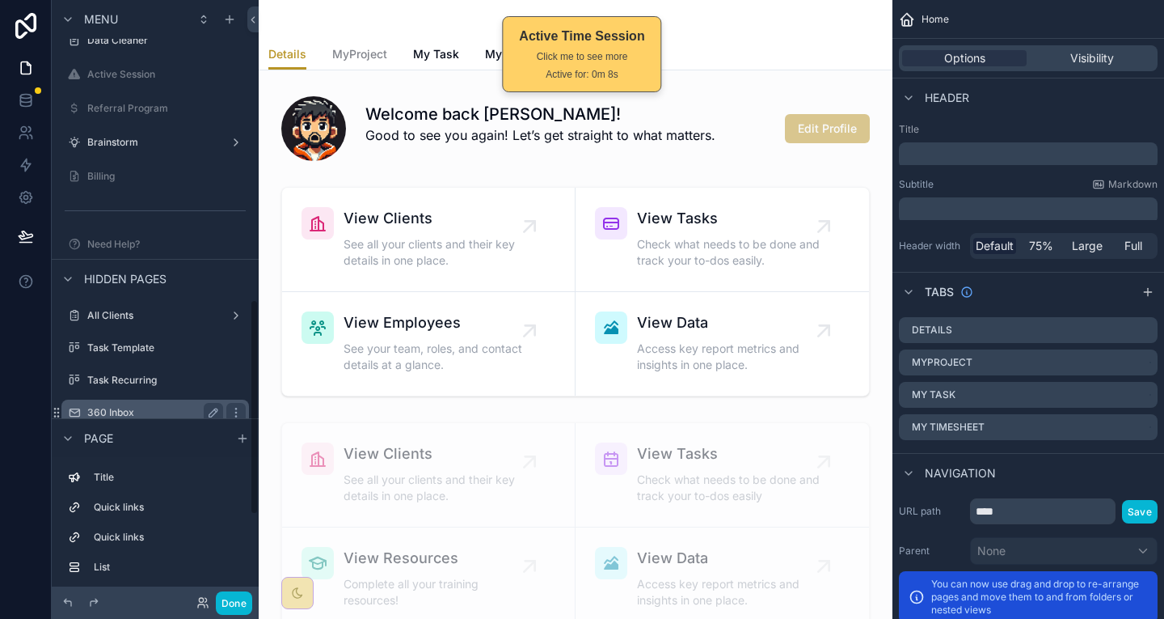
click at [129, 403] on div "360 Inbox" at bounding box center [155, 412] width 136 height 19
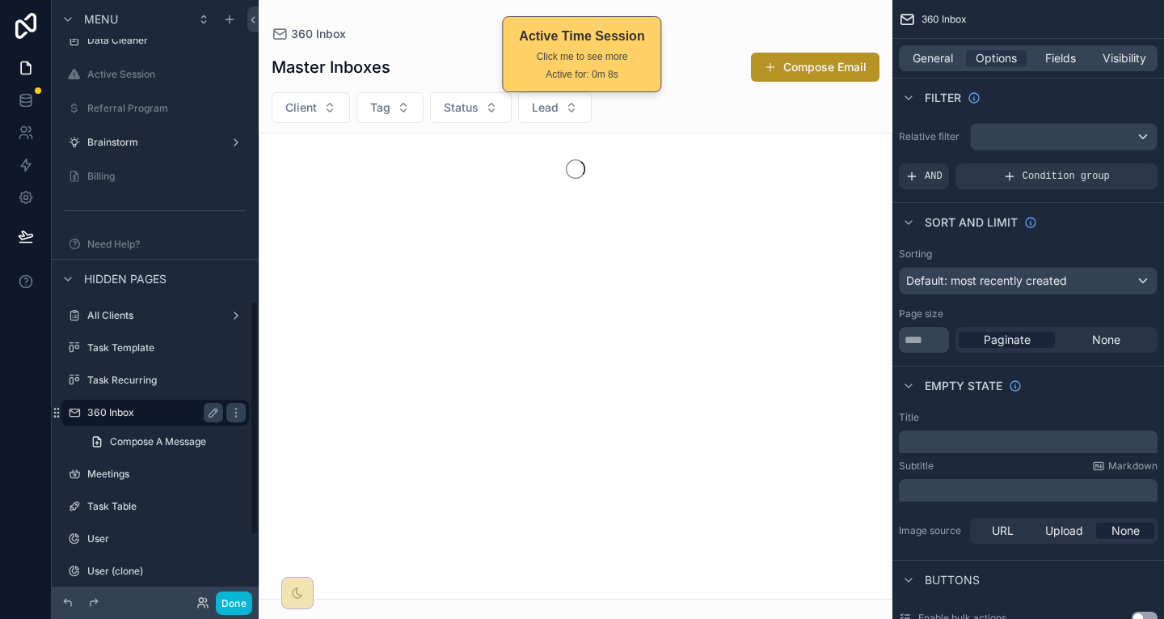
scroll to position [775, 0]
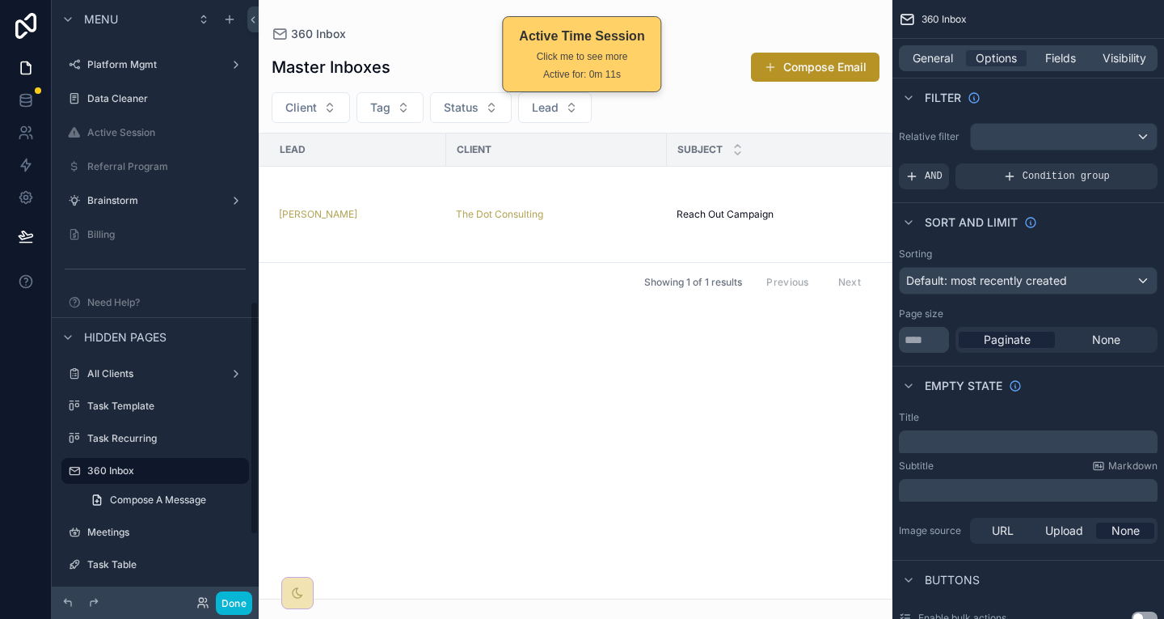
click at [304, 222] on div "scrollable content" at bounding box center [576, 309] width 634 height 619
click at [216, 601] on button "Done" at bounding box center [234, 602] width 36 height 23
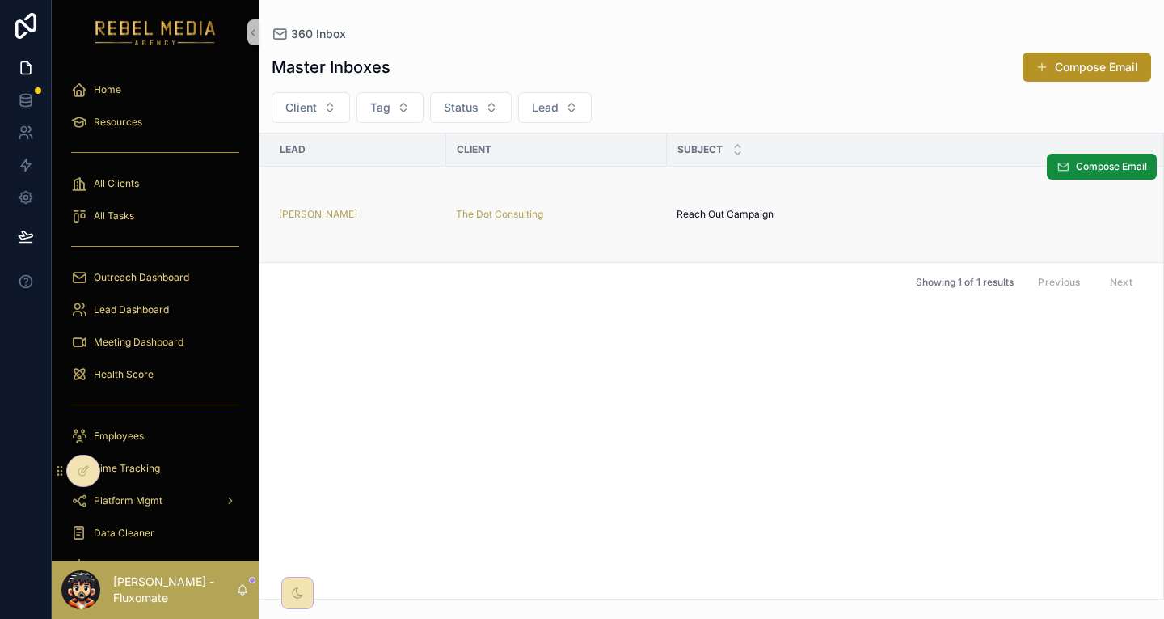
click at [329, 208] on div "Janene Smith" at bounding box center [358, 214] width 158 height 13
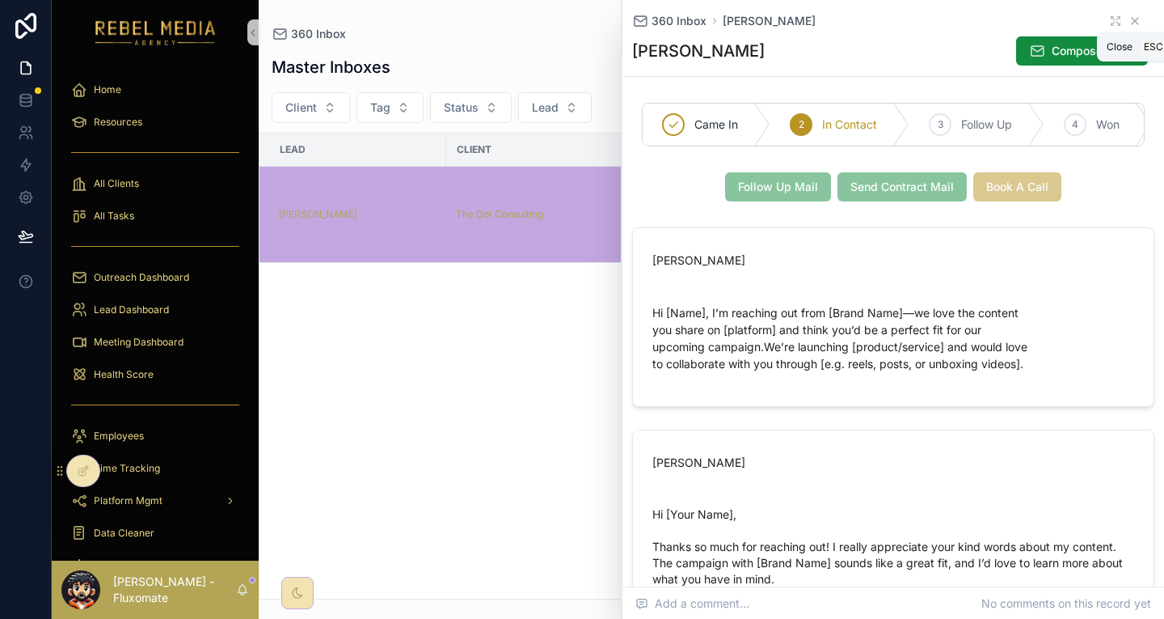
click at [1129, 22] on icon "scrollable content" at bounding box center [1135, 21] width 13 height 13
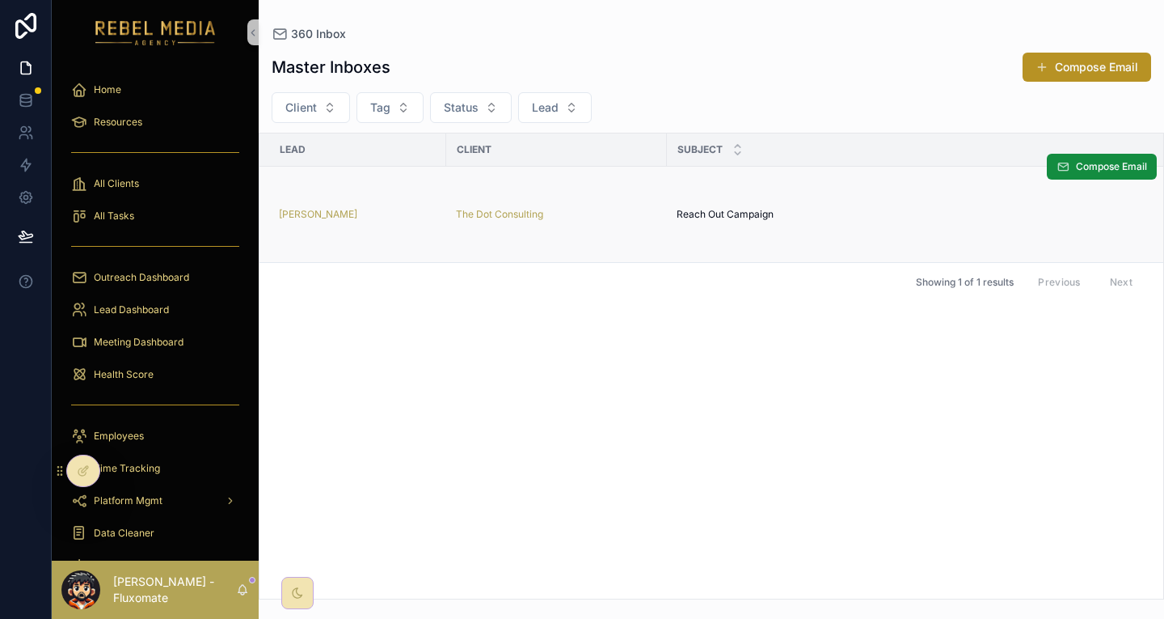
click at [395, 208] on div "Janene Smith" at bounding box center [358, 214] width 158 height 13
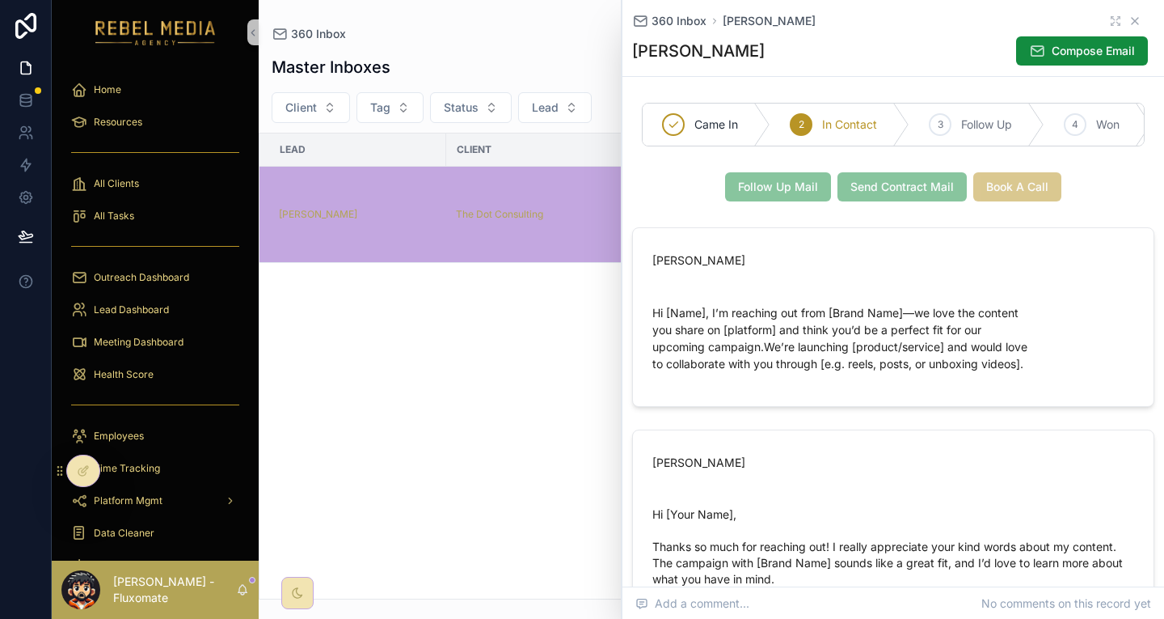
click at [1129, 18] on icon "scrollable content" at bounding box center [1135, 21] width 13 height 13
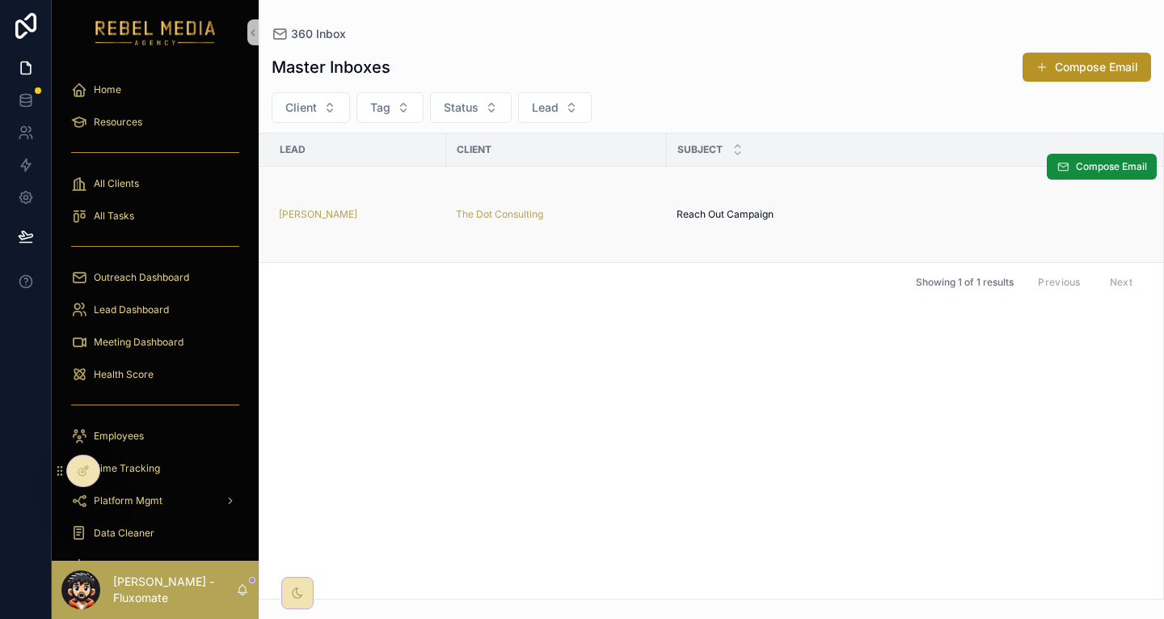
click at [803, 208] on div "Reach Out Campaign Reach Out Campaign" at bounding box center [984, 214] width 615 height 13
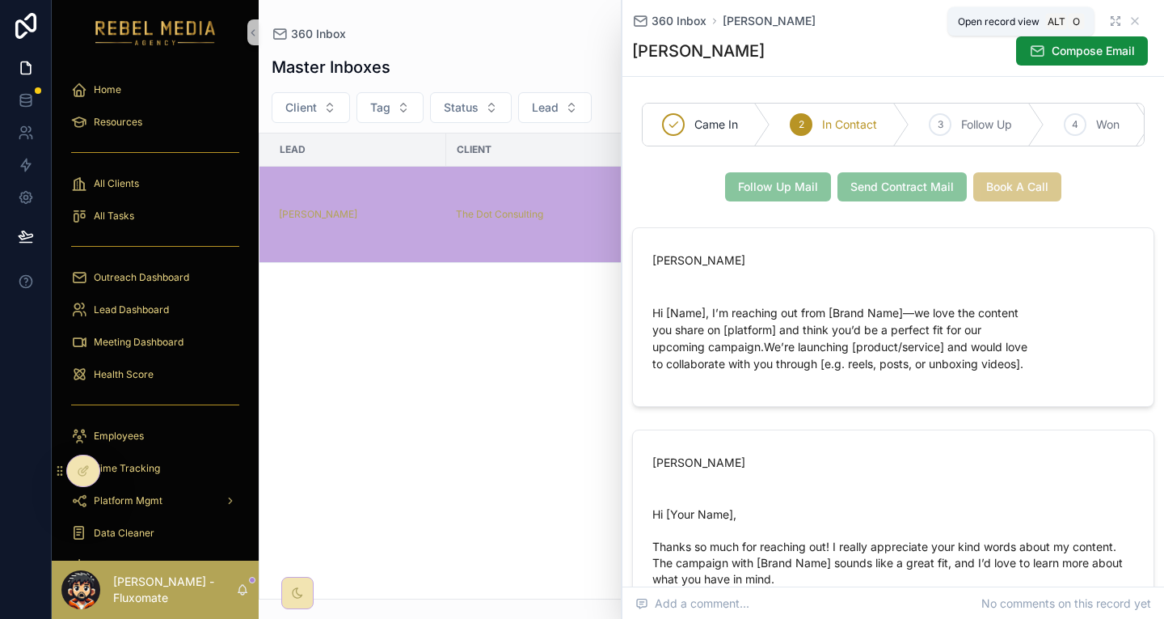
click at [1112, 17] on icon "scrollable content" at bounding box center [1113, 18] width 2 height 2
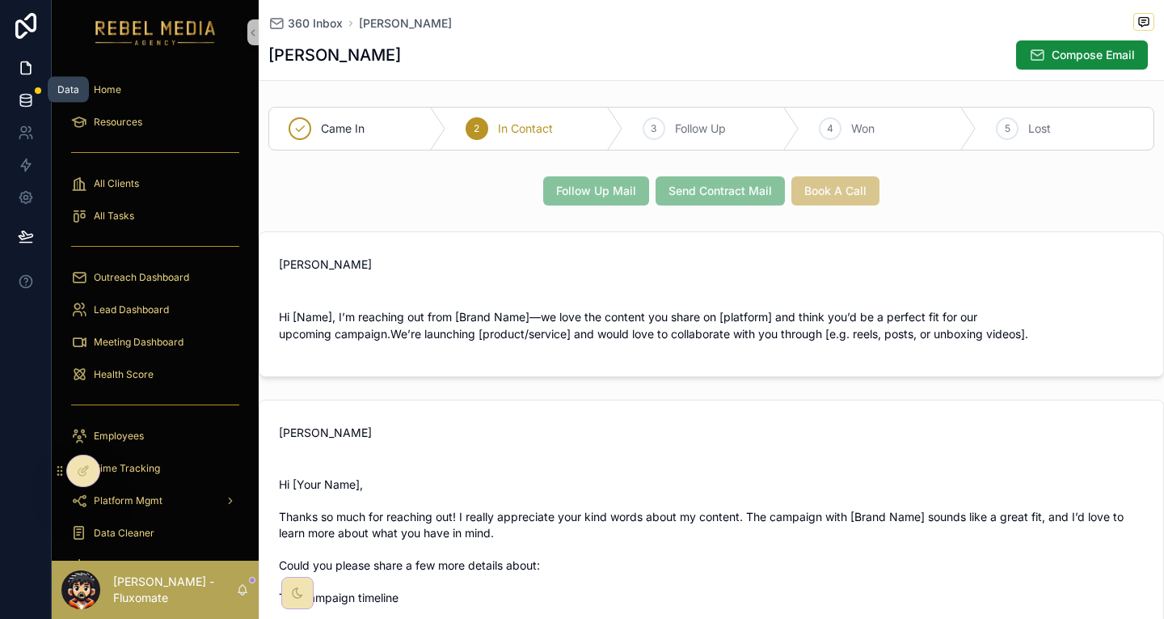
click at [20, 96] on icon at bounding box center [25, 99] width 11 height 6
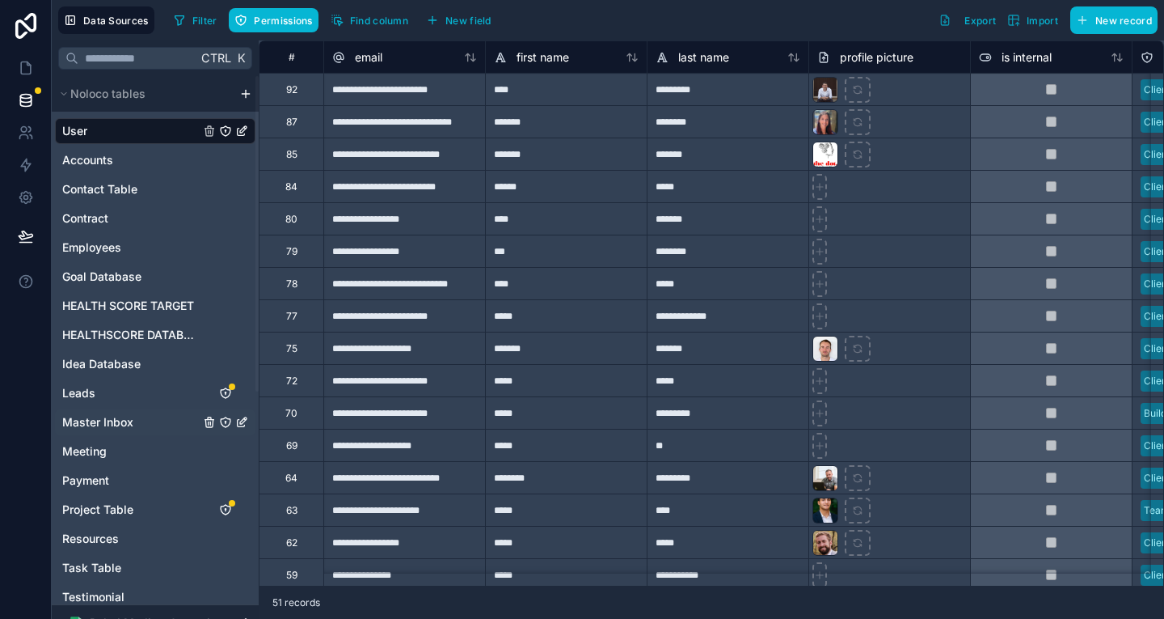
click at [95, 409] on div "Master Inbox" at bounding box center [155, 422] width 201 height 26
click at [112, 383] on div "User Accounts Contact Table Contract Employees Goal Database HEALTH SCORE TARGE…" at bounding box center [155, 390] width 201 height 556
click at [111, 414] on span "Master Inbox" at bounding box center [97, 422] width 71 height 16
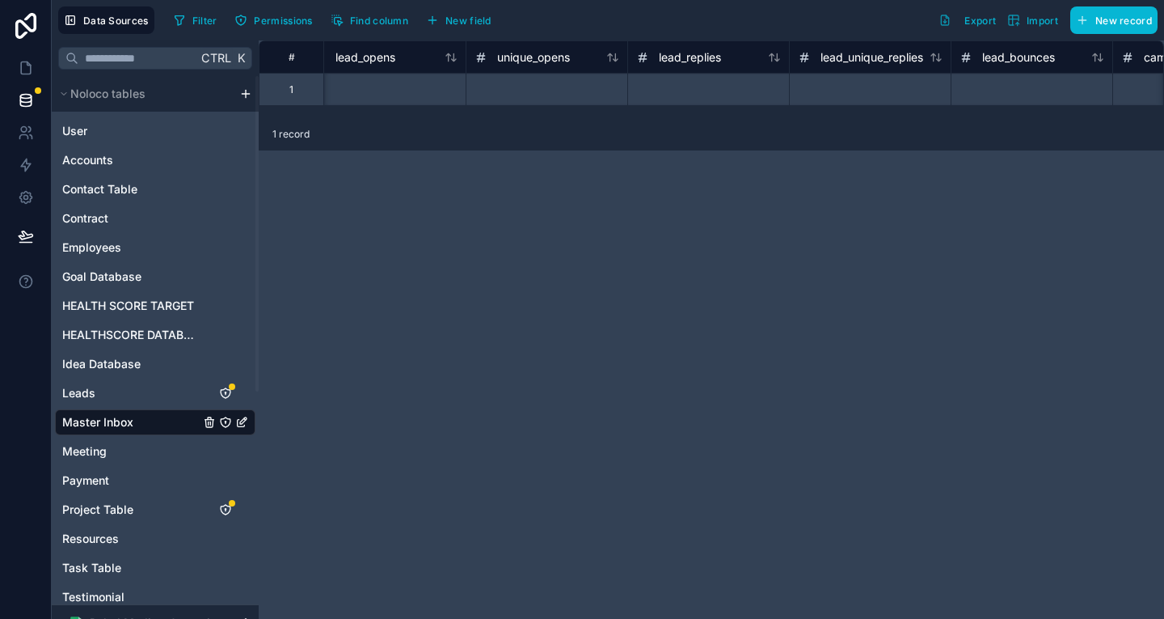
scroll to position [0, 9890]
click at [31, 59] on link at bounding box center [25, 68] width 51 height 32
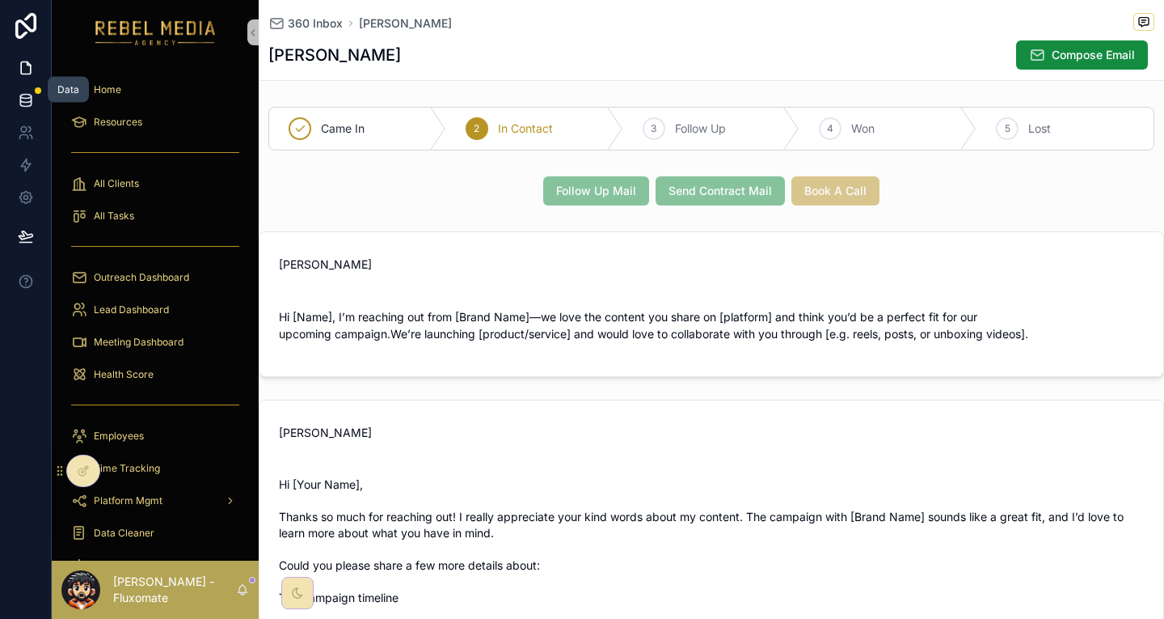
click at [36, 95] on link at bounding box center [25, 100] width 51 height 32
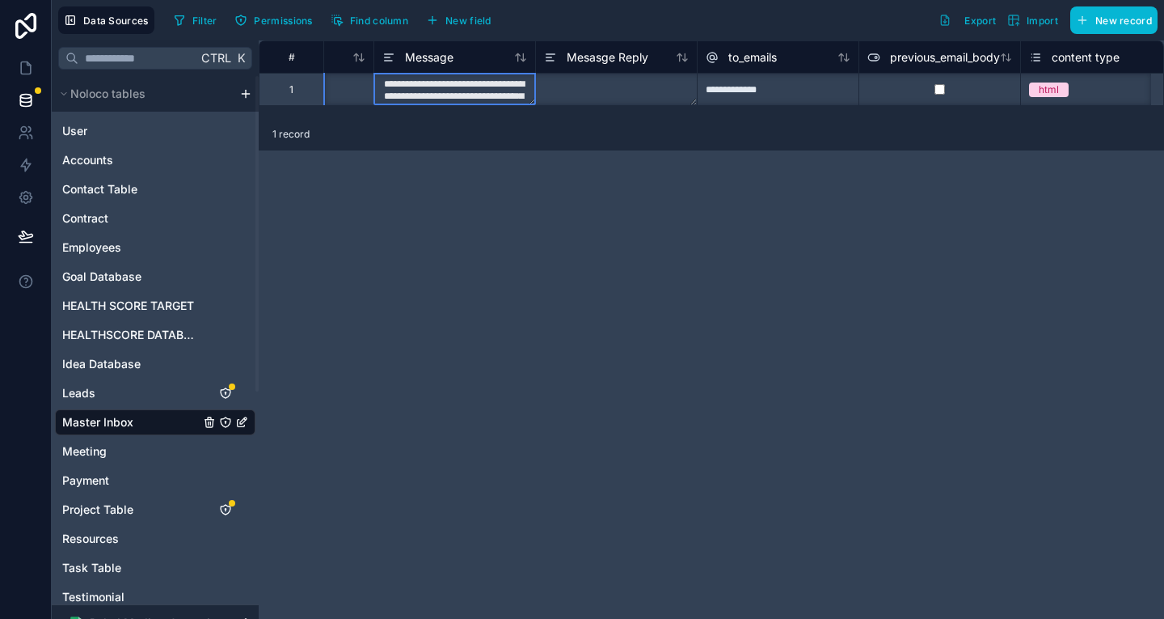
scroll to position [0, 1244]
drag, startPoint x: 363, startPoint y: 82, endPoint x: 441, endPoint y: 111, distance: 82.6
click at [441, 111] on div "**********" at bounding box center [712, 79] width 906 height 78
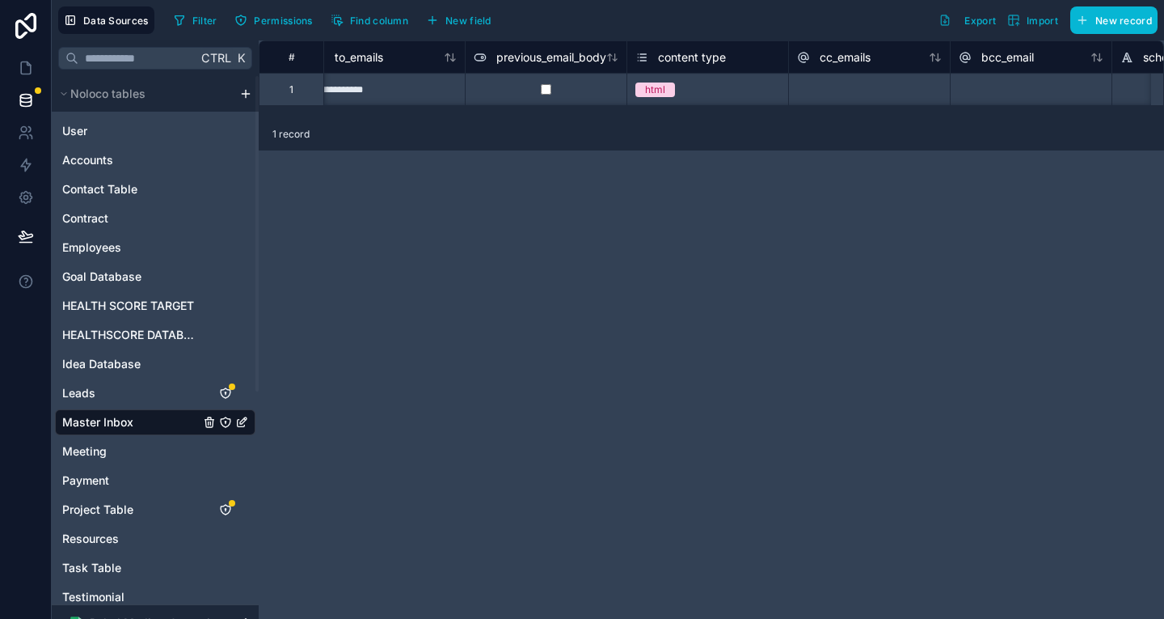
scroll to position [0, 1665]
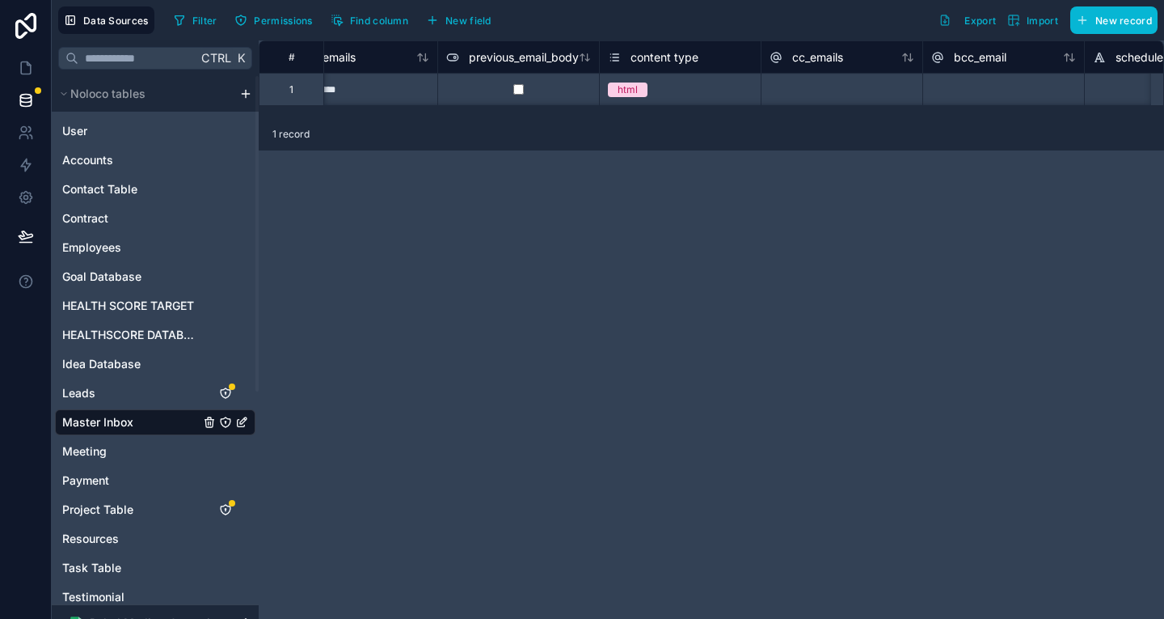
drag, startPoint x: 417, startPoint y: 119, endPoint x: 547, endPoint y: 117, distance: 129.4
click at [547, 117] on div "**********" at bounding box center [712, 329] width 906 height 578
drag, startPoint x: 399, startPoint y: 115, endPoint x: 514, endPoint y: 117, distance: 115.7
click at [514, 118] on div "1 record" at bounding box center [712, 134] width 906 height 32
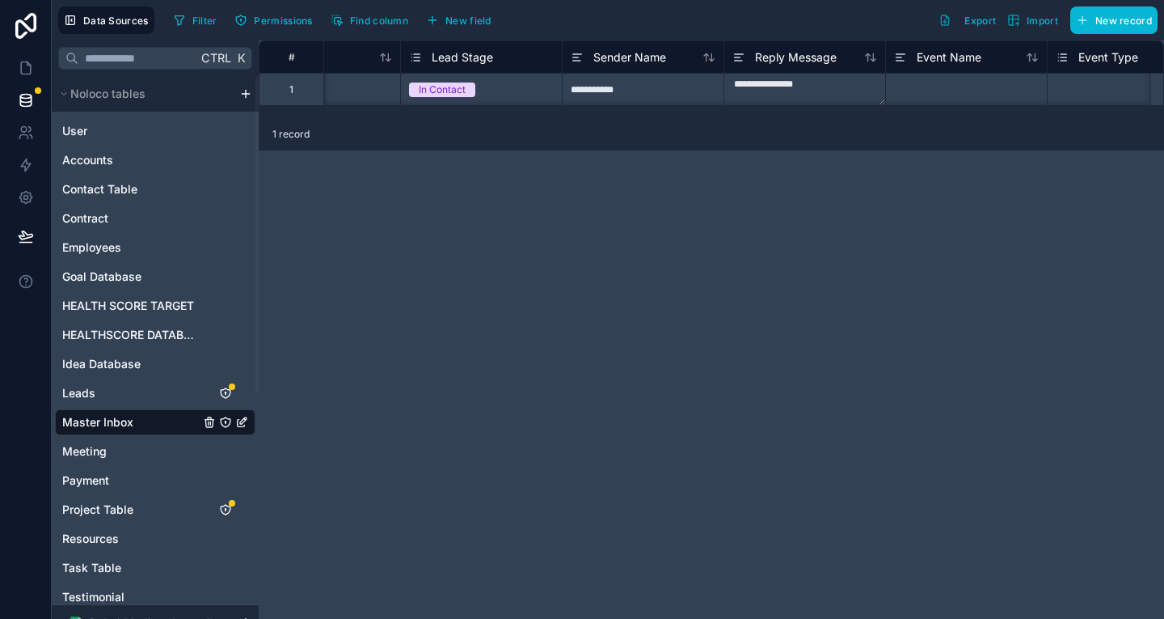
scroll to position [0, 3497]
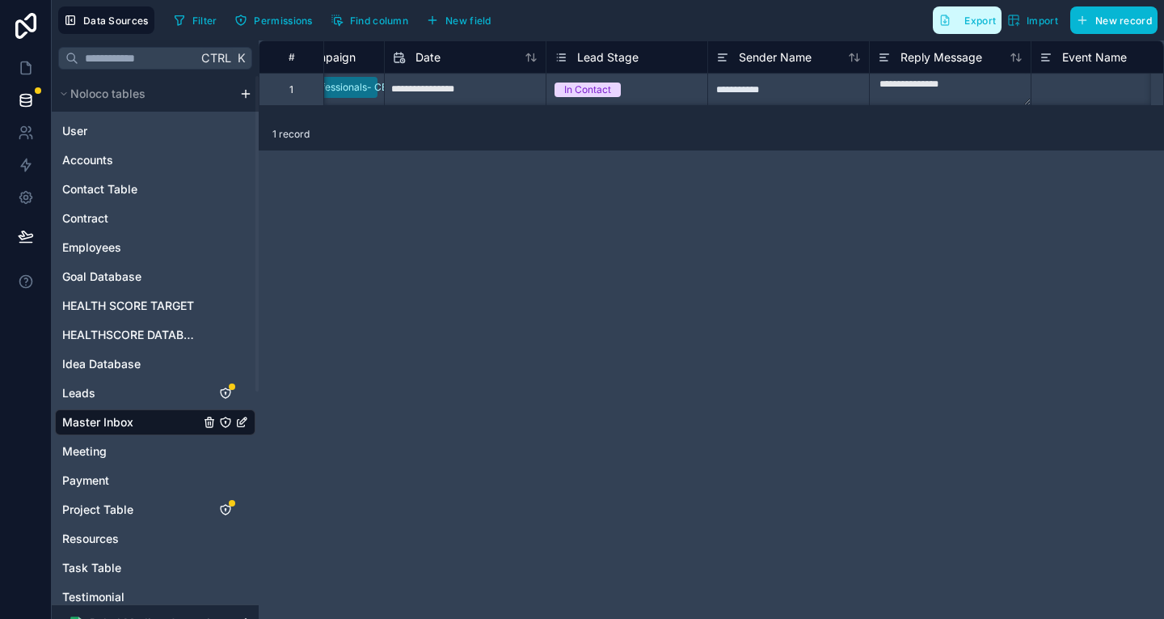
click at [986, 31] on button "Export" at bounding box center [967, 19] width 69 height 27
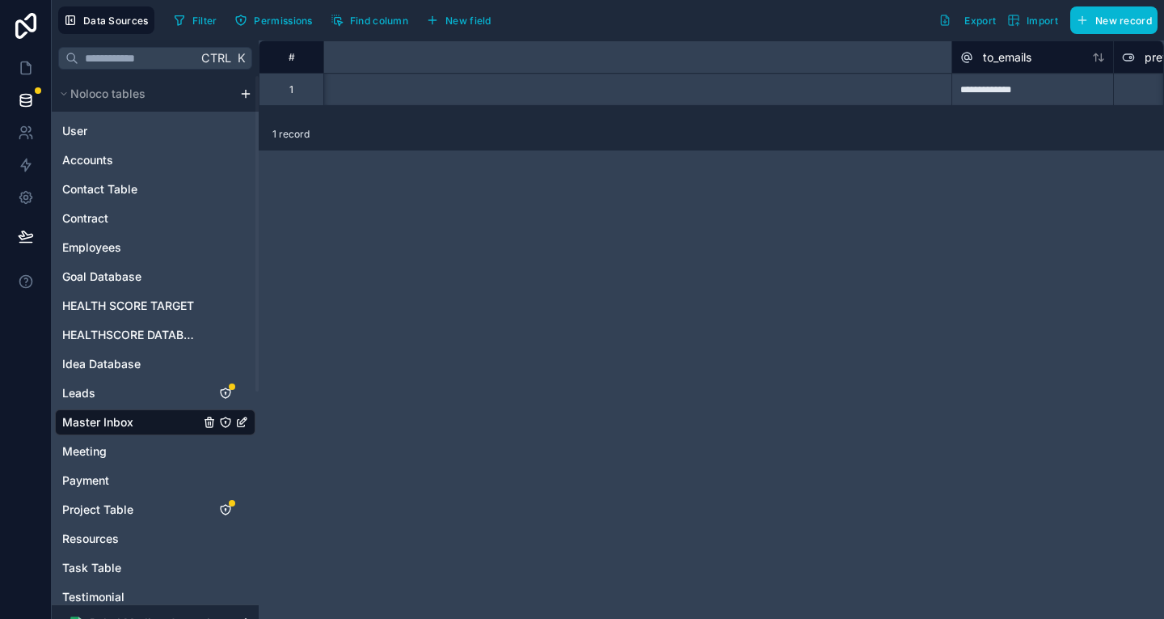
scroll to position [0, 260]
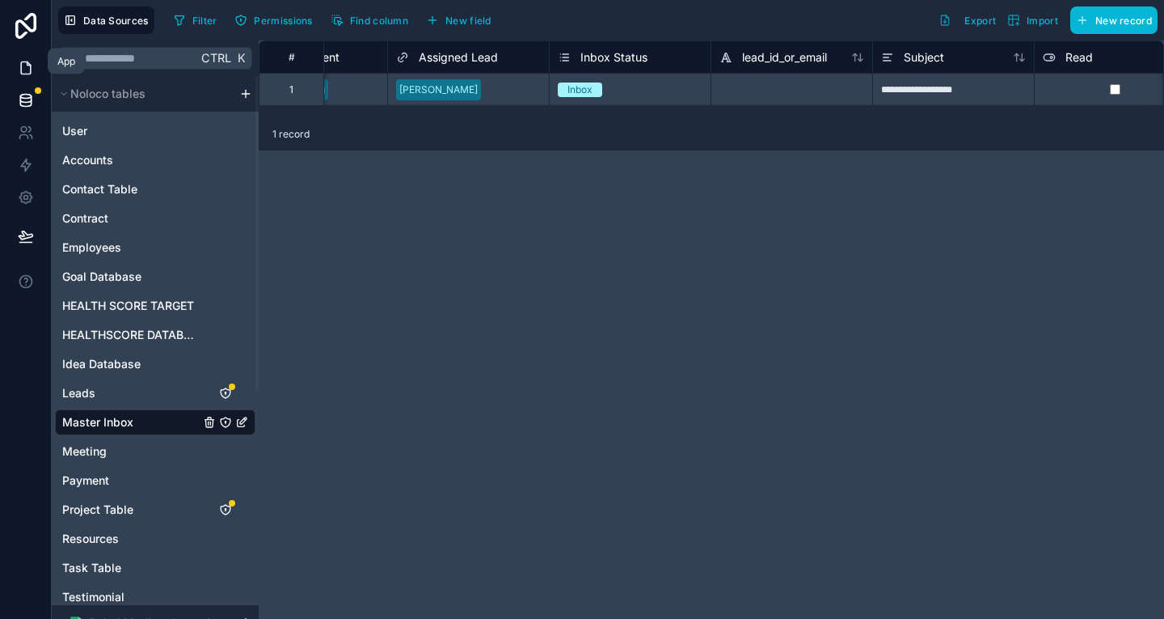
click at [32, 53] on link at bounding box center [25, 68] width 51 height 32
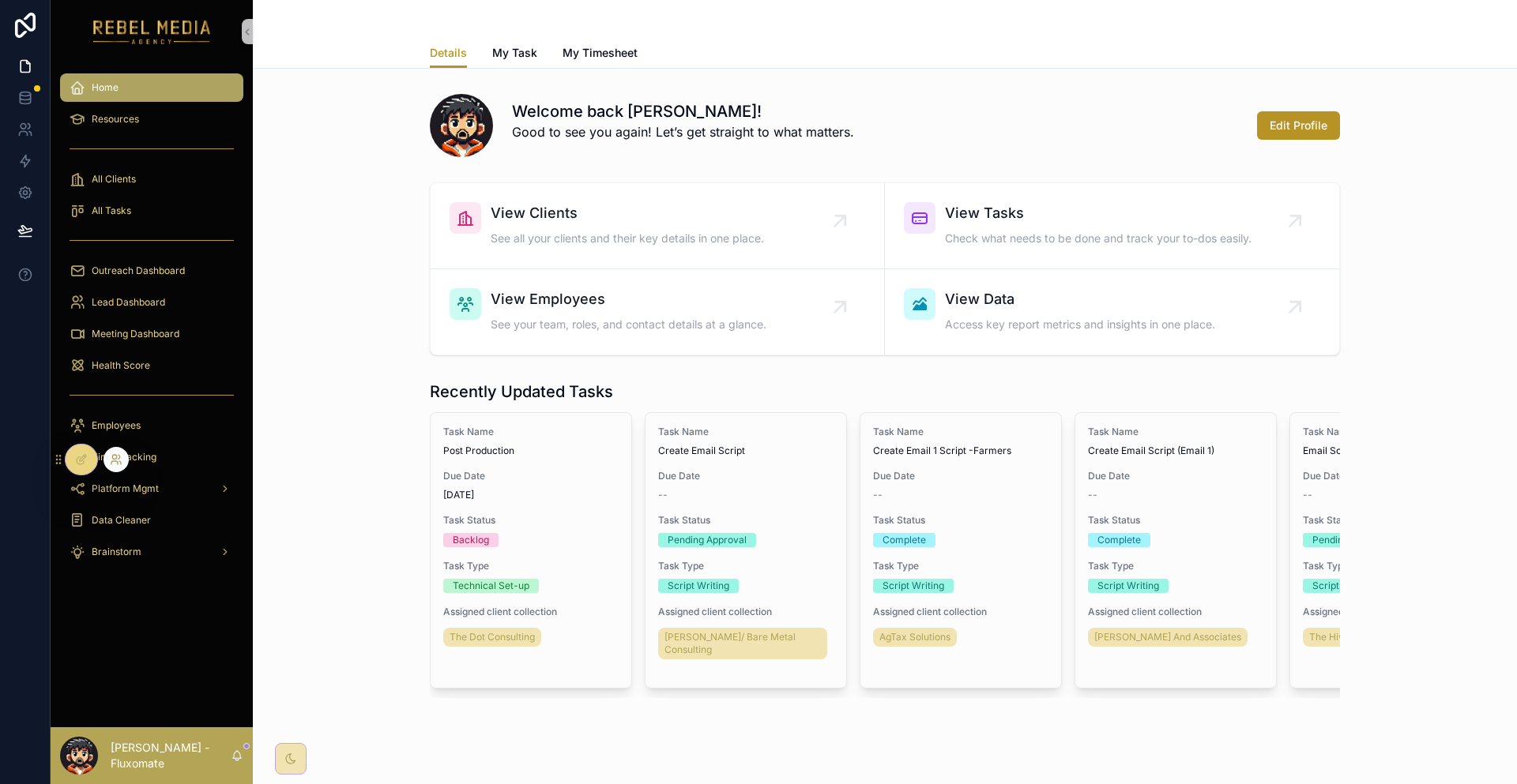
click at [109, 460] on icon at bounding box center [115, 459] width 13 height 13
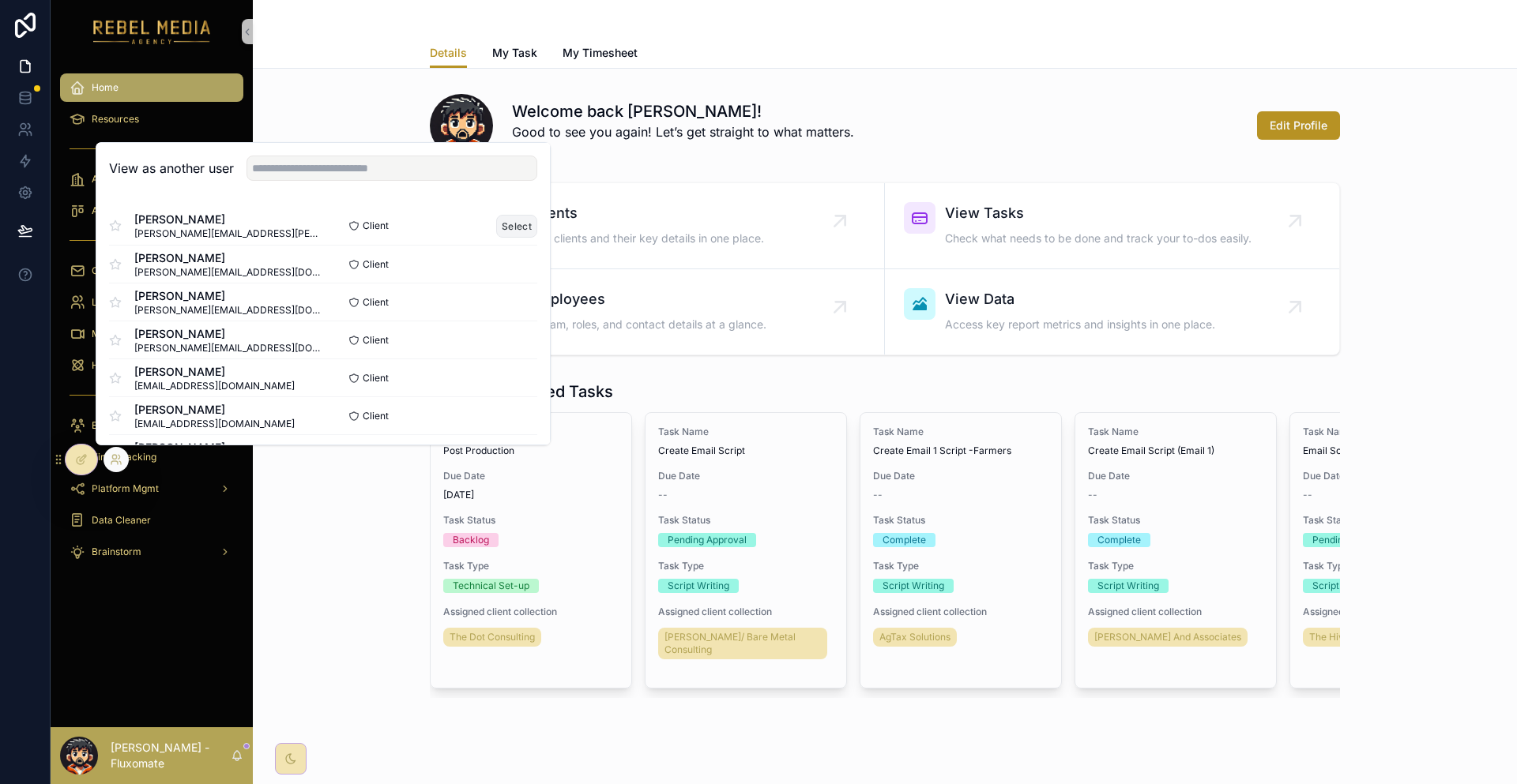
click at [496, 237] on button "Select" at bounding box center [517, 226] width 41 height 22
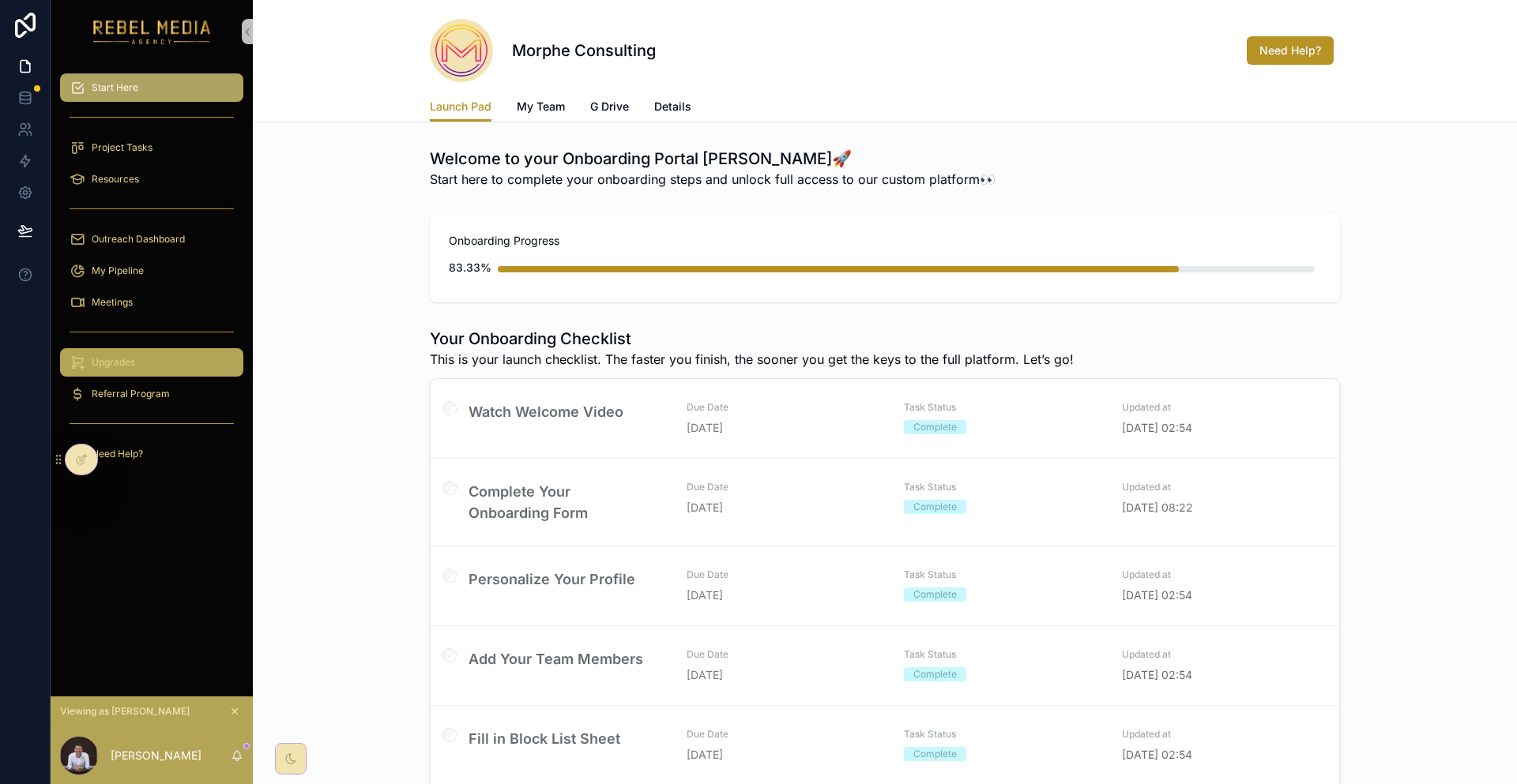
click at [153, 350] on div "Upgrades" at bounding box center [151, 362] width 164 height 25
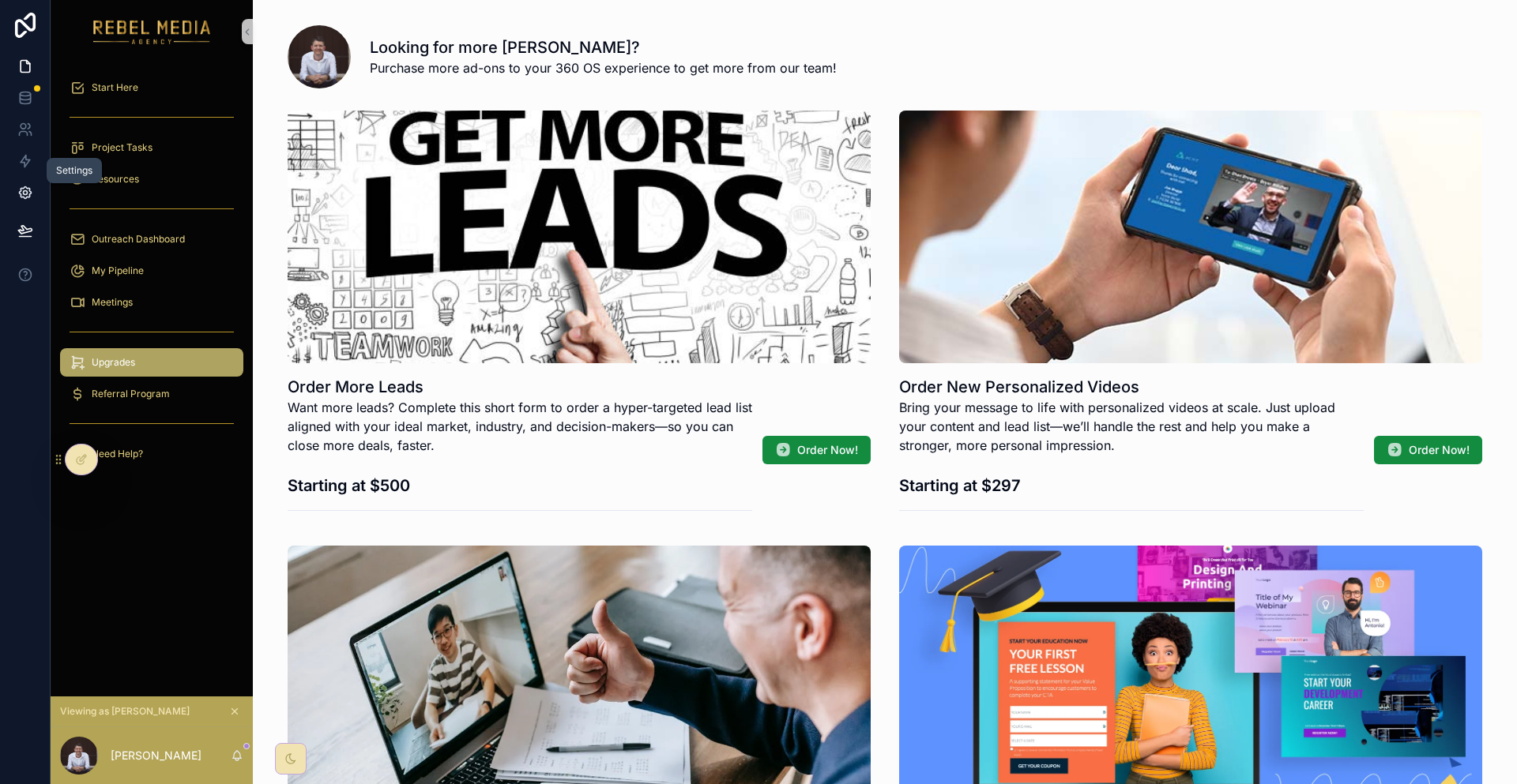
click at [27, 185] on icon at bounding box center [25, 192] width 16 height 16
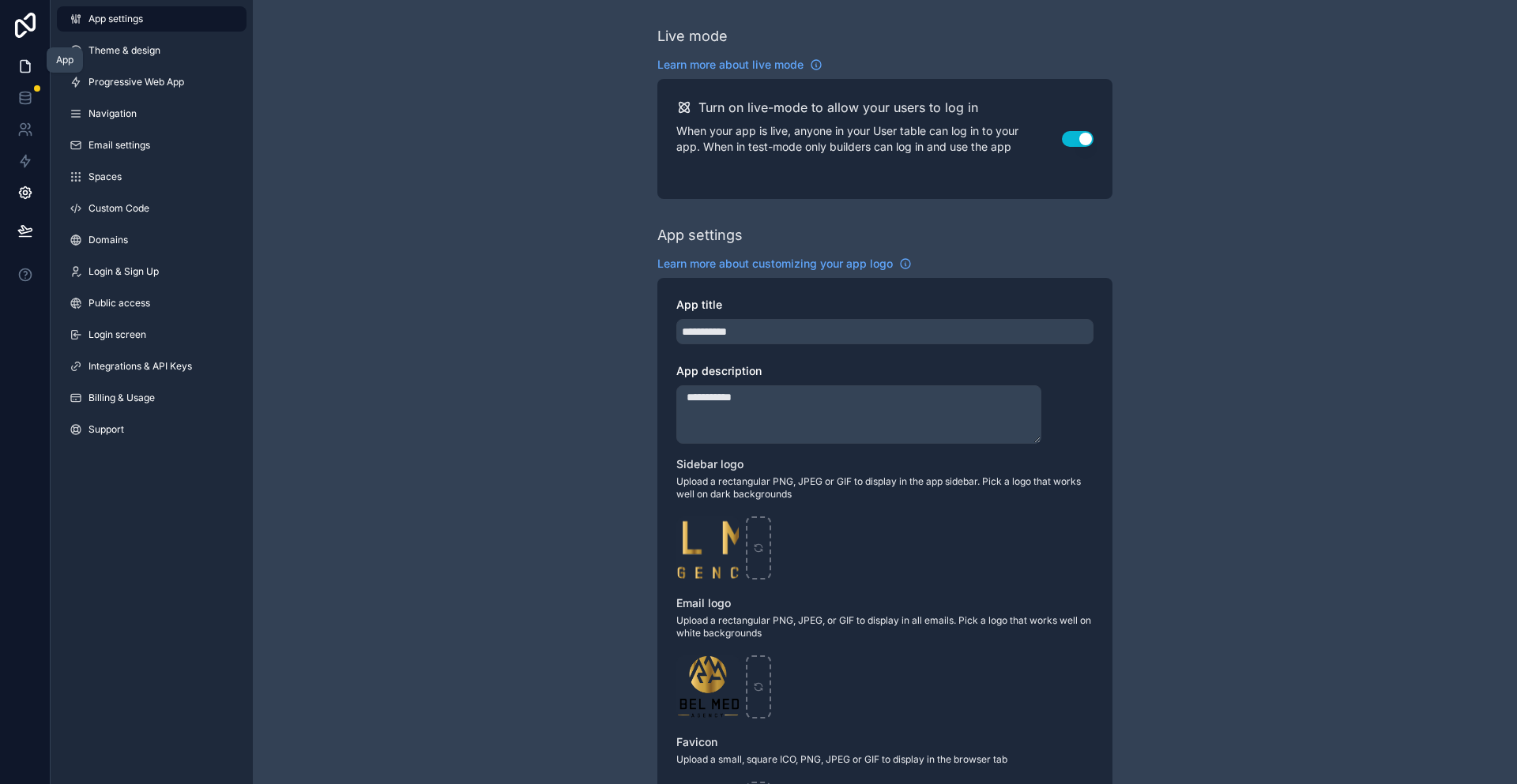
click at [31, 59] on link at bounding box center [24, 66] width 50 height 31
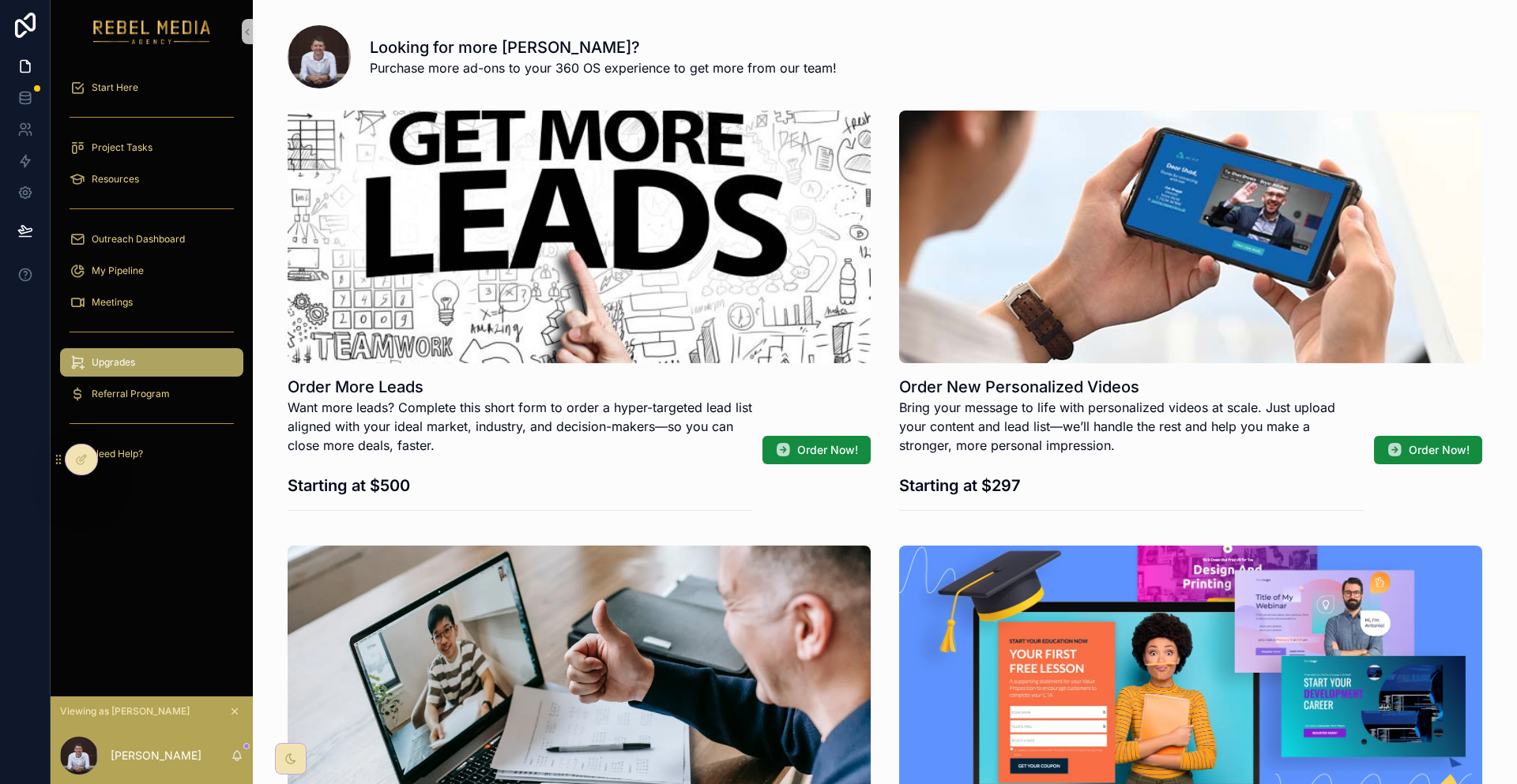
drag, startPoint x: 210, startPoint y: 717, endPoint x: 221, endPoint y: 720, distance: 11.4
click at [213, 718] on div "Viewing as [PERSON_NAME]" at bounding box center [151, 712] width 202 height 31
click at [226, 713] on button "scrollable content" at bounding box center [234, 712] width 18 height 18
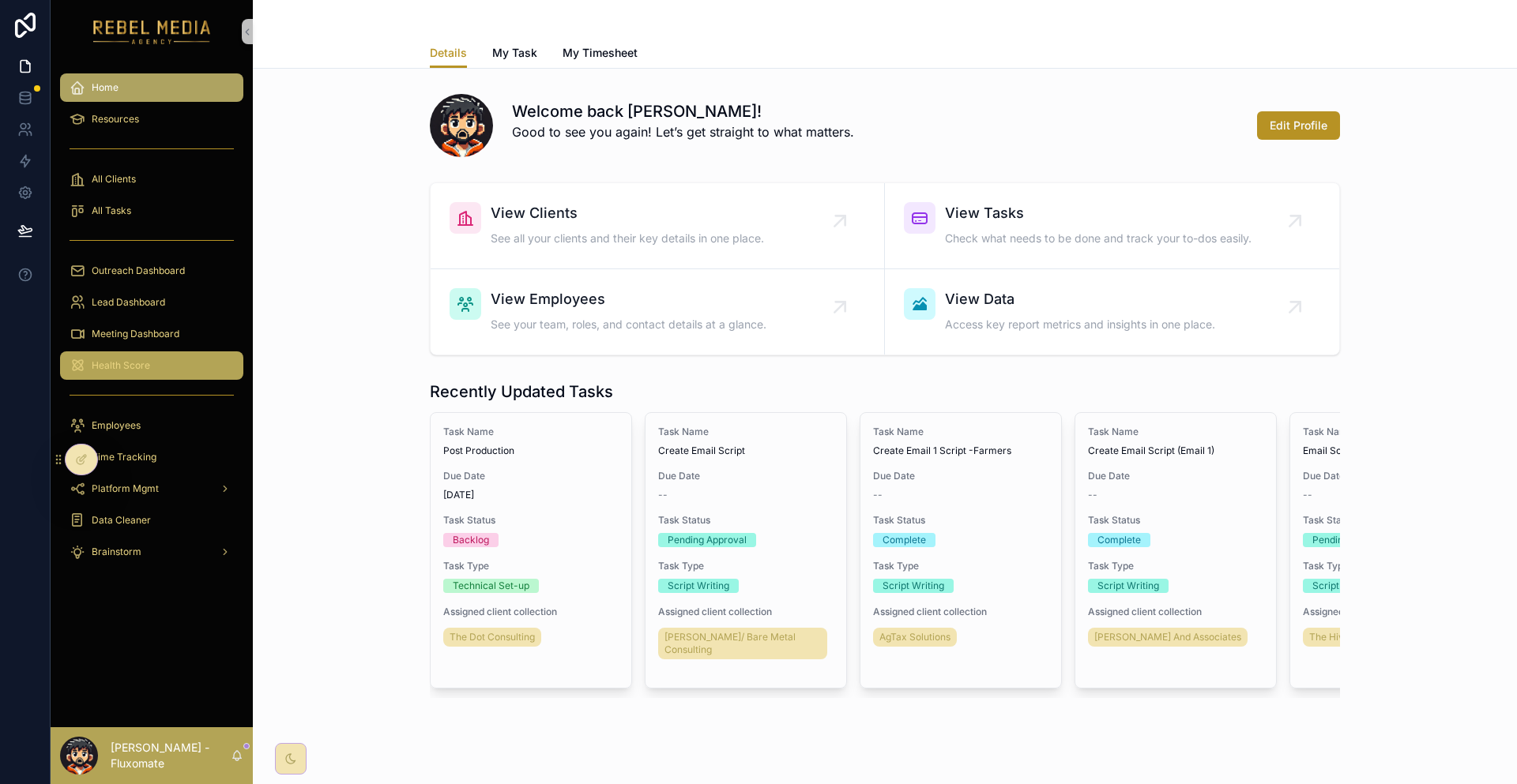
click at [128, 359] on span "Health Score" at bounding box center [121, 365] width 59 height 13
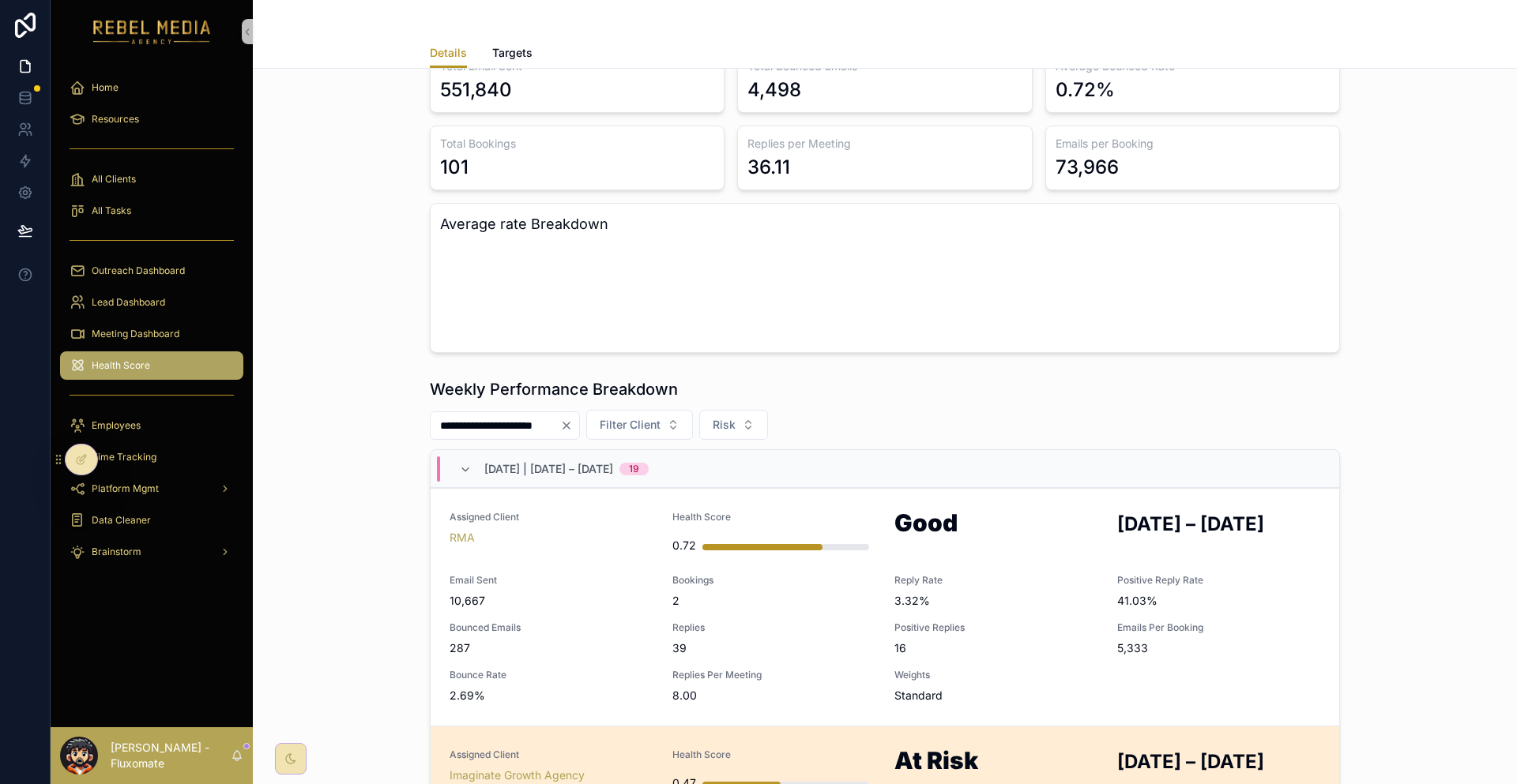
scroll to position [207, 0]
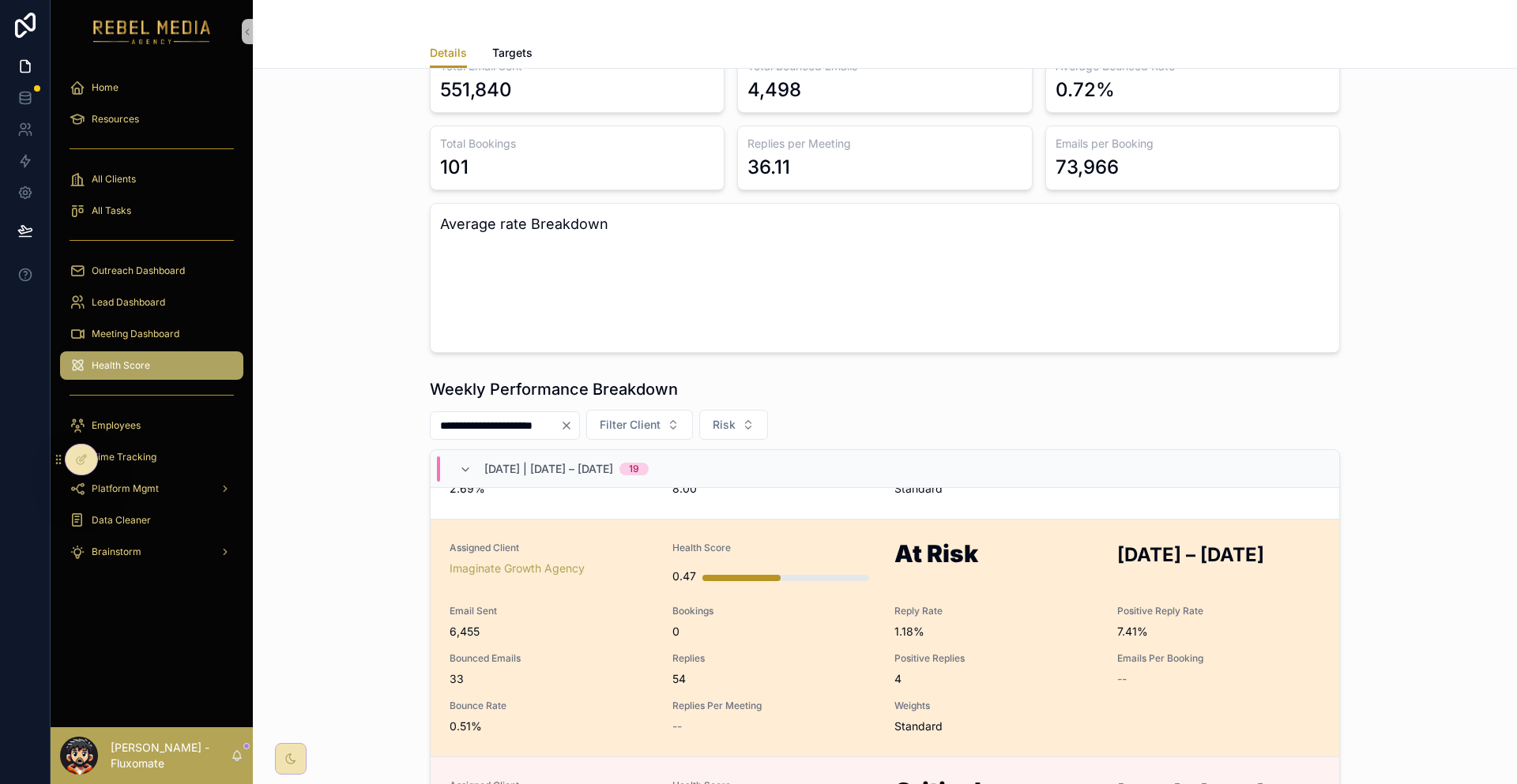
click at [668, 542] on div "Assigned Client Imaginate Growth Agency Health Score 0.47 At Risk [DATE] – [DAT…" at bounding box center [884, 638] width 870 height 192
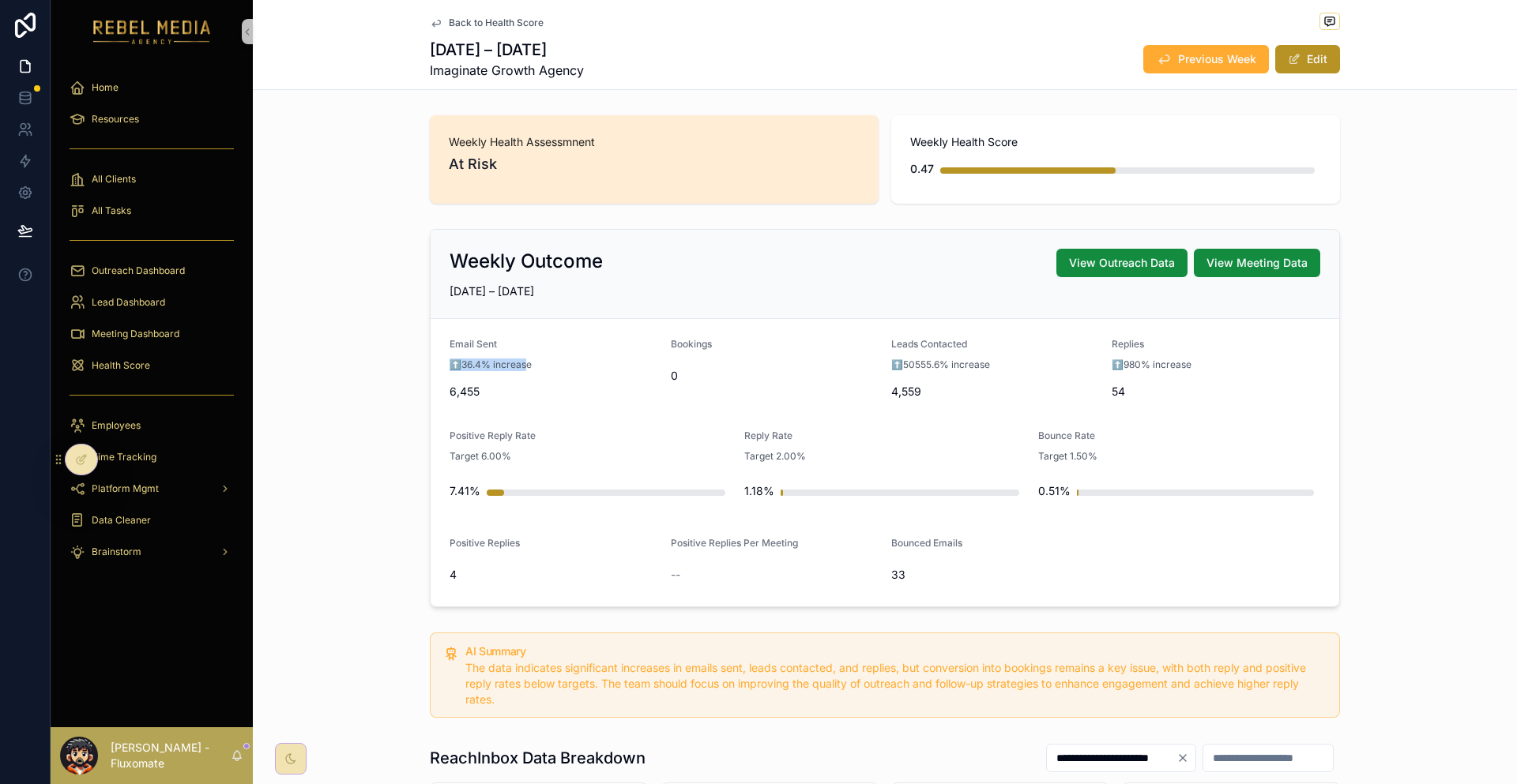
drag, startPoint x: 485, startPoint y: 316, endPoint x: 547, endPoint y: 313, distance: 62.1
click at [547, 357] on div "⬆️36.4% increase" at bounding box center [553, 365] width 208 height 16
drag, startPoint x: 897, startPoint y: 325, endPoint x: 934, endPoint y: 329, distance: 37.2
click at [934, 338] on div "Leads Contacted ⬆️50555.6% increase 4,559" at bounding box center [994, 371] width 208 height 66
click at [1143, 45] on button "Previous Week" at bounding box center [1205, 59] width 126 height 28
